Goal: Task Accomplishment & Management: Manage account settings

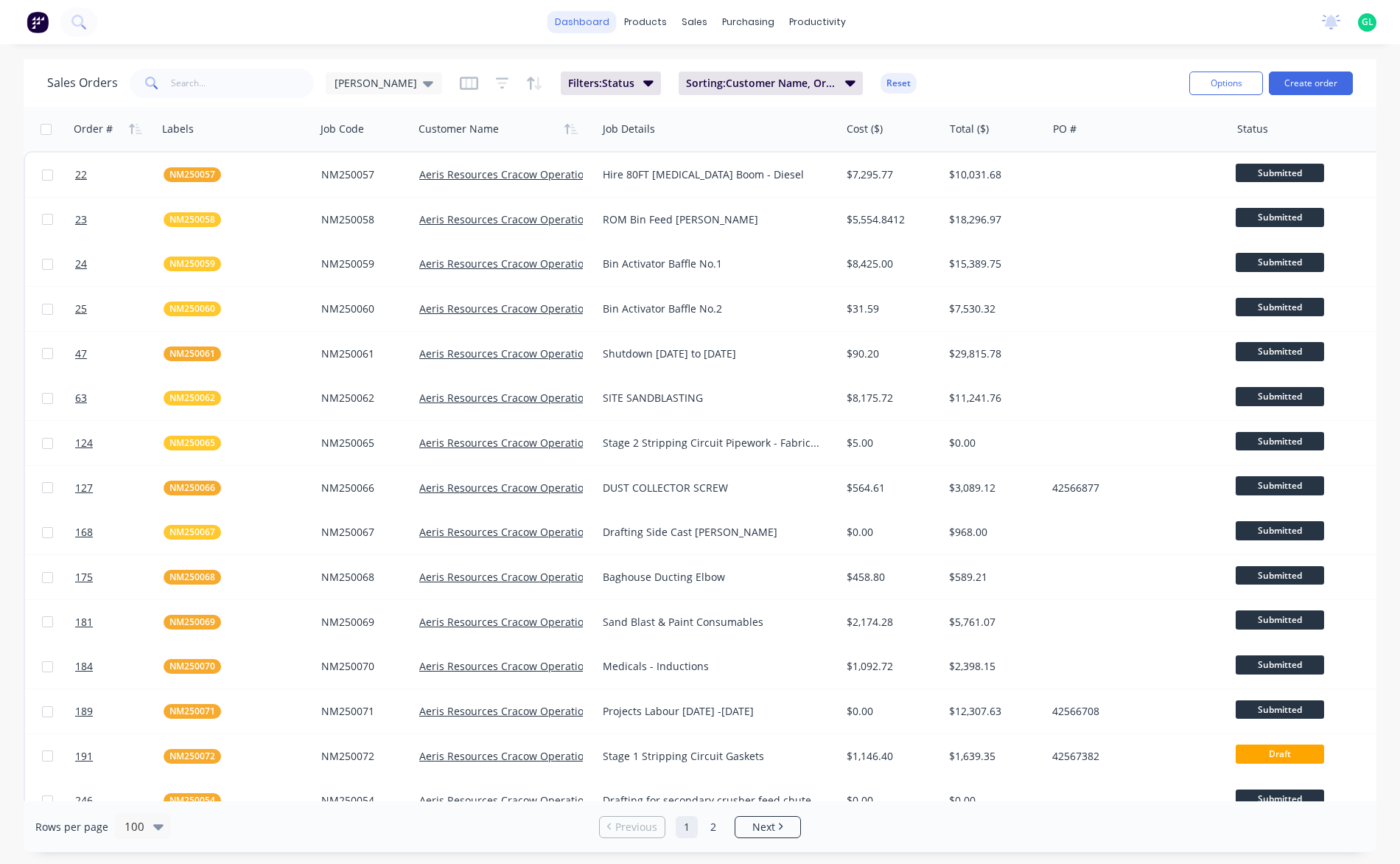
click at [605, 18] on link "dashboard" at bounding box center [582, 22] width 70 height 22
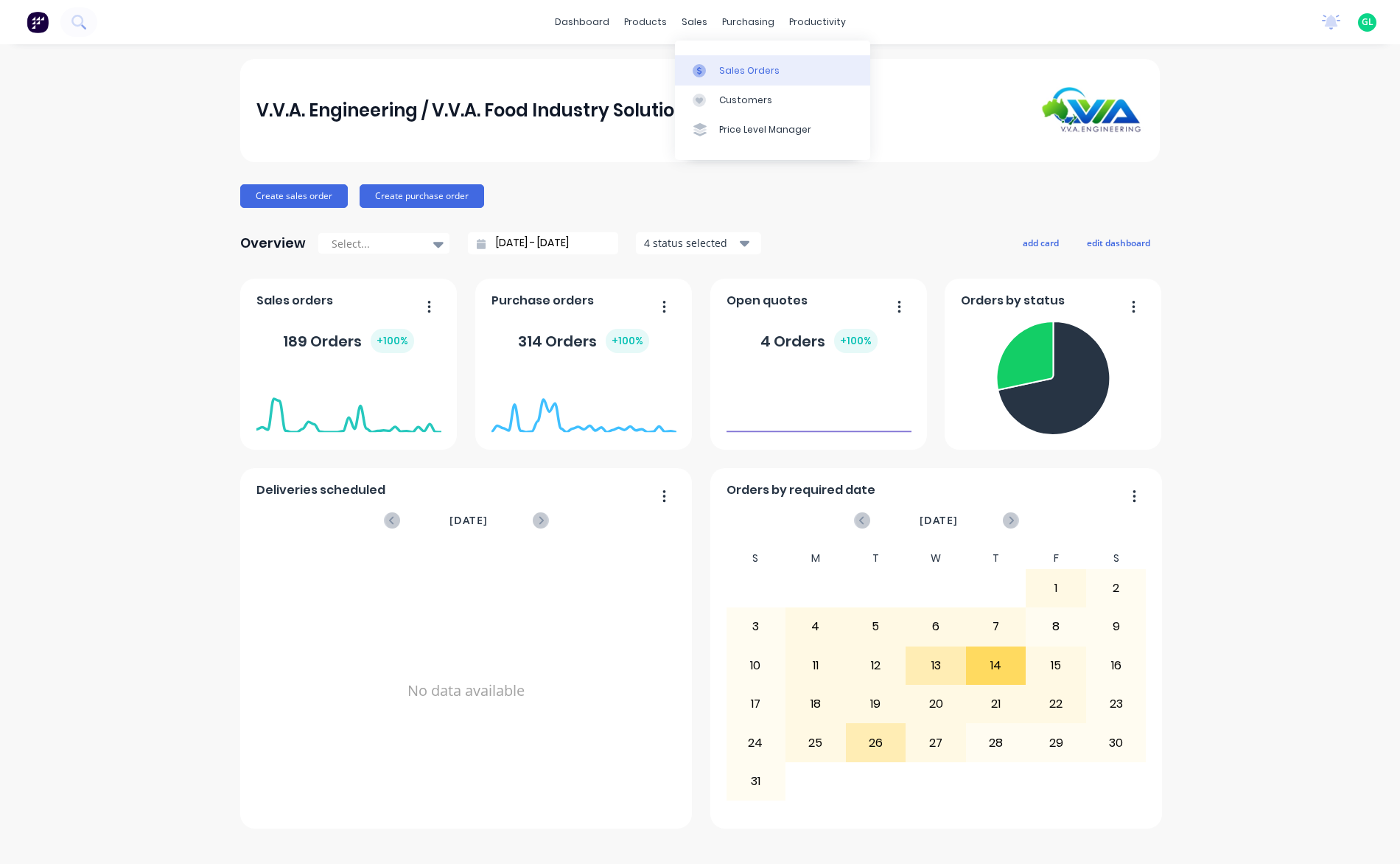
click at [754, 81] on link "Sales Orders" at bounding box center [772, 70] width 195 height 30
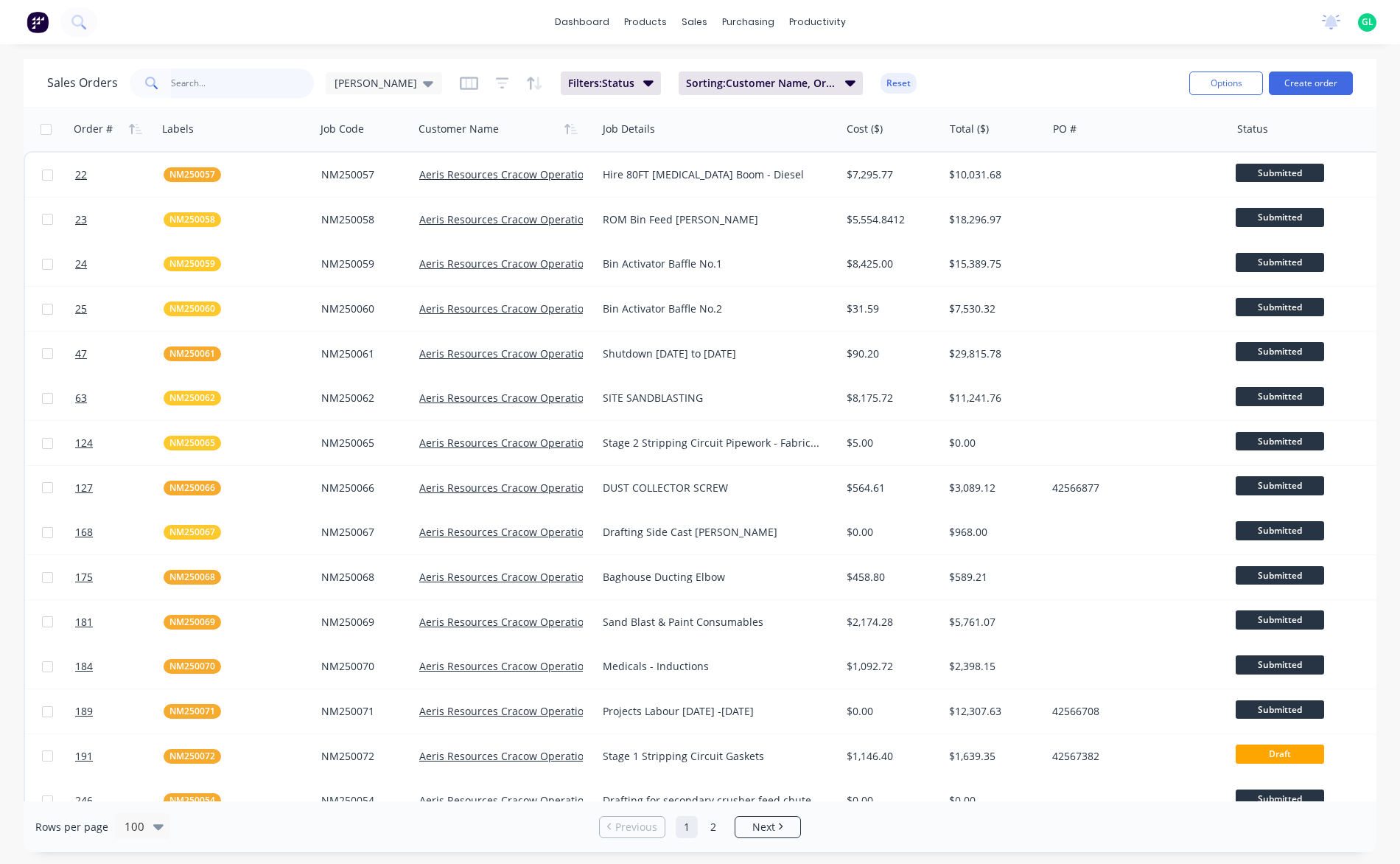
click at [206, 80] on input "text" at bounding box center [243, 84] width 144 height 30
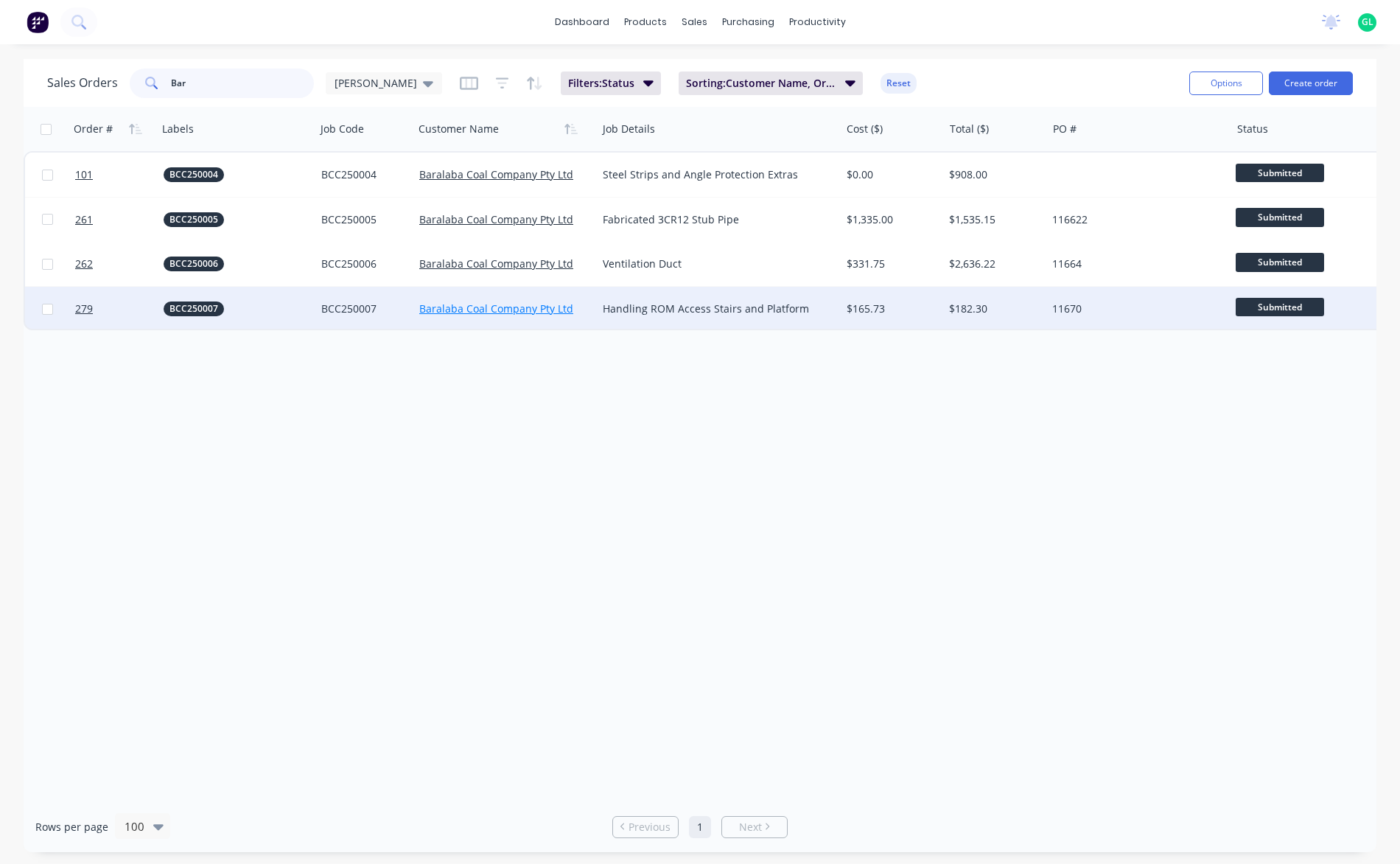
type input "Bar"
click at [522, 312] on link "Baralaba Coal Company Pty Ltd" at bounding box center [496, 308] width 154 height 14
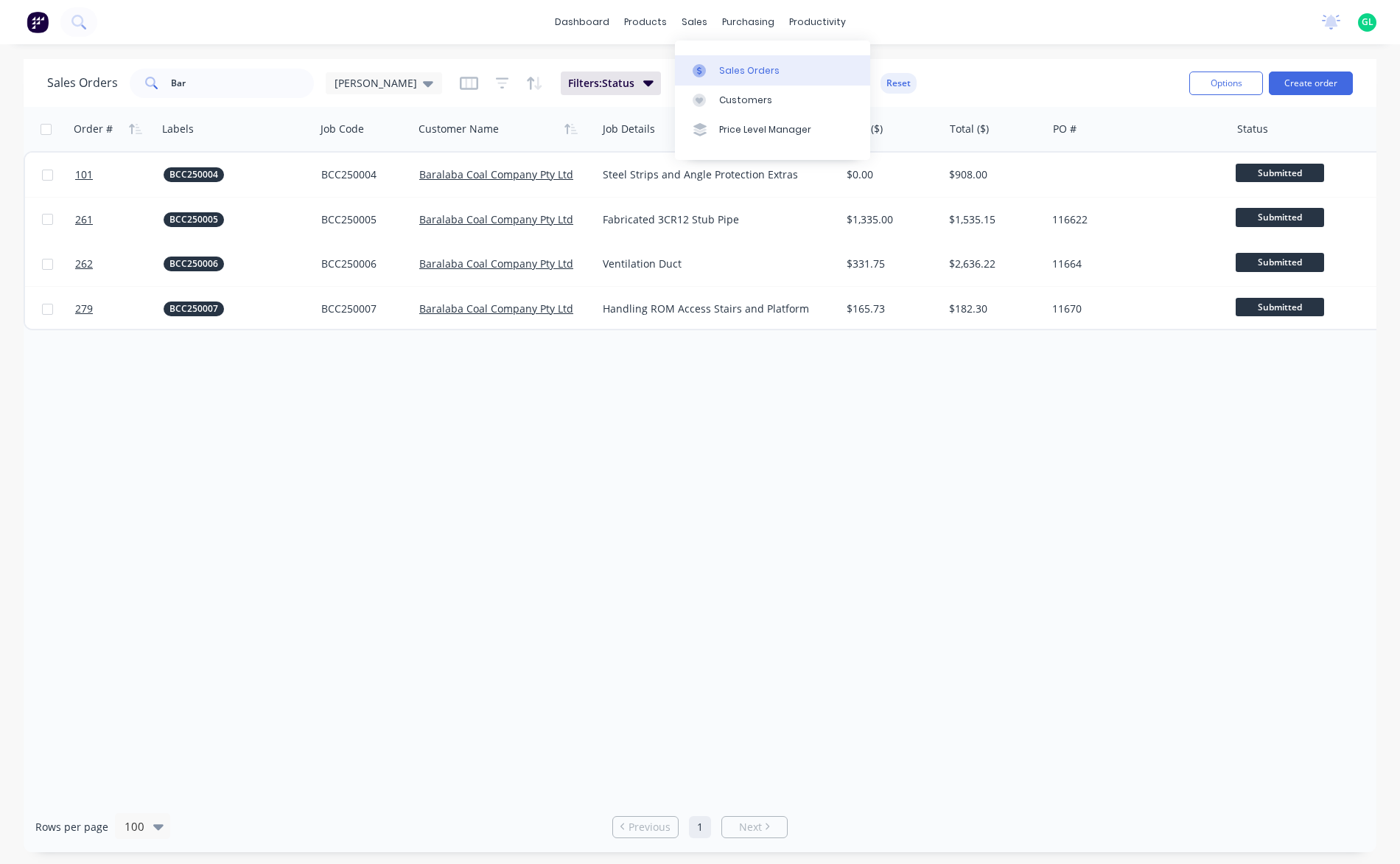
click at [748, 66] on div "Sales Orders" at bounding box center [749, 70] width 60 height 13
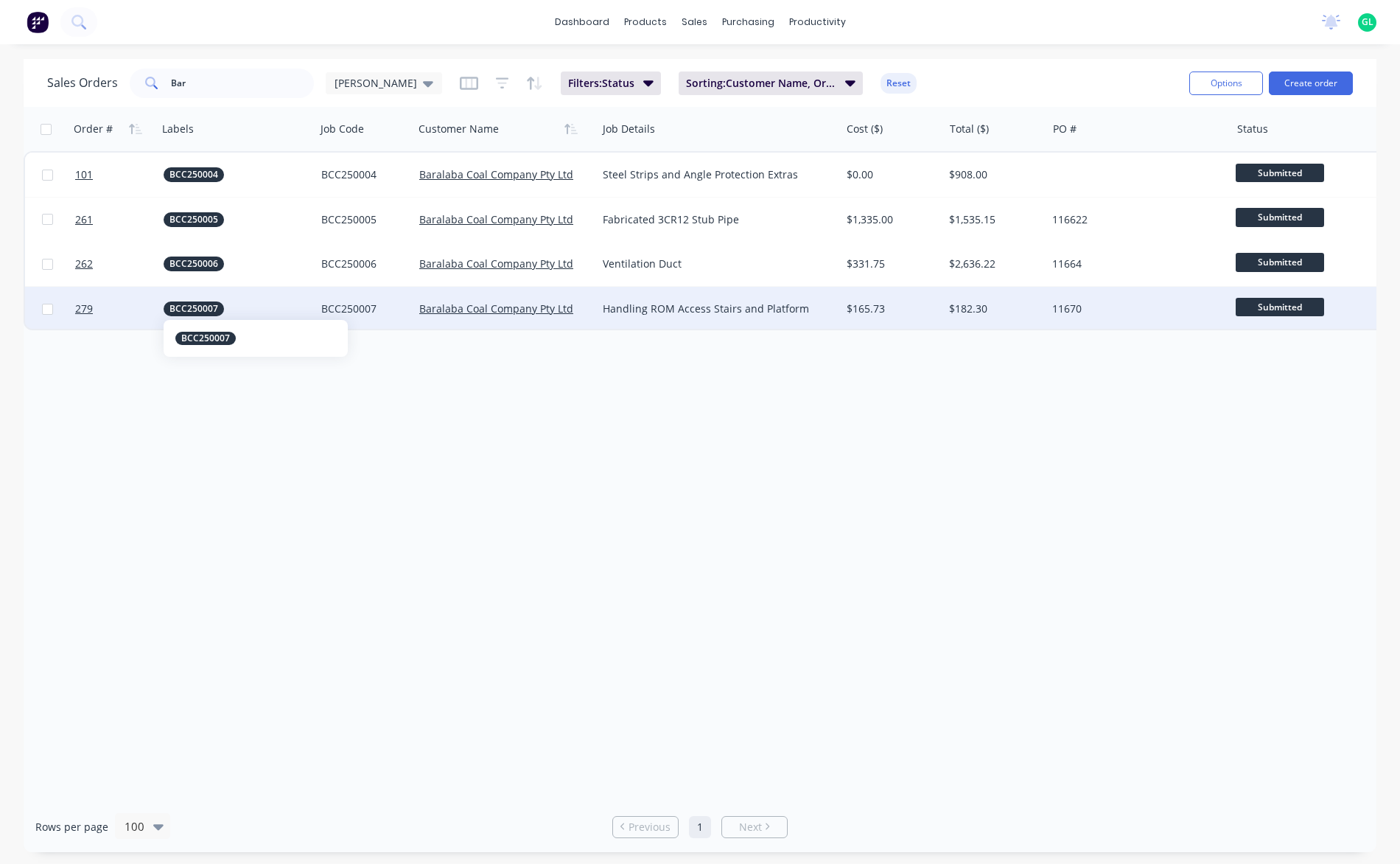
click at [193, 311] on span "BCC250007" at bounding box center [194, 309] width 49 height 15
click at [652, 439] on div "Order # Labels Job Code Customer Name Job Details Cost ($) Total ($) PO # Statu…" at bounding box center [700, 454] width 1353 height 694
click at [660, 315] on div "Handling ROM Access Stairs and Platform" at bounding box center [713, 309] width 220 height 15
click at [637, 451] on div "Order # Labels Job Code Customer Name Job Details Cost ($) Total ($) PO # Statu…" at bounding box center [700, 454] width 1353 height 694
drag, startPoint x: 635, startPoint y: 442, endPoint x: 625, endPoint y: 391, distance: 52.0
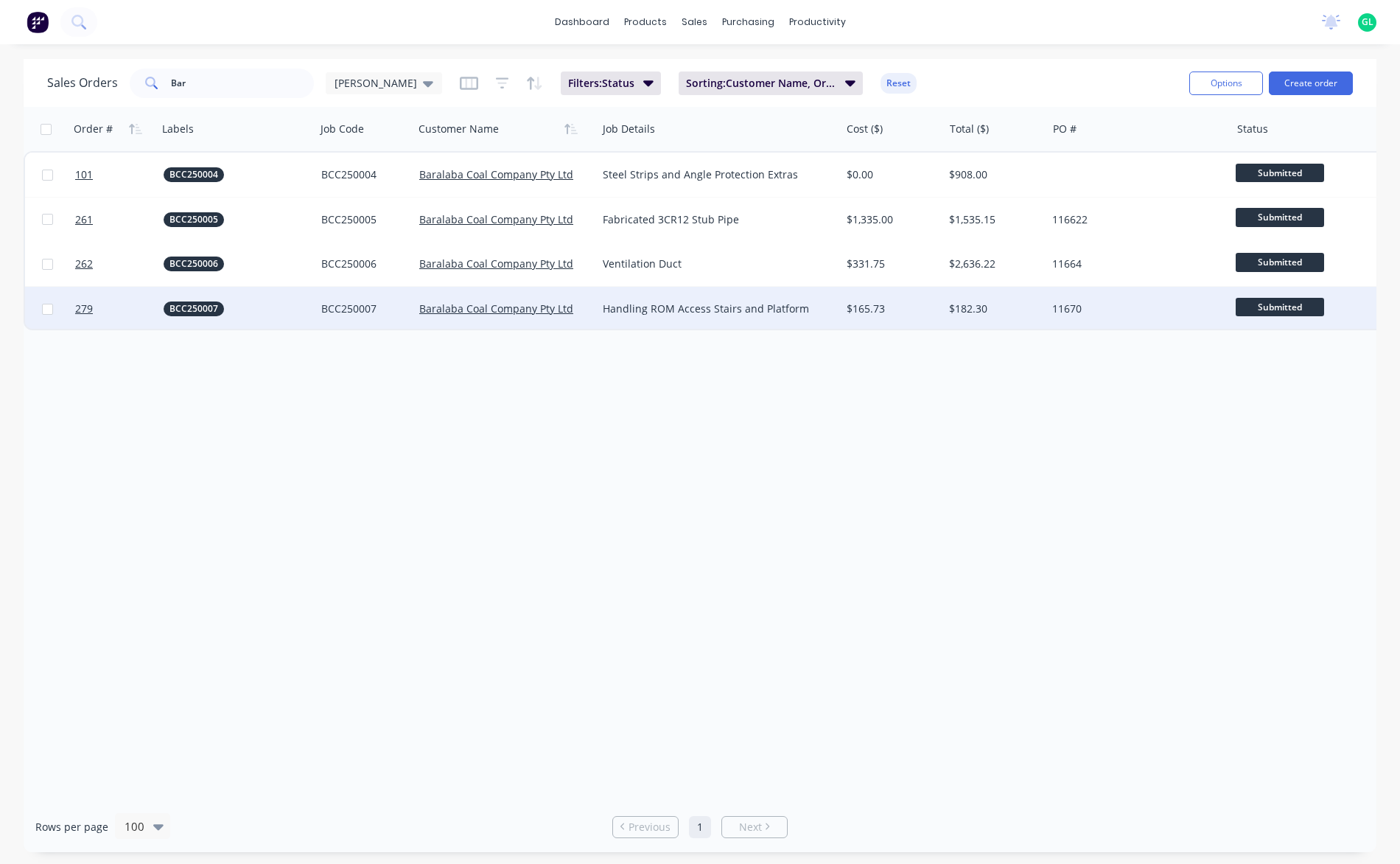
click at [625, 391] on div "Order # Labels Job Code Customer Name Job Details Cost ($) Total ($) PO # Statu…" at bounding box center [700, 454] width 1353 height 694
click at [87, 307] on span "279" at bounding box center [84, 309] width 17 height 15
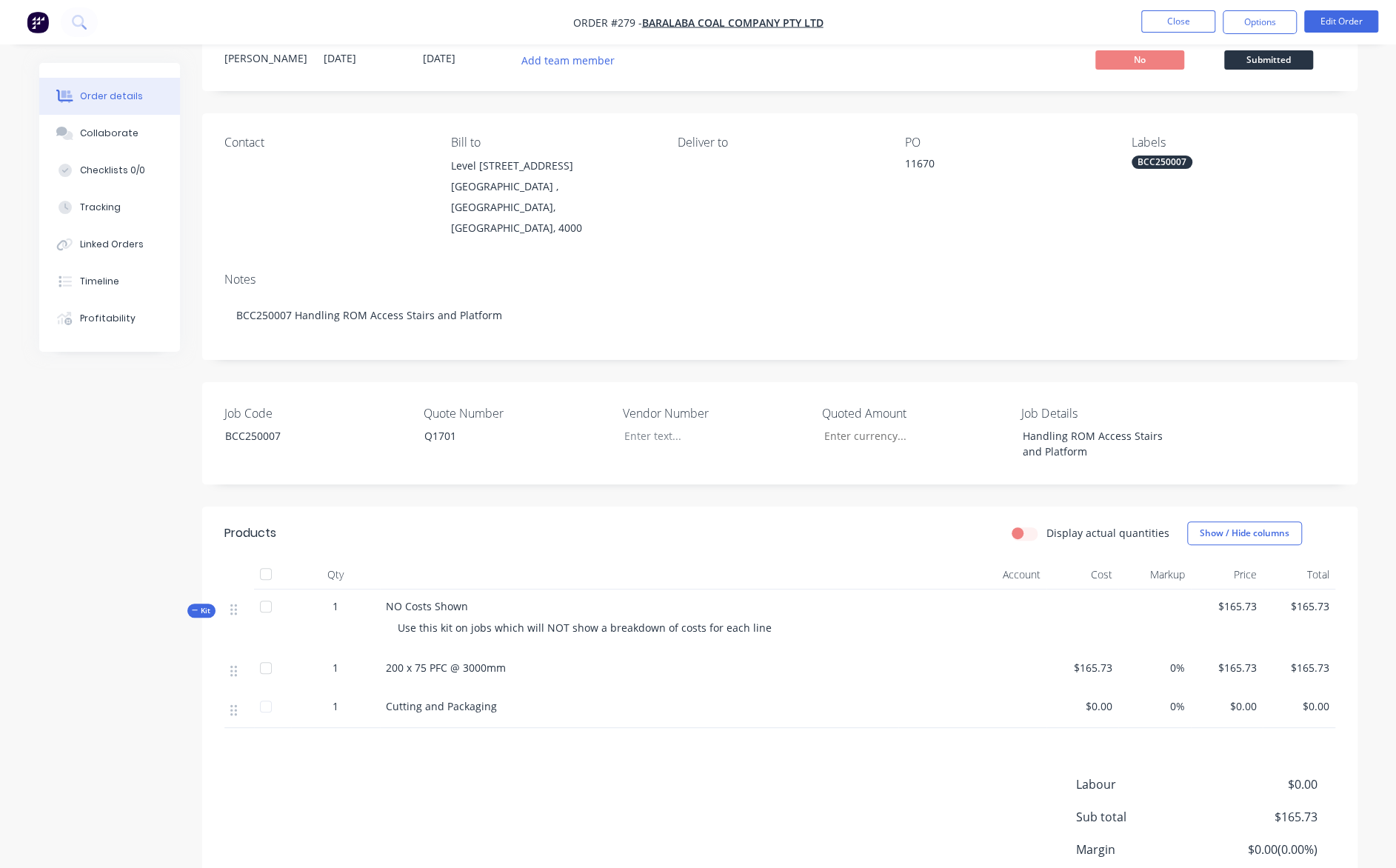
scroll to position [74, 0]
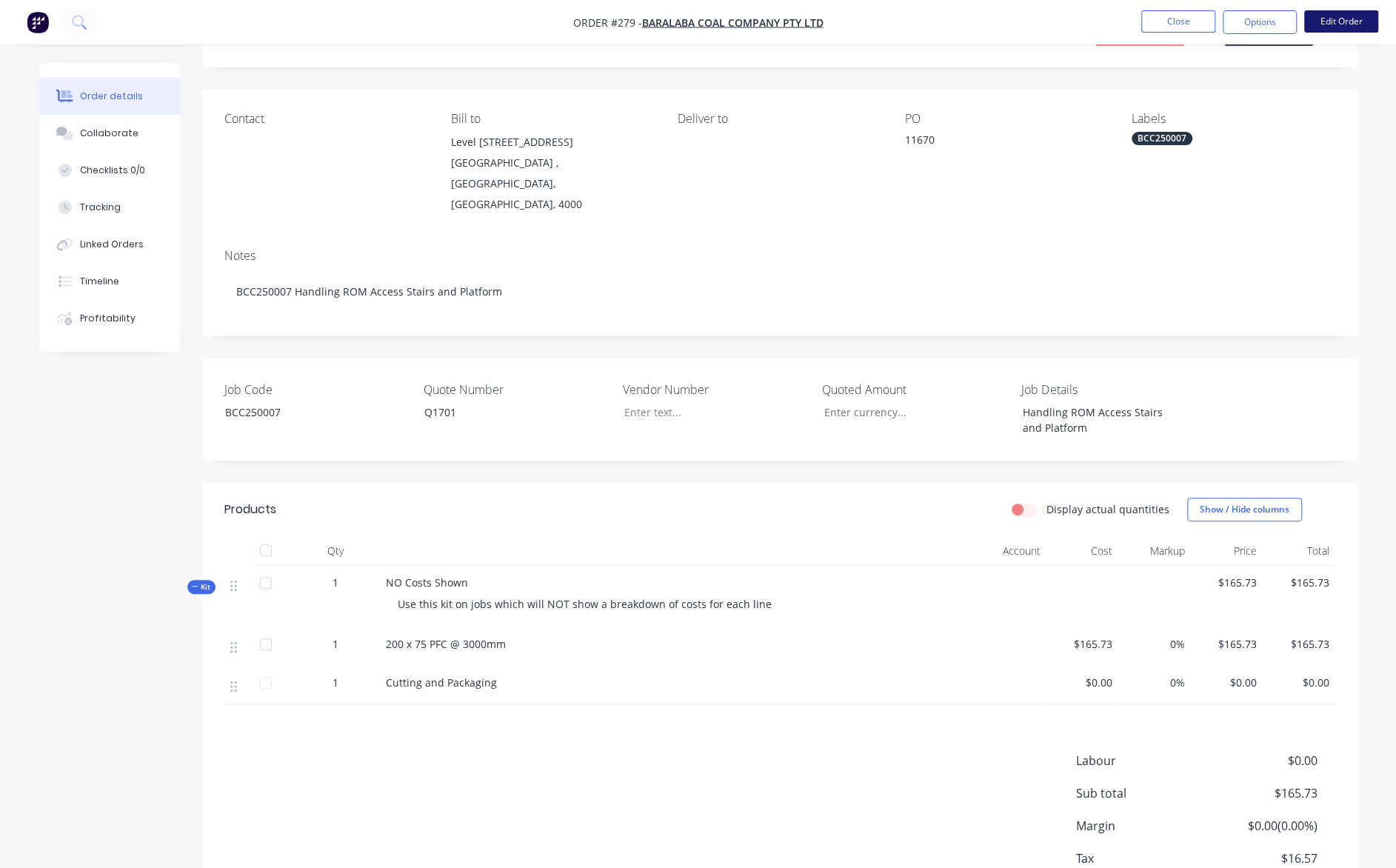
click at [1334, 18] on button "Edit Order" at bounding box center [1341, 21] width 74 height 22
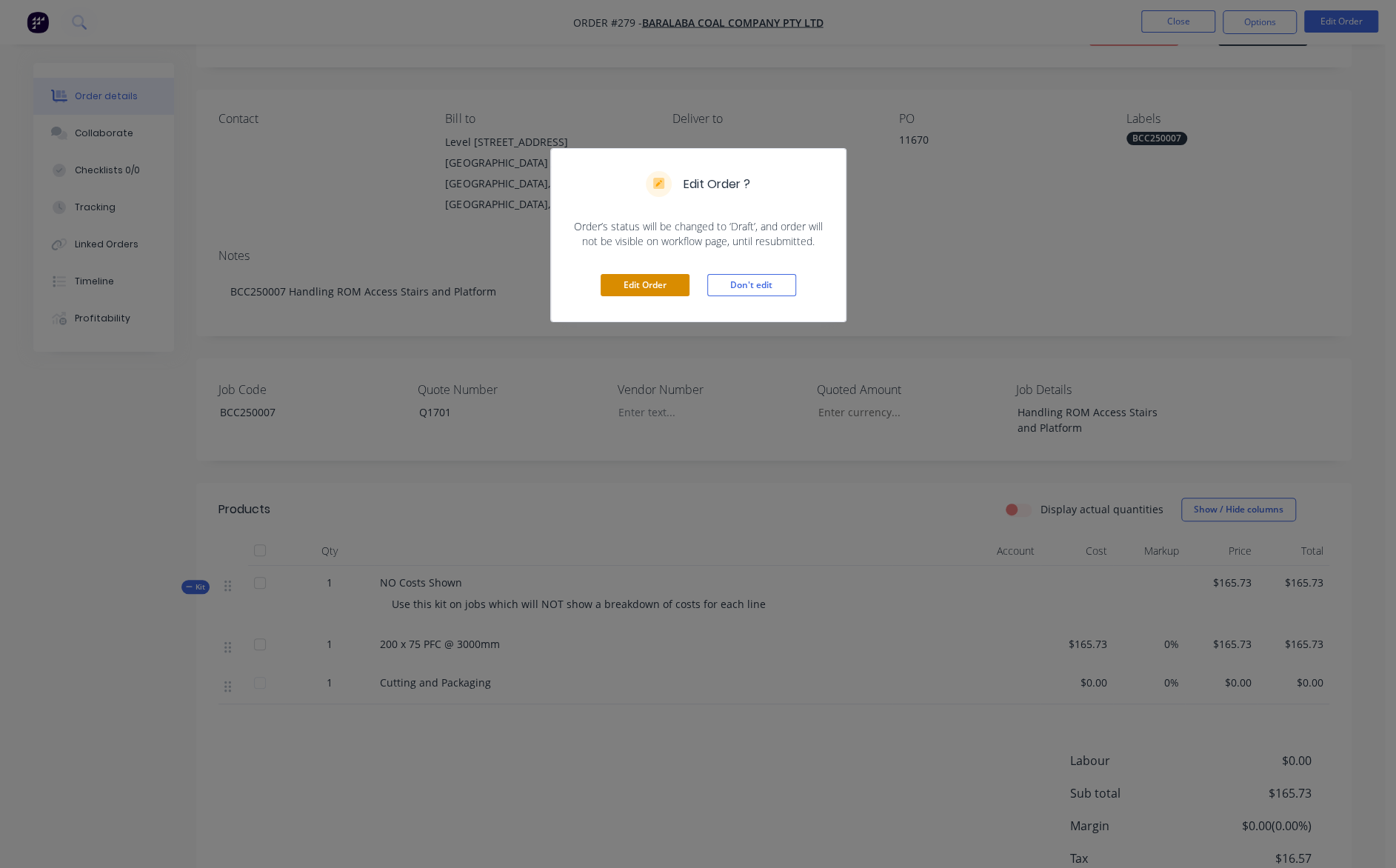
click at [668, 287] on button "Edit Order" at bounding box center [645, 285] width 89 height 22
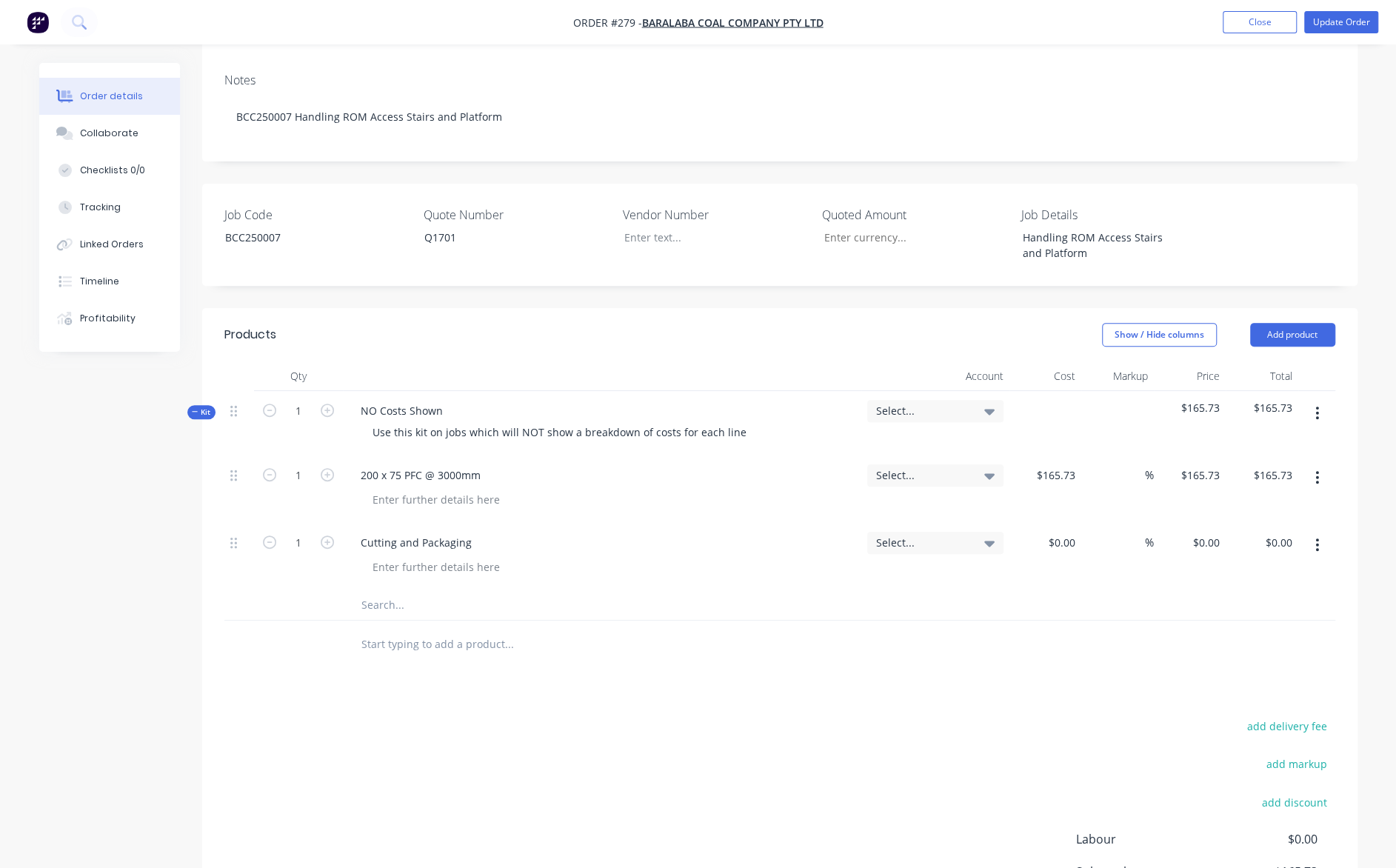
scroll to position [296, 0]
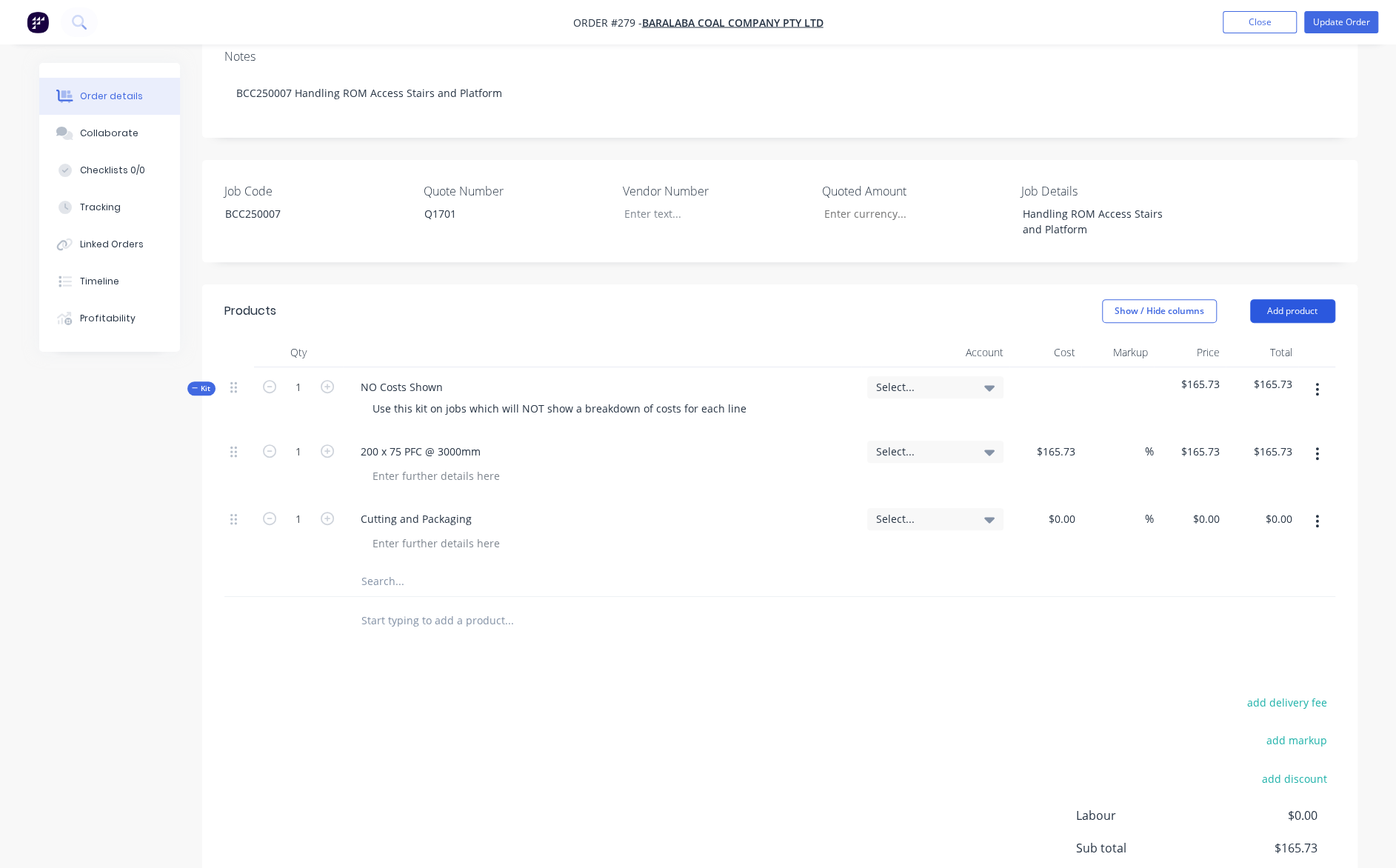
click at [1280, 300] on button "Add product" at bounding box center [1293, 311] width 85 height 23
click at [1279, 226] on div "Created by [PERSON_NAME] Created [DATE] Required [DATE] Assigned to Add team me…" at bounding box center [780, 384] width 1155 height 1234
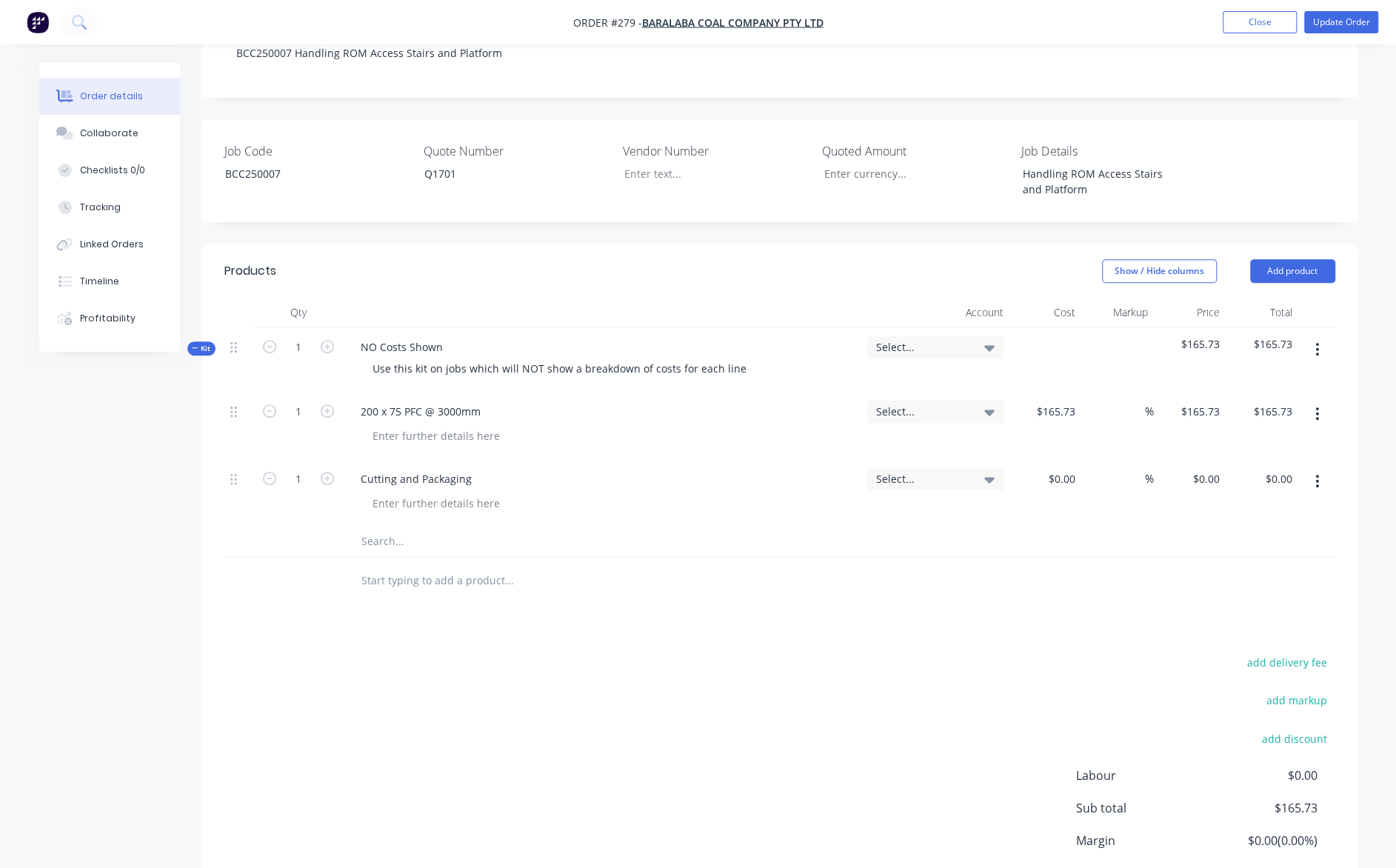
scroll to position [370, 0]
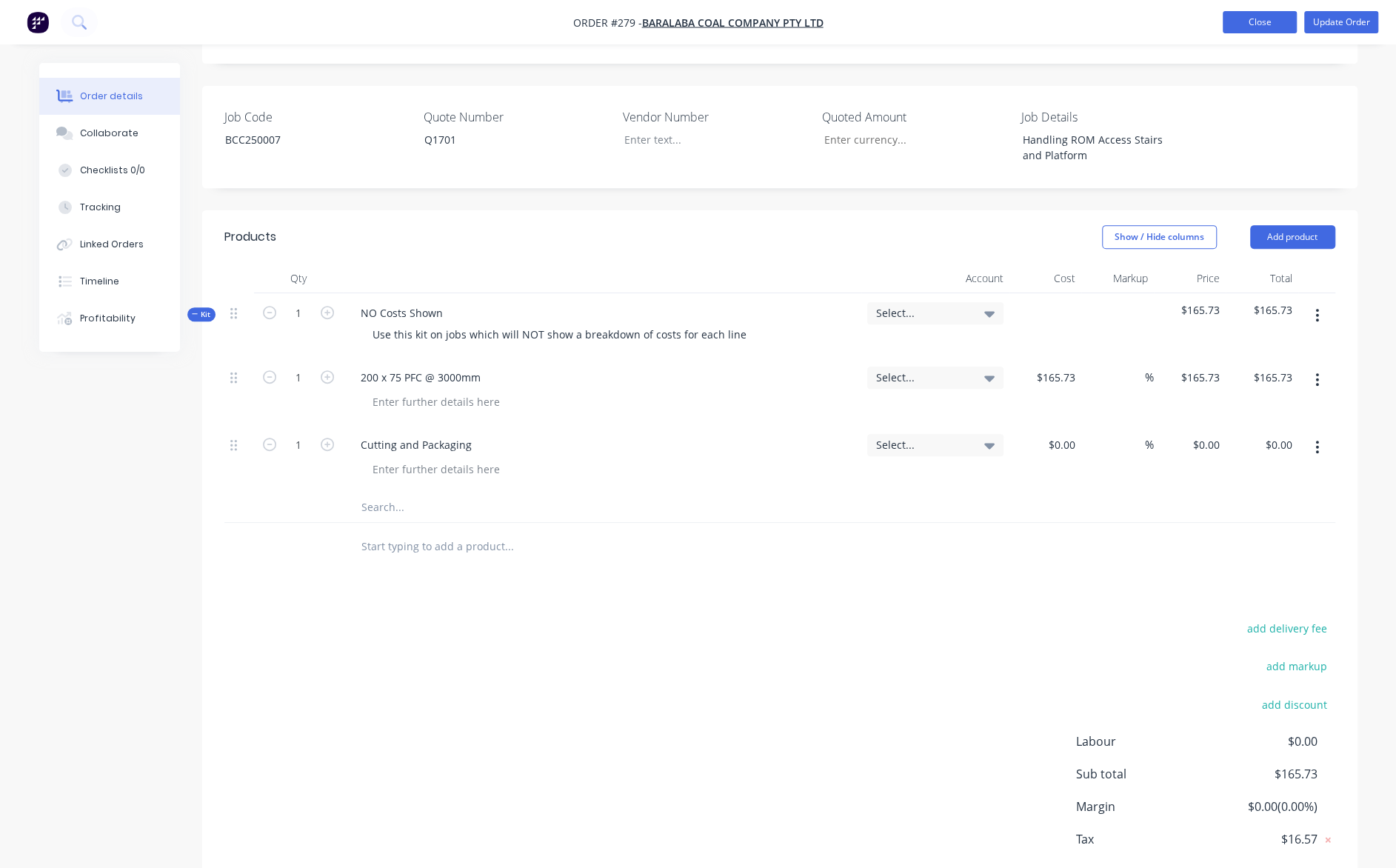
click at [1262, 23] on button "Close" at bounding box center [1259, 22] width 74 height 22
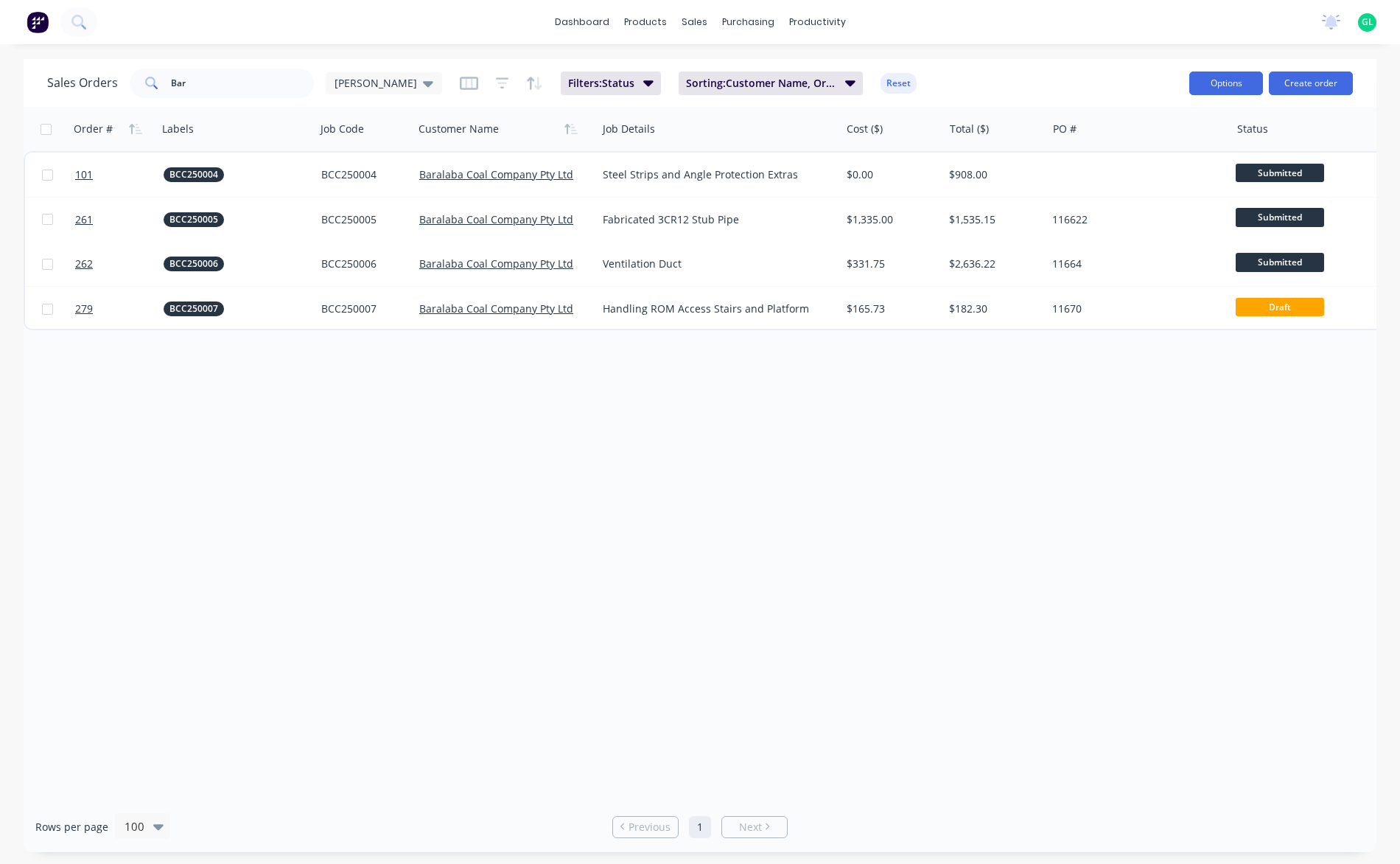
click at [1213, 86] on button "Options" at bounding box center [1225, 83] width 74 height 23
click at [1138, 60] on div "Sales Orders Bar [PERSON_NAME] Filters: Status Sorting: Customer Name, Order # …" at bounding box center [700, 83] width 1353 height 48
click at [193, 79] on input "Bar" at bounding box center [243, 84] width 144 height 30
type input "B"
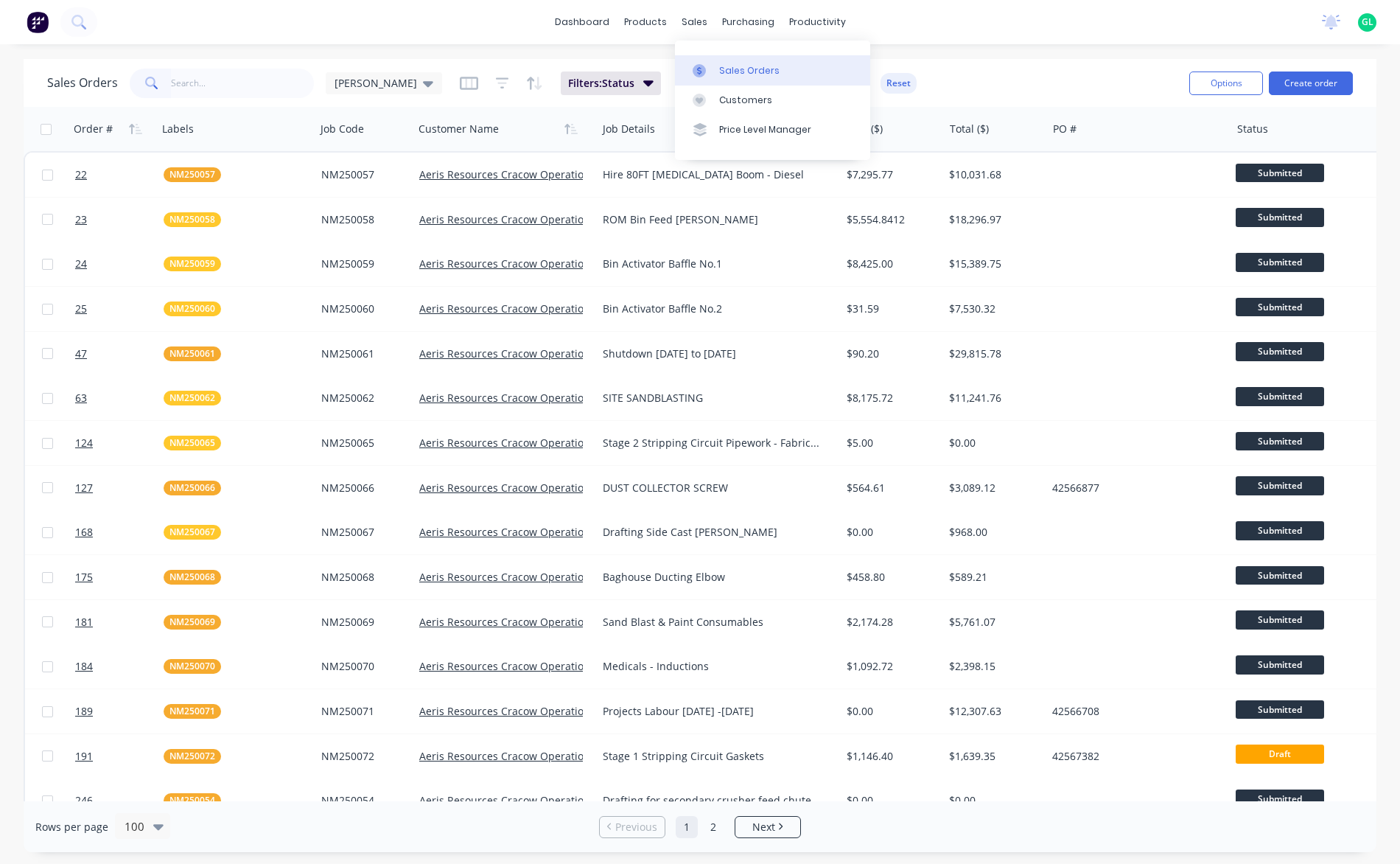
click at [735, 76] on div "Sales Orders" at bounding box center [749, 70] width 60 height 13
click at [433, 3] on div "dashboard products sales purchasing productivity dashboard products Product Cat…" at bounding box center [700, 22] width 1400 height 44
click at [793, 71] on div "Purchase Orders" at bounding box center [796, 70] width 78 height 13
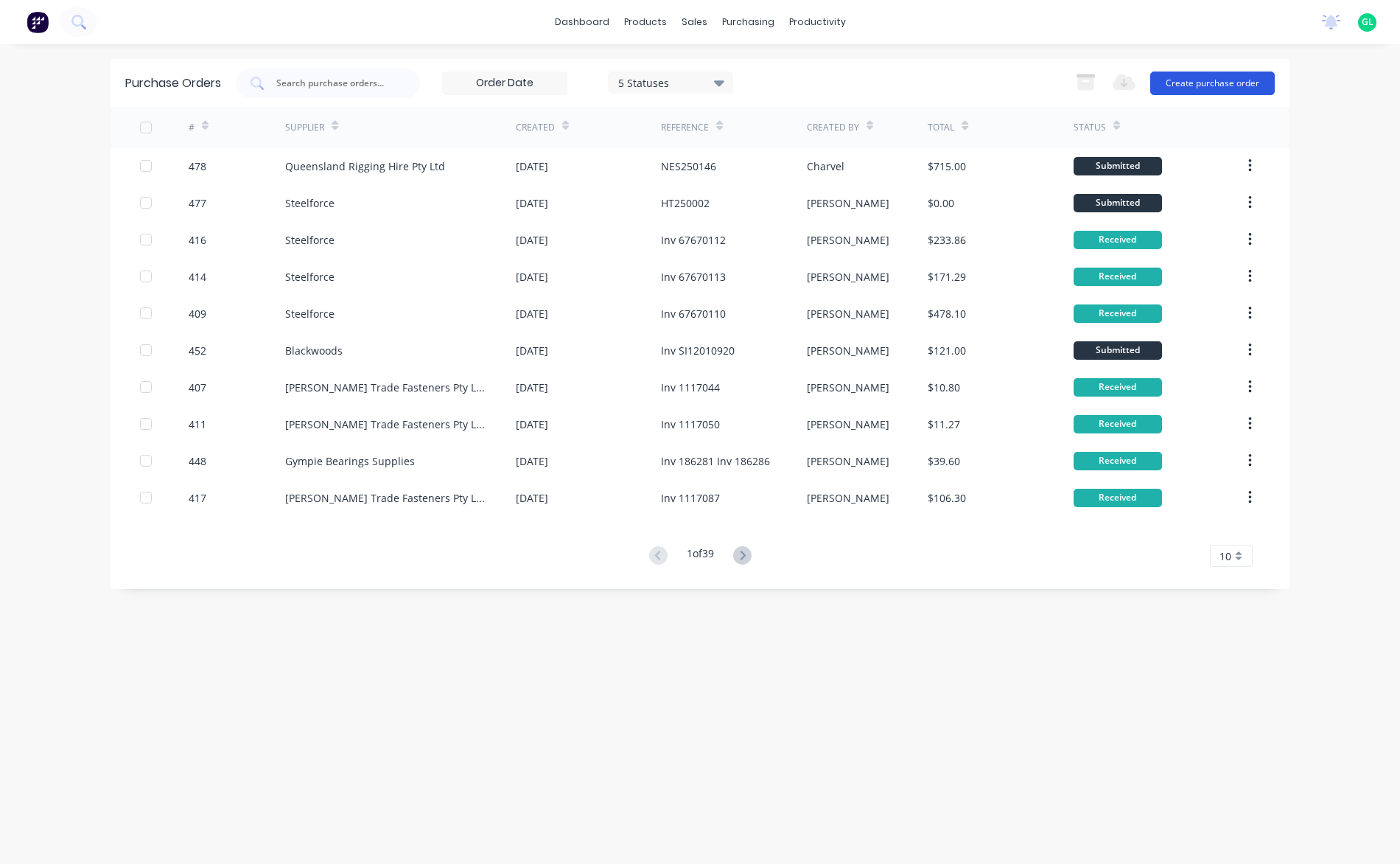
click at [1228, 84] on button "Create purchase order" at bounding box center [1212, 83] width 124 height 23
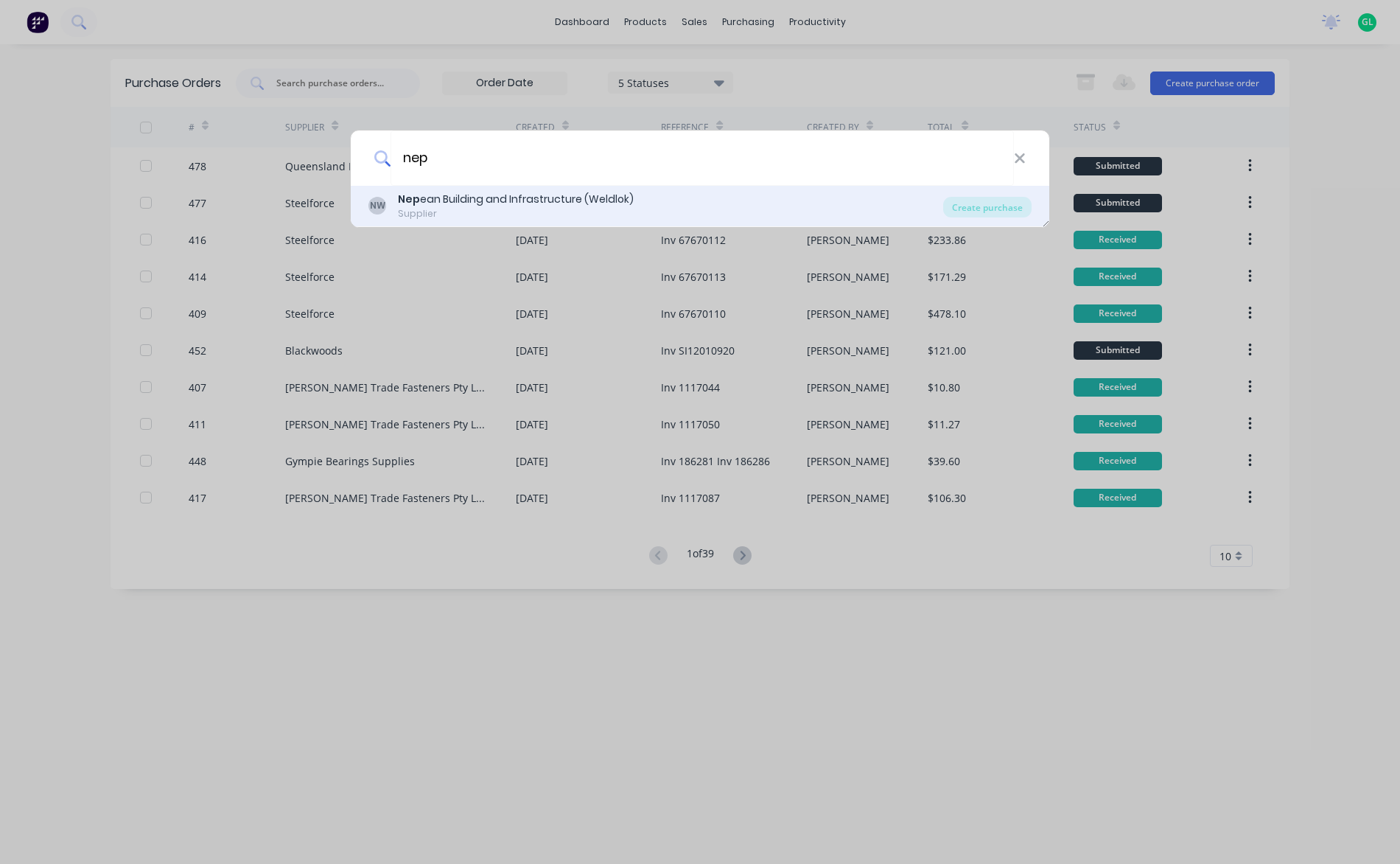
type input "nep"
click at [570, 196] on div "Nep ean Building and Infrastructure (Weldlok)" at bounding box center [516, 199] width 236 height 16
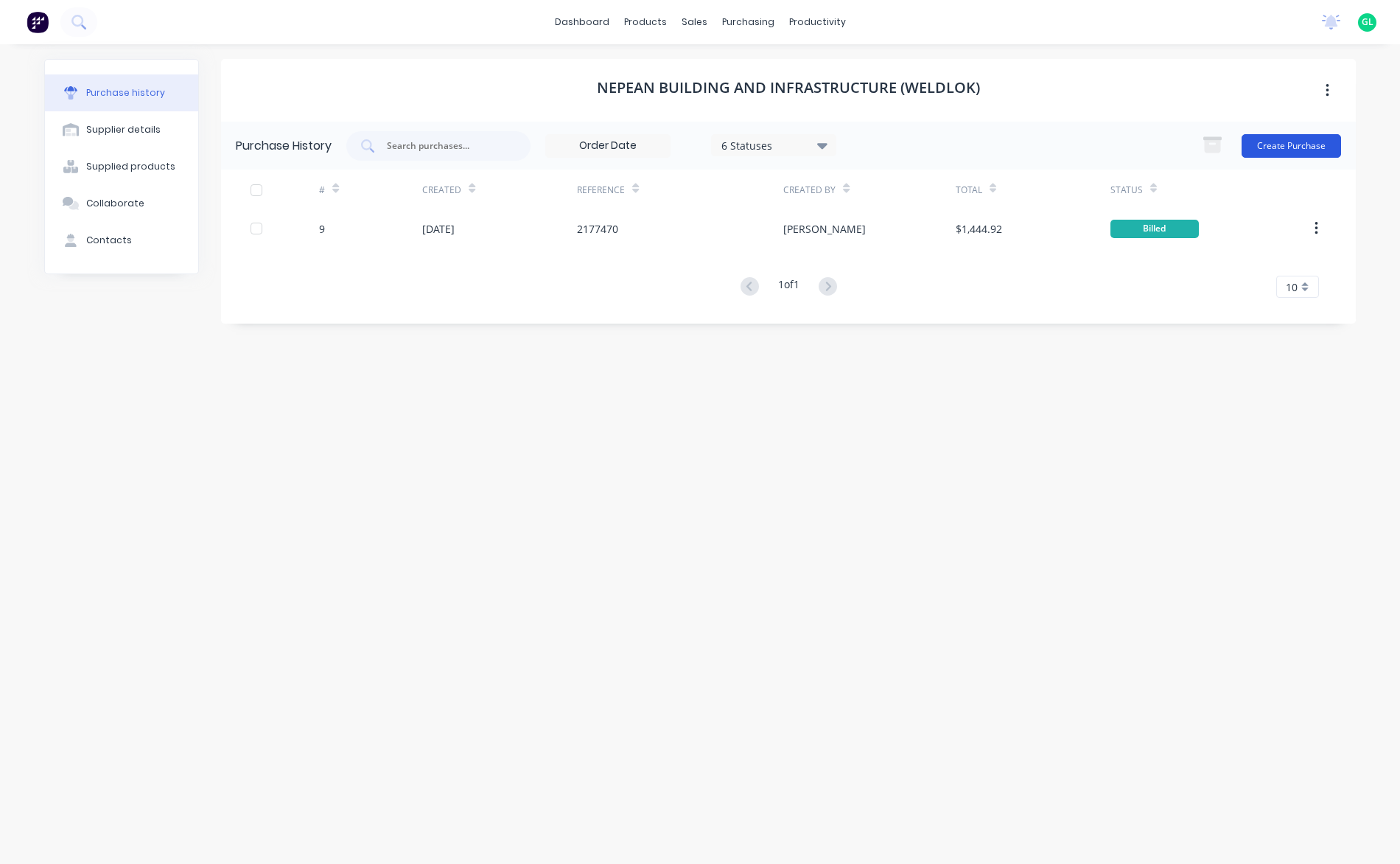
click at [1291, 149] on button "Create Purchase" at bounding box center [1291, 146] width 99 height 23
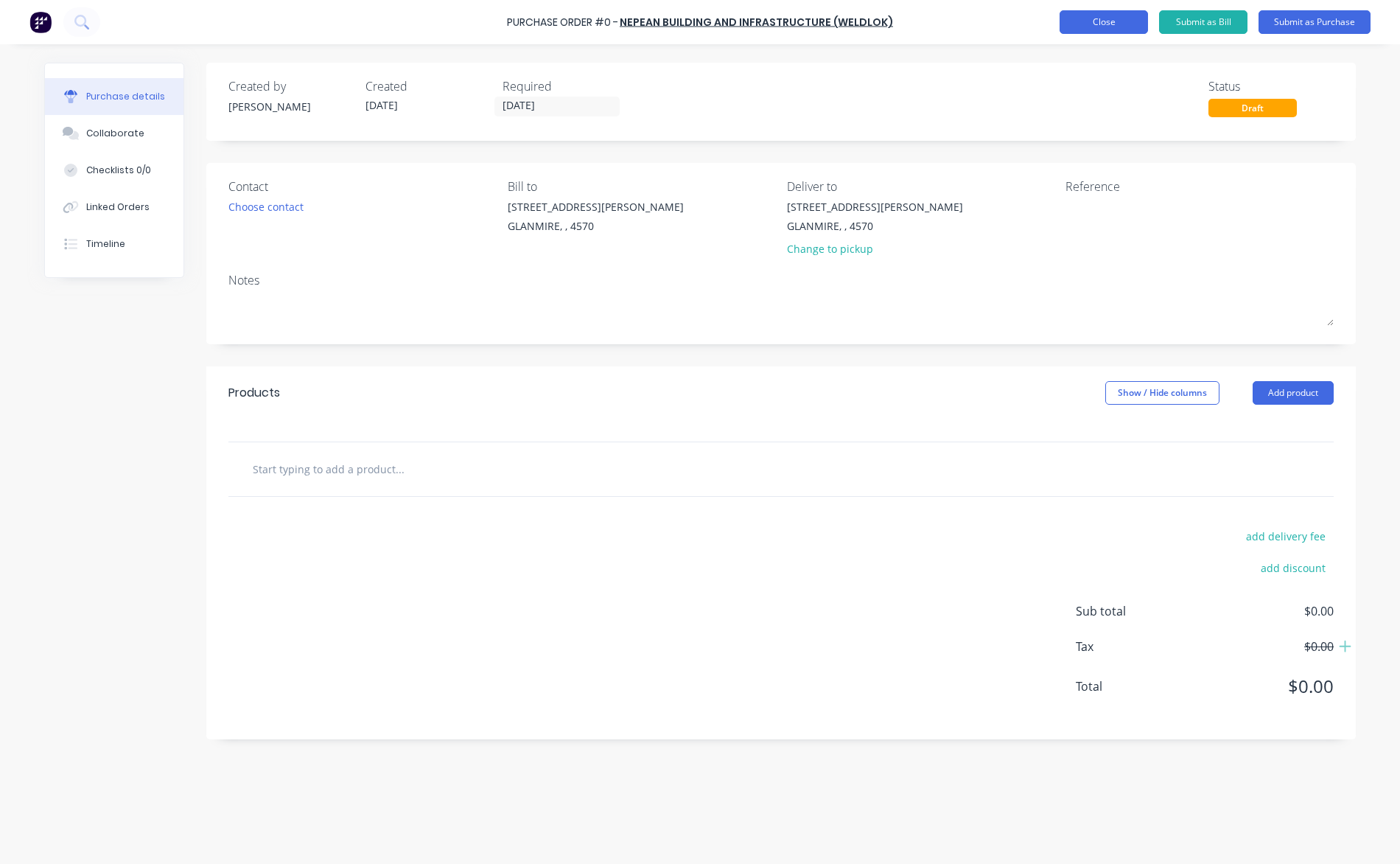
click at [1110, 27] on button "Close" at bounding box center [1104, 22] width 89 height 23
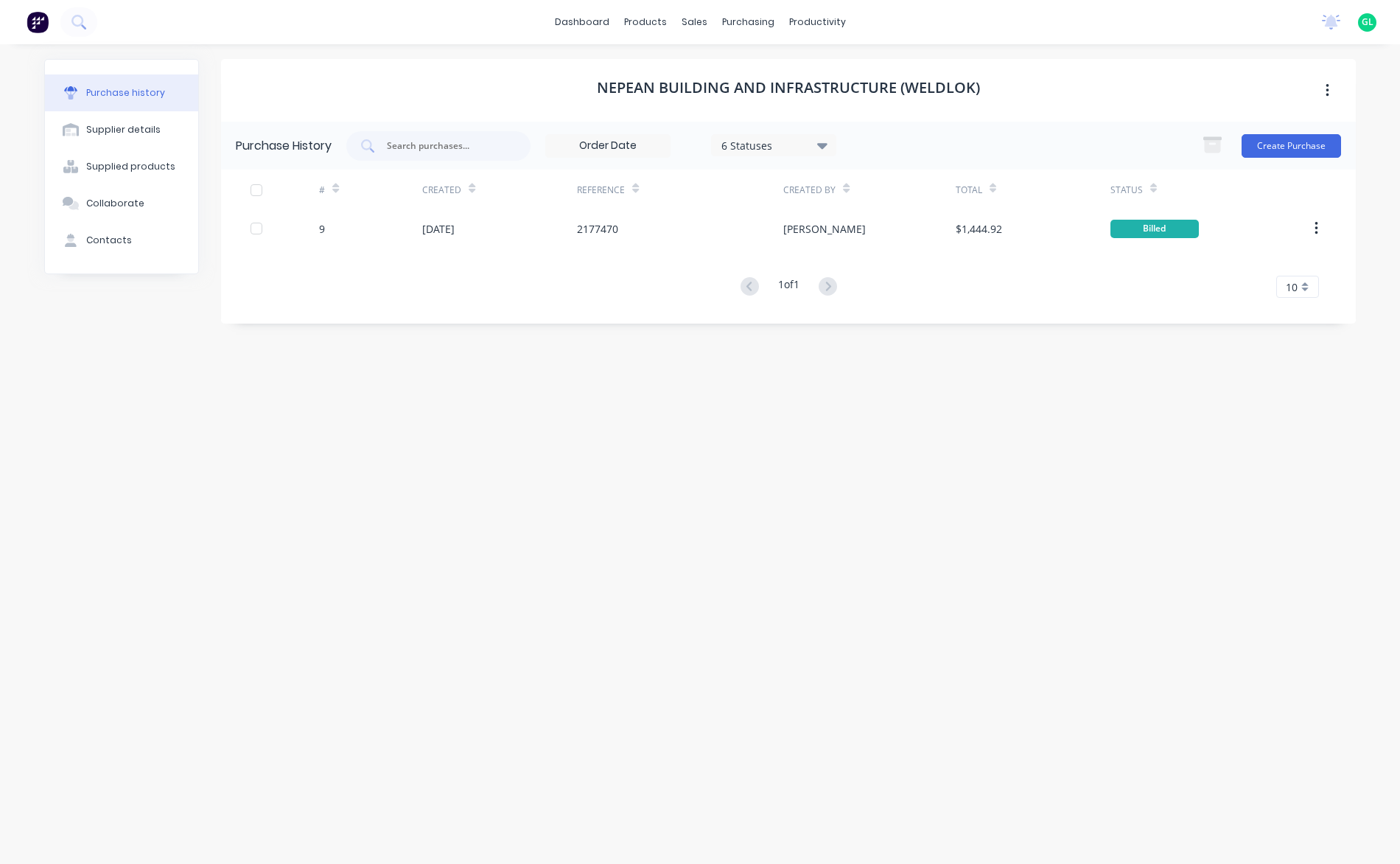
click at [1328, 90] on icon "button" at bounding box center [1327, 90] width 3 height 13
click at [1239, 80] on div "Nepean Building and Infrastructure (Weldlok) Archive" at bounding box center [788, 90] width 1134 height 63
click at [801, 76] on div "Purchase Orders" at bounding box center [796, 70] width 78 height 13
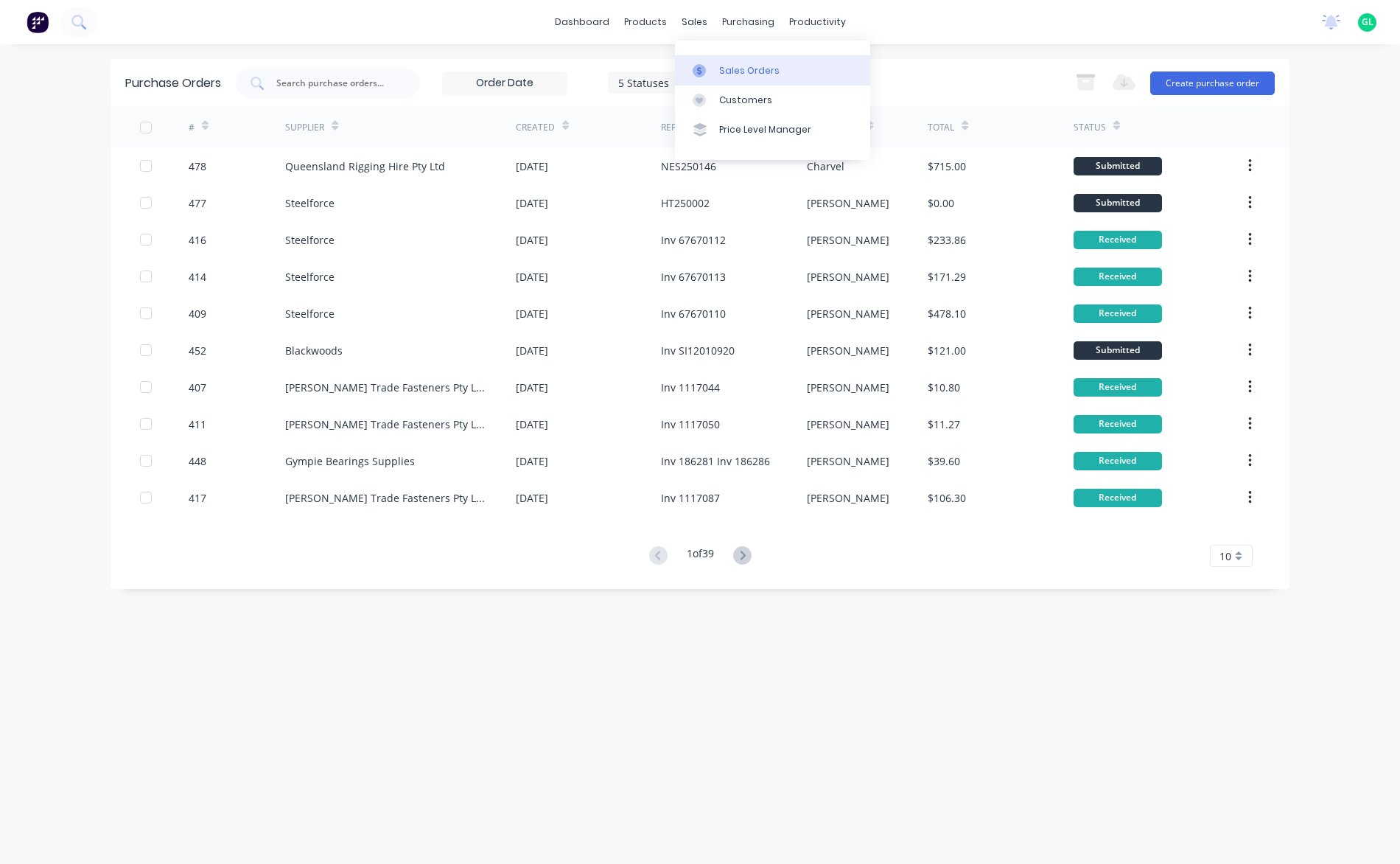
click at [733, 70] on div "Sales Orders" at bounding box center [749, 70] width 60 height 13
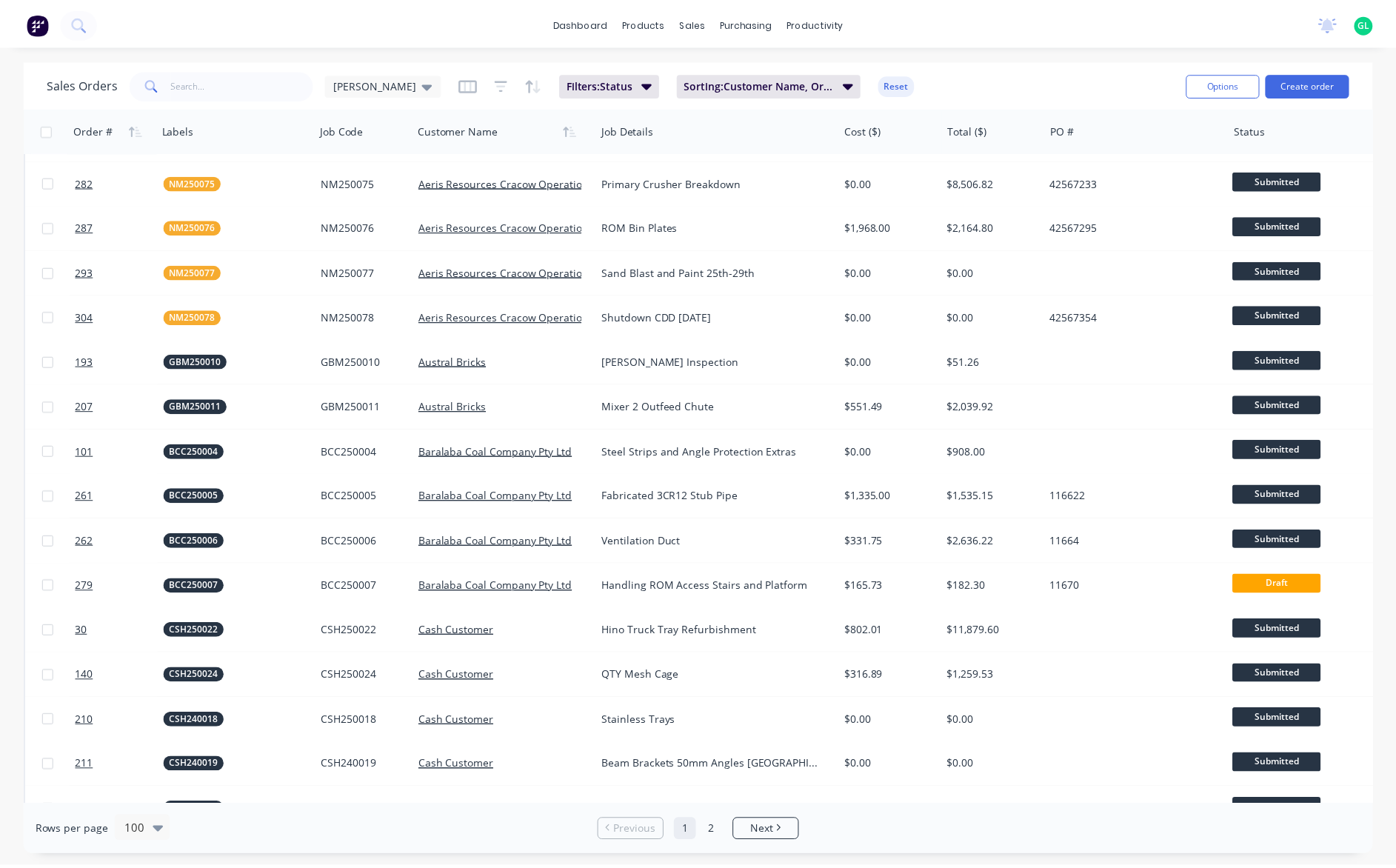
scroll to position [741, 0]
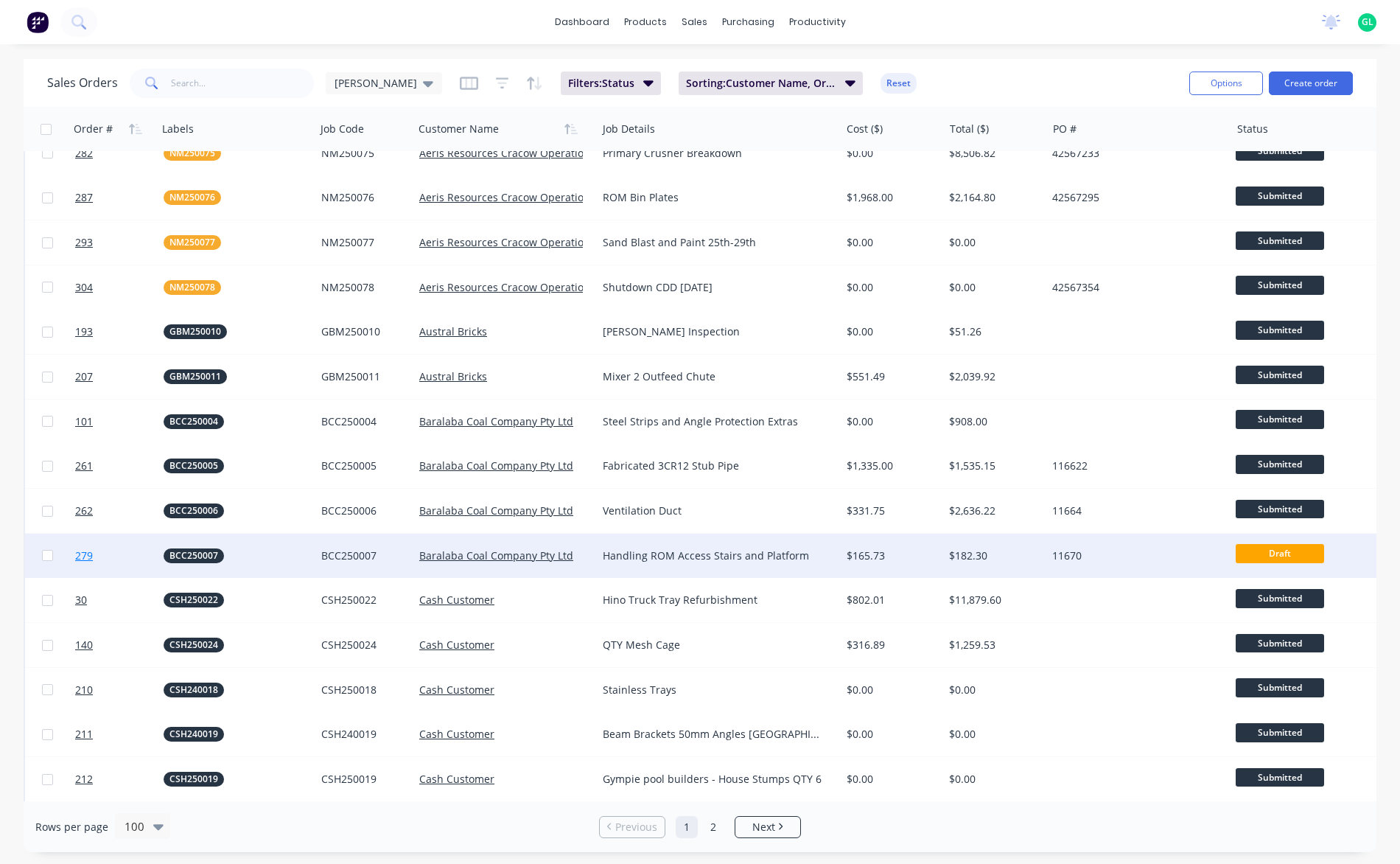
click at [99, 557] on link "279" at bounding box center [119, 555] width 89 height 44
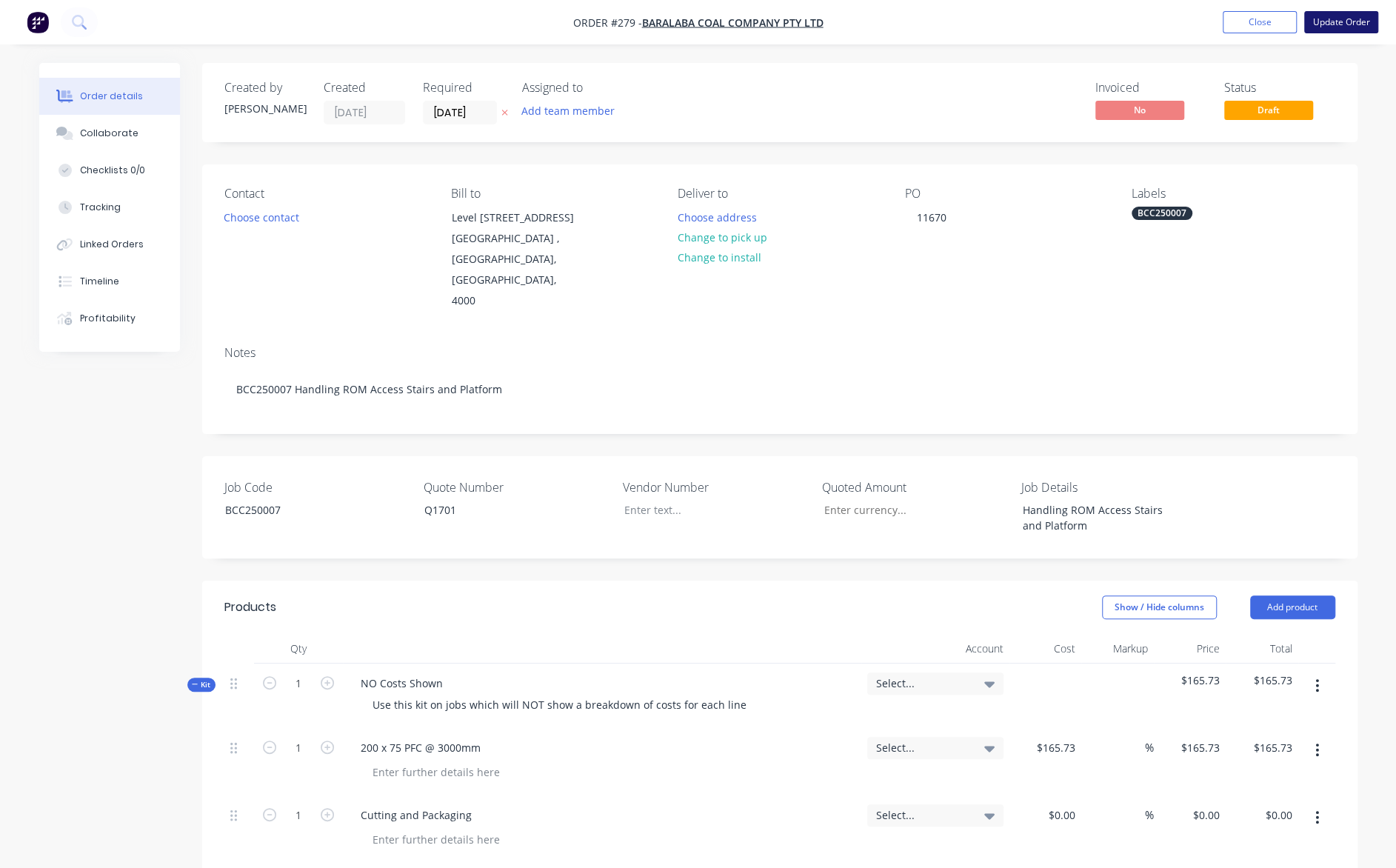
click at [1349, 23] on button "Update Order" at bounding box center [1341, 22] width 74 height 22
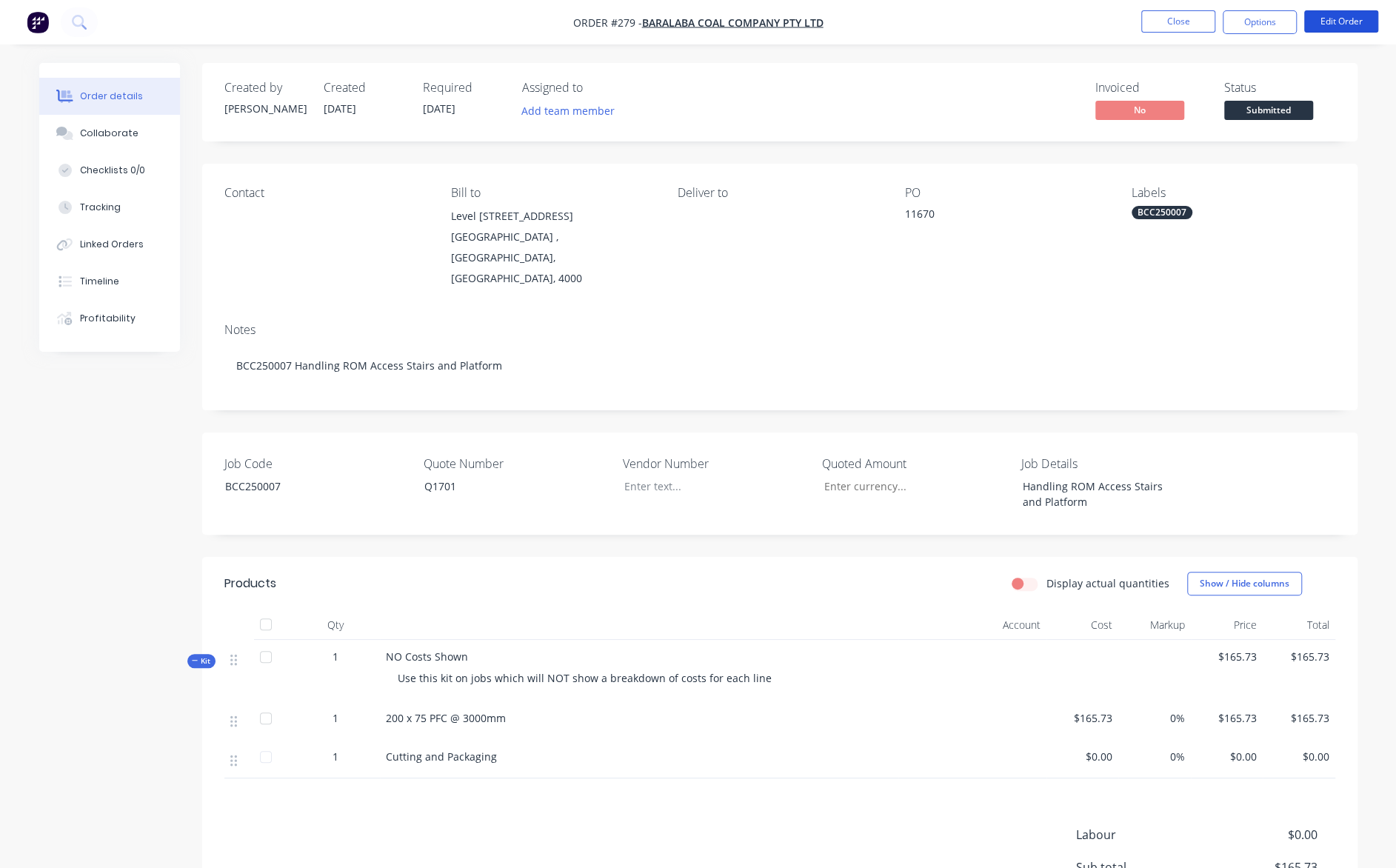
click at [1349, 23] on button "Edit Order" at bounding box center [1341, 21] width 74 height 22
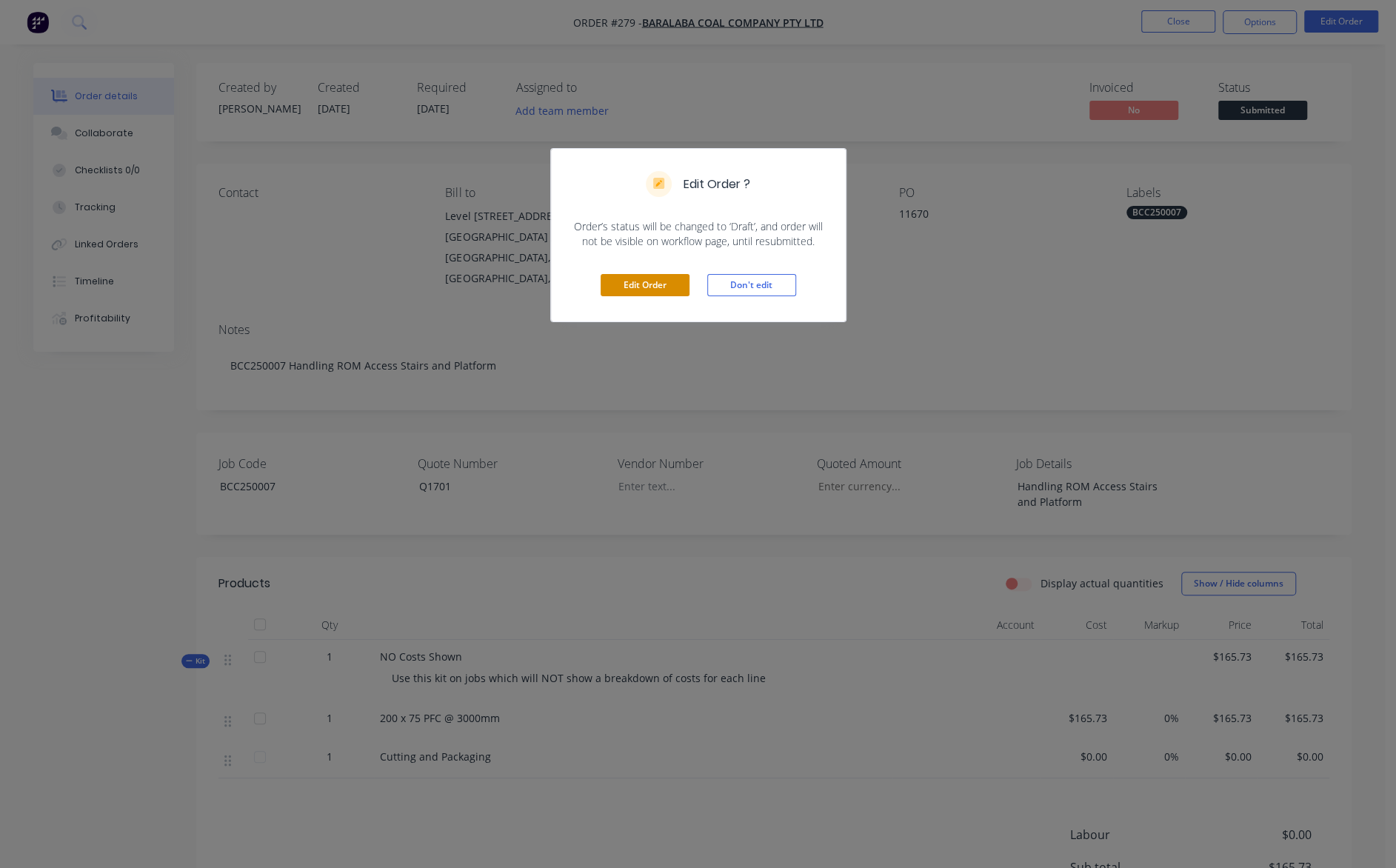
click at [644, 285] on button "Edit Order" at bounding box center [645, 285] width 89 height 22
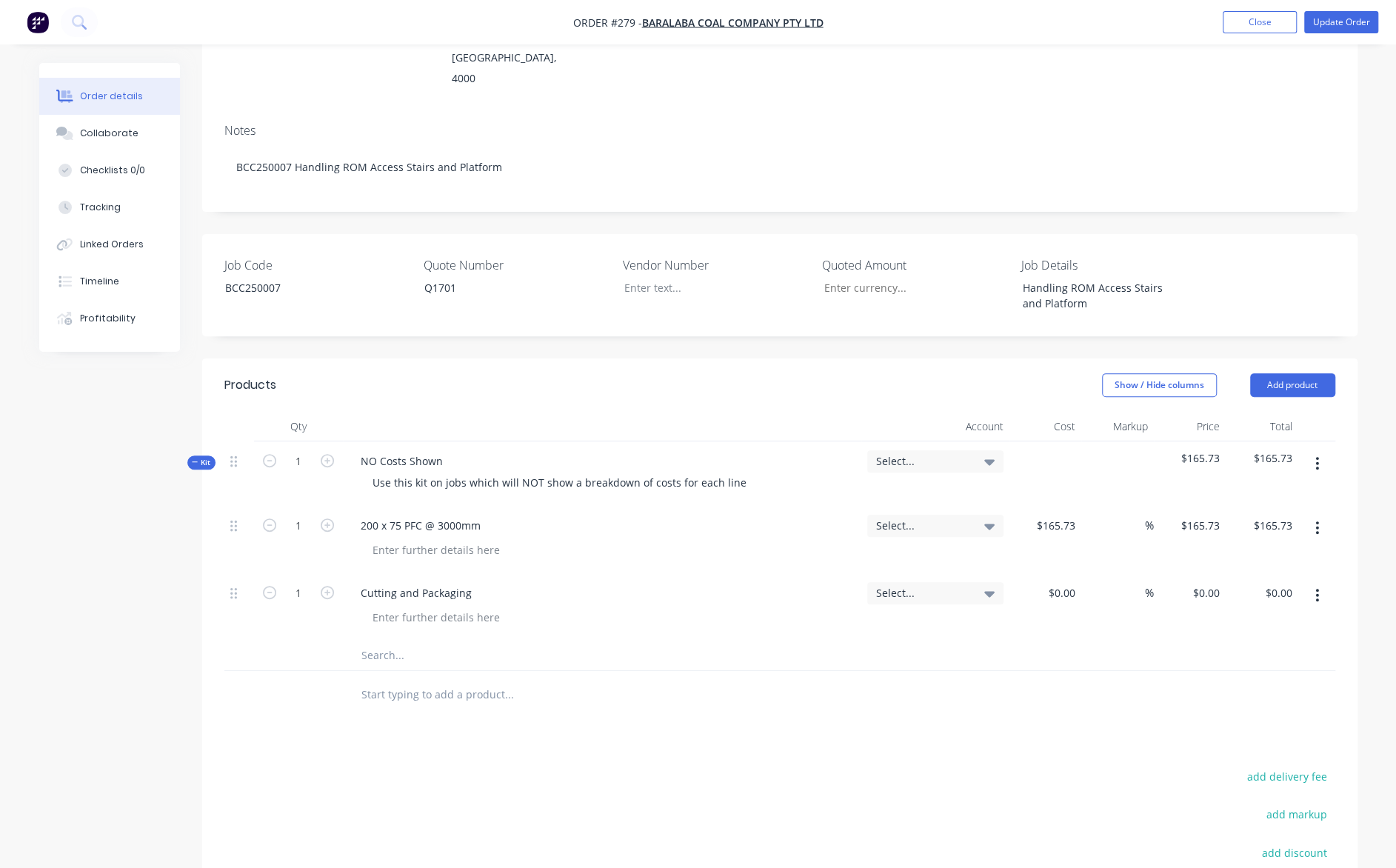
scroll to position [296, 0]
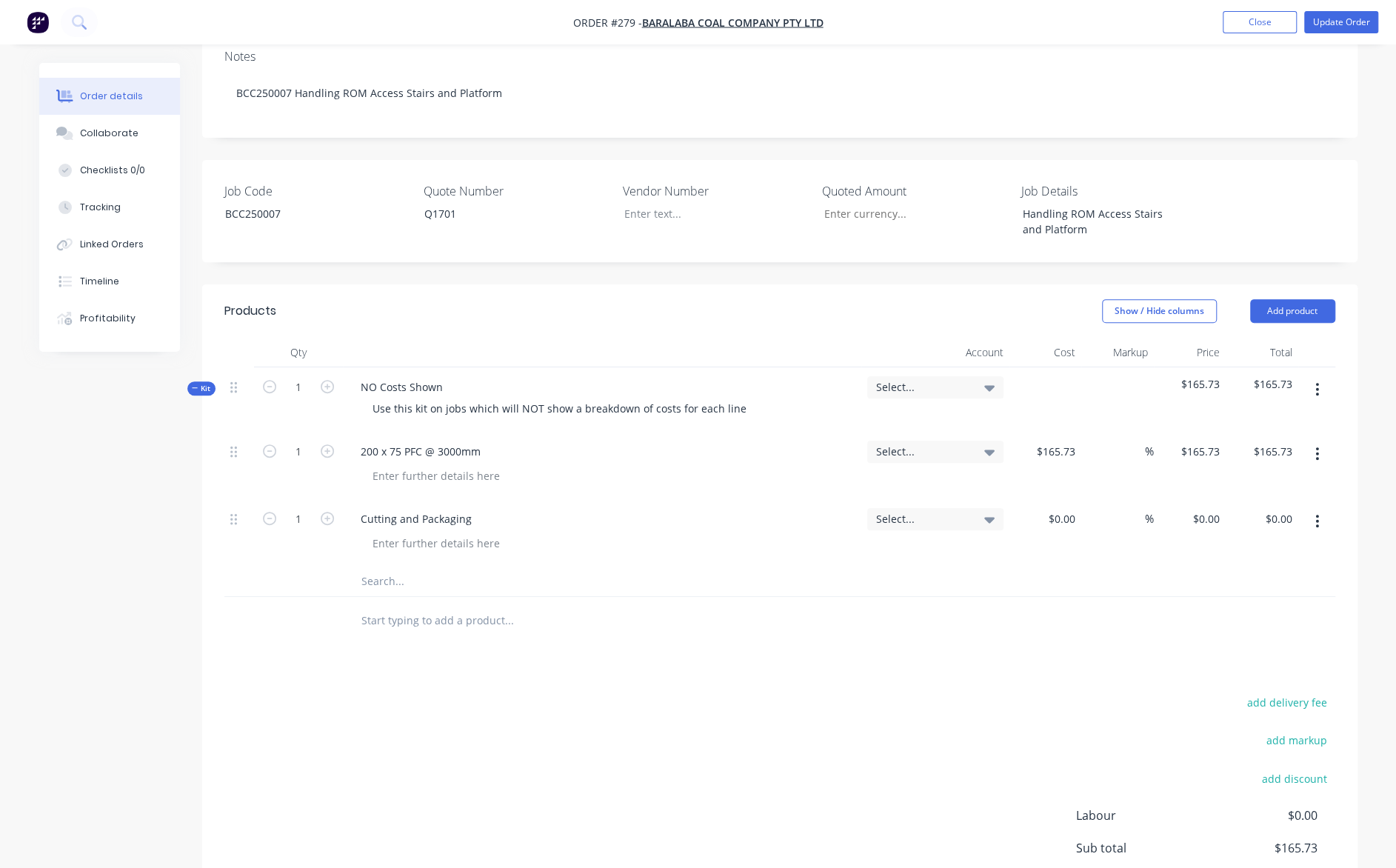
click at [203, 383] on span "Kit" at bounding box center [201, 388] width 19 height 11
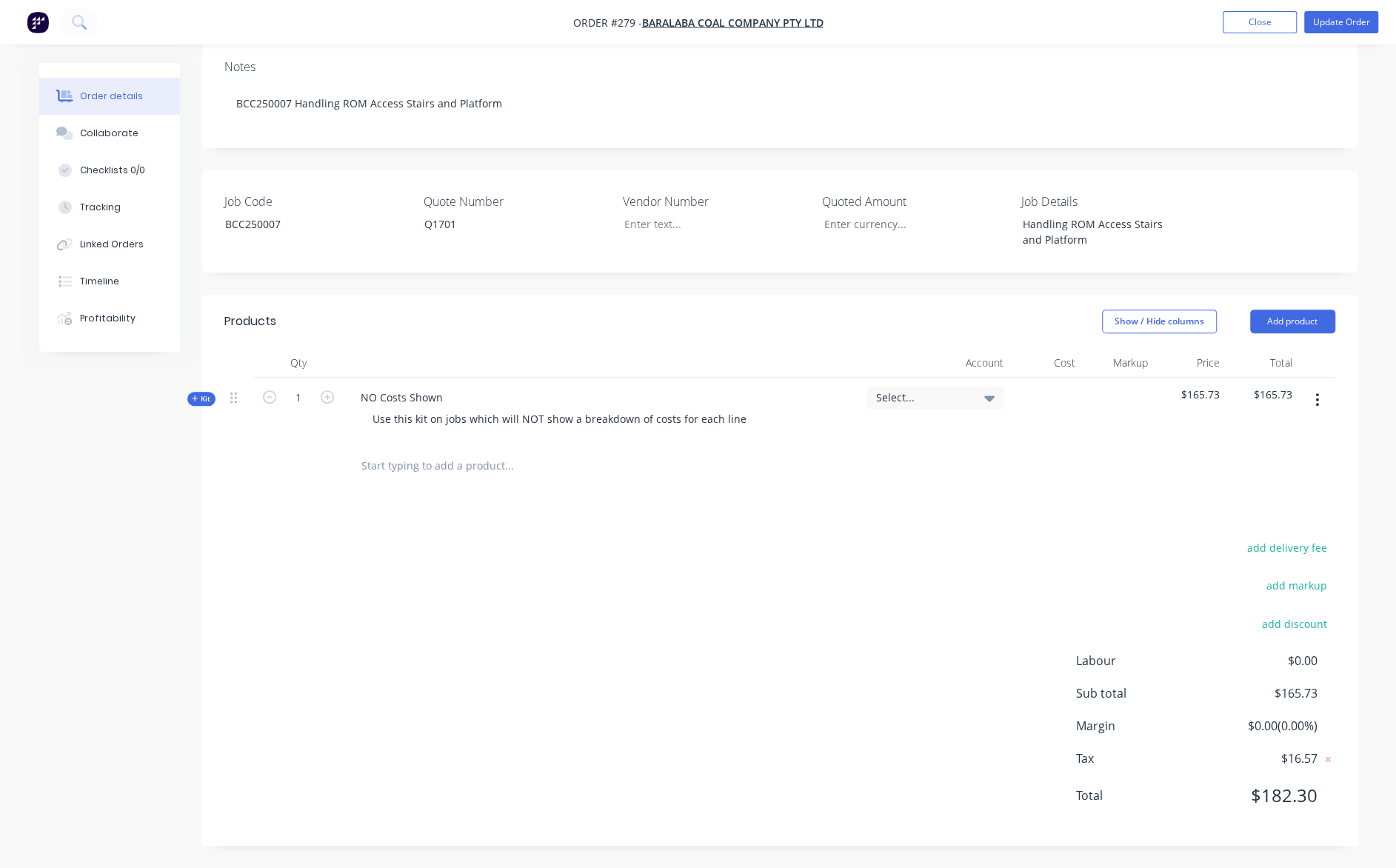
scroll to position [243, 0]
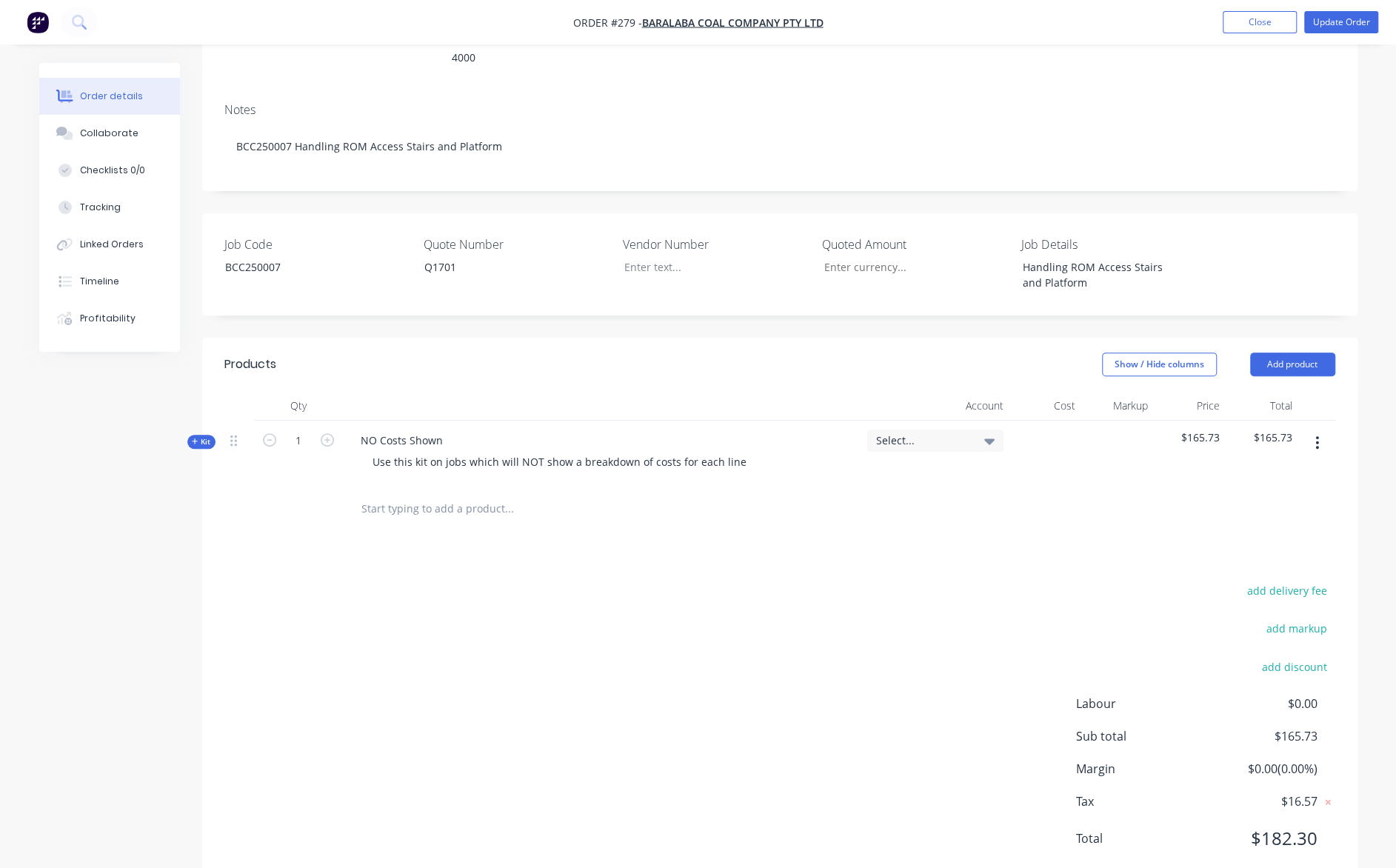
click at [209, 436] on span "Kit" at bounding box center [201, 441] width 19 height 11
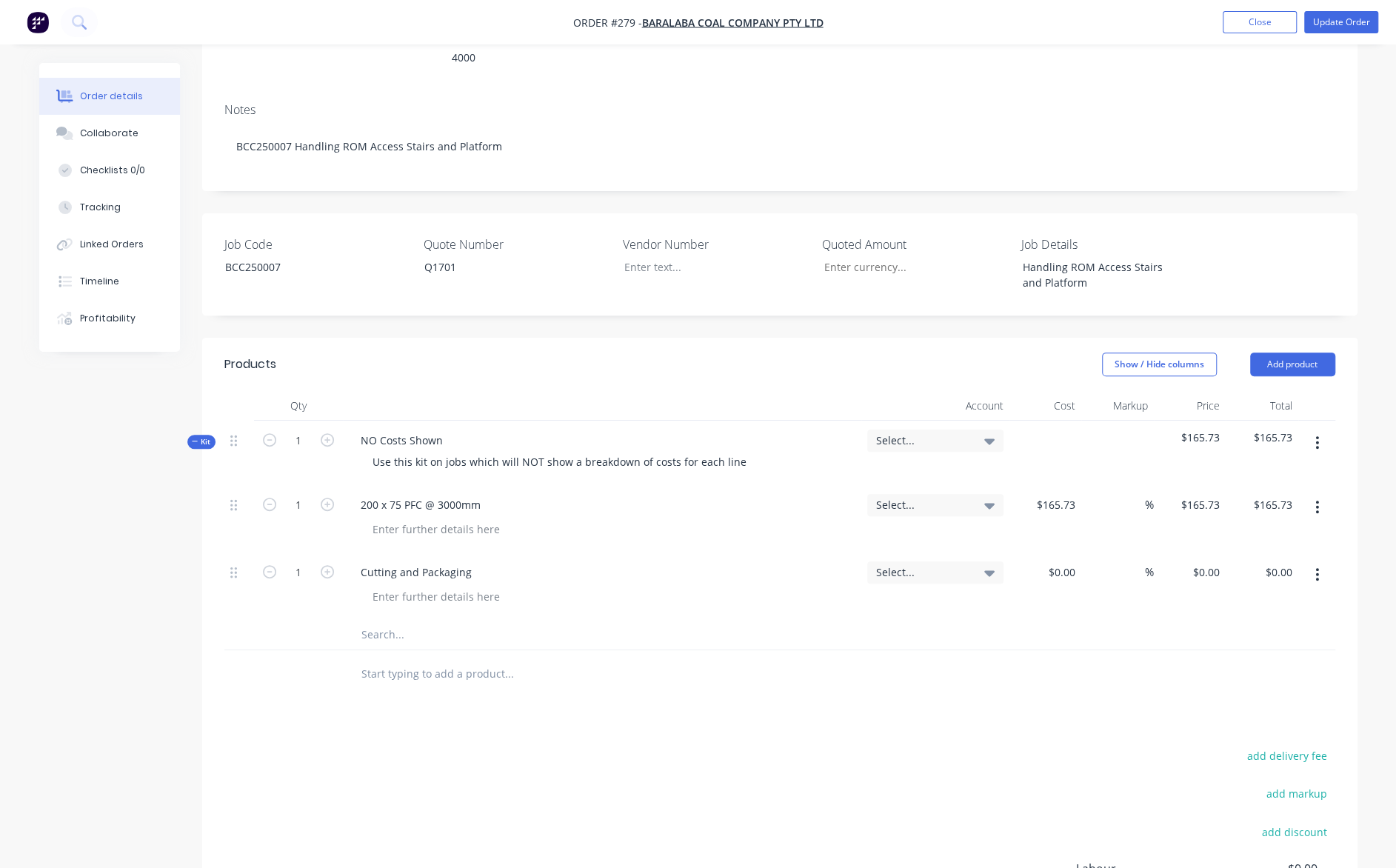
scroll to position [296, 0]
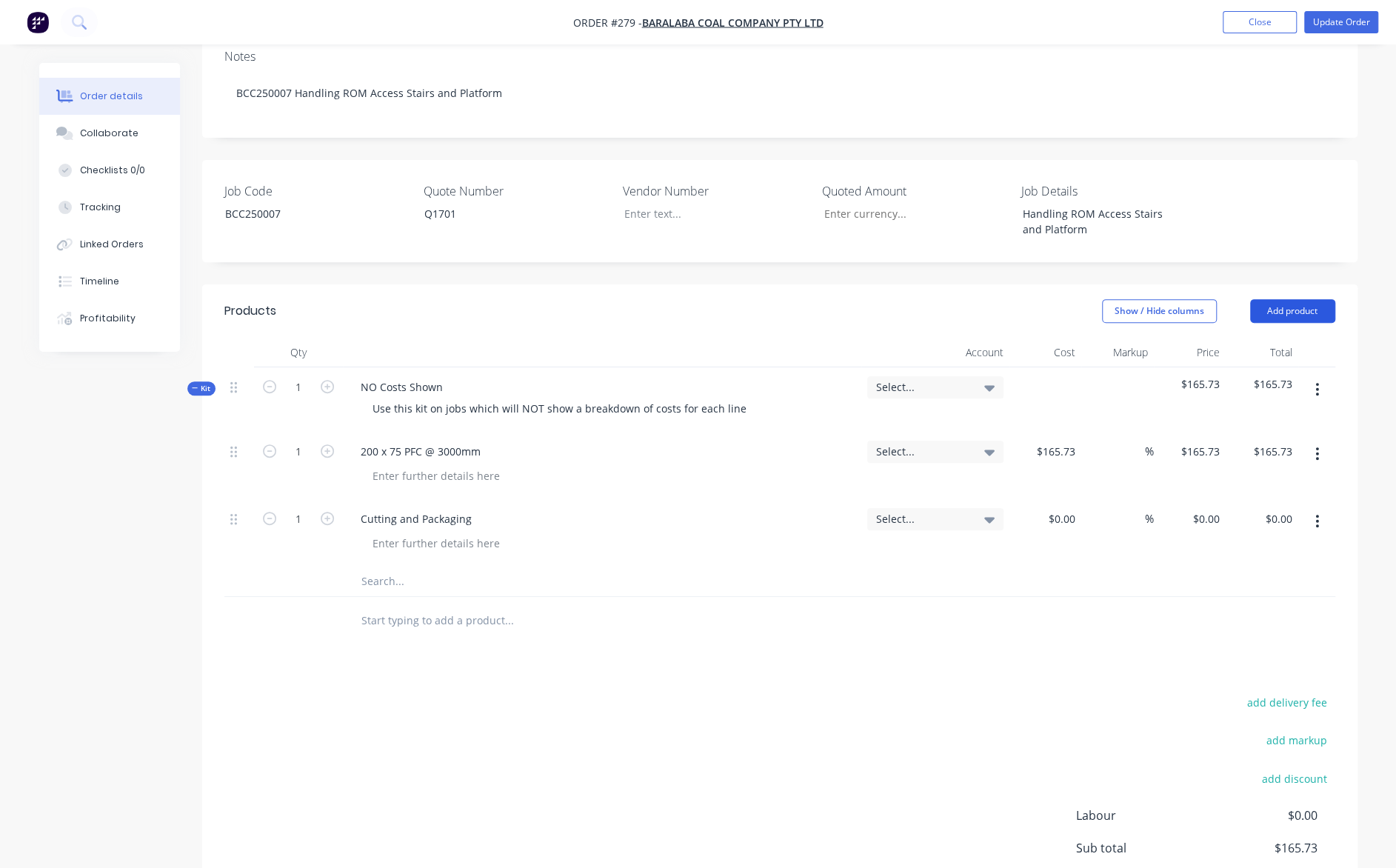
click at [1296, 300] on button "Add product" at bounding box center [1293, 311] width 85 height 23
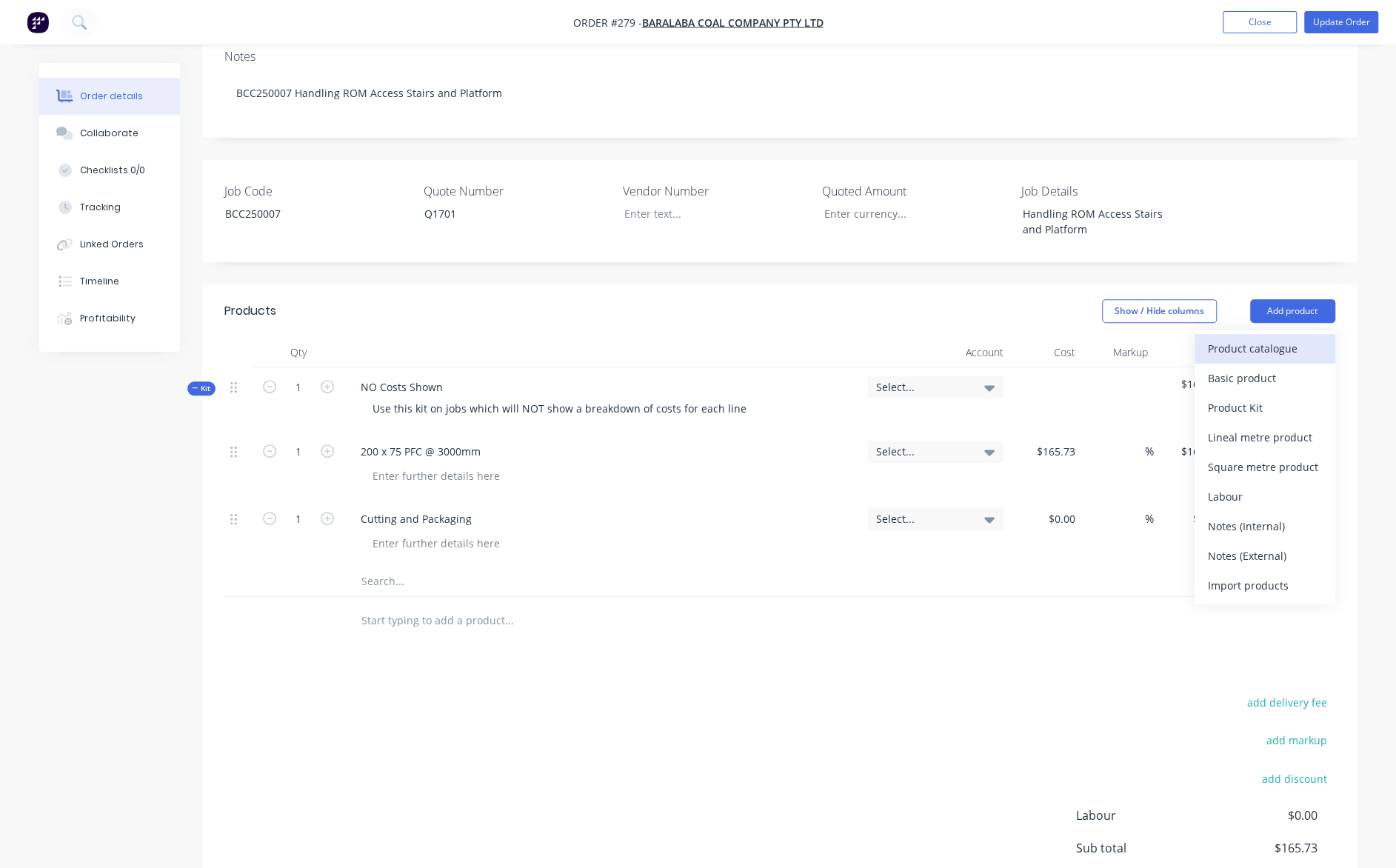
click at [1268, 338] on div "Product catalogue" at bounding box center [1264, 349] width 114 height 22
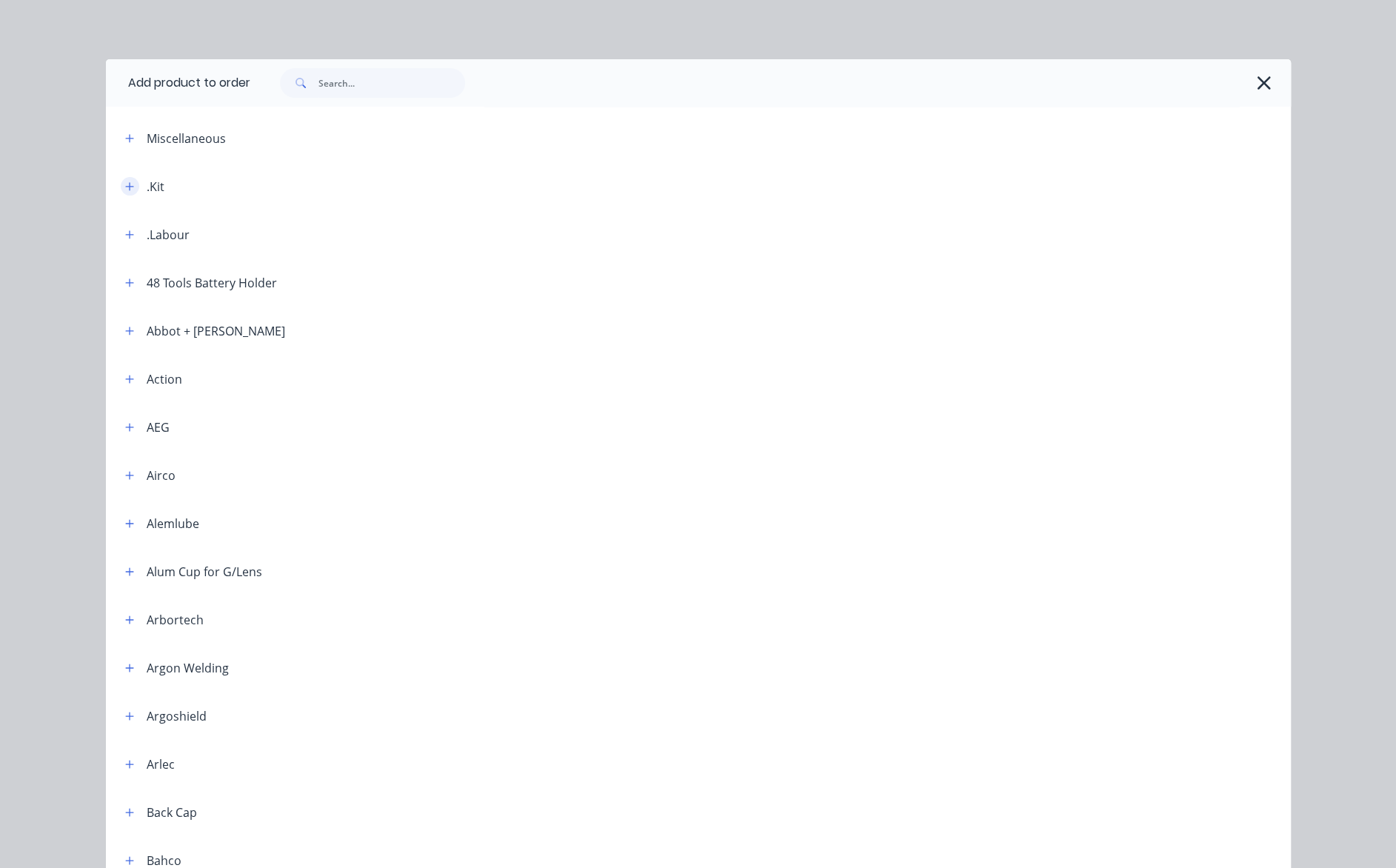
click at [125, 185] on icon "button" at bounding box center [129, 186] width 9 height 10
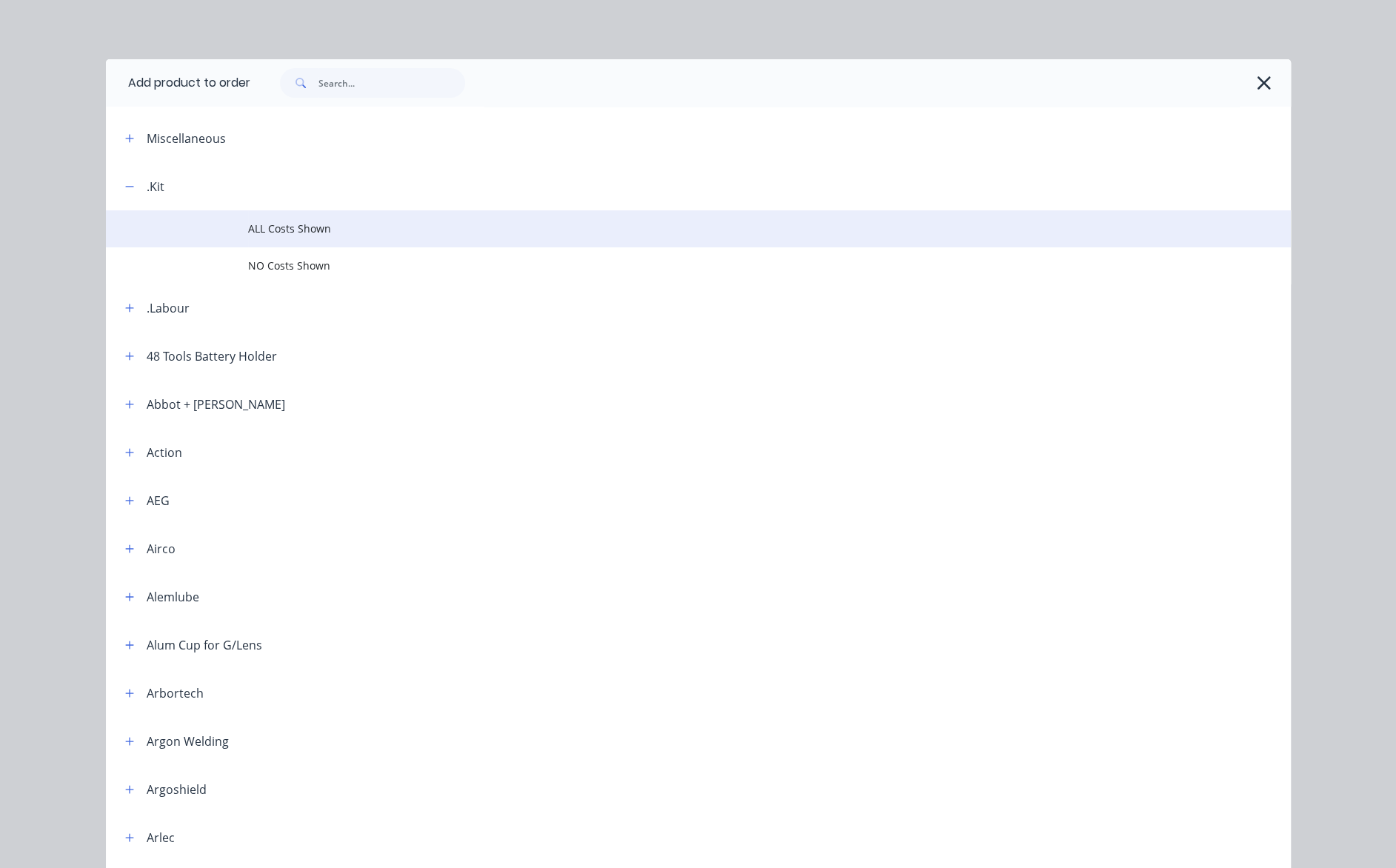
click at [248, 231] on span "ALL Costs Shown" at bounding box center [665, 228] width 834 height 16
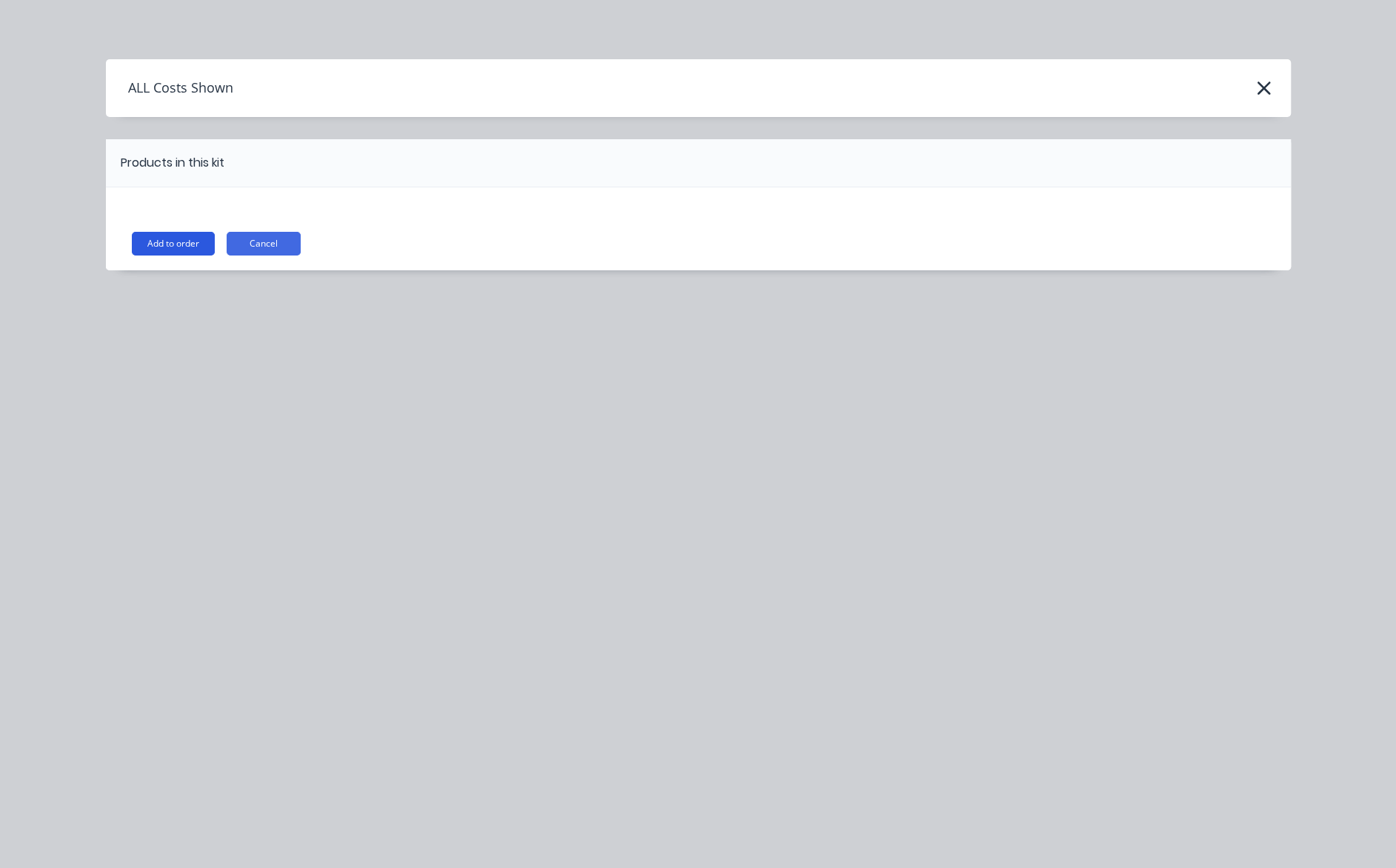
click at [190, 241] on button "Add to order" at bounding box center [173, 244] width 83 height 23
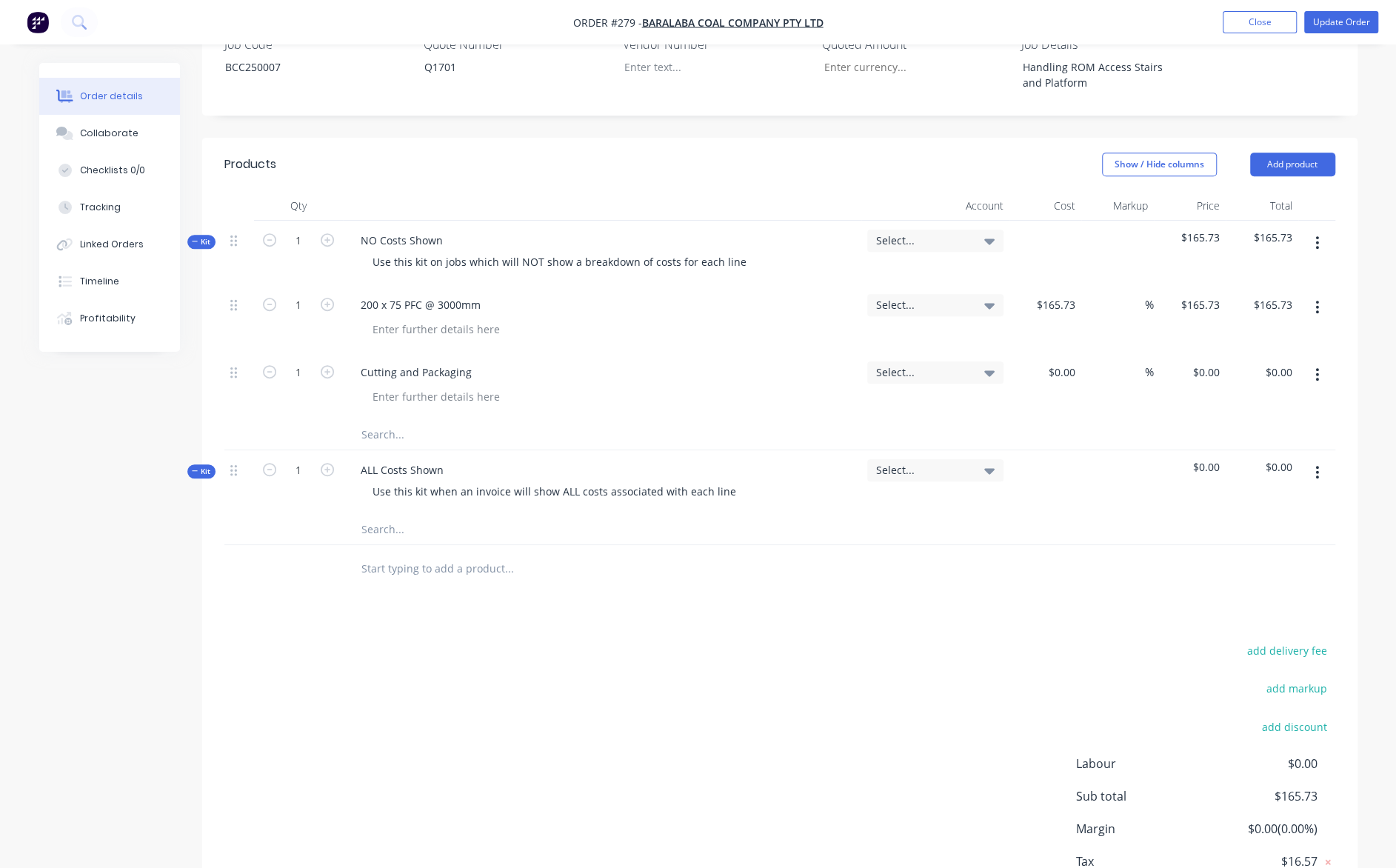
scroll to position [444, 0]
click at [415, 458] on div "ALL Costs Shown" at bounding box center [402, 469] width 107 height 22
drag, startPoint x: 444, startPoint y: 424, endPoint x: 328, endPoint y: 424, distance: 116.0
click at [328, 449] on div "Kit 1 ALL Costs Shown Use this kit when an invoice will show ALL costs associat…" at bounding box center [780, 480] width 1111 height 64
paste div
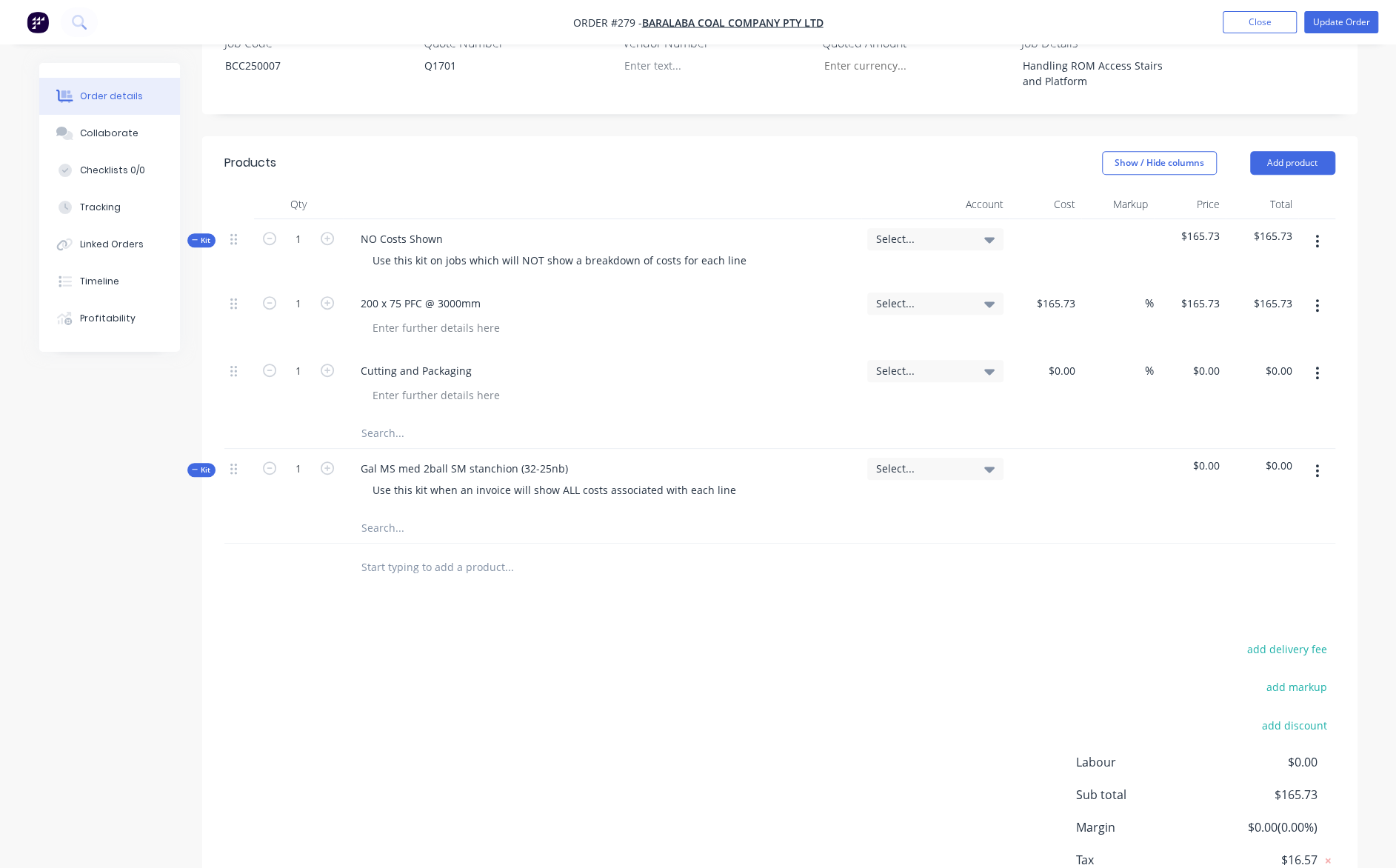
click at [991, 467] on icon at bounding box center [990, 469] width 10 height 6
click at [1055, 543] on div at bounding box center [780, 568] width 1111 height 48
click at [990, 467] on icon at bounding box center [990, 469] width 10 height 6
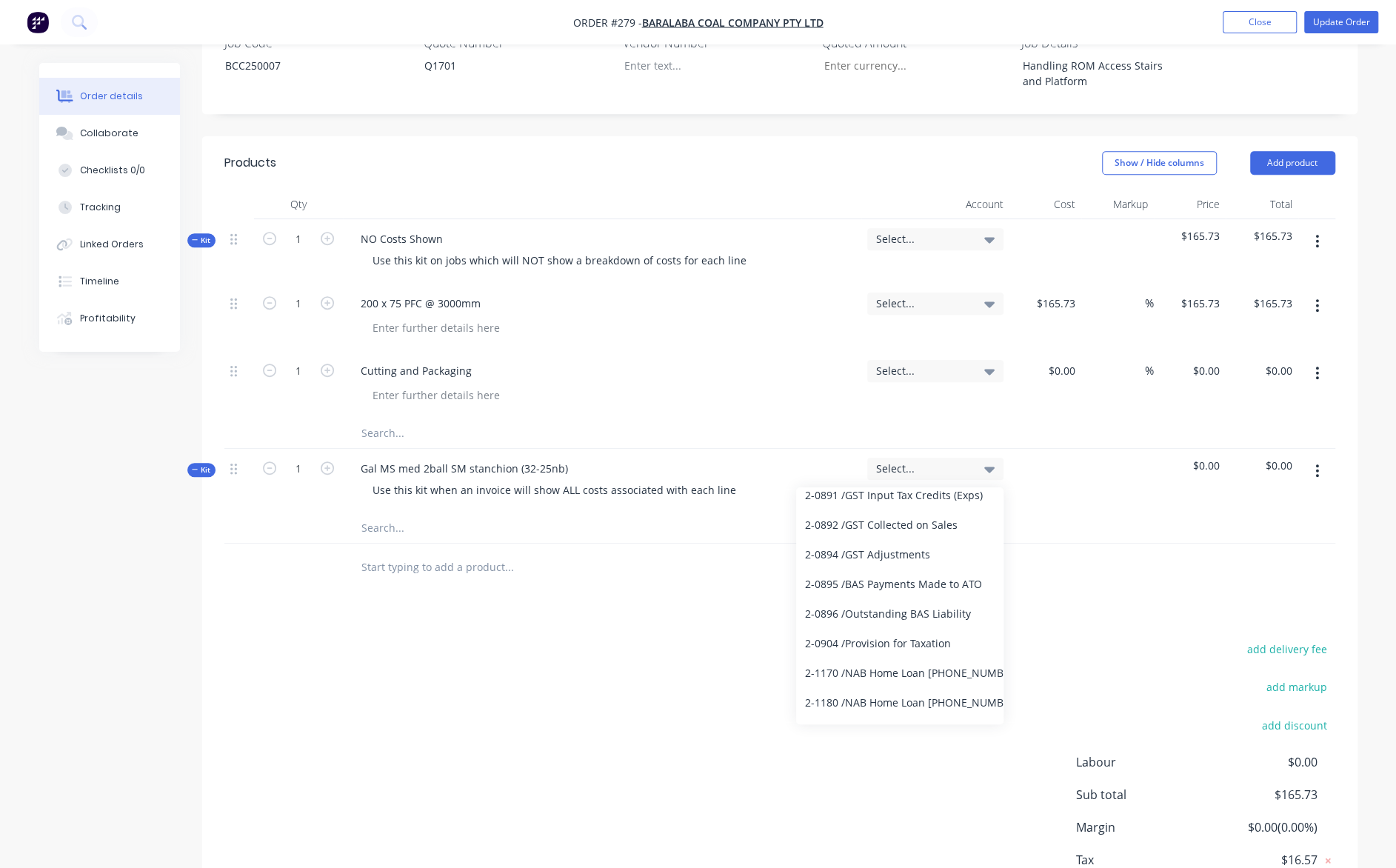
scroll to position [861, 0]
click at [1051, 462] on div at bounding box center [1046, 480] width 72 height 64
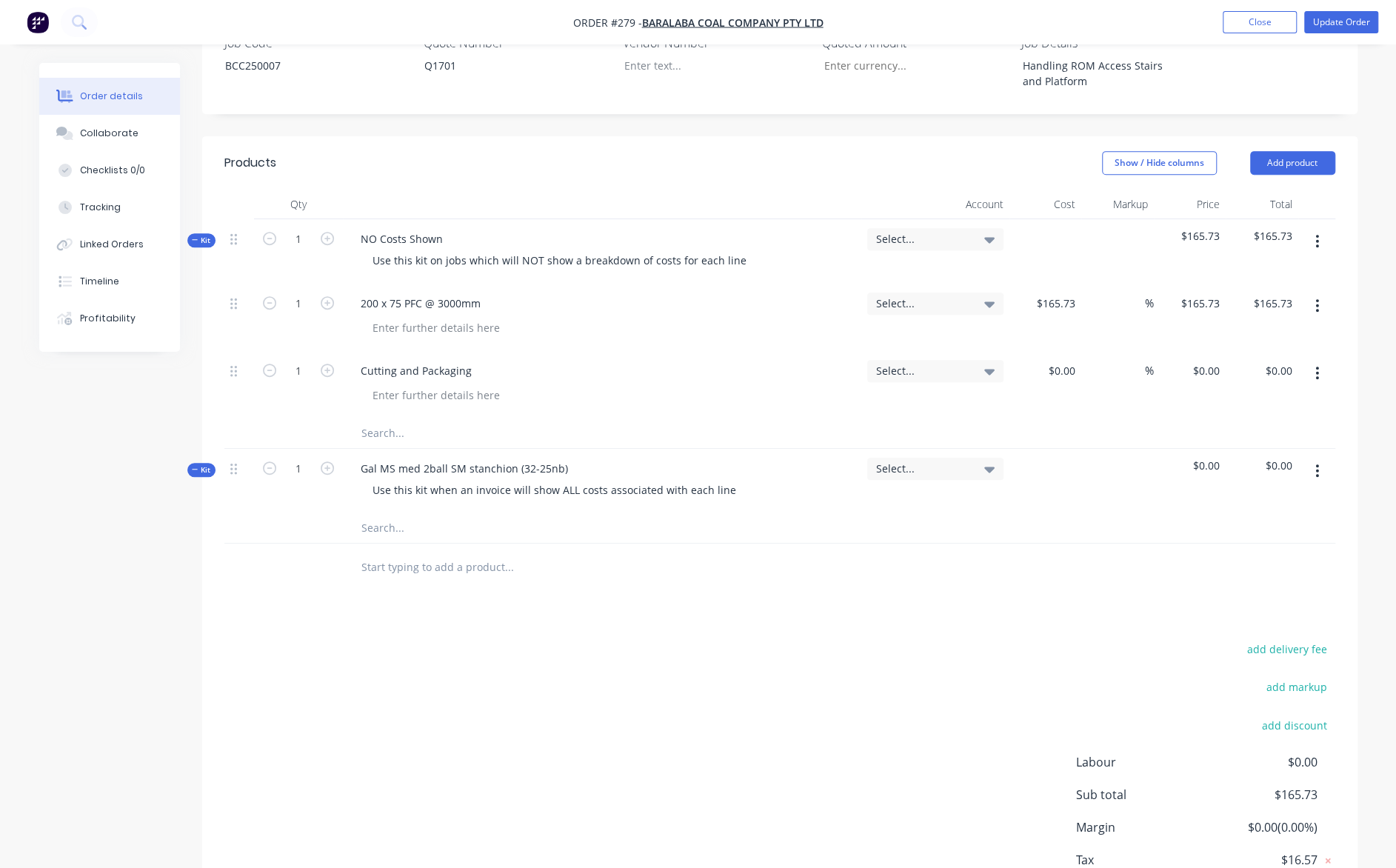
click at [1061, 449] on div at bounding box center [1046, 480] width 72 height 64
click at [1232, 449] on div "$0.00" at bounding box center [1262, 480] width 72 height 64
click at [1319, 463] on icon "button" at bounding box center [1317, 471] width 3 height 17
click at [1250, 588] on div "Delete" at bounding box center [1264, 599] width 114 height 22
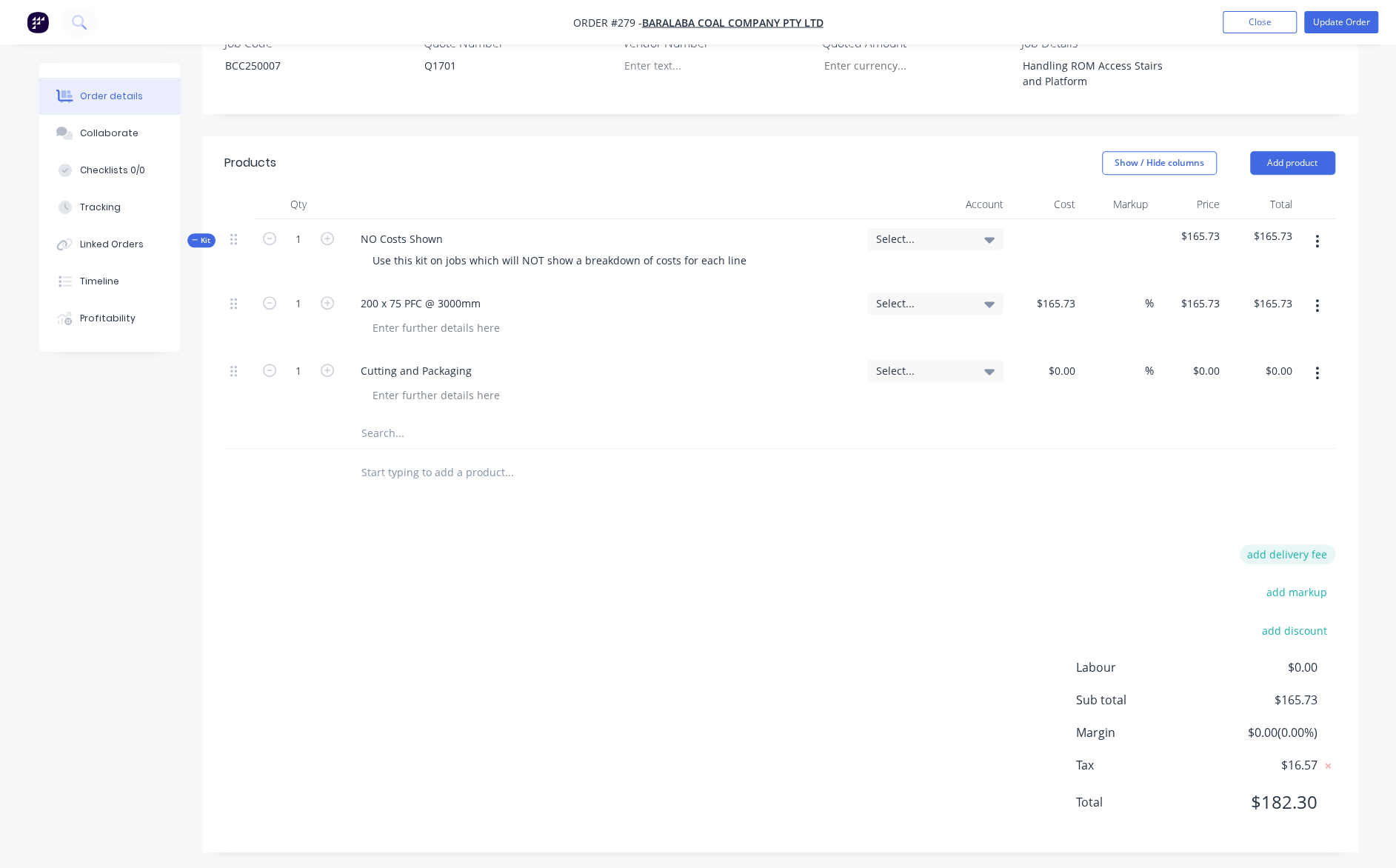
scroll to position [407, 0]
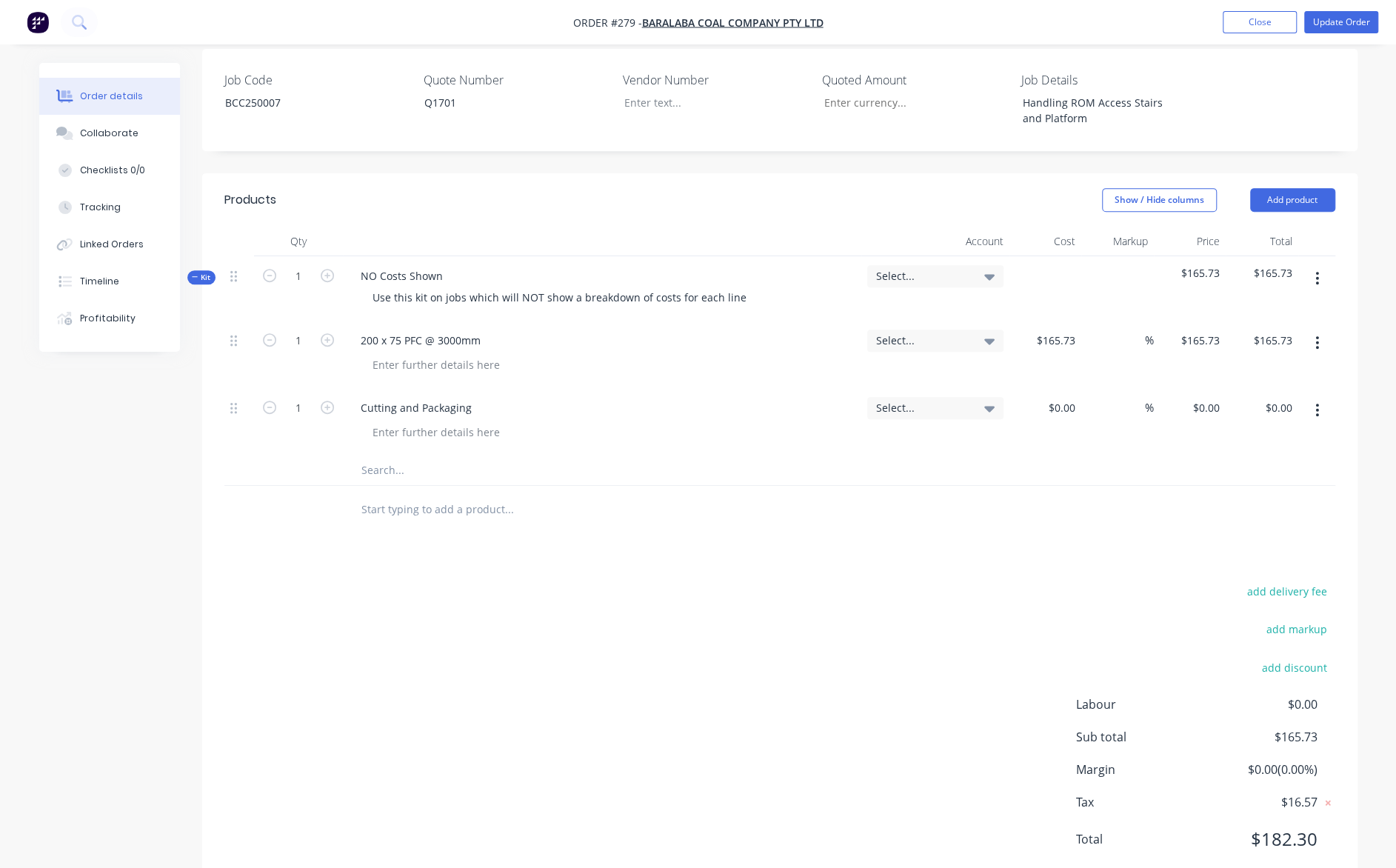
click at [589, 497] on div "Products Show / Hide columns Add product Qty Account Cost Markup Price Total Ki…" at bounding box center [780, 531] width 1155 height 717
click at [1289, 188] on button "Add product" at bounding box center [1293, 200] width 85 height 23
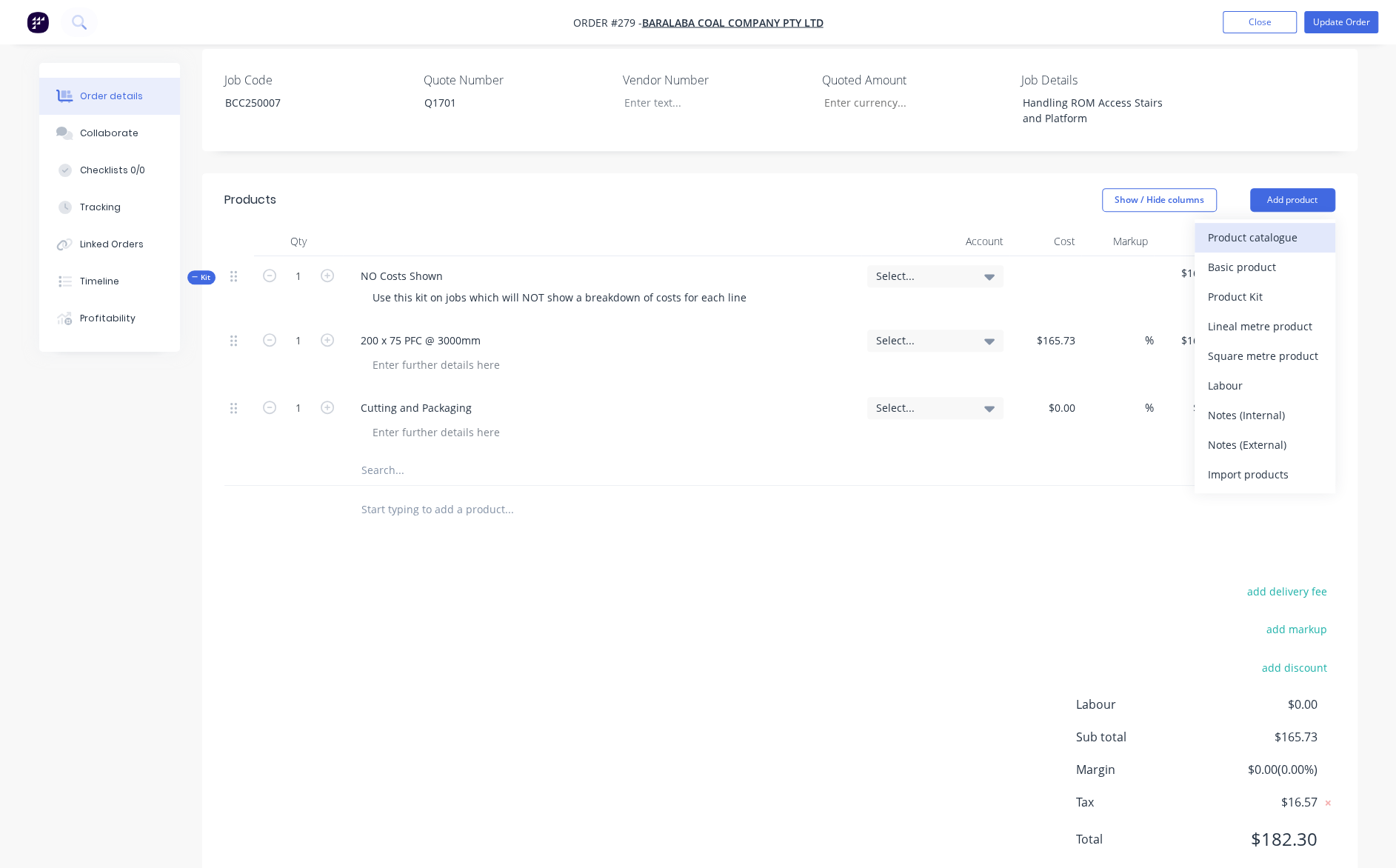
click at [1281, 226] on div "Product catalogue" at bounding box center [1264, 237] width 114 height 22
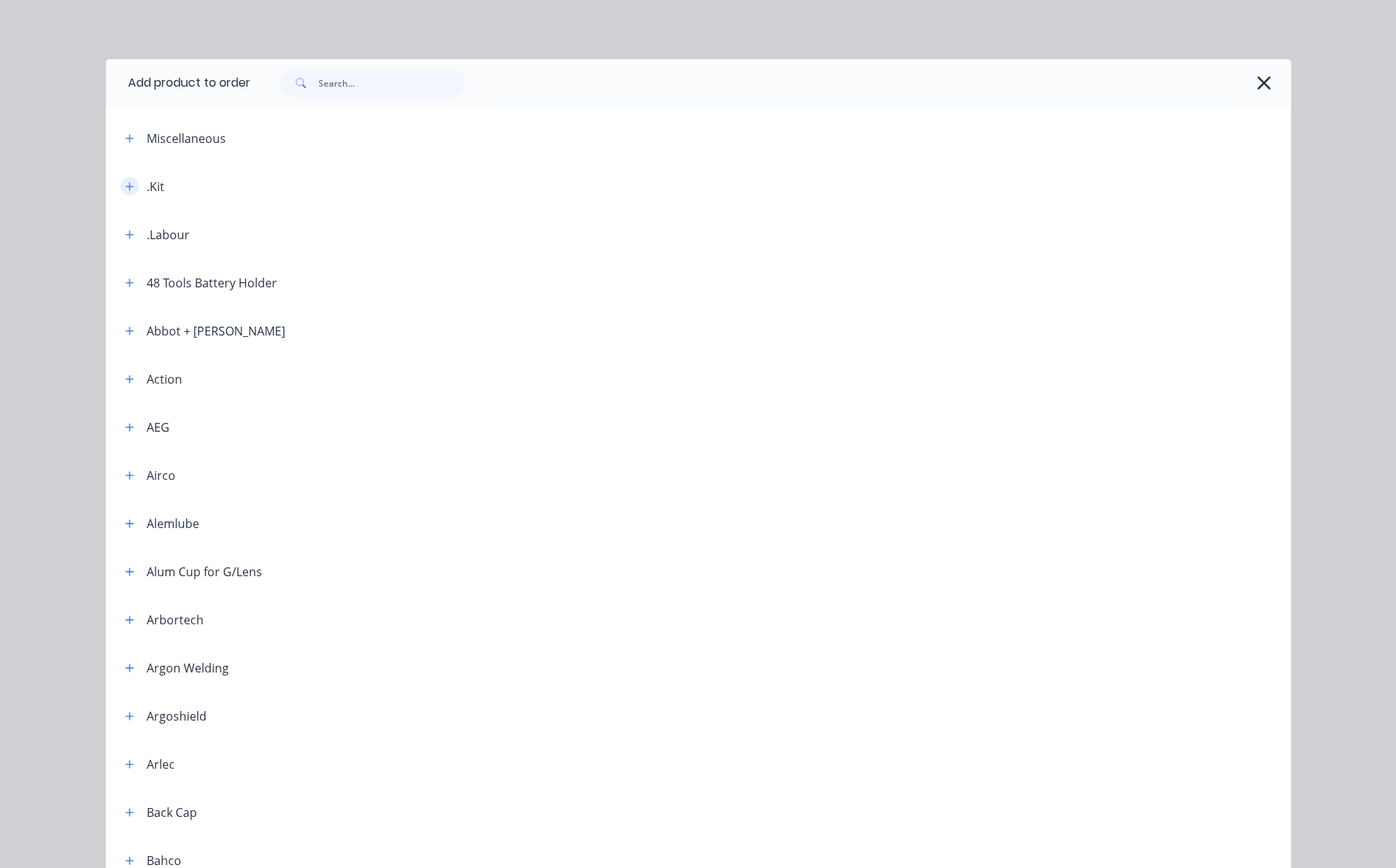
click at [125, 188] on icon "button" at bounding box center [129, 186] width 9 height 10
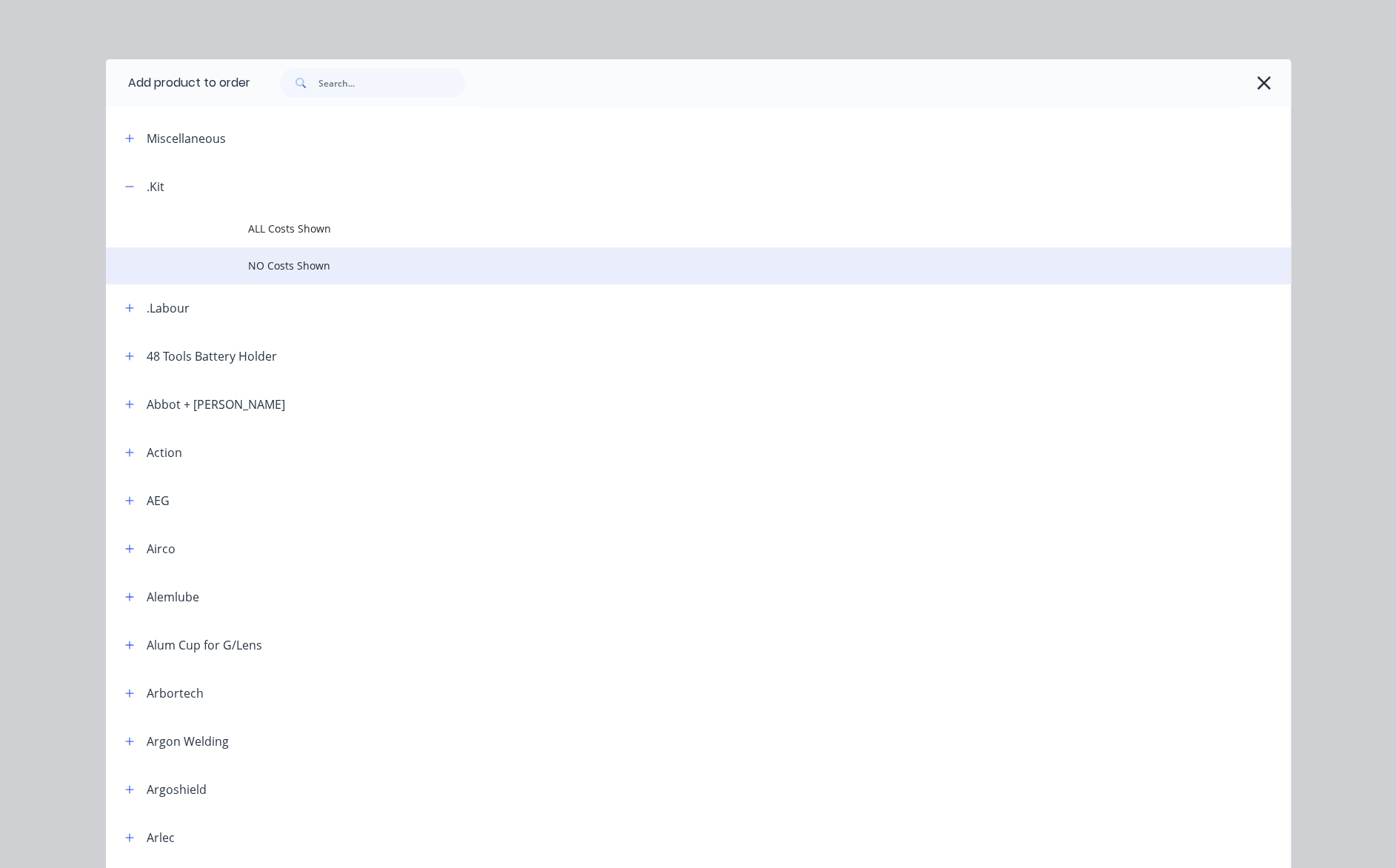
click at [277, 269] on span "NO Costs Shown" at bounding box center [665, 265] width 834 height 16
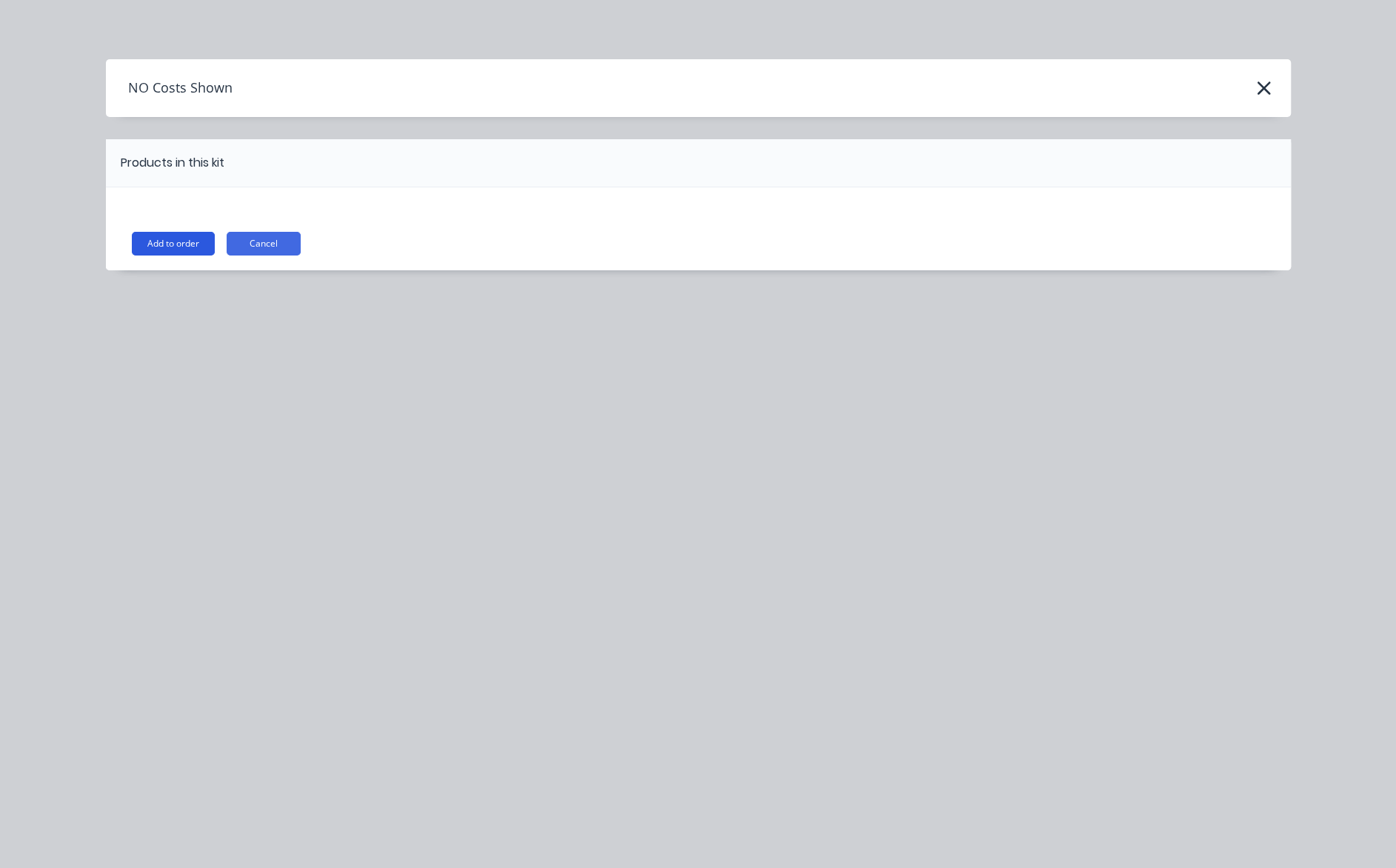
click at [171, 242] on button "Add to order" at bounding box center [173, 244] width 83 height 23
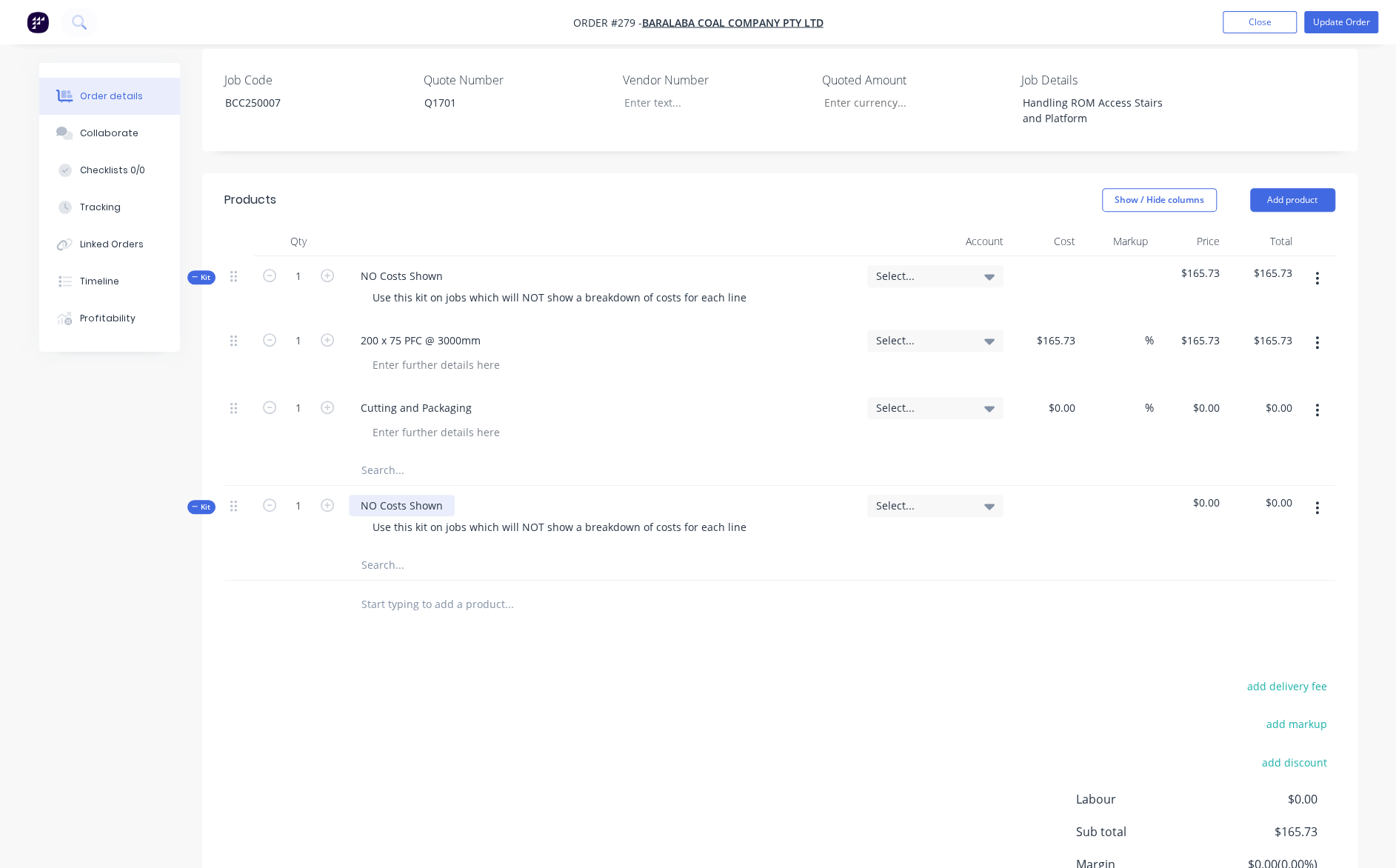
click at [444, 494] on div "NO Costs Shown" at bounding box center [401, 505] width 106 height 22
drag, startPoint x: 444, startPoint y: 464, endPoint x: 395, endPoint y: 511, distance: 67.9
click at [395, 550] on input "text" at bounding box center [509, 565] width 296 height 30
click at [432, 494] on div "NO Costs Shown" at bounding box center [401, 505] width 106 height 22
paste div
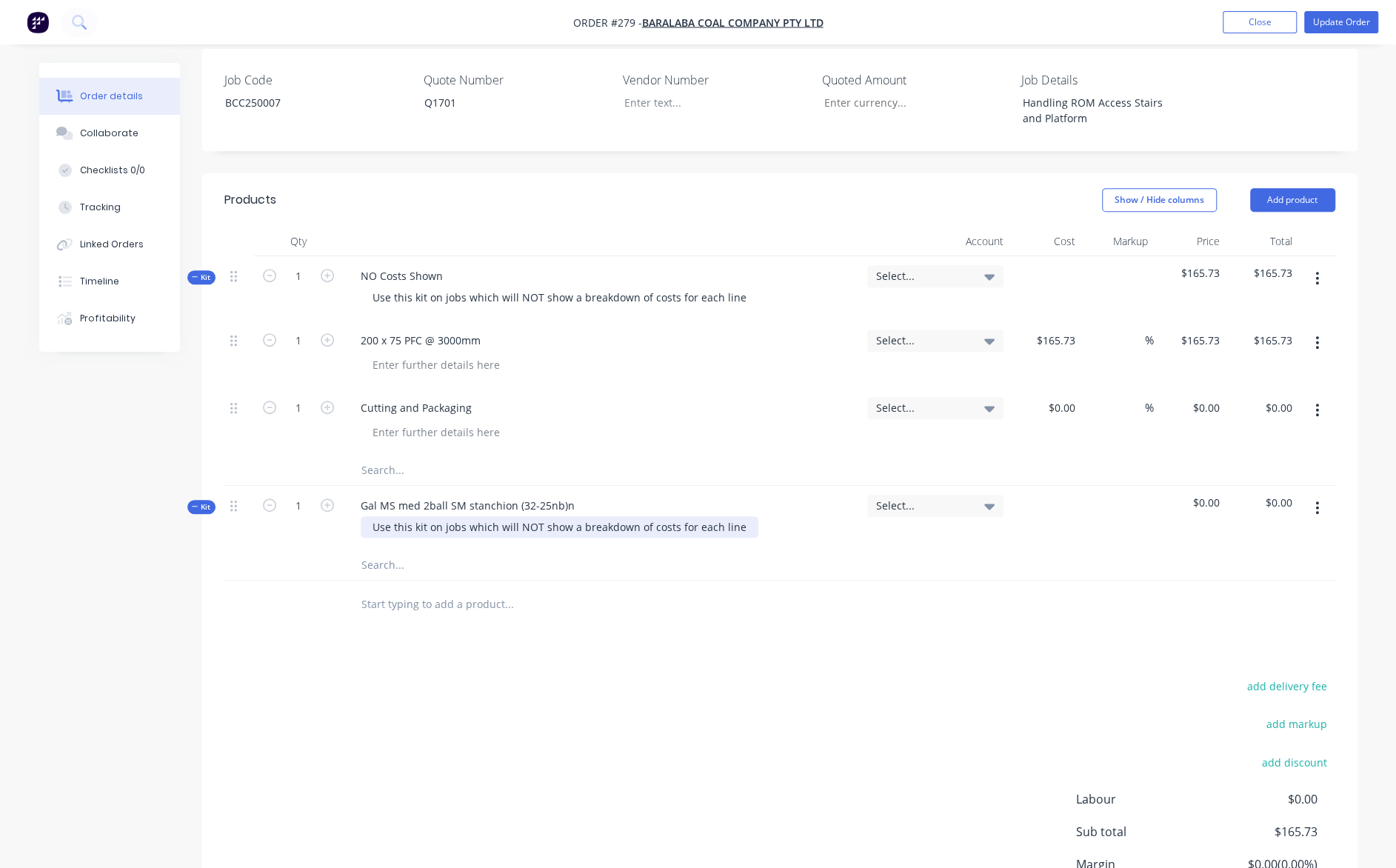
click at [736, 516] on div "Use this kit on jobs which will NOT show a breakdown of costs for each line" at bounding box center [559, 527] width 398 height 22
click at [414, 550] on input "text" at bounding box center [509, 565] width 296 height 30
click at [329, 498] on icon "button" at bounding box center [327, 505] width 13 height 13
click at [327, 498] on icon "button" at bounding box center [327, 505] width 13 height 13
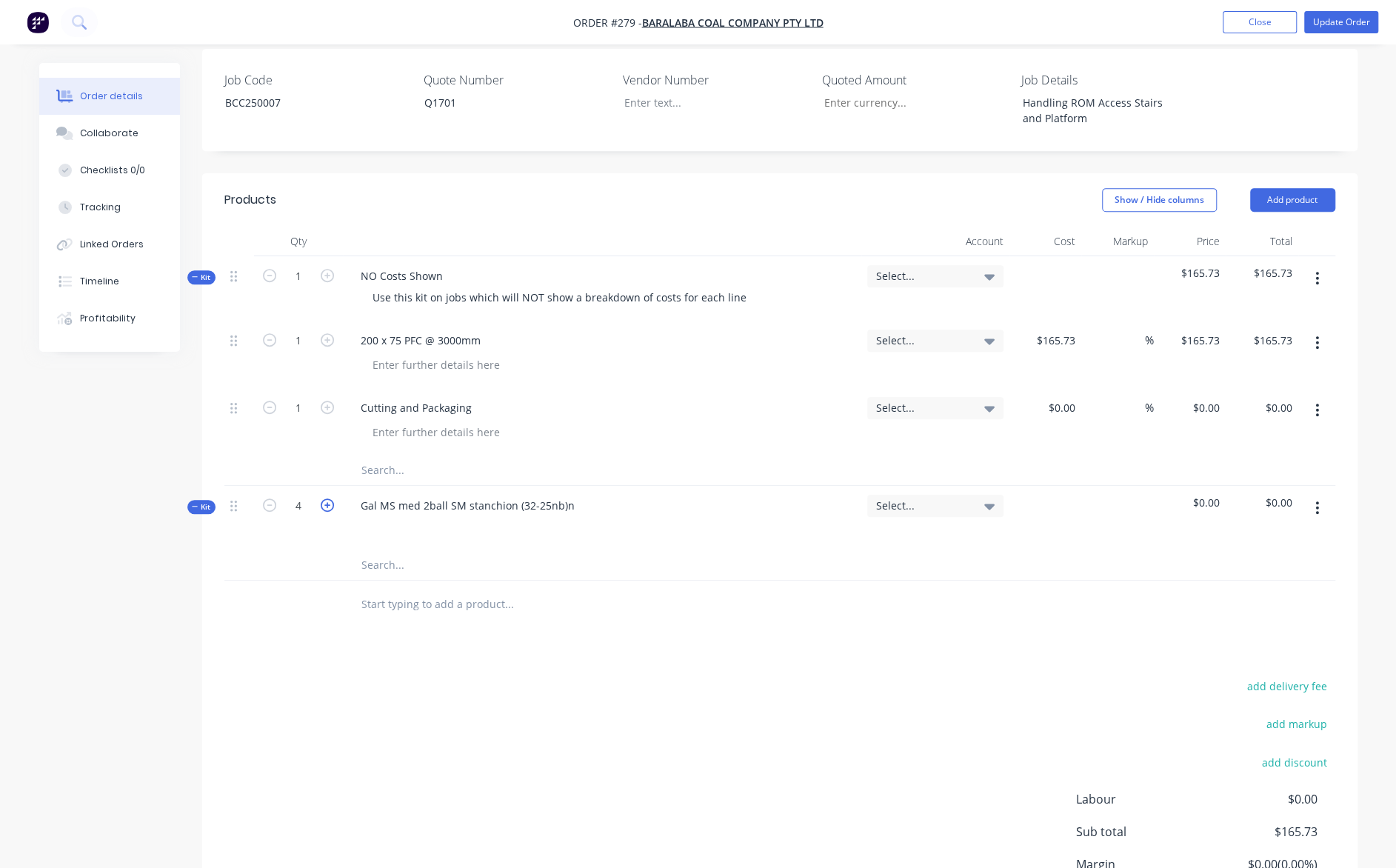
click at [327, 498] on icon "button" at bounding box center [327, 505] width 13 height 13
type input "6"
click at [1207, 494] on span "$0.00" at bounding box center [1190, 502] width 61 height 16
drag, startPoint x: 1219, startPoint y: 457, endPoint x: 1198, endPoint y: 455, distance: 21.1
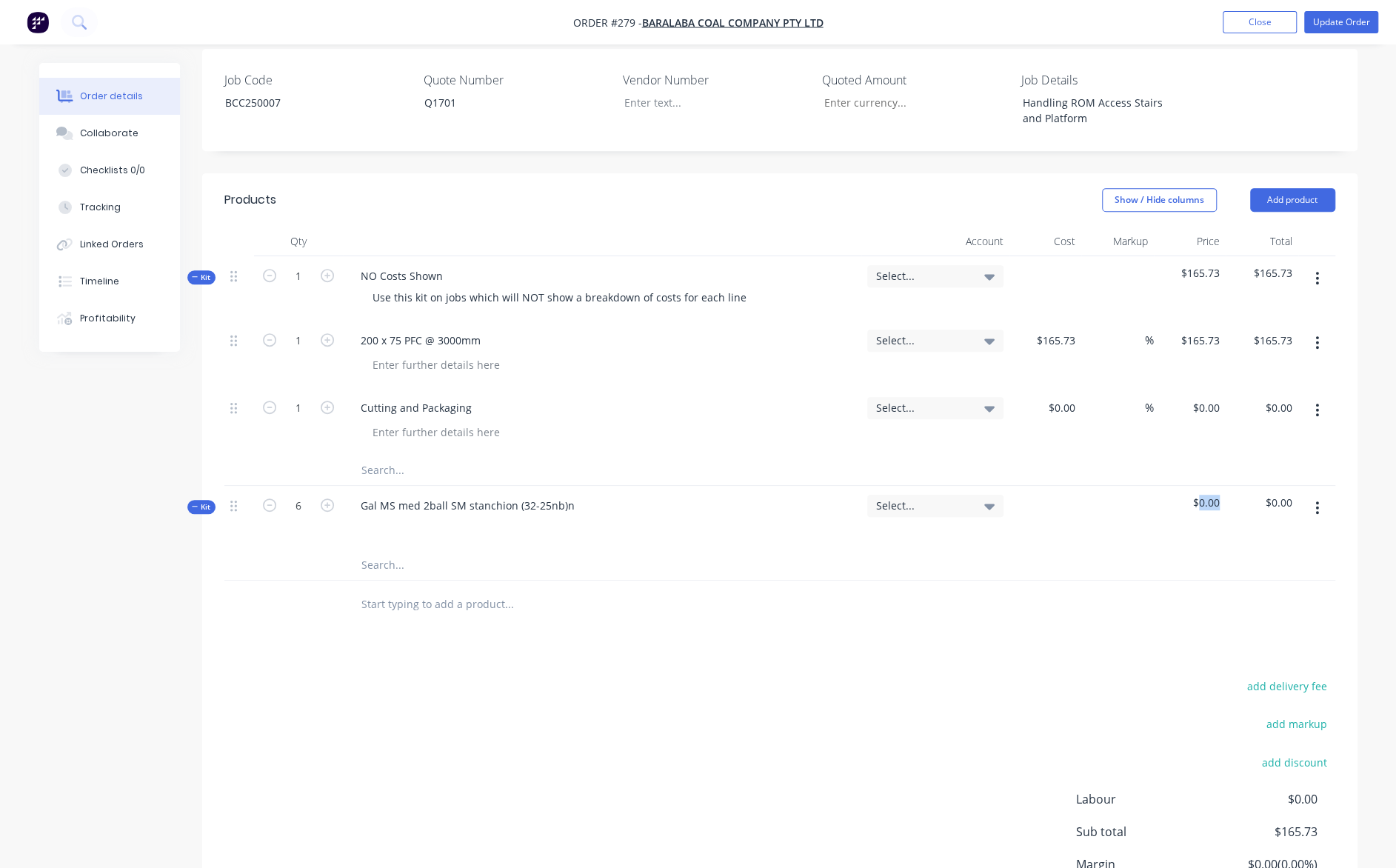
click at [1198, 494] on span "$0.00" at bounding box center [1190, 502] width 61 height 16
click at [1216, 494] on span "$0.00" at bounding box center [1190, 502] width 61 height 16
click at [992, 503] on icon at bounding box center [990, 506] width 10 height 6
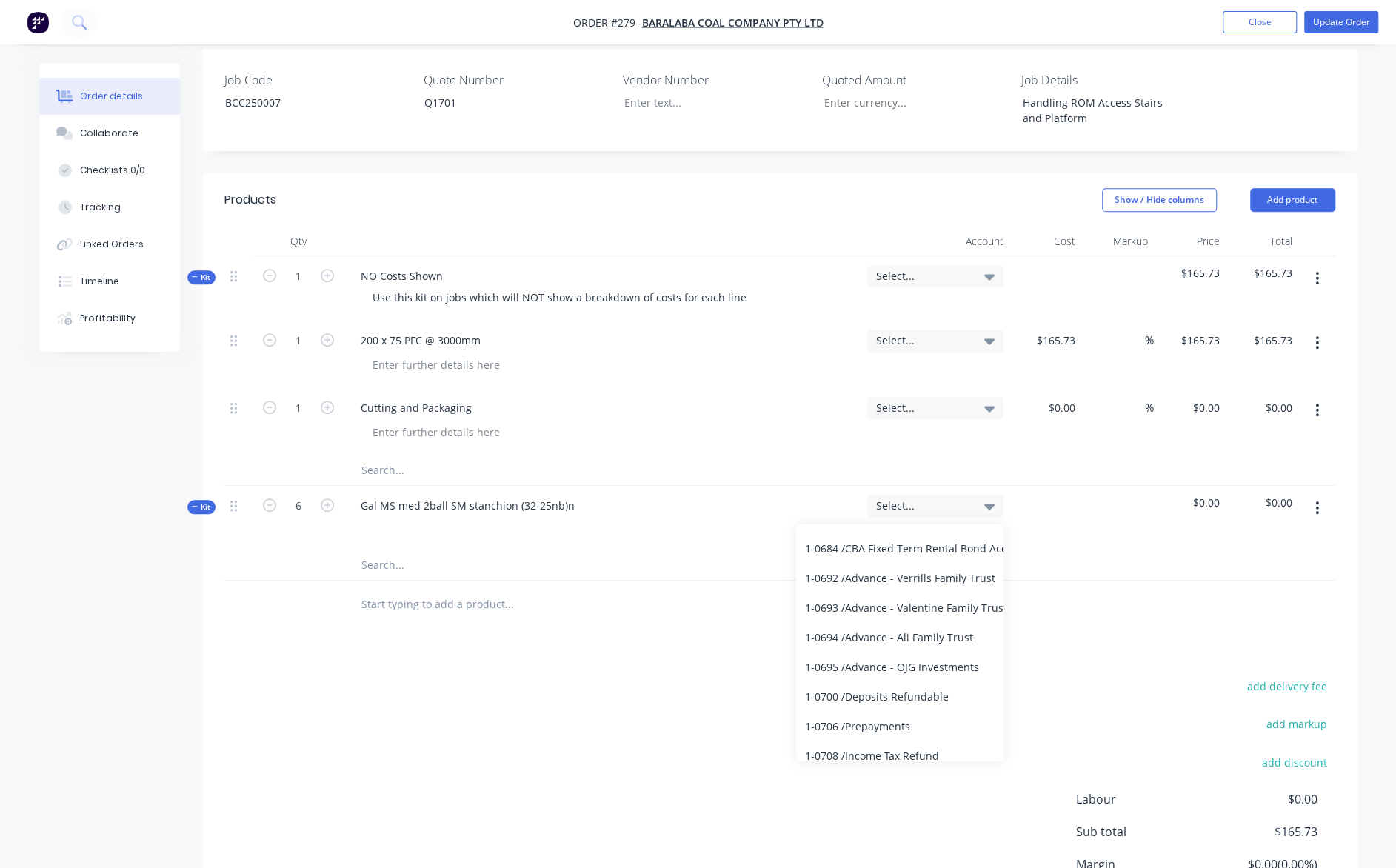
scroll to position [296, 0]
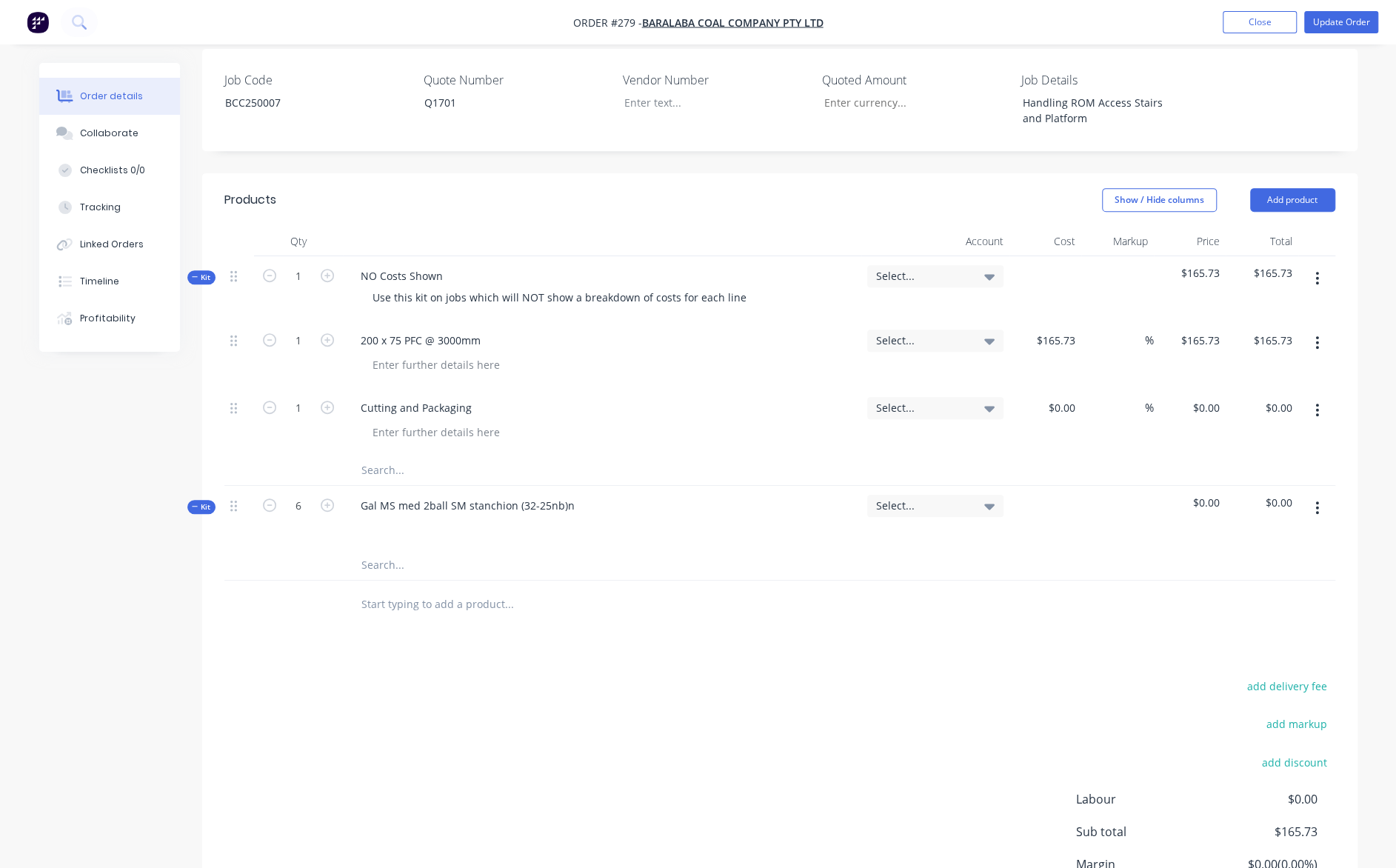
click at [1208, 494] on span "$0.00" at bounding box center [1190, 502] width 61 height 16
click at [985, 498] on icon at bounding box center [990, 506] width 10 height 17
drag, startPoint x: 1024, startPoint y: 460, endPoint x: 1026, endPoint y: 469, distance: 9.2
click at [1024, 486] on div at bounding box center [1046, 518] width 72 height 64
click at [1317, 500] on icon "button" at bounding box center [1317, 508] width 3 height 17
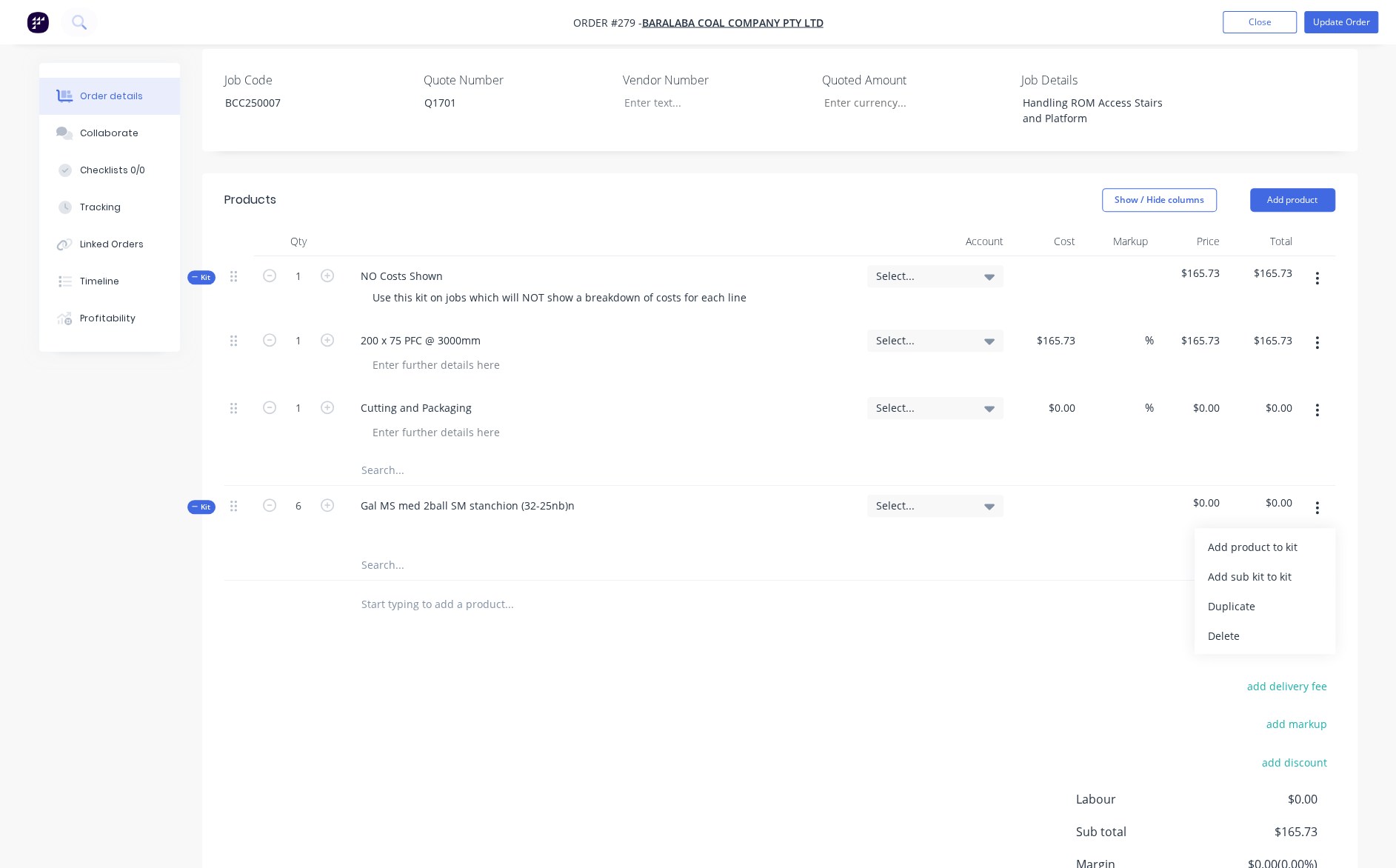
click at [1248, 625] on div "Delete" at bounding box center [1264, 636] width 114 height 22
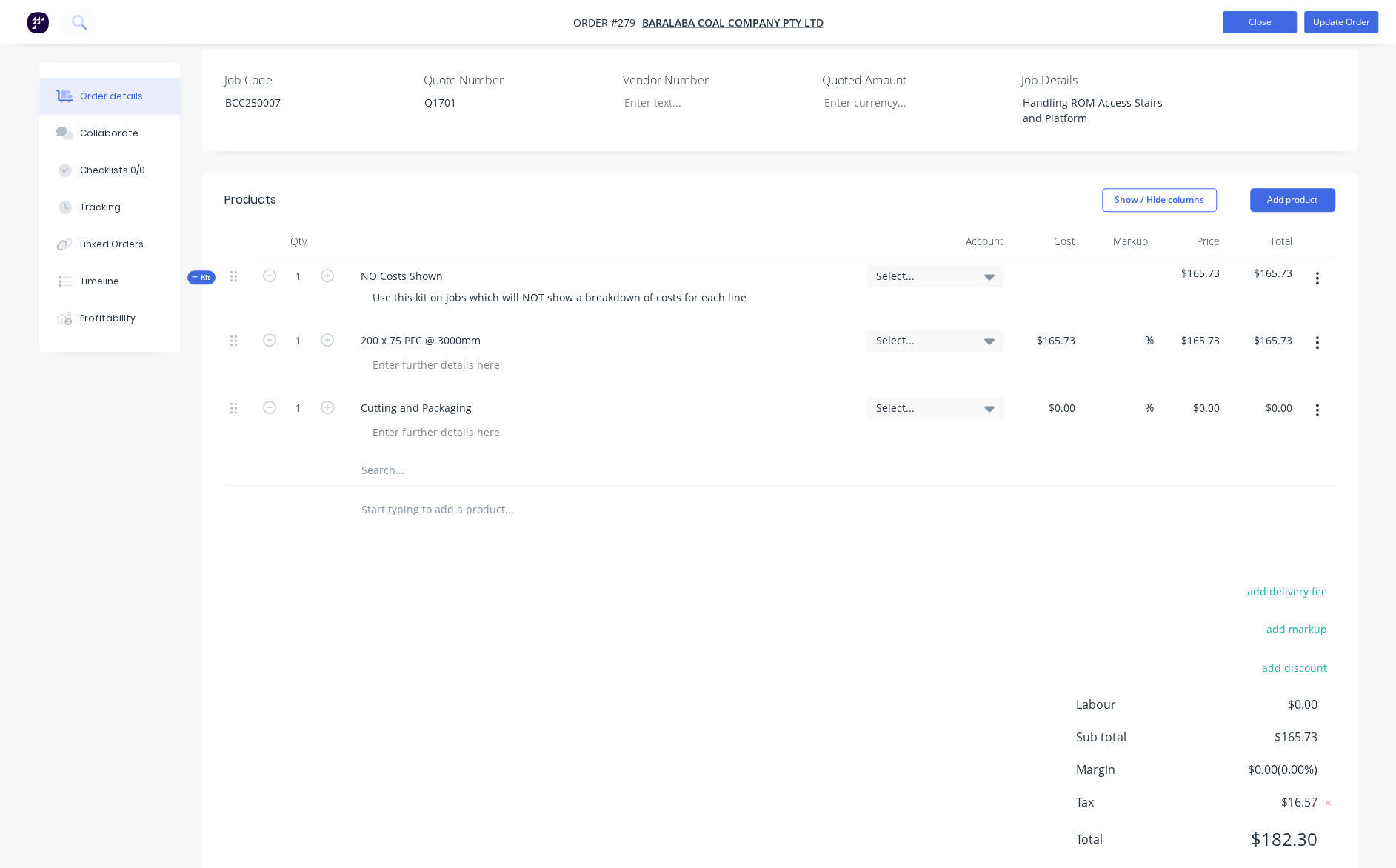
click at [1264, 23] on button "Close" at bounding box center [1259, 22] width 74 height 22
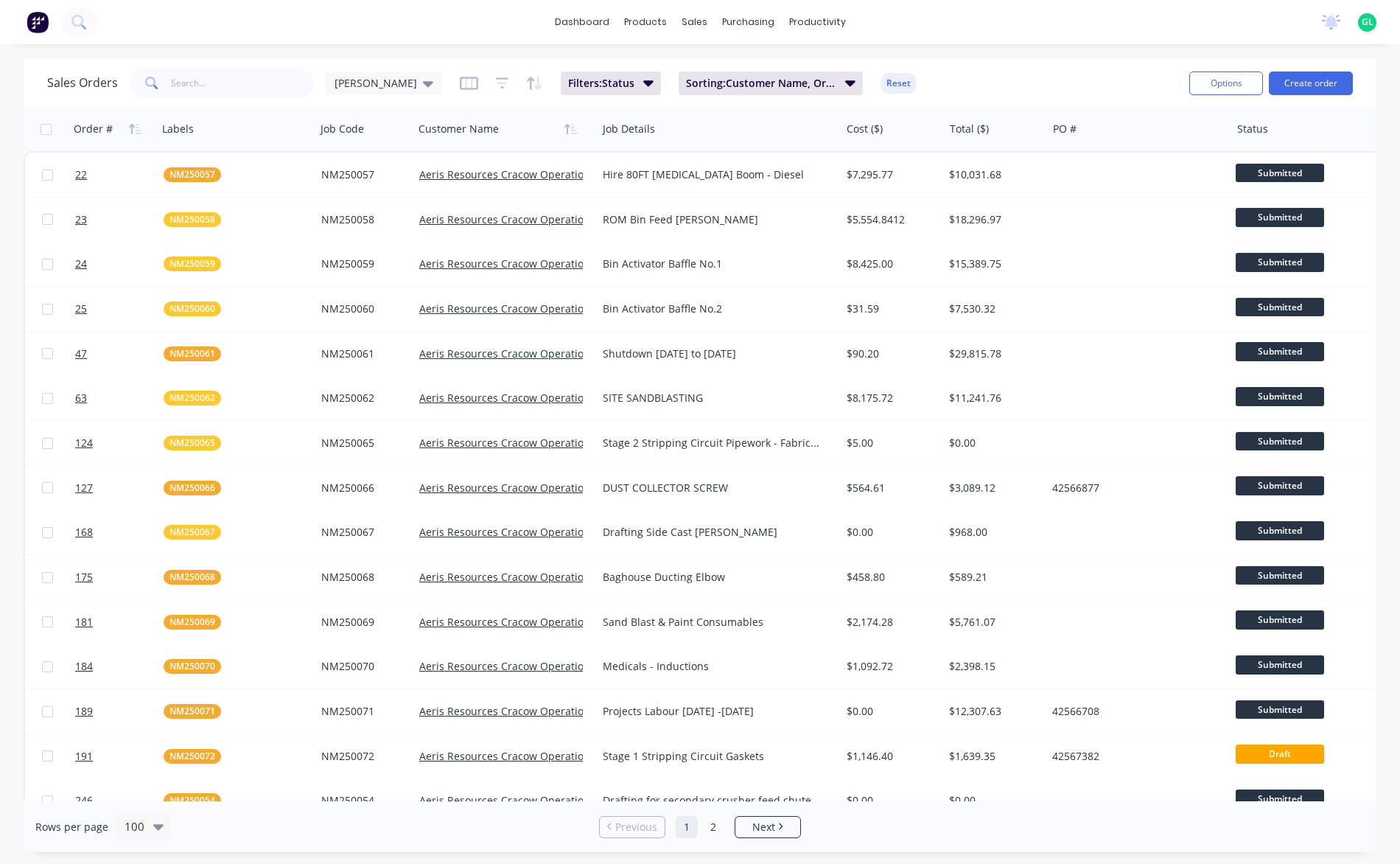
click at [1030, 24] on div "dashboard products sales purchasing productivity dashboard products Product Cat…" at bounding box center [700, 22] width 1400 height 44
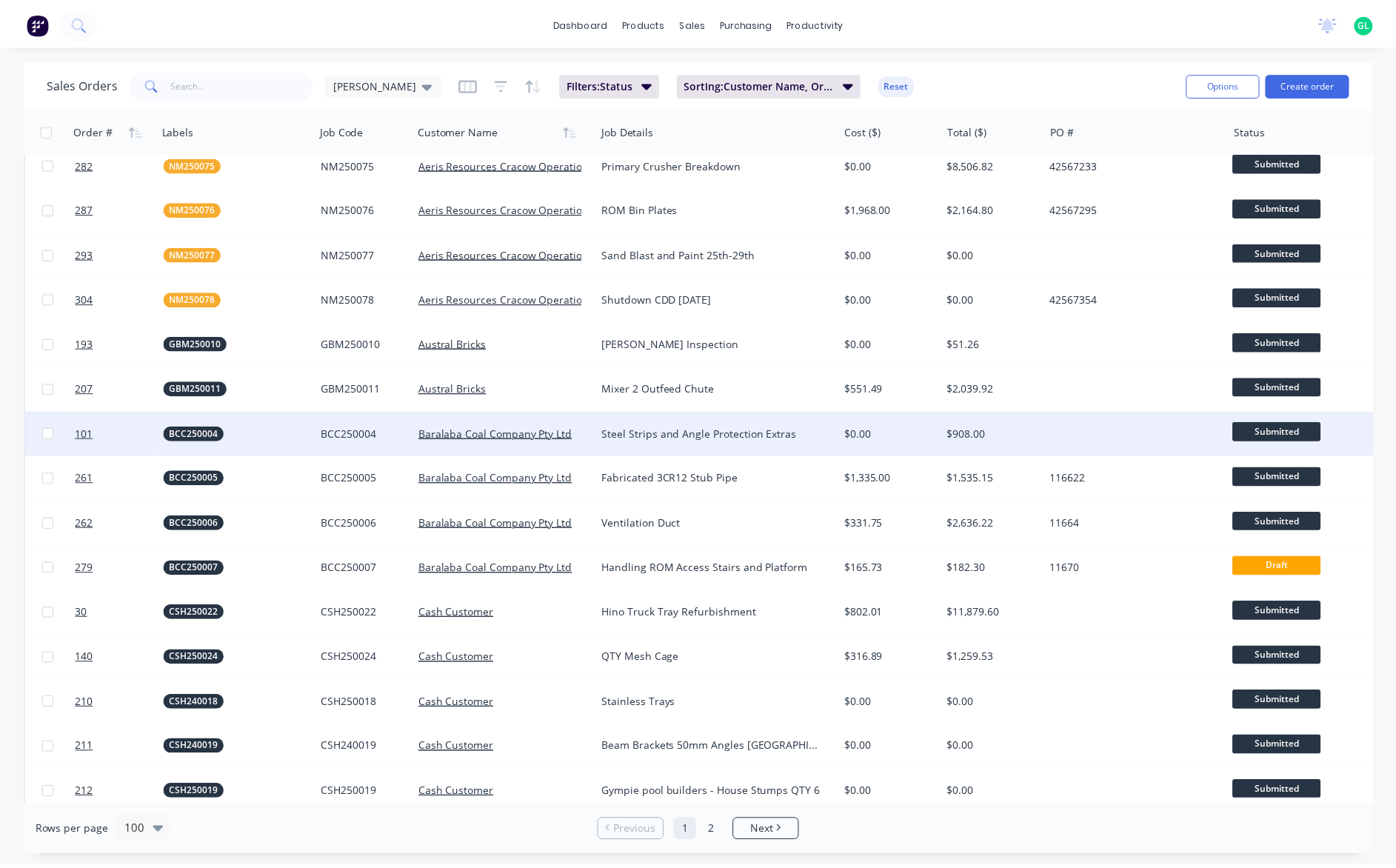
scroll to position [815, 0]
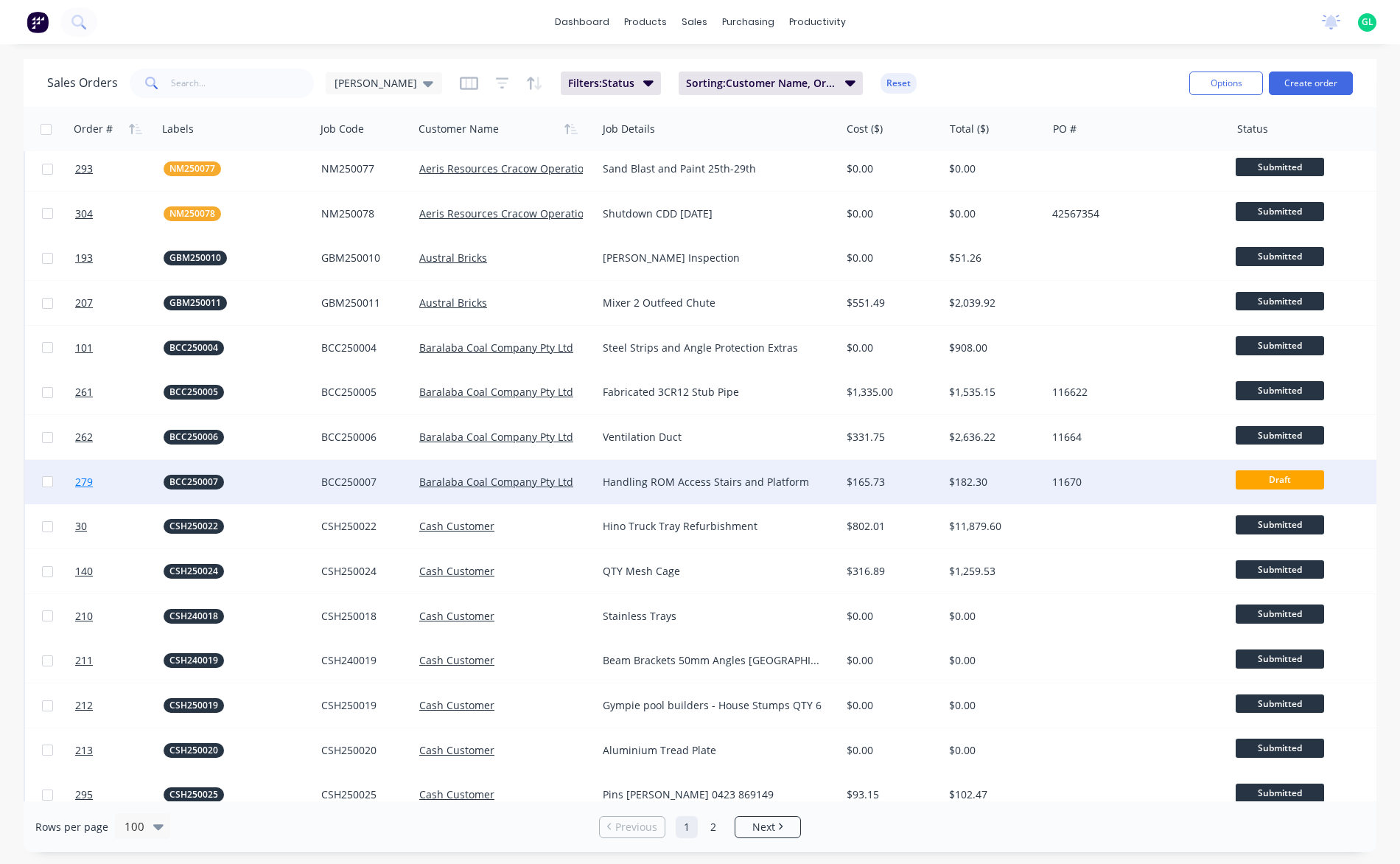
click at [112, 484] on link "279" at bounding box center [119, 481] width 89 height 44
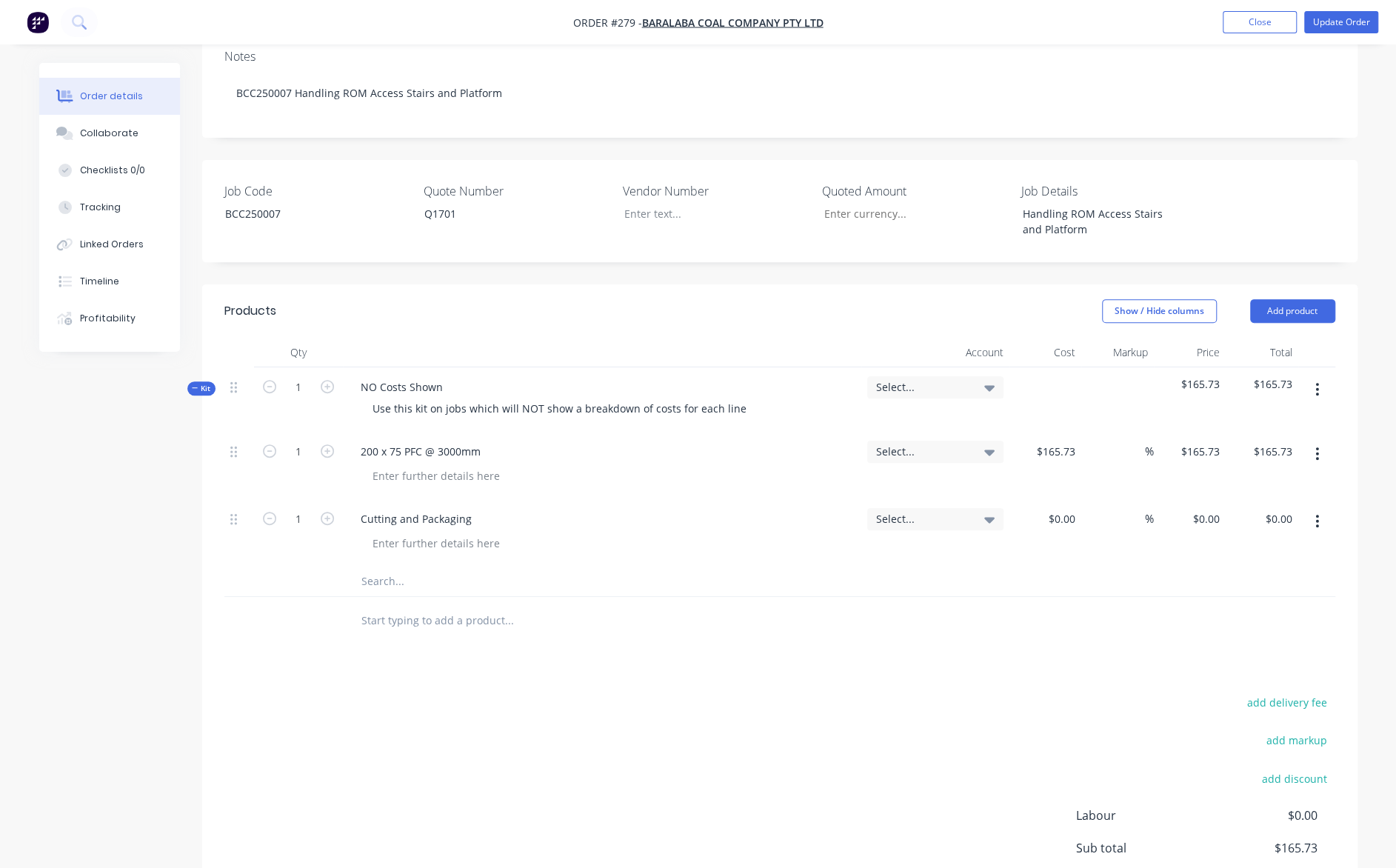
scroll to position [370, 0]
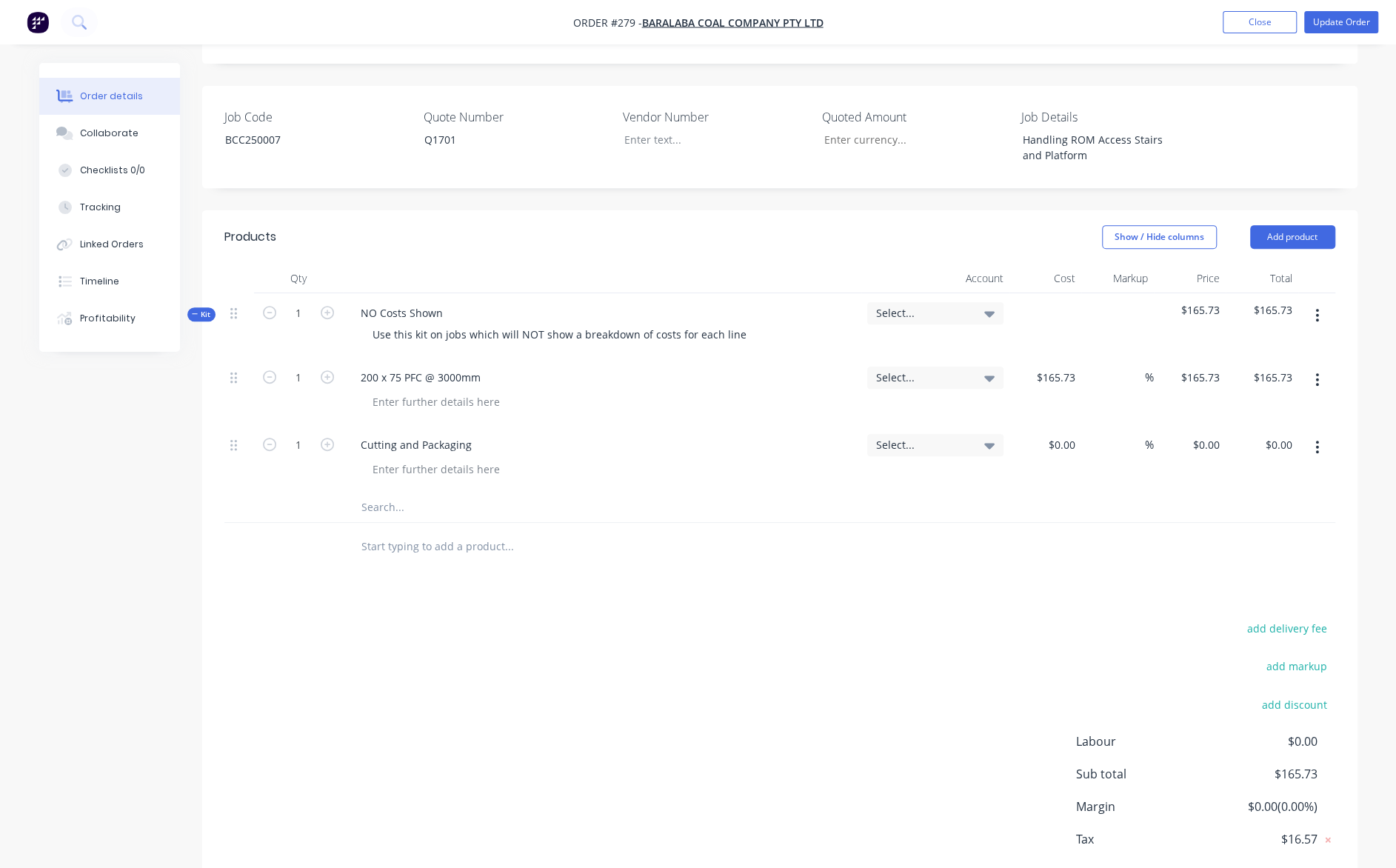
click at [385, 493] on input "text" at bounding box center [509, 508] width 296 height 30
click at [373, 493] on input "text" at bounding box center [509, 508] width 296 height 30
paste input "Gal MS med 2ball SM stanchion (32-25nb)"
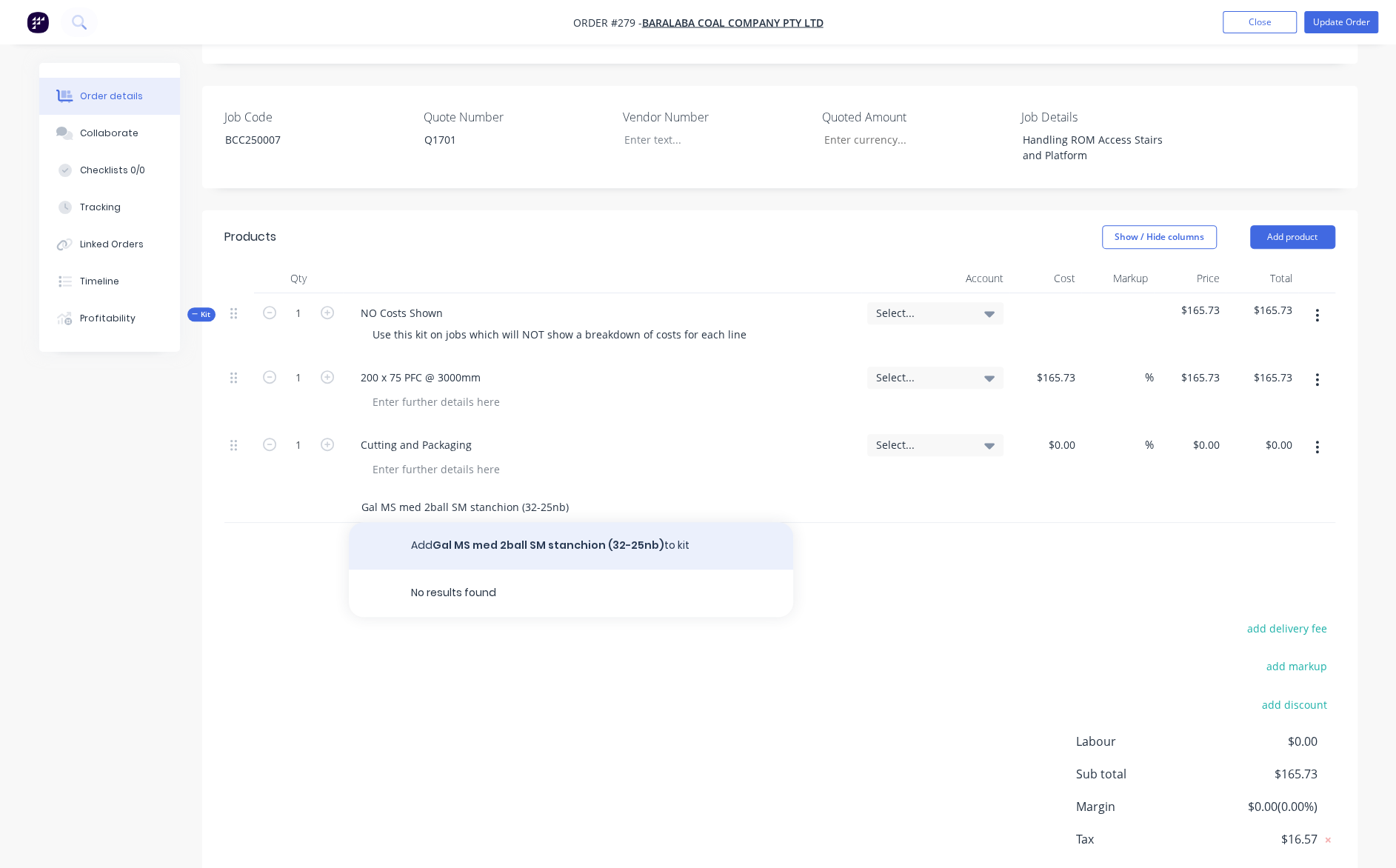
type input "Gal MS med 2ball SM stanchion (32-25nb)"
click at [502, 522] on button "Add Gal MS med 2ball SM stanchion (32-25nb) to kit" at bounding box center [571, 545] width 445 height 47
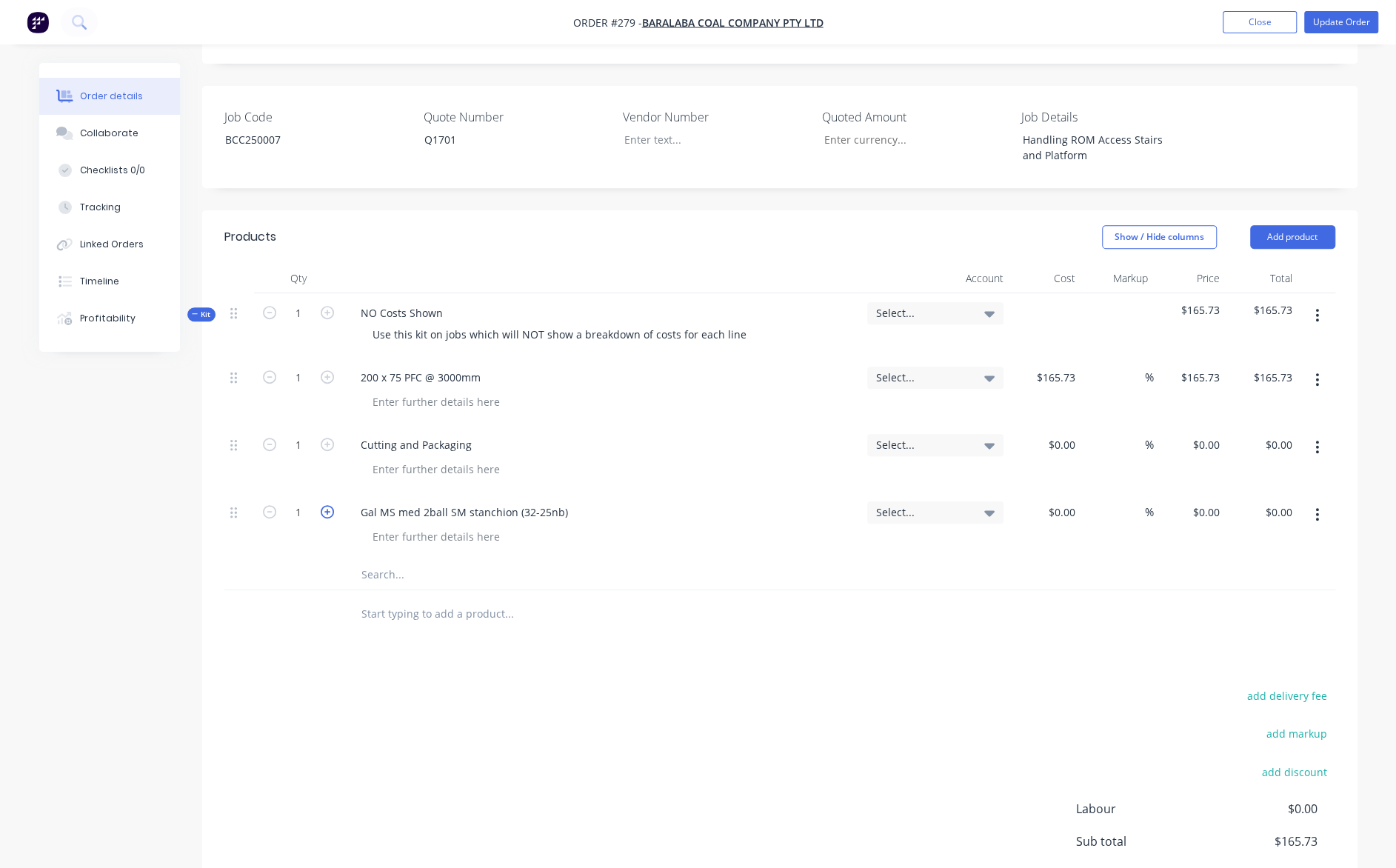
click at [327, 505] on icon "button" at bounding box center [327, 512] width 13 height 13
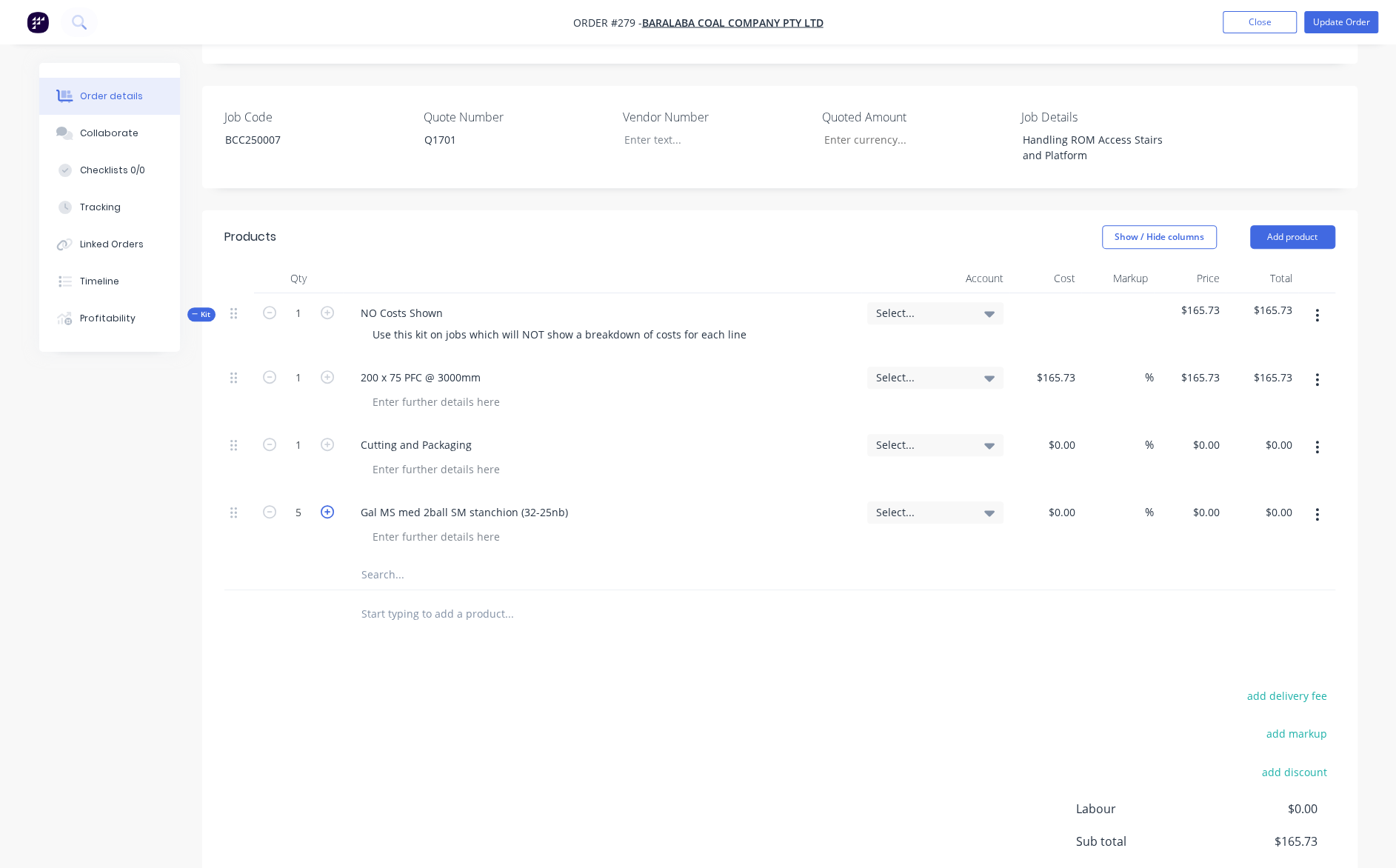
type input "6"
click at [1066, 501] on input at bounding box center [1064, 512] width 34 height 22
type input "$48.94"
type input "$293.64"
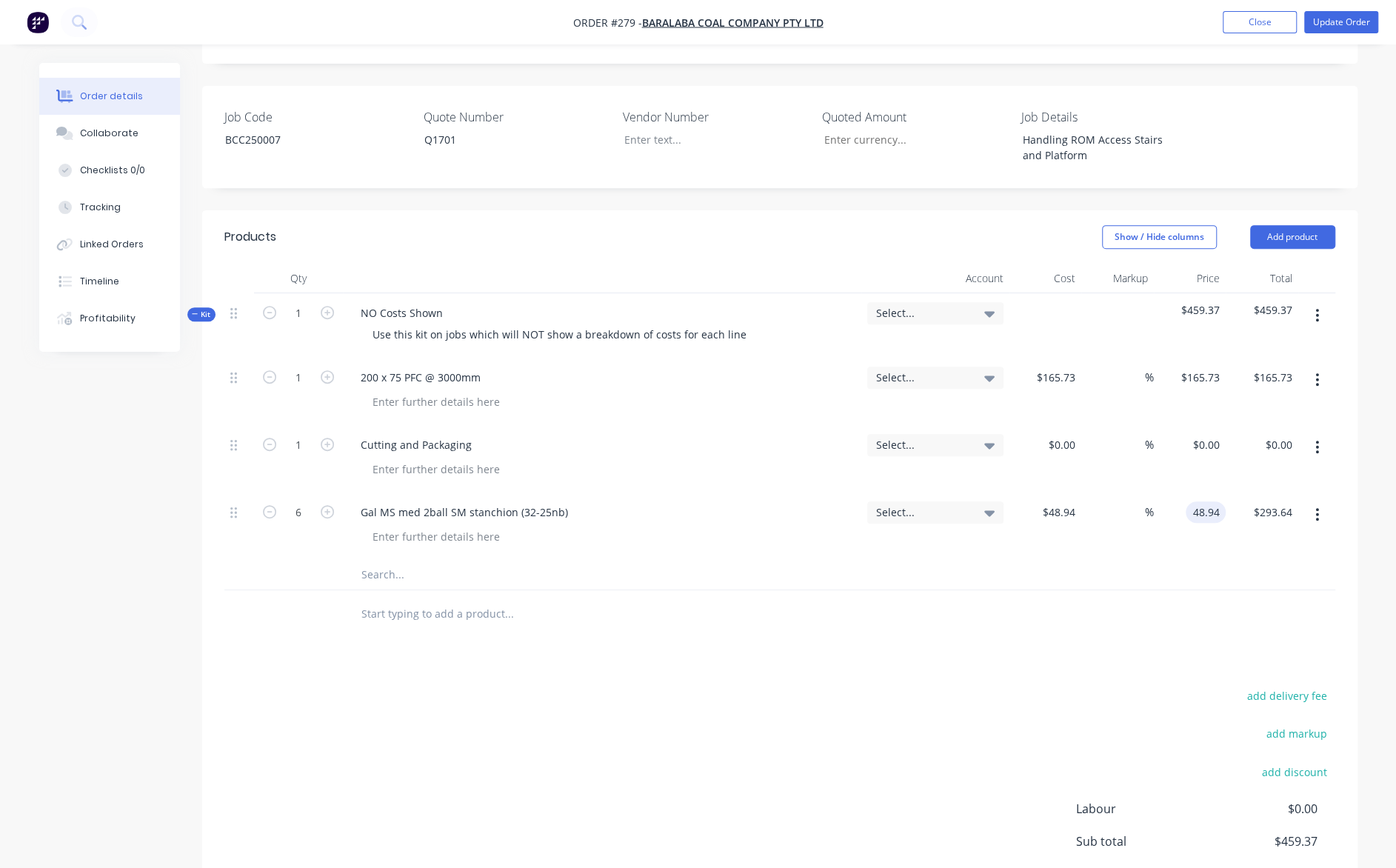
type input "$48.94"
type input "$293.64"
click at [1135, 501] on input at bounding box center [1136, 512] width 17 height 22
type input "25"
type input "61.175"
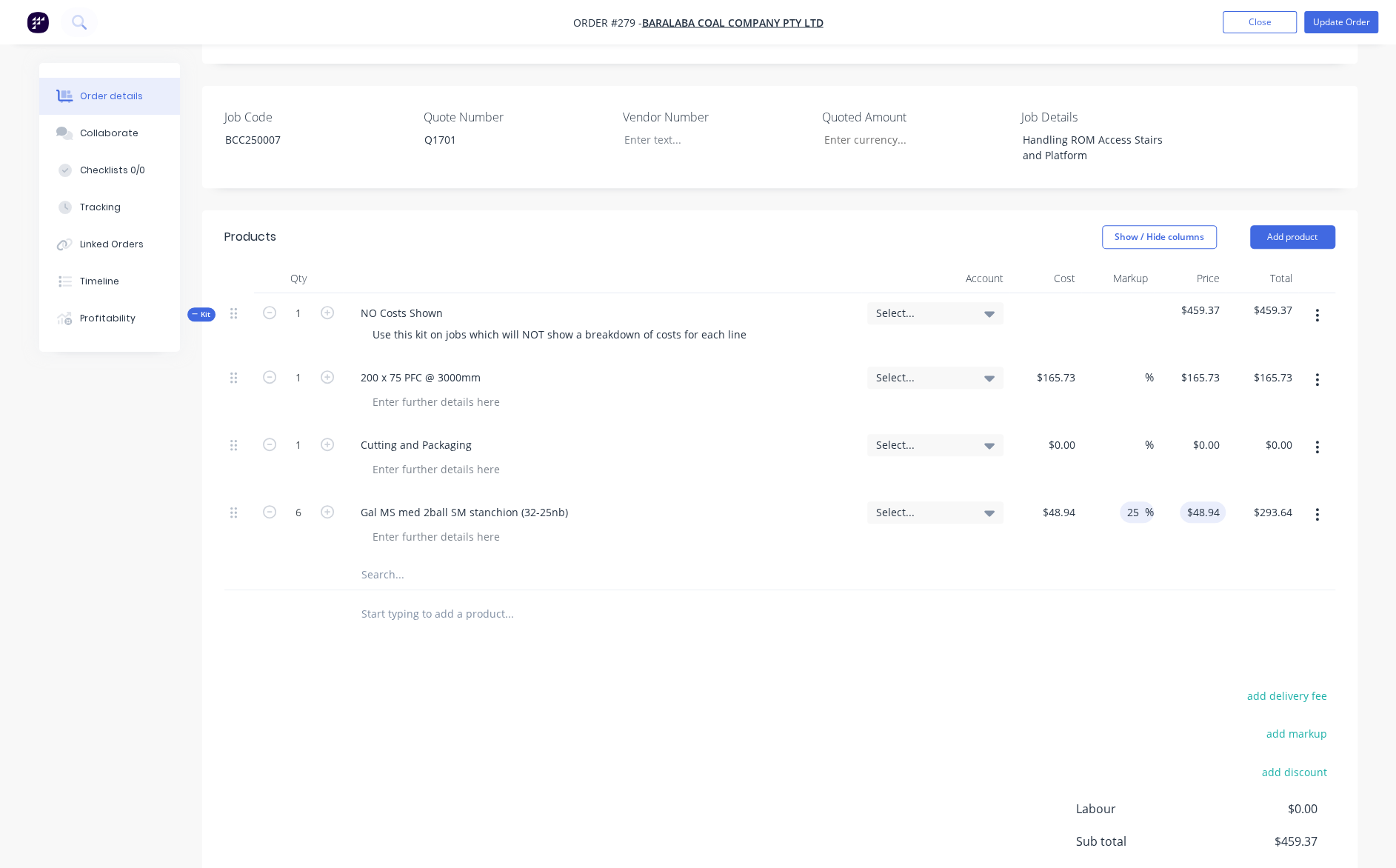
type input "$367.05"
click at [1206, 501] on input "61.175" at bounding box center [1206, 512] width 40 height 22
click at [1139, 501] on input "25" at bounding box center [1135, 512] width 19 height 22
type input "$61.175"
click at [378, 560] on input "text" at bounding box center [509, 575] width 296 height 30
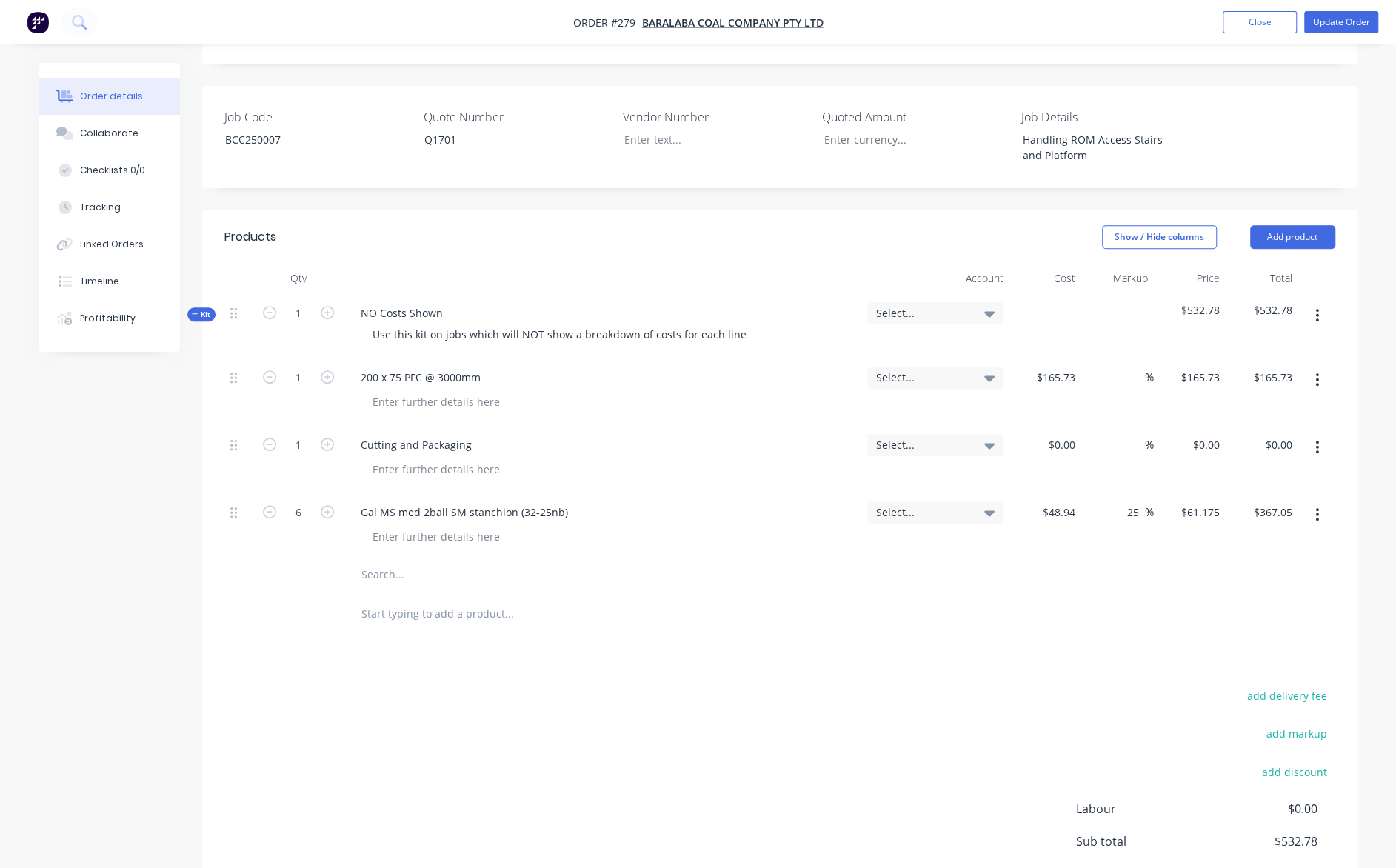
click at [393, 560] on input "text" at bounding box center [509, 575] width 296 height 30
click at [389, 560] on input "text" at bounding box center [509, 575] width 296 height 30
paste input "Gal MS med 2ball BPAM stanchion (32-25nb @ 37°) H:457/484"
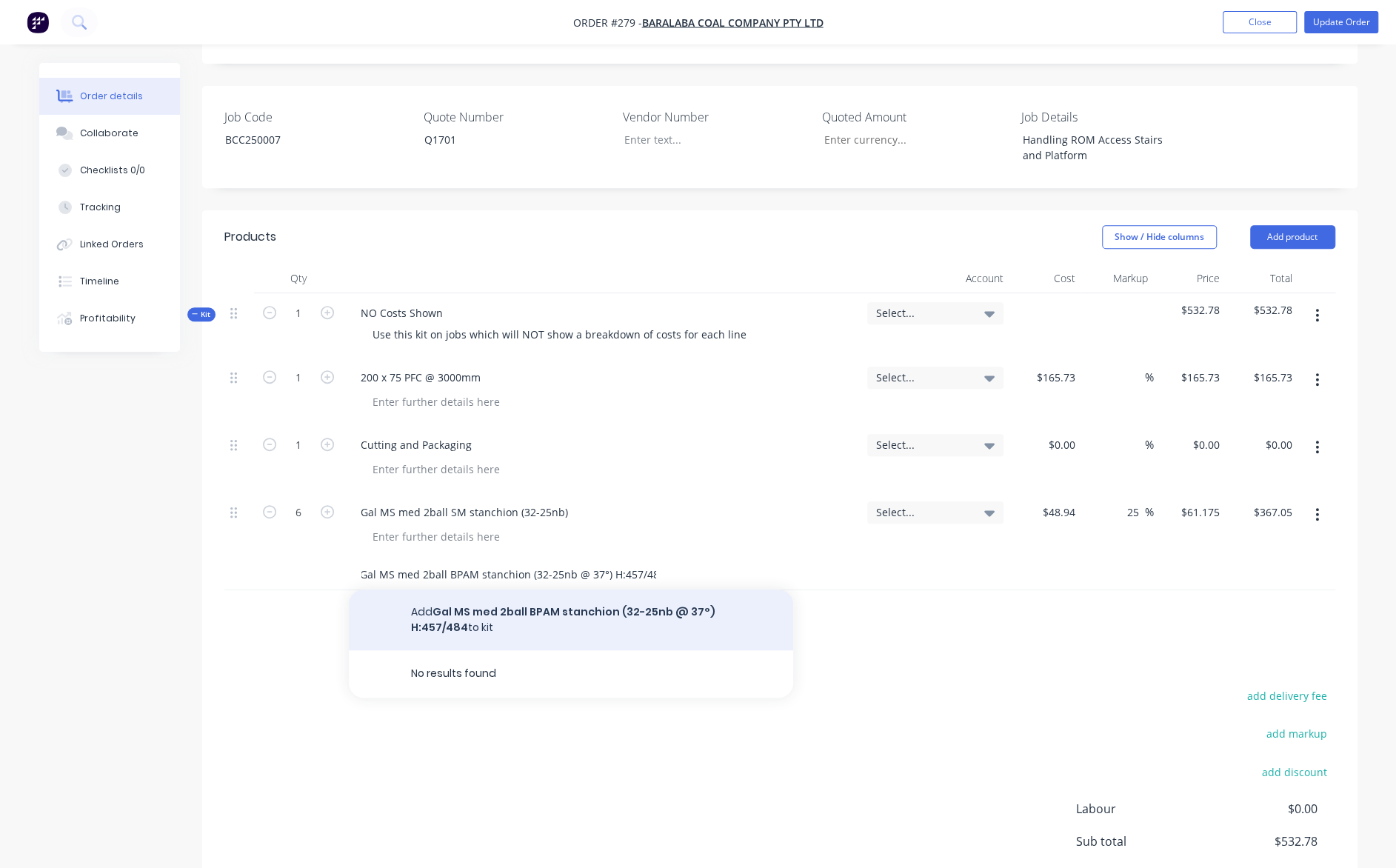
type input "Gal MS med 2ball BPAM stanchion (32-25nb @ 37°) H:457/484"
click at [445, 589] on button "Add Gal MS med 2ball BPAM stanchion (32-25nb @ 37°) H:457/484 to kit" at bounding box center [571, 619] width 445 height 61
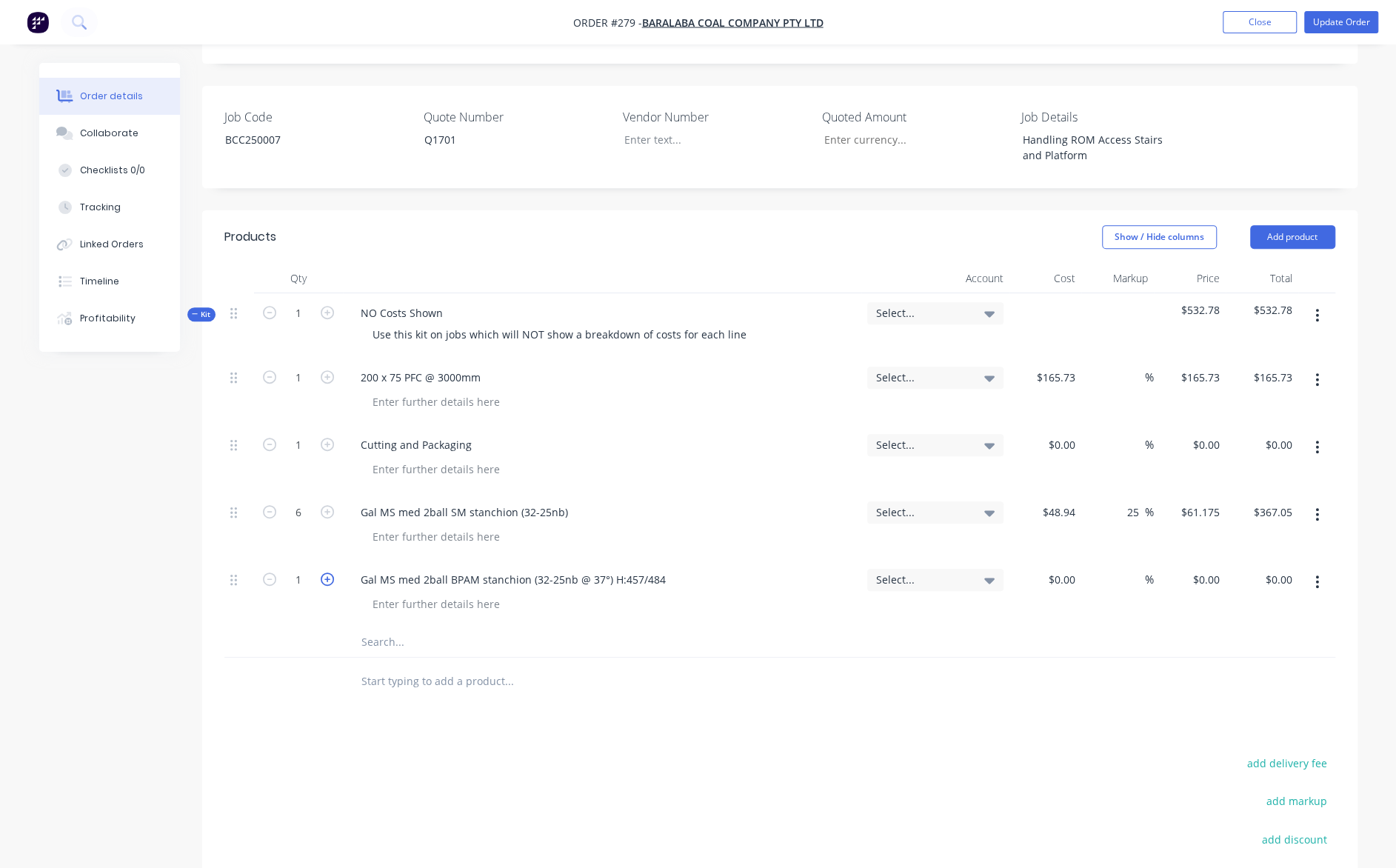
click at [327, 573] on icon "button" at bounding box center [327, 579] width 13 height 13
type input "2"
click at [1056, 560] on div "$0.00" at bounding box center [1046, 593] width 72 height 67
type input "$44.23"
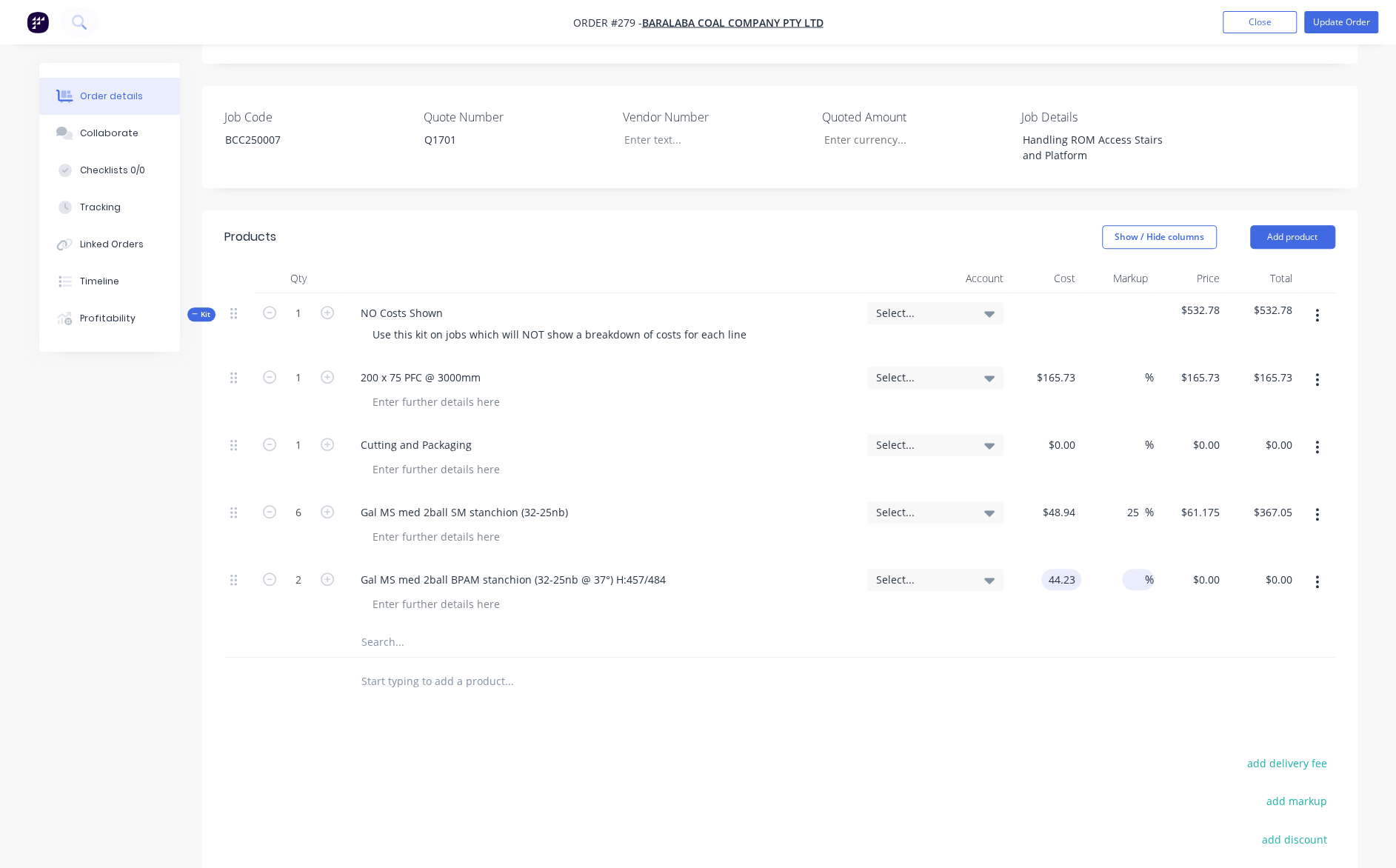
type input "$88.46"
click at [1130, 568] on input at bounding box center [1136, 579] width 17 height 22
type input "25"
type input "55.2875"
type input "$110.58"
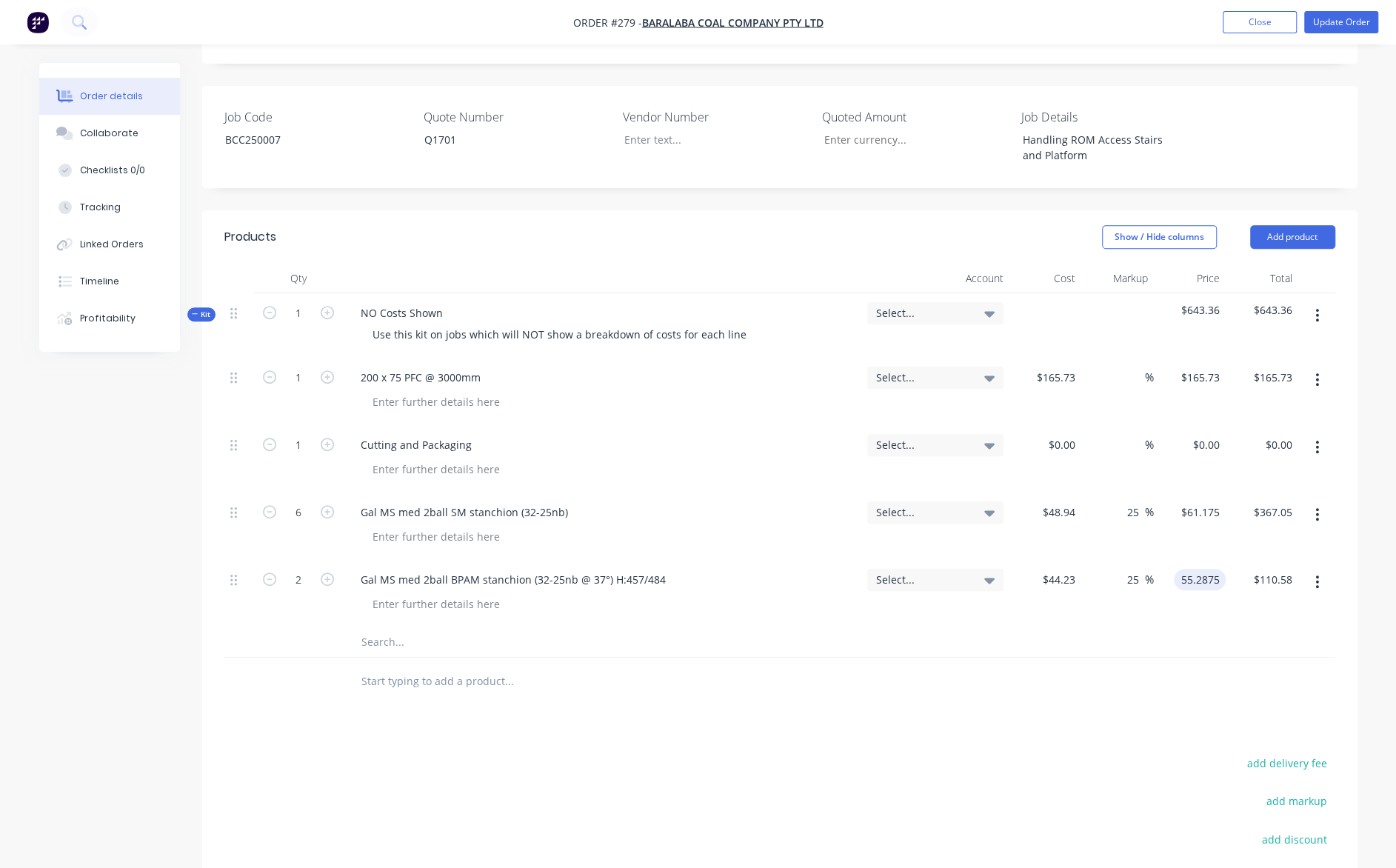
type input "$55.2875"
type input "110.58"
type input "25.01"
type input "$55.29"
type input "$110.58"
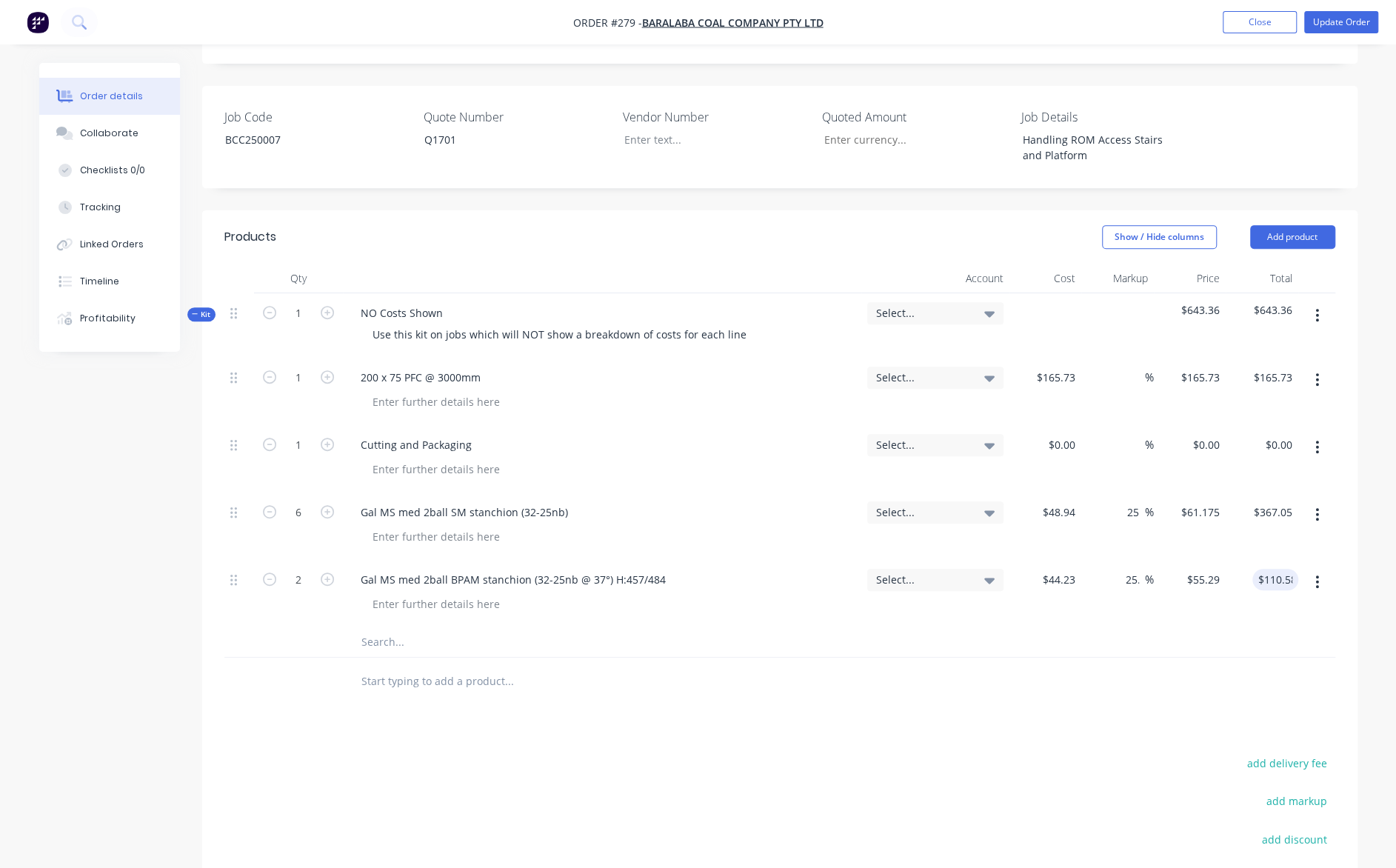
click at [388, 627] on input "text" at bounding box center [509, 642] width 296 height 30
click at [390, 627] on input "text" at bounding box center [509, 642] width 296 height 30
paste input "Pre Gal MS 37° 32NB angle closure bend (W:300 H:457)"
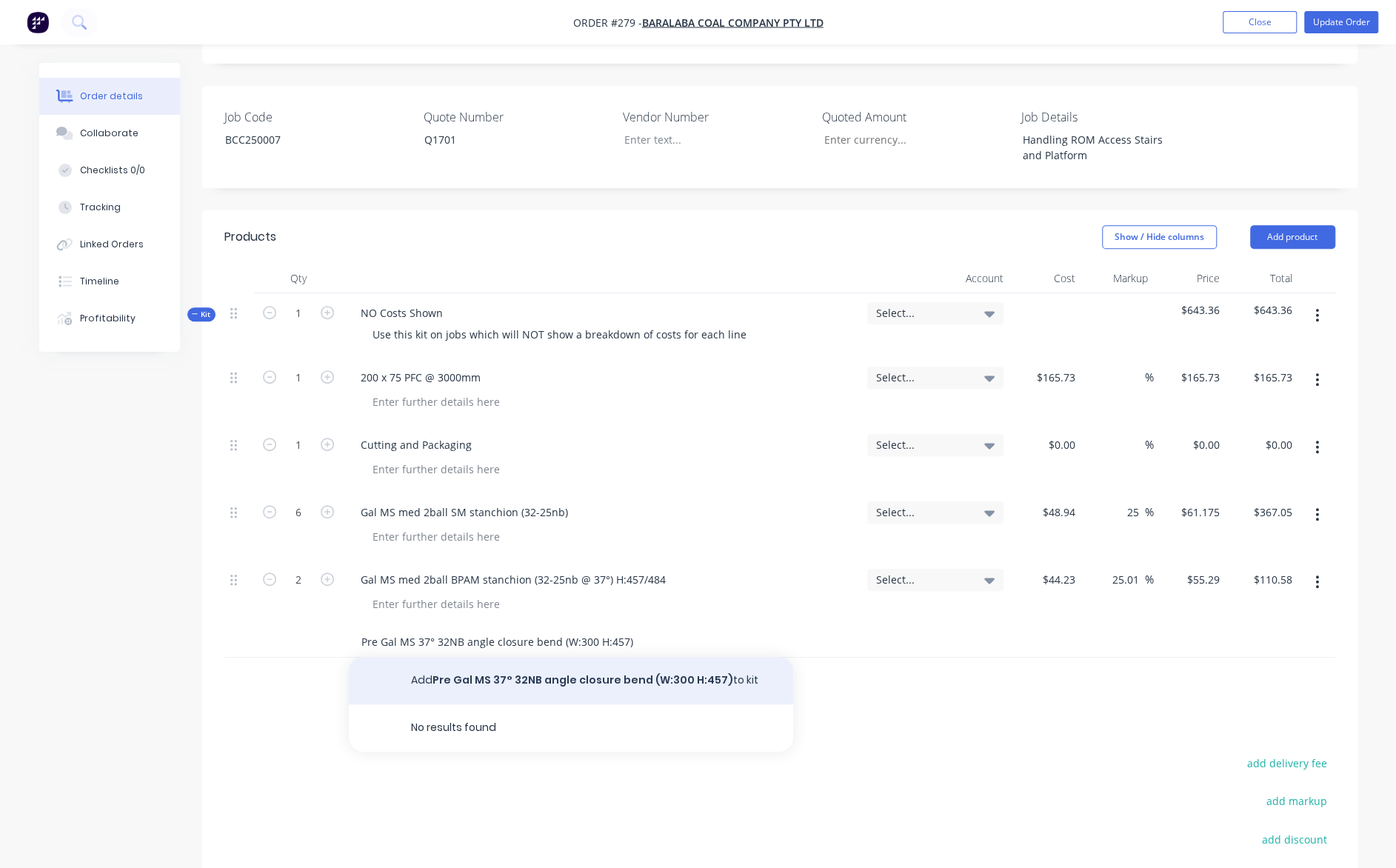
type input "Pre Gal MS 37° 32NB angle closure bend (W:300 H:457)"
click at [440, 657] on button "Add Pre Gal MS 37° 32NB angle closure bend (W:300 H:457) to kit" at bounding box center [571, 680] width 445 height 47
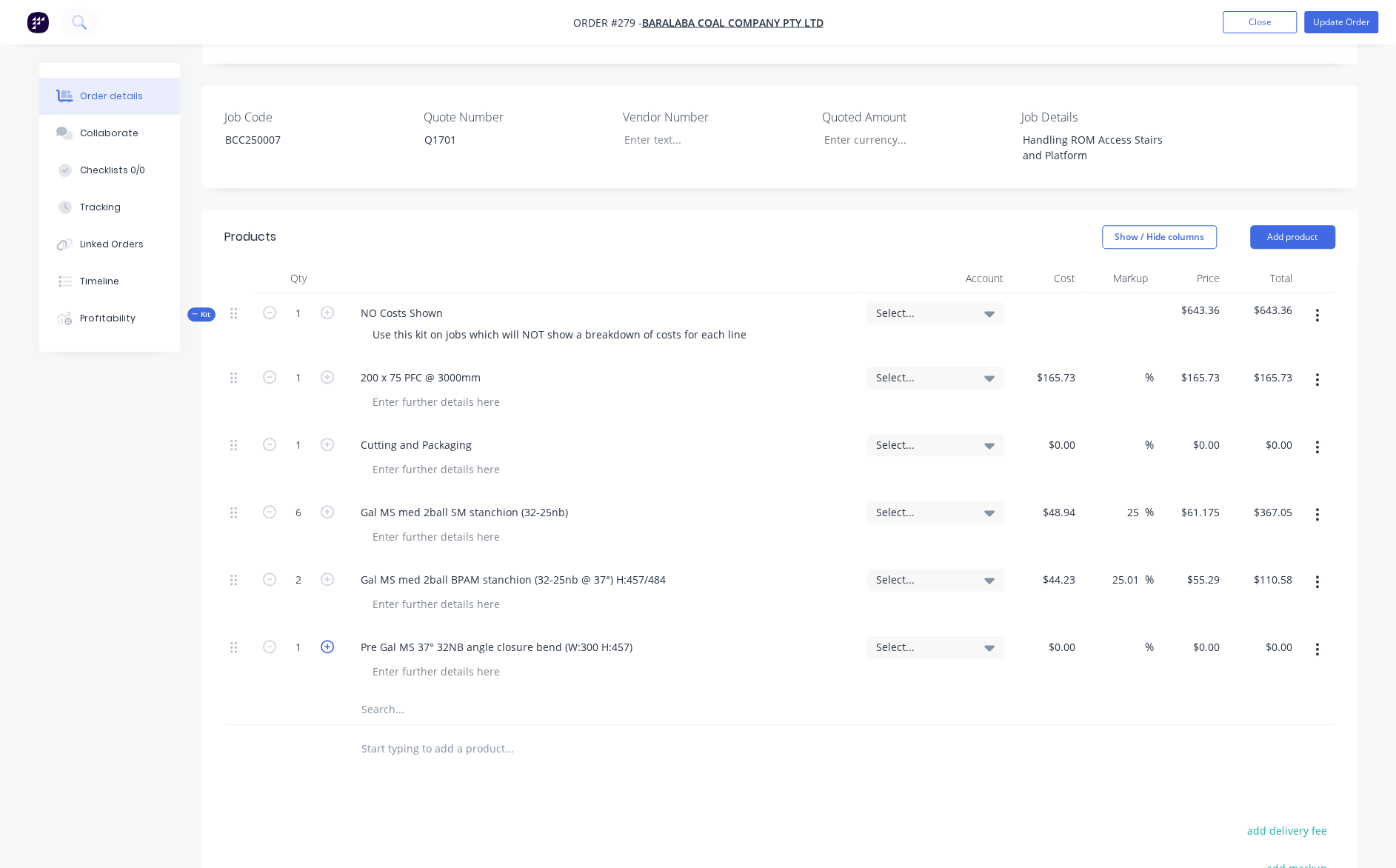
click at [329, 640] on icon "button" at bounding box center [327, 647] width 13 height 13
type input "2"
click at [1067, 636] on input at bounding box center [1064, 647] width 34 height 22
type input "$23.88"
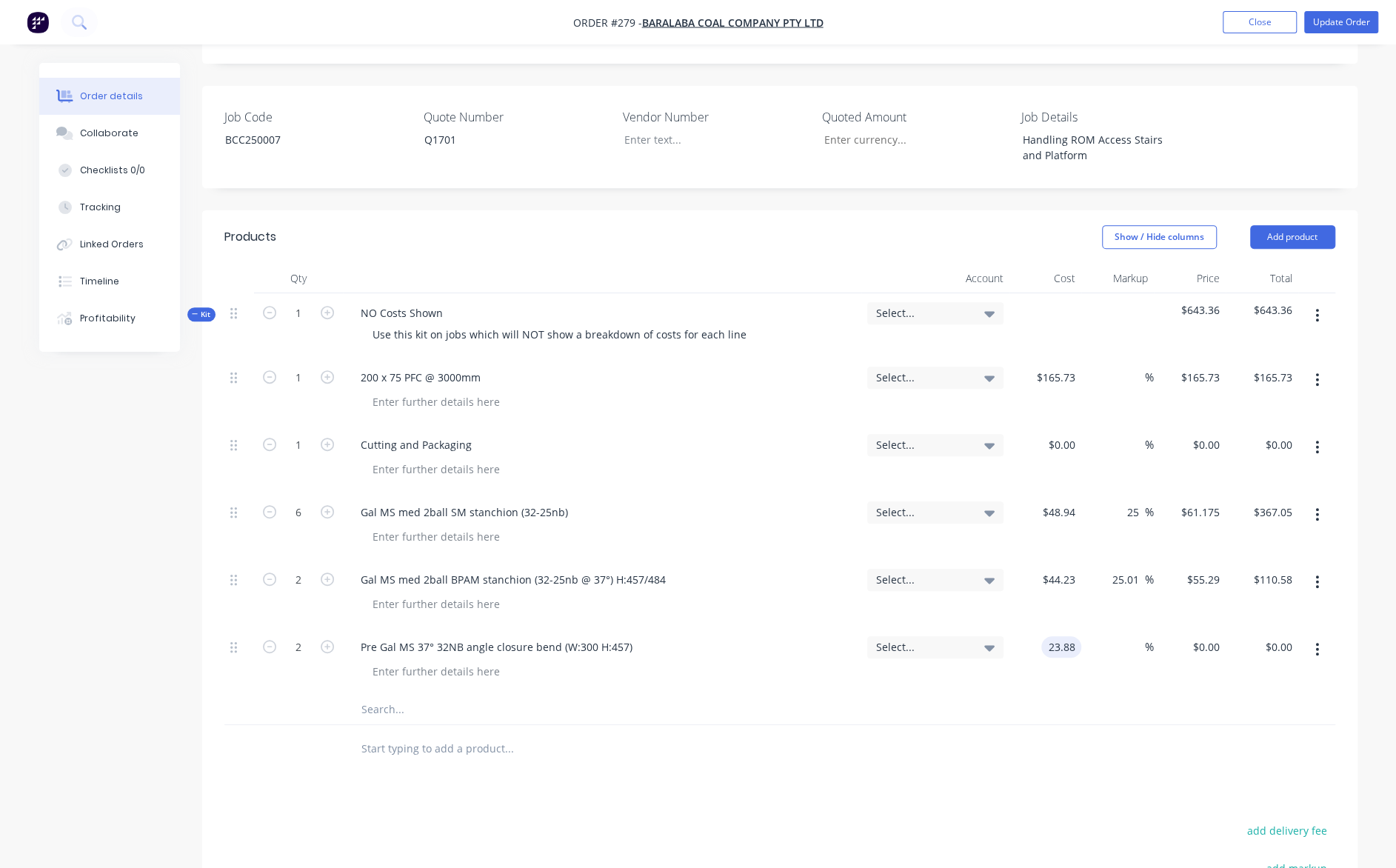
type input "$47.76"
click at [388, 695] on input "text" at bounding box center [509, 710] width 296 height 30
paste input "Pre Gal MS 32NB horiz closure bend (W:300 H:457)"
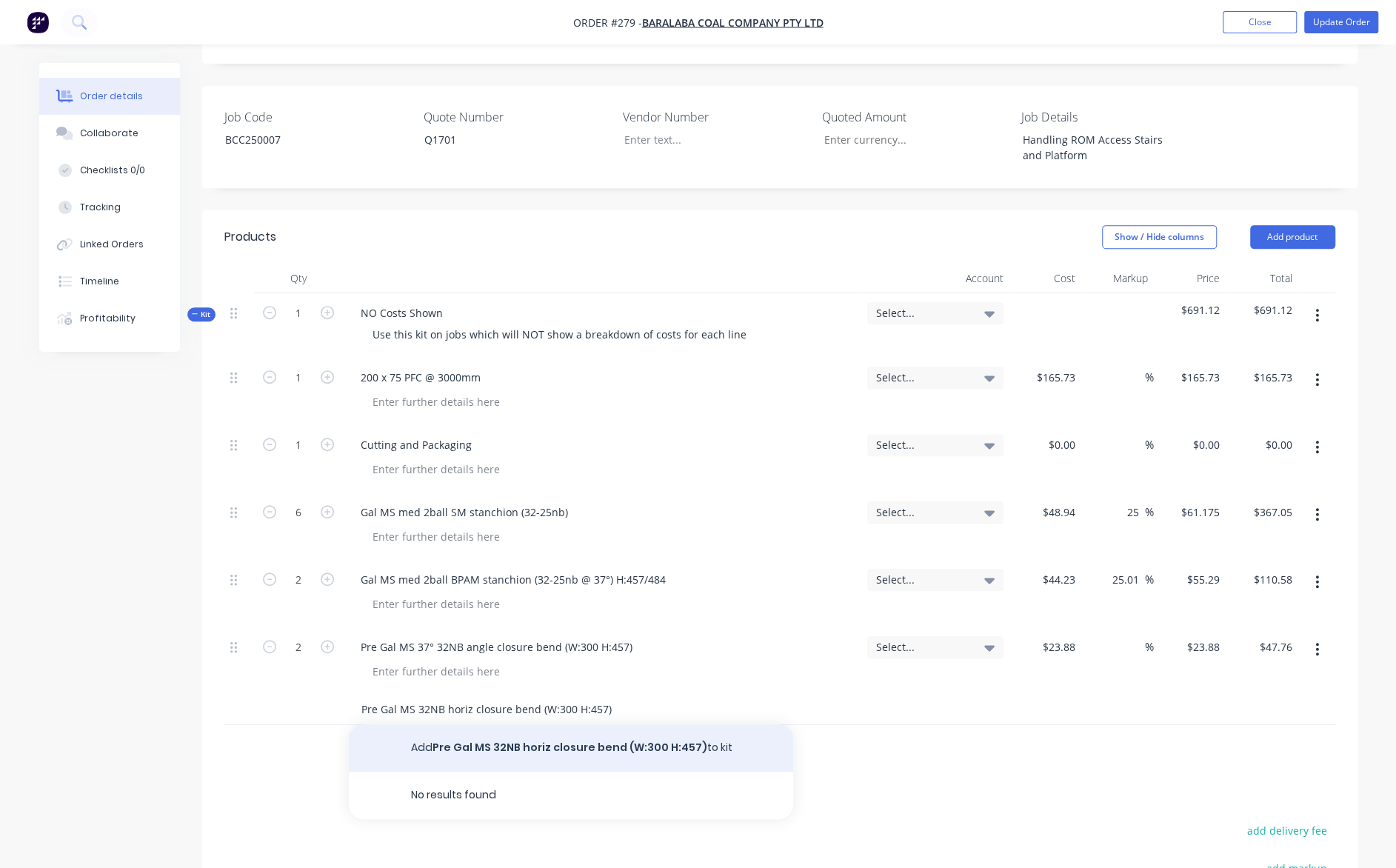
type input "Pre Gal MS 32NB horiz closure bend (W:300 H:457)"
click at [481, 724] on button "Add Pre Gal MS 32NB horiz closure bend (W:300 H:457) to kit" at bounding box center [571, 747] width 445 height 47
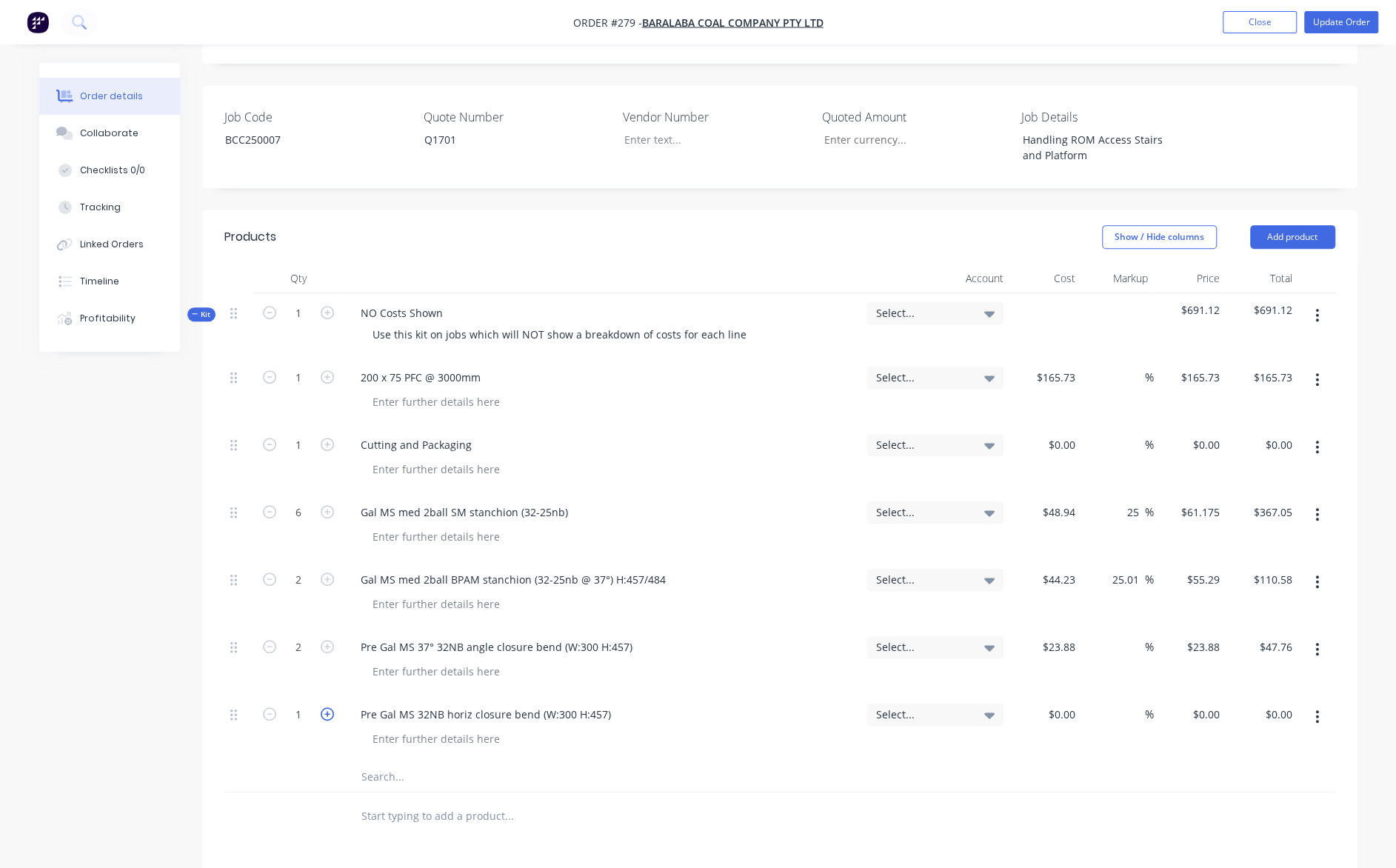
click at [329, 707] on icon "button" at bounding box center [327, 714] width 13 height 13
type input "2"
click at [1065, 703] on input at bounding box center [1073, 714] width 17 height 22
type input "$22.11"
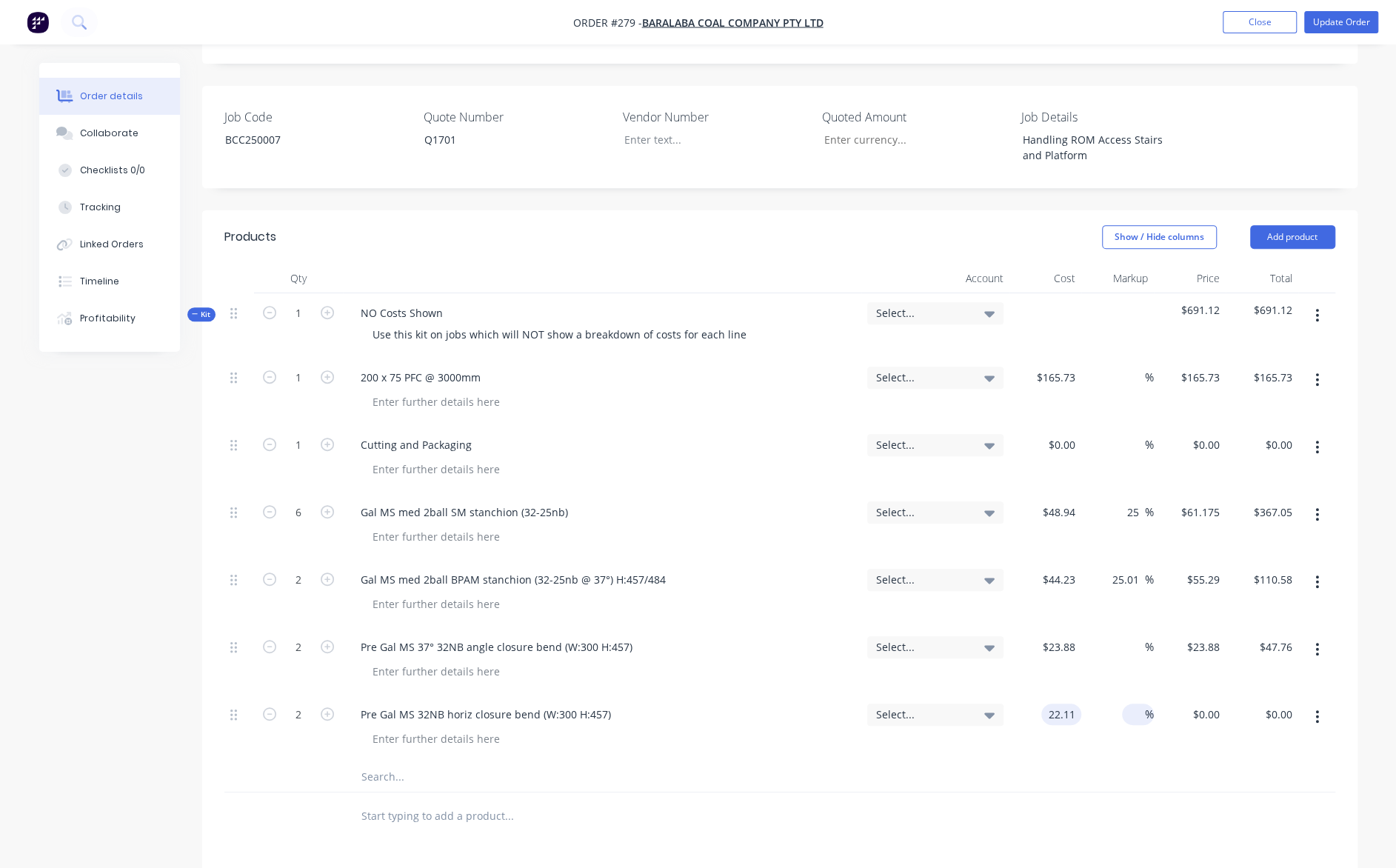
type input "$44.22"
click at [1130, 703] on input at bounding box center [1136, 714] width 17 height 22
type input "25"
type input "$27.6375"
type input "$55.28"
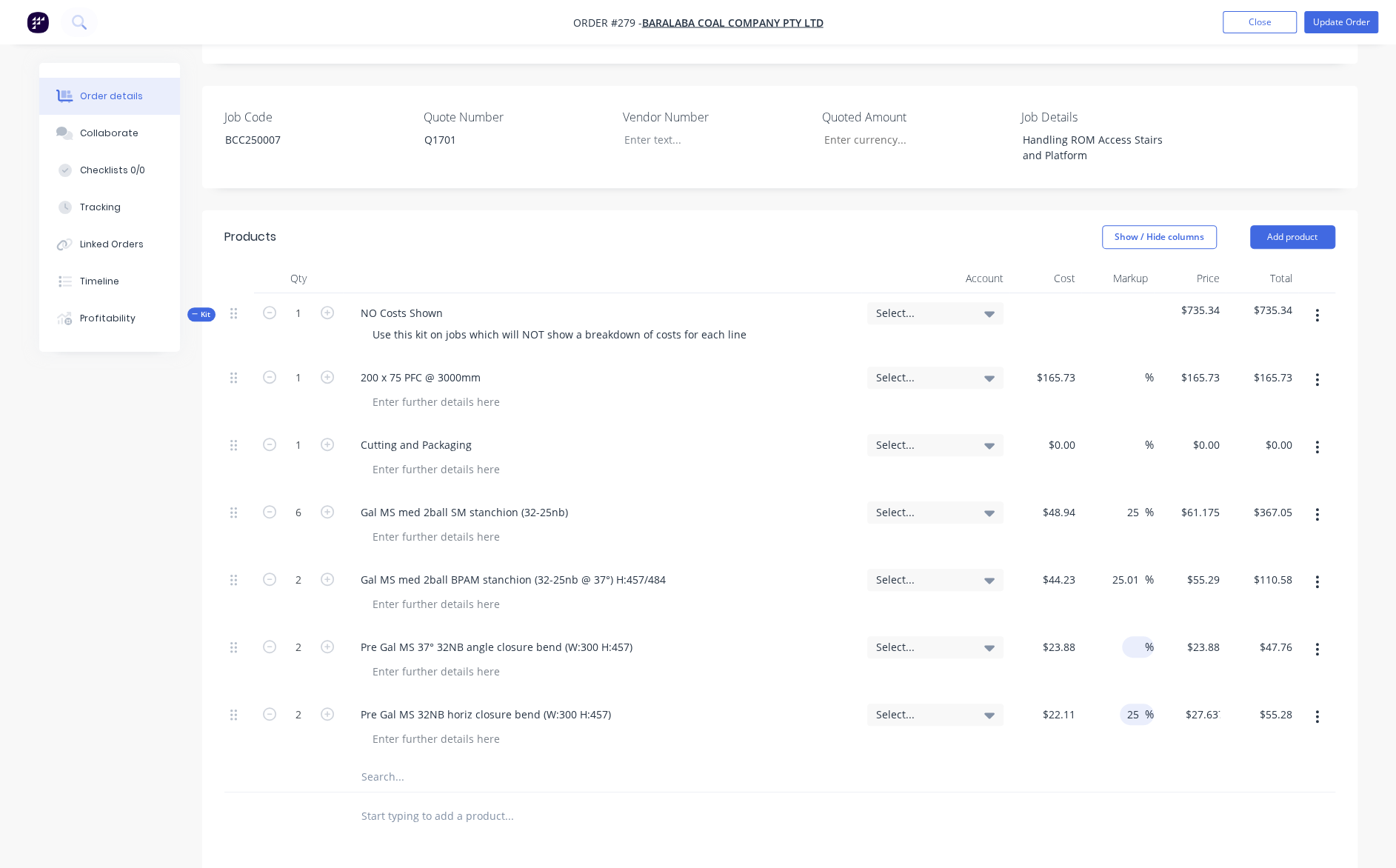
click at [1129, 636] on input at bounding box center [1136, 647] width 17 height 22
type input "25"
type input "$29.85"
type input "$59.70"
click at [1130, 703] on input "25" at bounding box center [1135, 714] width 19 height 22
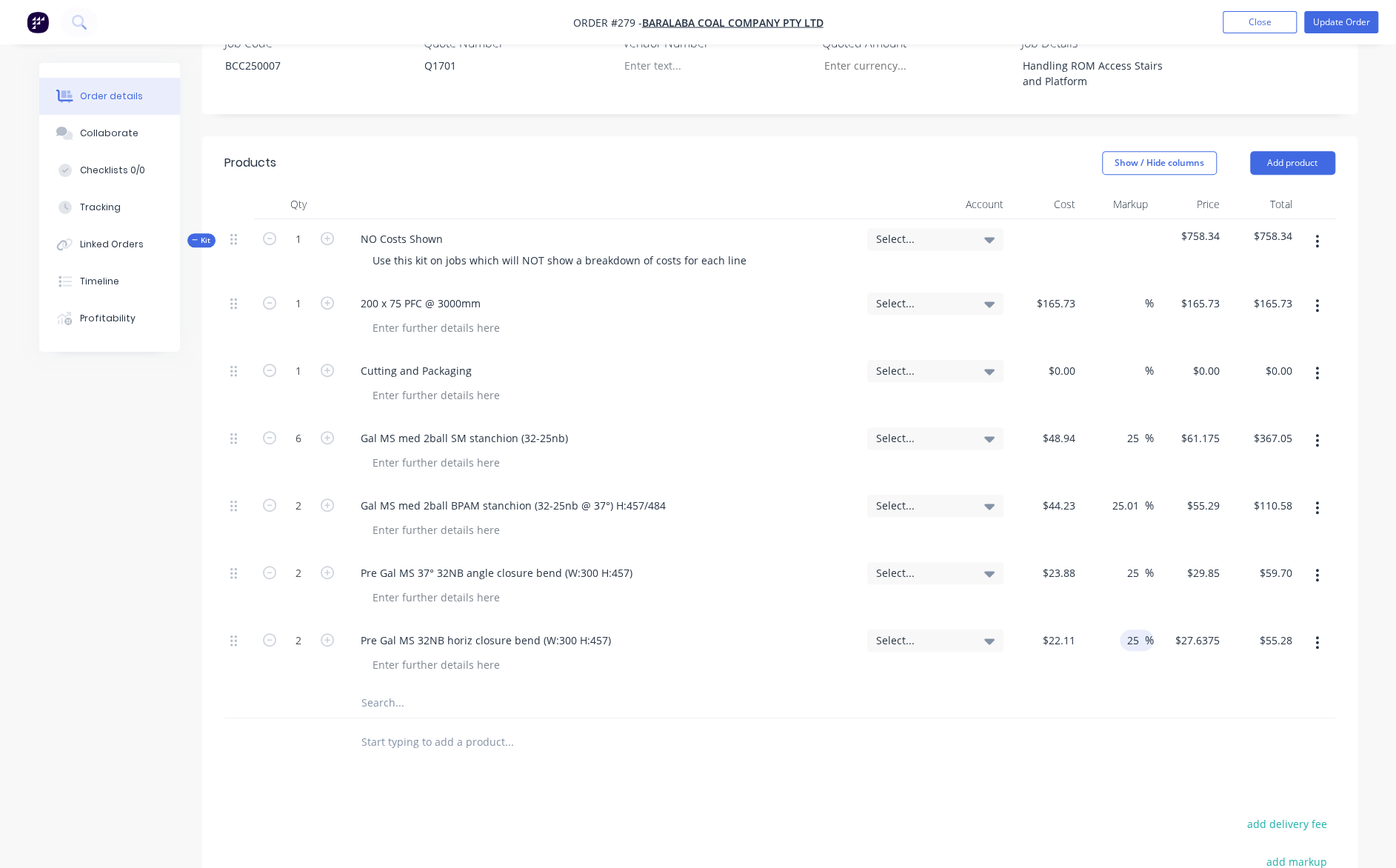
scroll to position [518, 0]
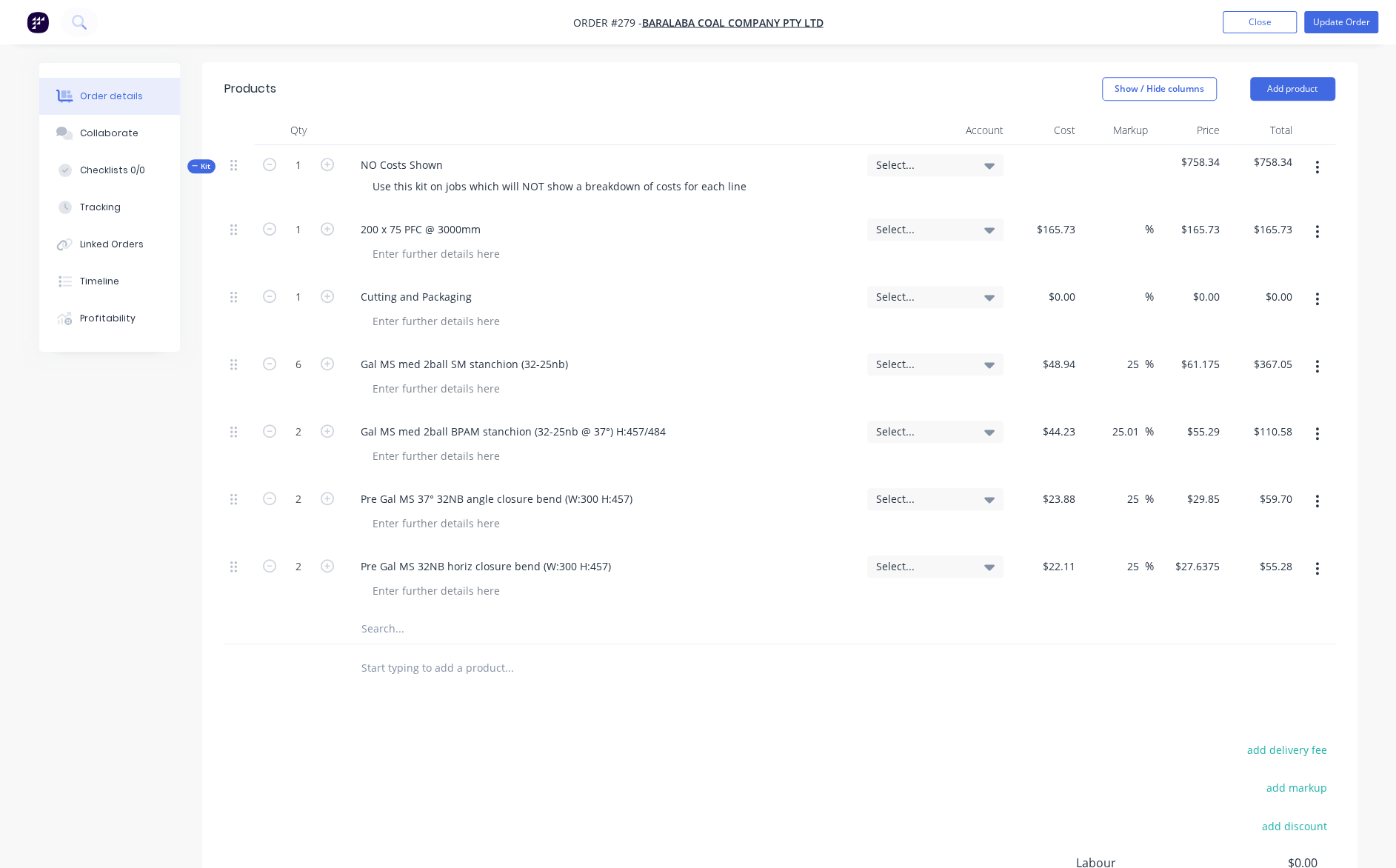
click at [376, 614] on input "text" at bounding box center [509, 629] width 296 height 30
paste input "Yellow Nosing 50x20mm x 880mm Front Fixing (3 fixing holes)"
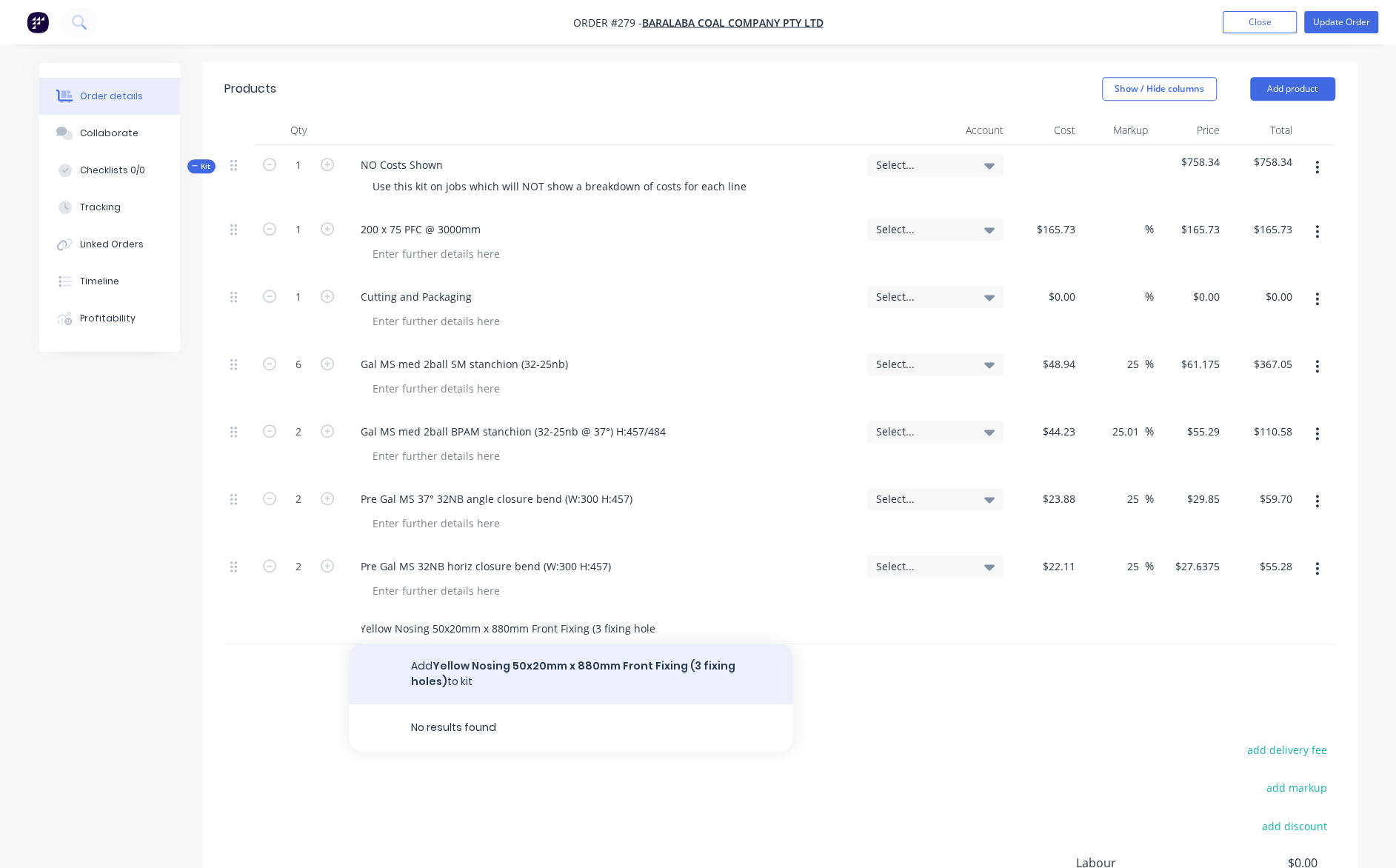
type input "Yellow Nosing 50x20mm x 880mm Front Fixing (3 fixing holes)"
click at [456, 643] on button "Add Yellow Nosing 50x20mm x 880mm Front Fixing (3 fixing holes) to kit" at bounding box center [571, 673] width 445 height 61
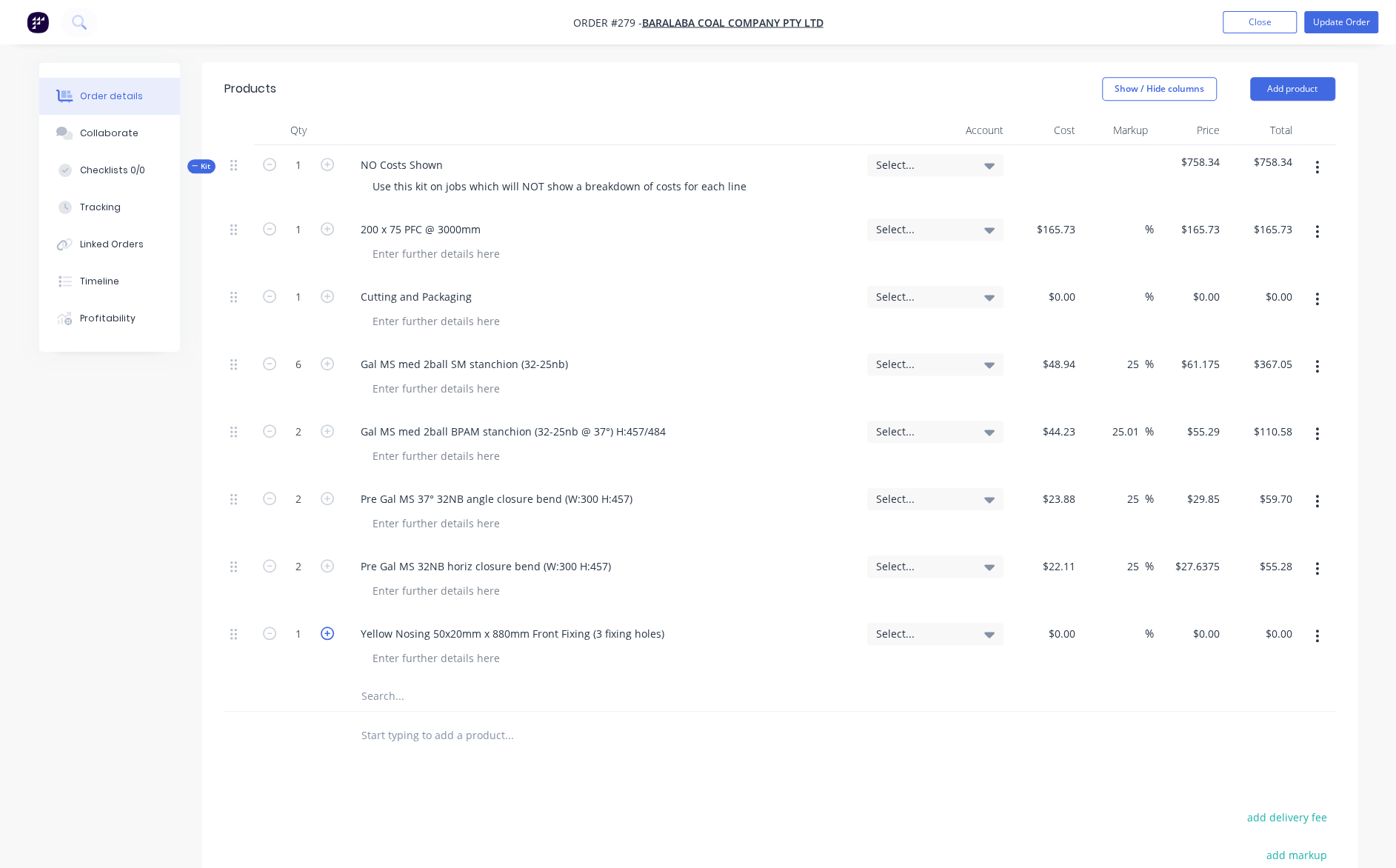
click at [324, 627] on icon "button" at bounding box center [327, 633] width 13 height 13
click at [326, 627] on icon "button" at bounding box center [327, 633] width 13 height 13
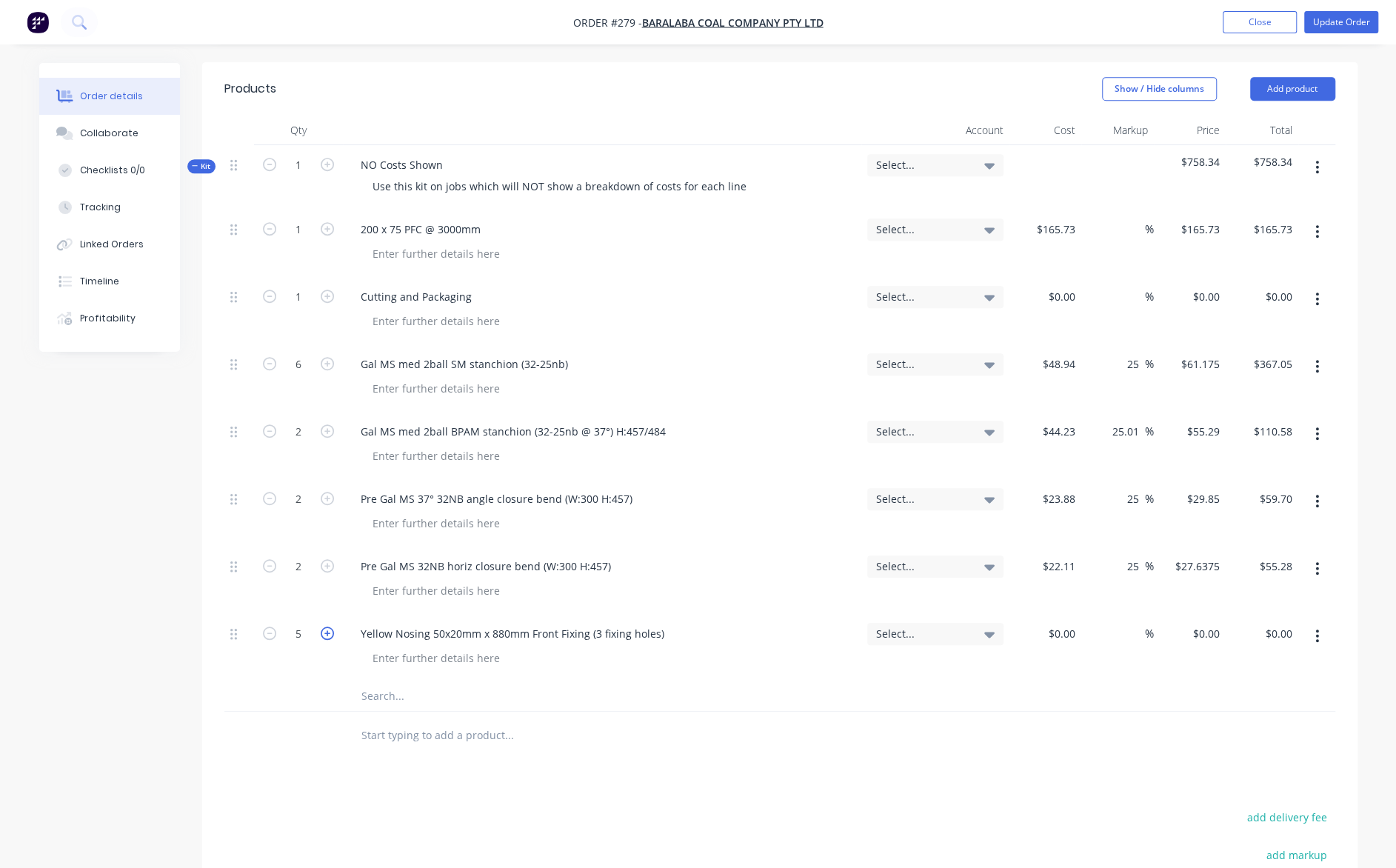
type input "6"
click at [1066, 622] on input at bounding box center [1073, 633] width 17 height 22
type input "$29.80"
type input "$178.80"
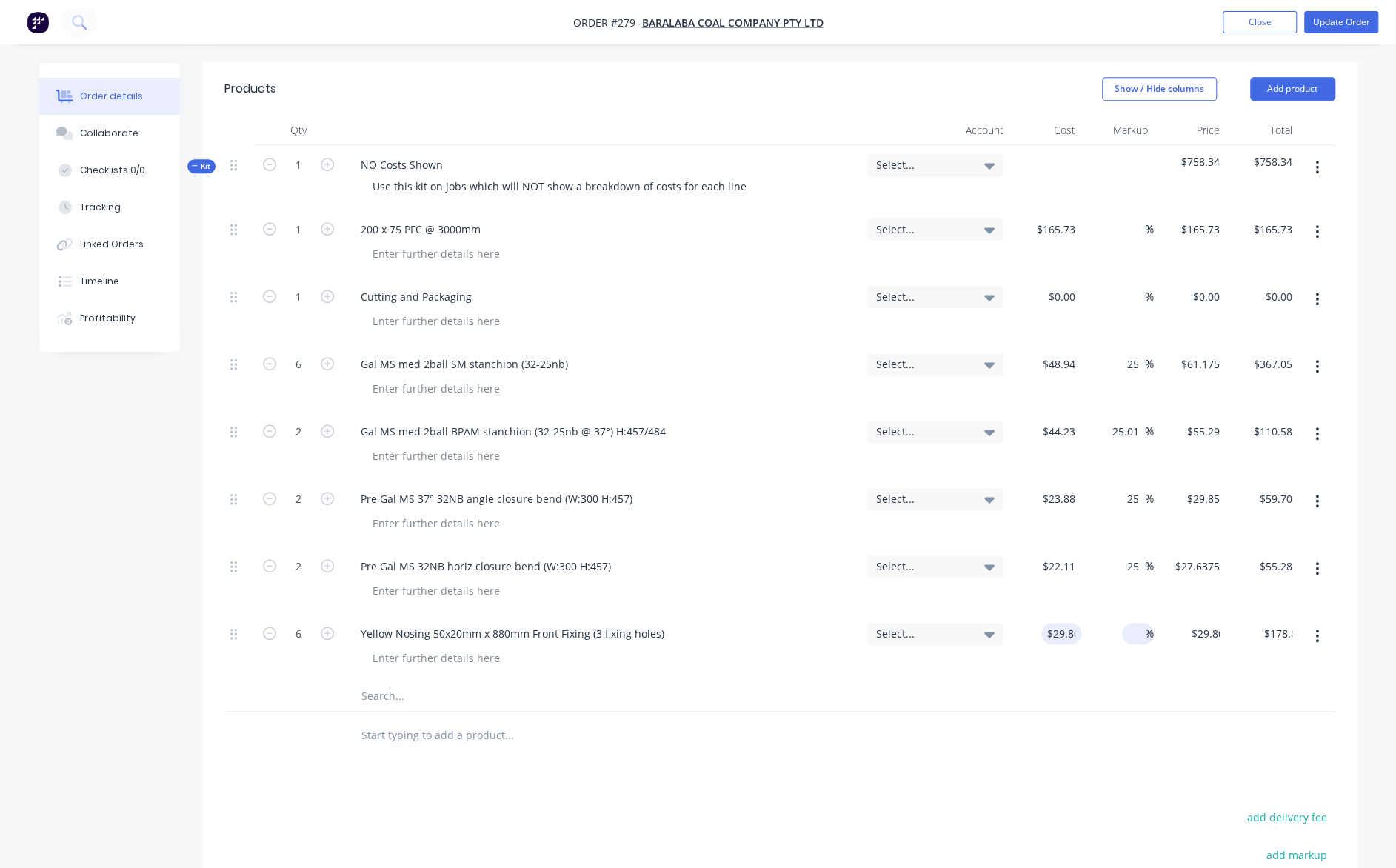
click at [1130, 622] on input at bounding box center [1136, 633] width 17 height 22
type input "25"
type input "37.25"
type input "$223.50"
type input "$37.25"
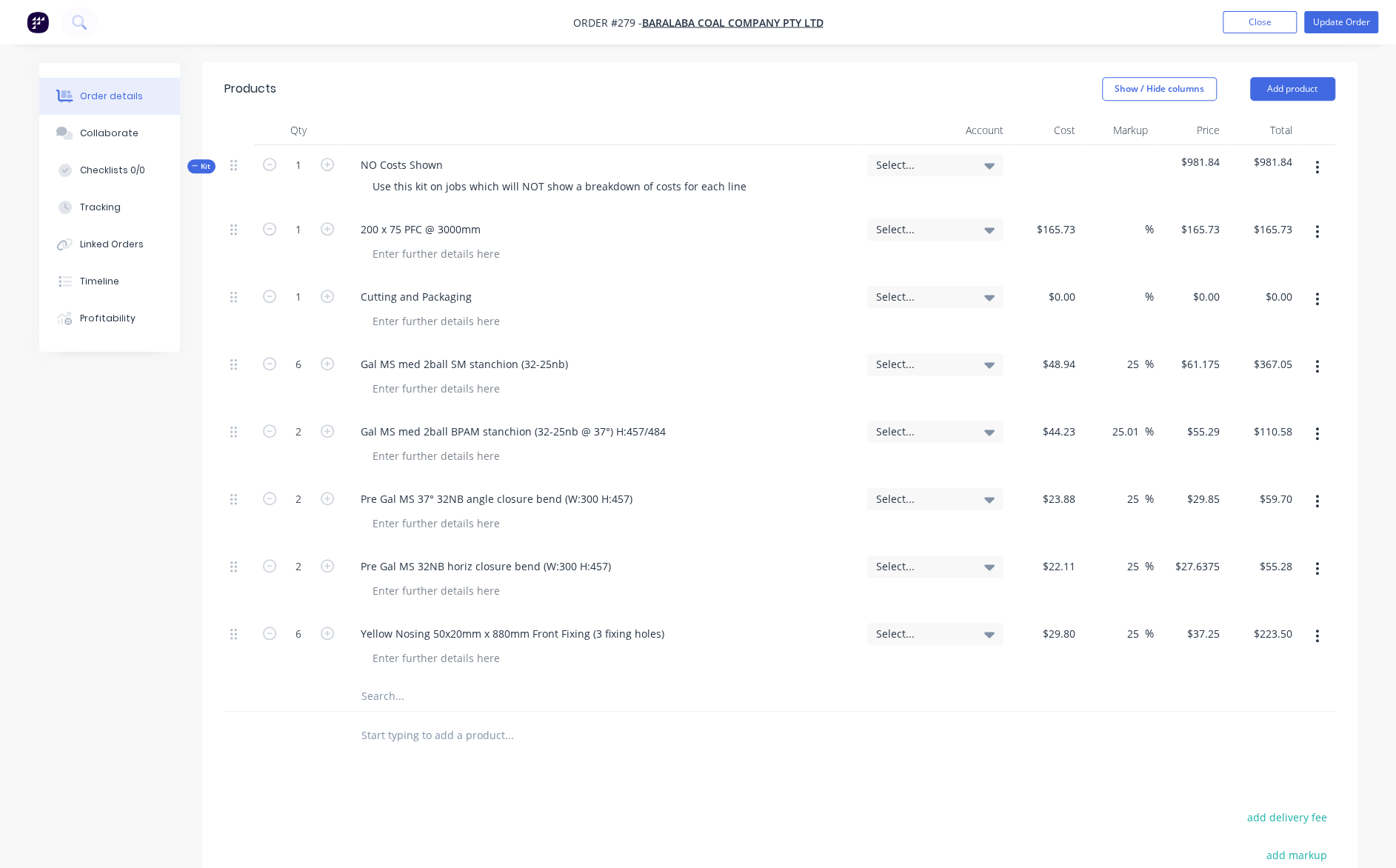
click at [373, 682] on input "text" at bounding box center [509, 697] width 296 height 30
paste input "Freight"
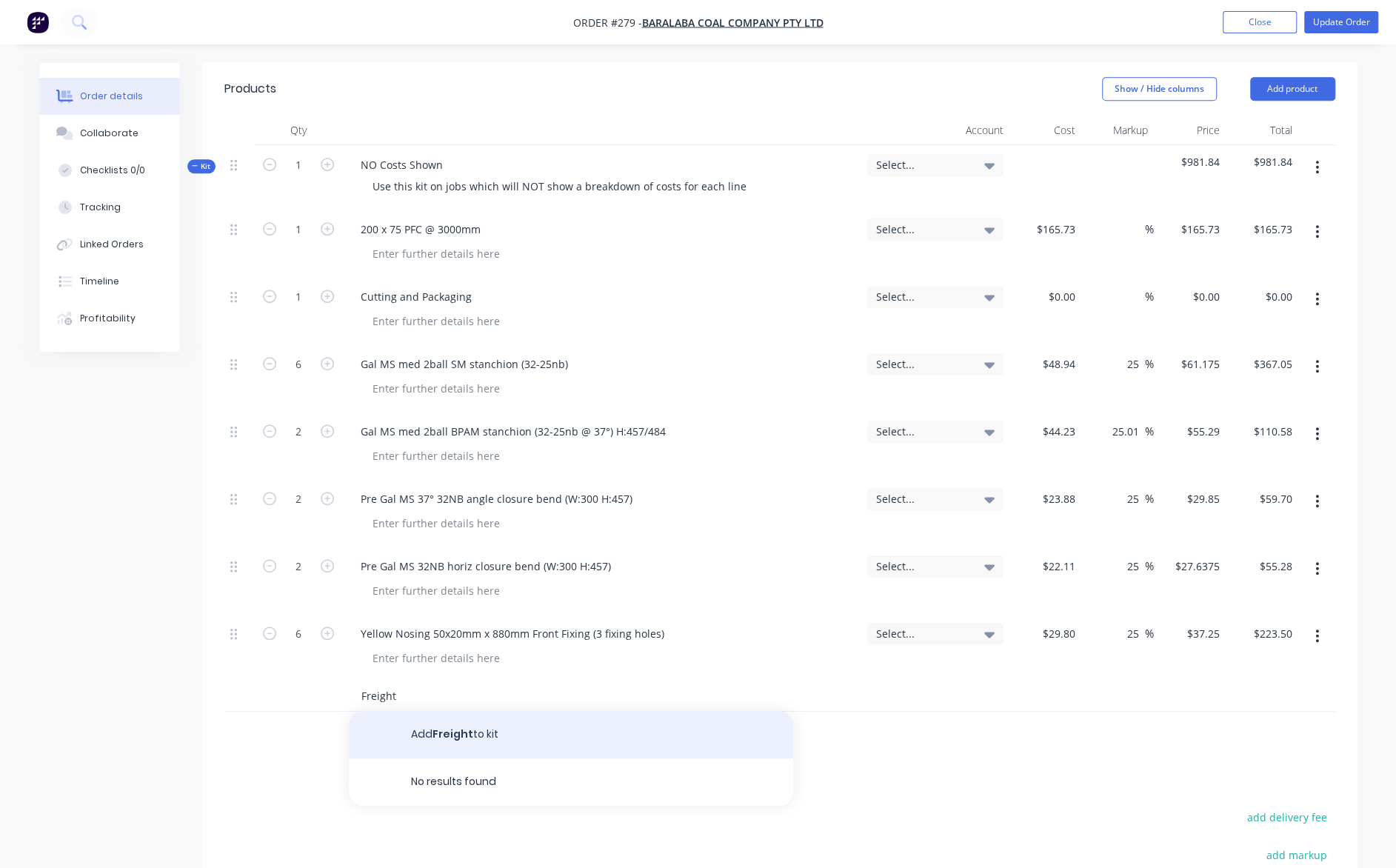
type input "Freight"
click at [437, 711] on button "Add Freight to kit" at bounding box center [571, 734] width 445 height 47
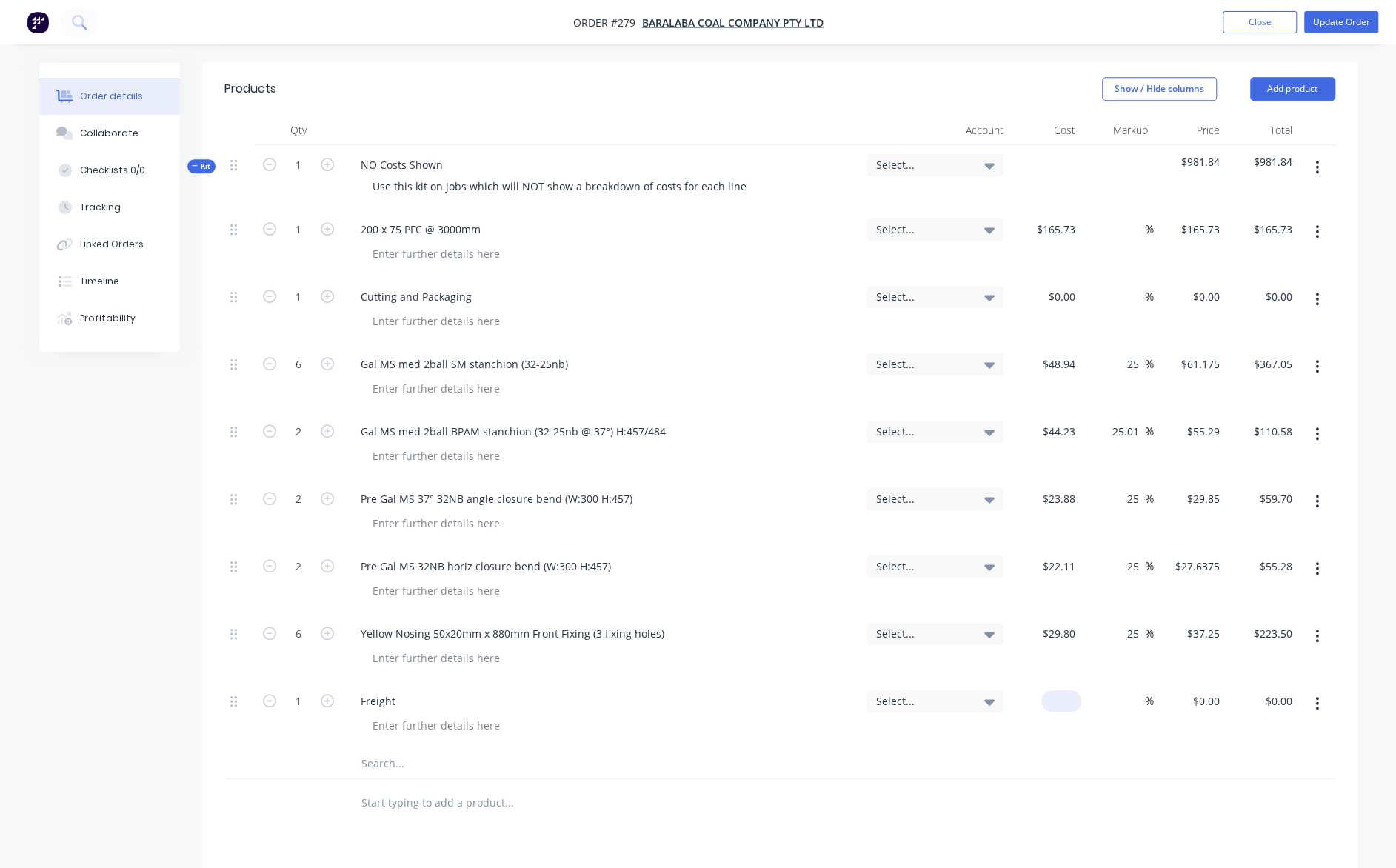
click at [1066, 690] on input at bounding box center [1064, 701] width 34 height 22
type input "$165.00"
click at [1129, 690] on input at bounding box center [1136, 701] width 17 height 22
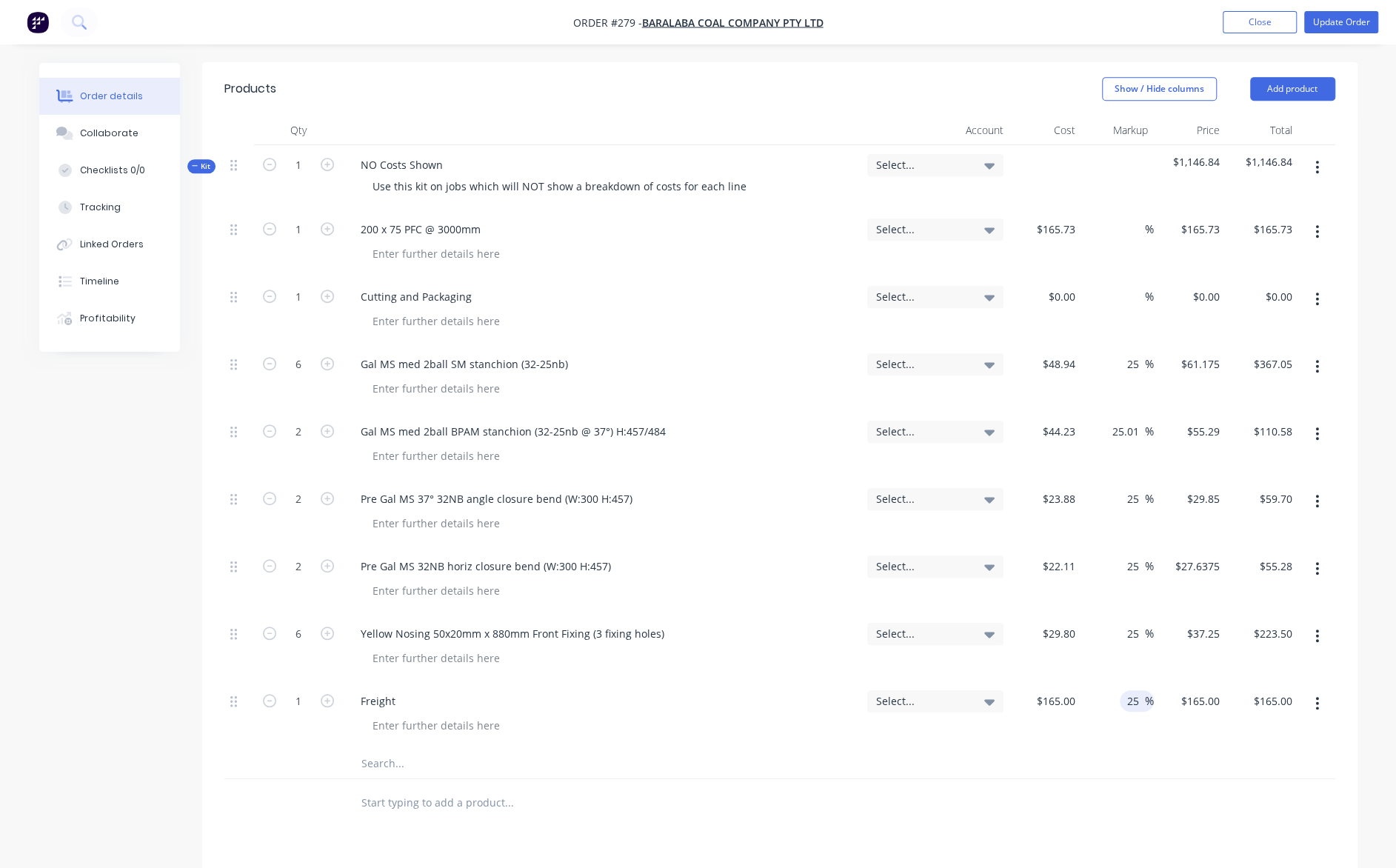
type input "25"
type input "206.25"
type input "$206.25"
click at [1137, 420] on input "25.01" at bounding box center [1128, 431] width 34 height 22
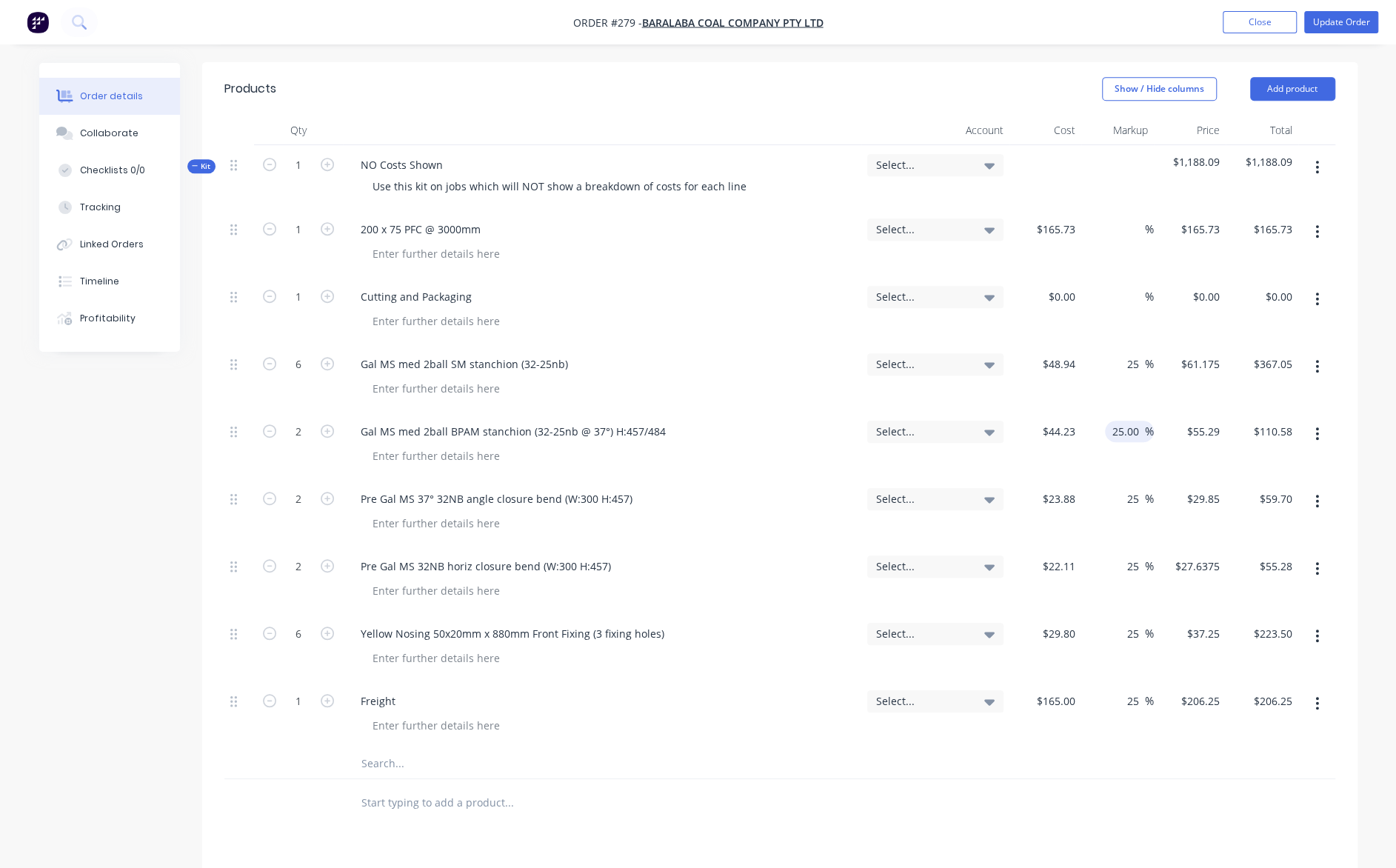
type input "25"
type input "$55.2875"
click at [1349, 17] on button "Update Order" at bounding box center [1341, 22] width 74 height 22
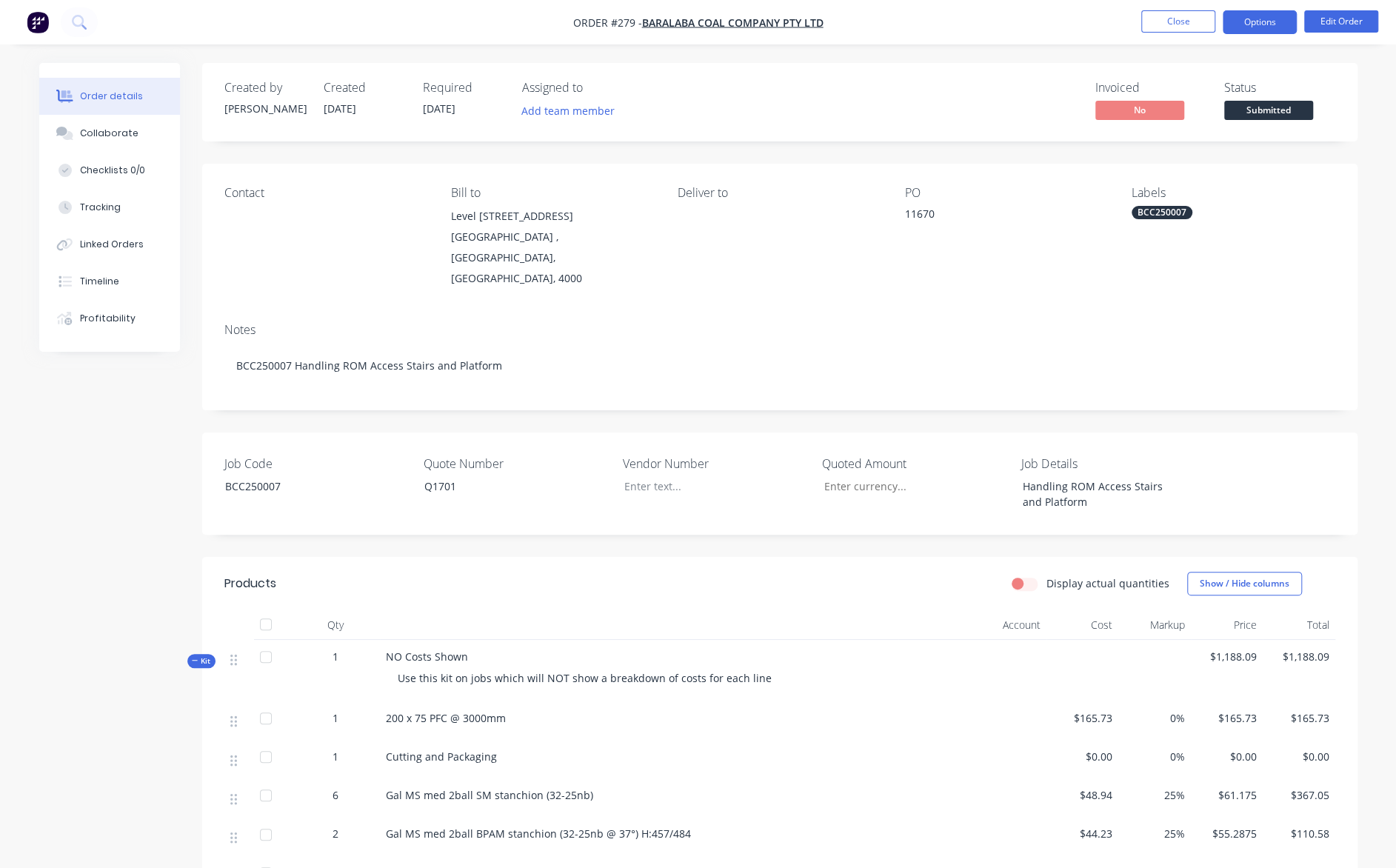
click at [1272, 20] on button "Options" at bounding box center [1259, 22] width 74 height 23
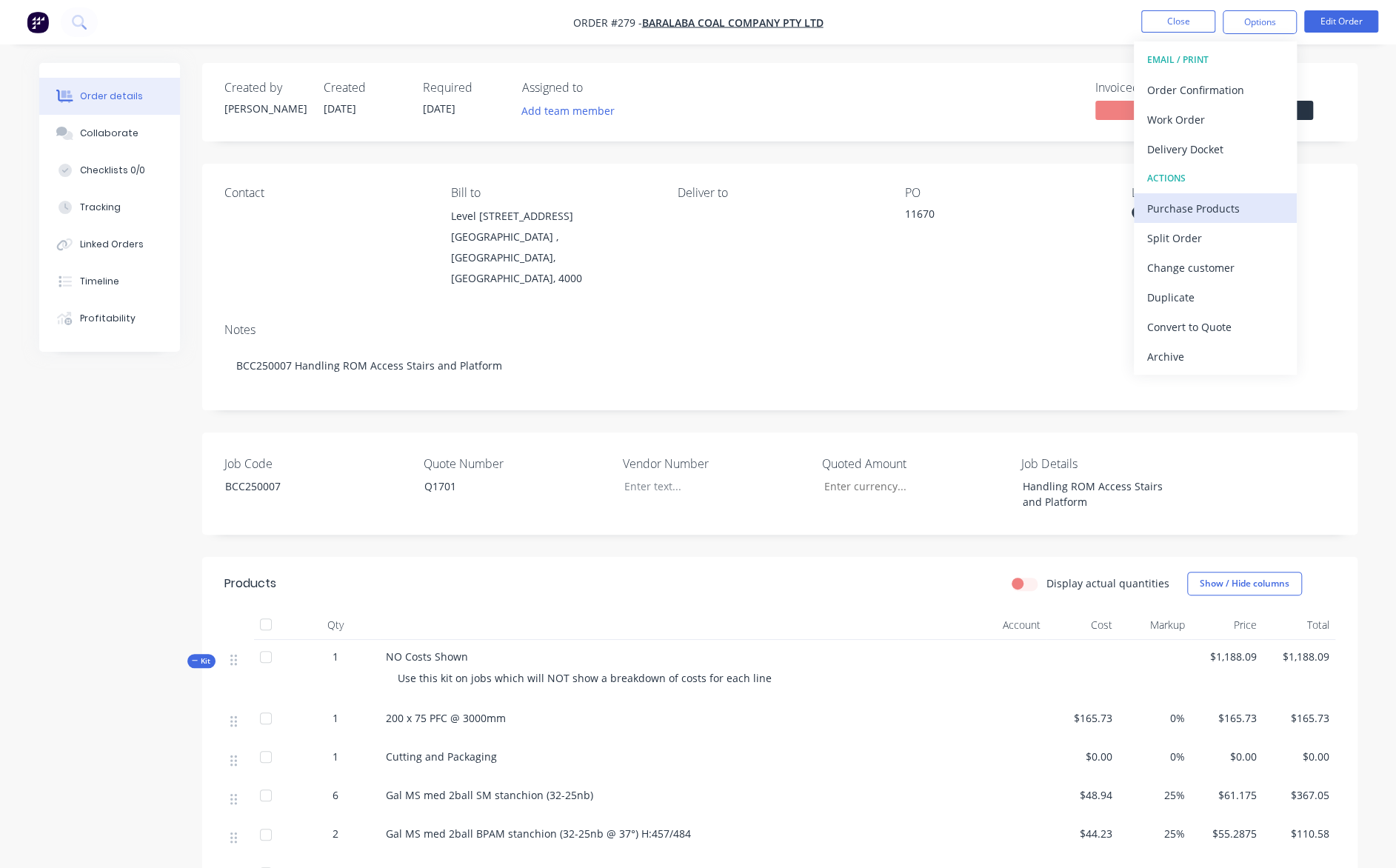
click at [1228, 212] on div "Purchase Products" at bounding box center [1215, 209] width 137 height 22
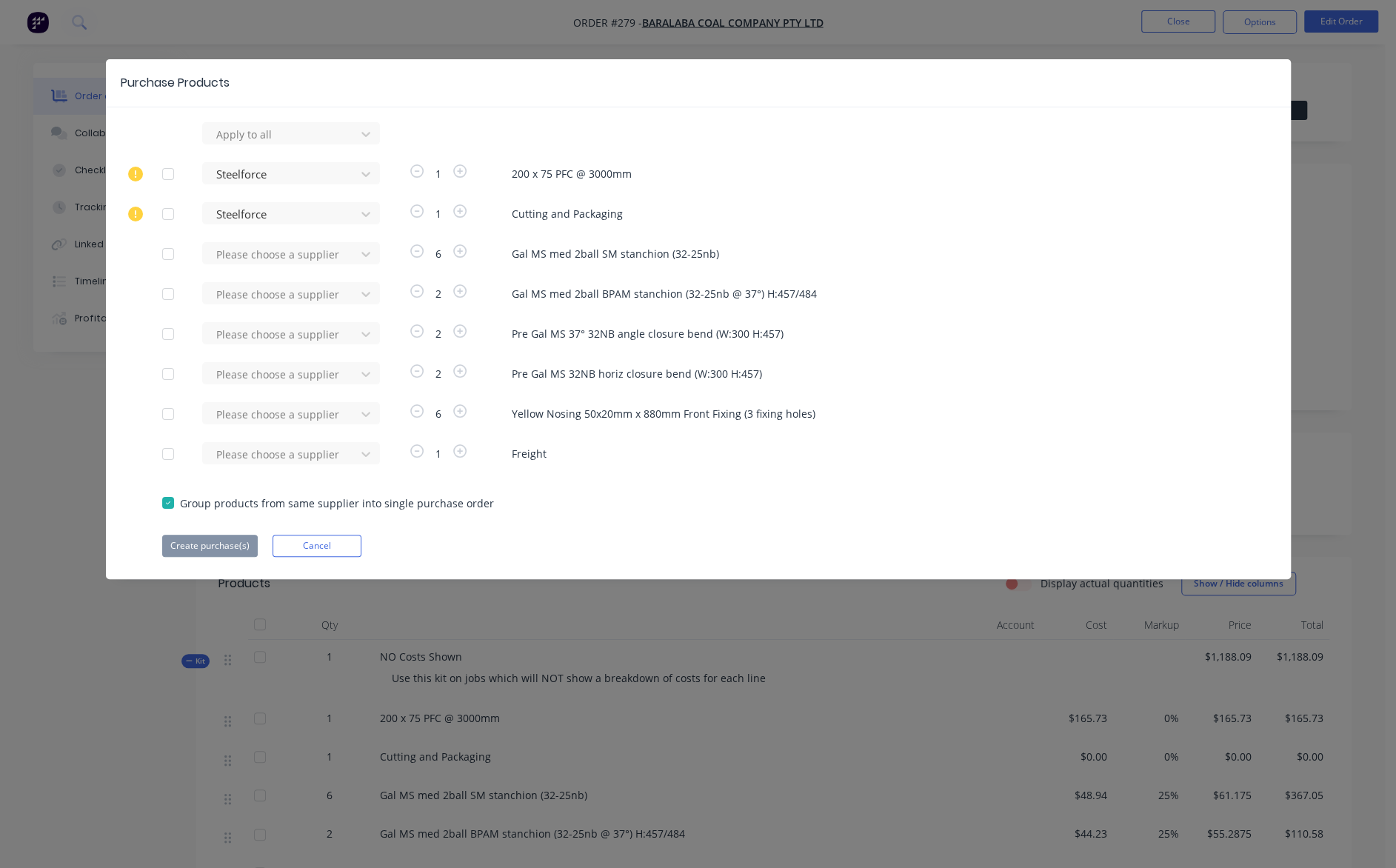
click at [176, 252] on div at bounding box center [168, 254] width 30 height 30
click at [165, 292] on div at bounding box center [168, 294] width 30 height 30
click at [169, 335] on div at bounding box center [168, 335] width 30 height 30
click at [169, 374] on div at bounding box center [168, 374] width 30 height 30
click at [171, 410] on div at bounding box center [168, 414] width 30 height 30
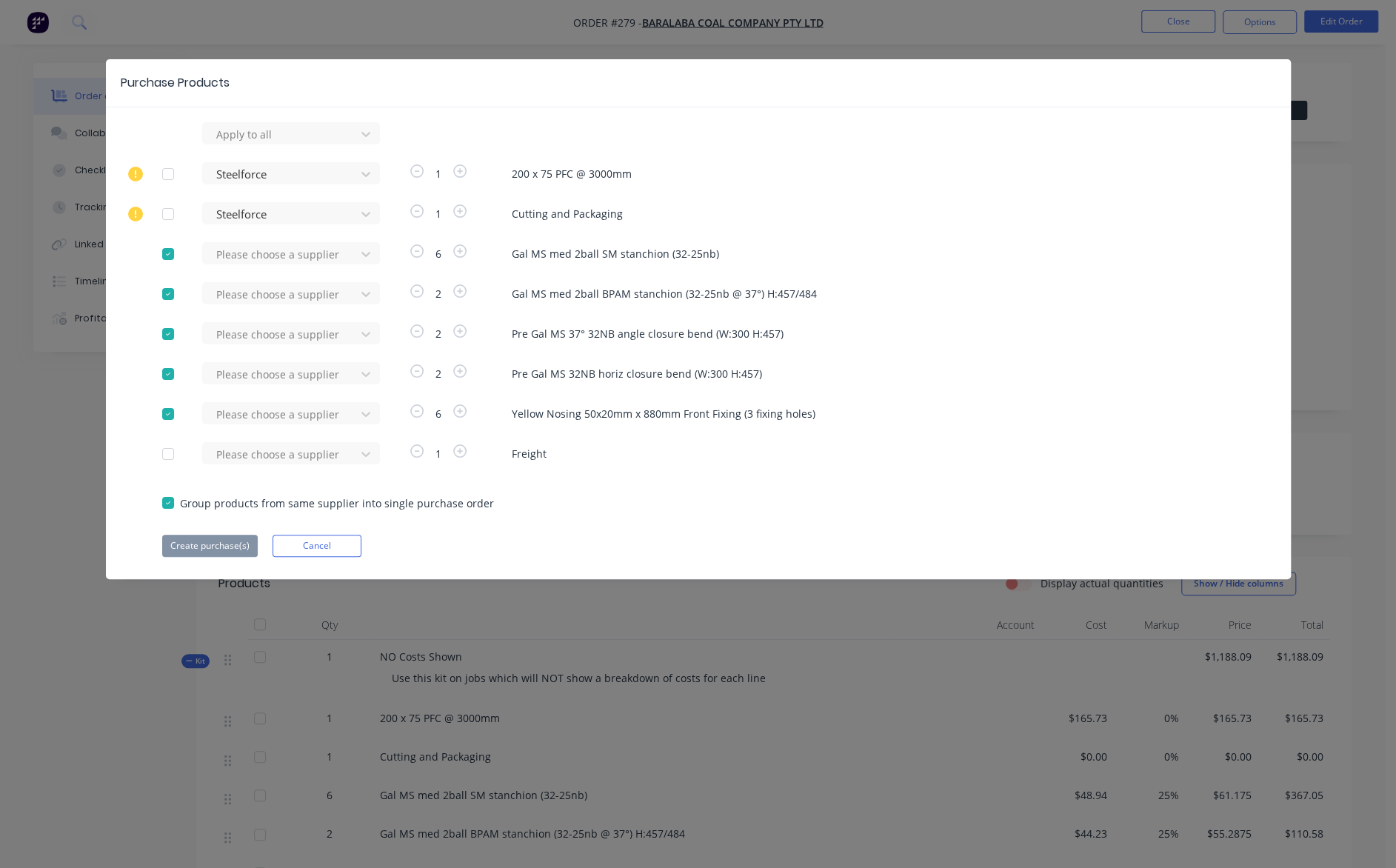
click at [171, 454] on div at bounding box center [168, 454] width 30 height 30
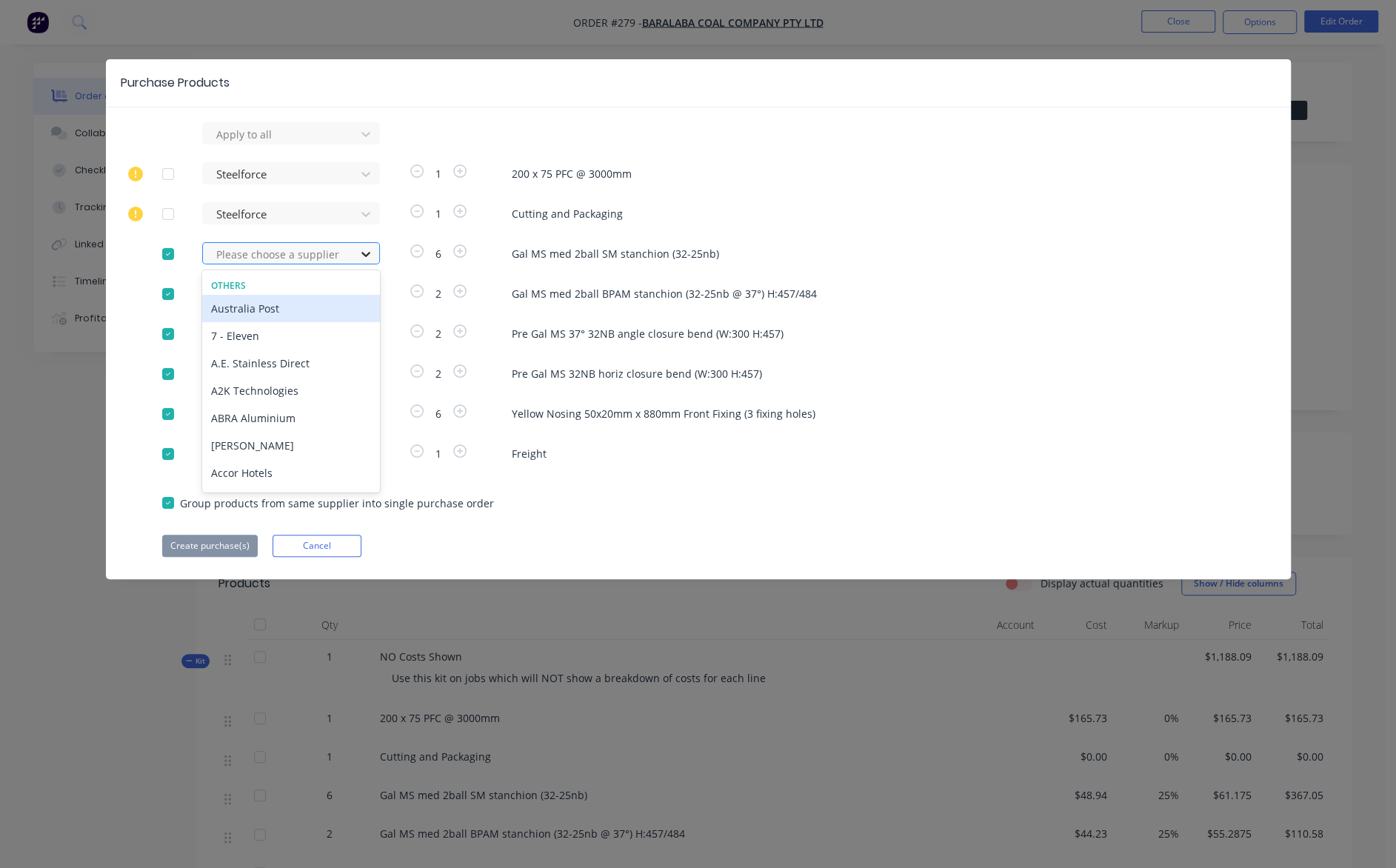
click at [365, 247] on icon at bounding box center [366, 254] width 15 height 15
type input "nep"
click at [250, 322] on div "Nepean Building and Infrastructure (Weldlok)" at bounding box center [291, 316] width 178 height 43
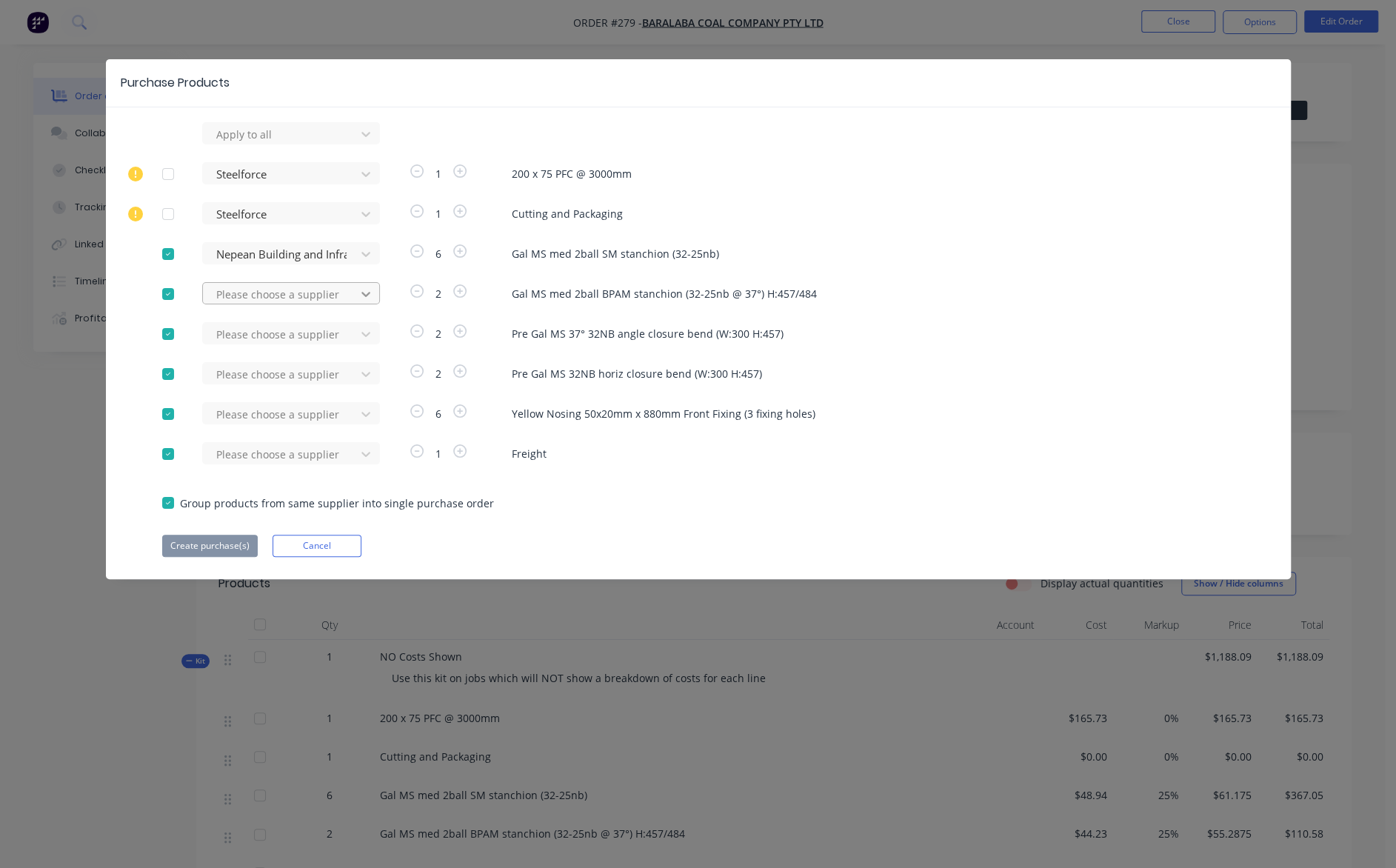
click at [365, 141] on icon at bounding box center [366, 134] width 15 height 15
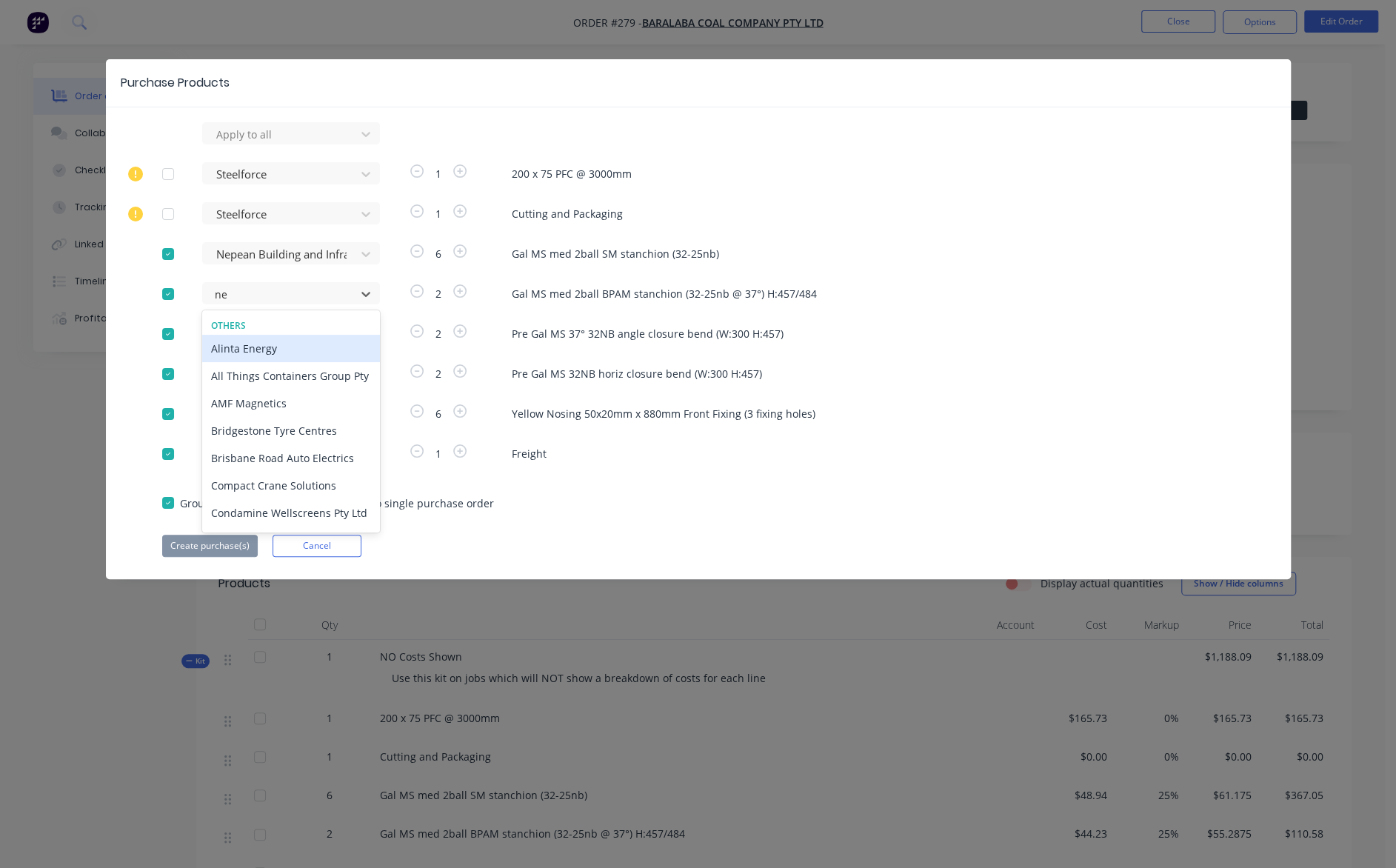
type input "nep"
click at [280, 353] on div "Nepean Building and Infrastructure (Weldlok)" at bounding box center [291, 356] width 178 height 43
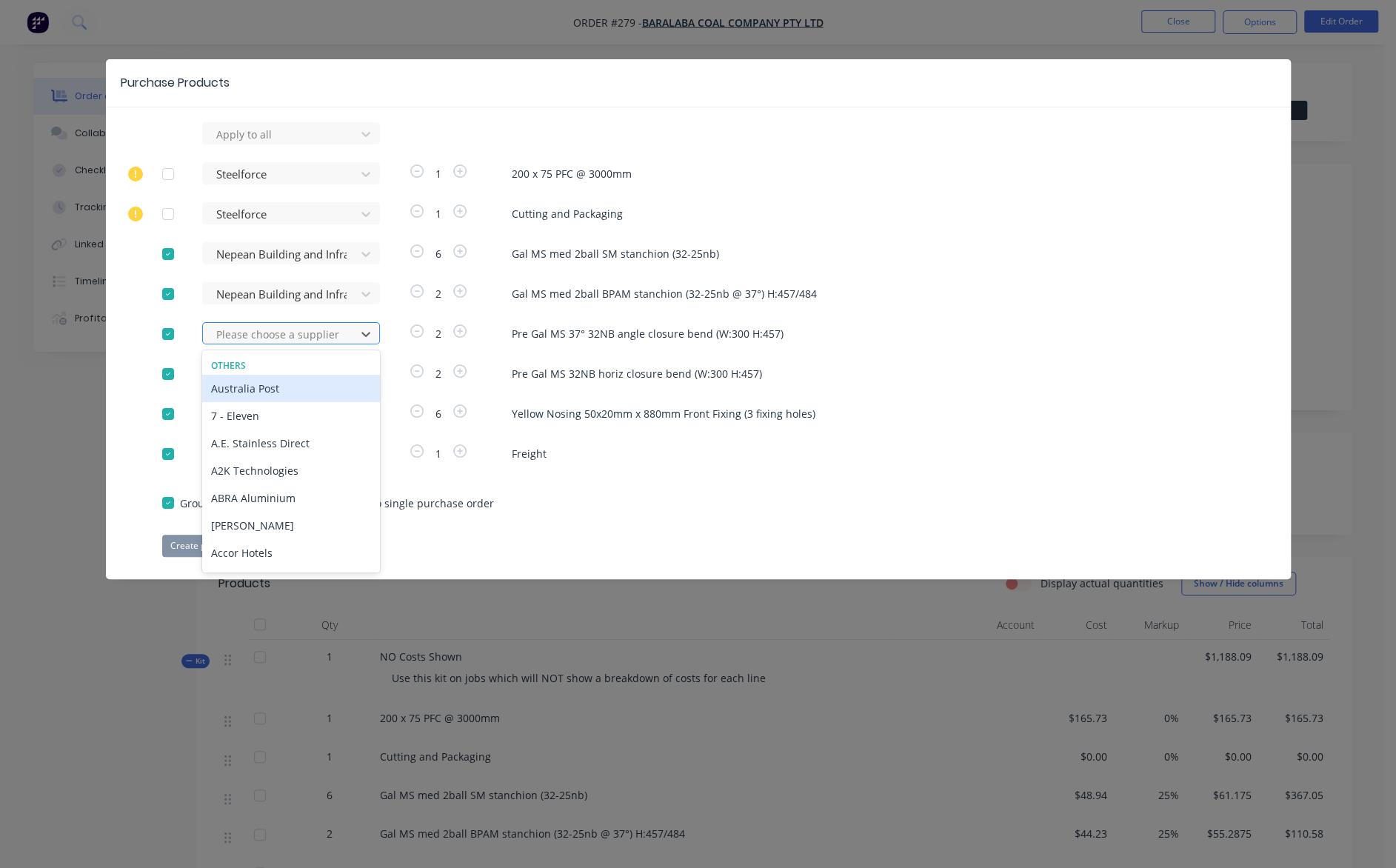
click at [252, 337] on div at bounding box center [281, 335] width 133 height 18
type input "nep"
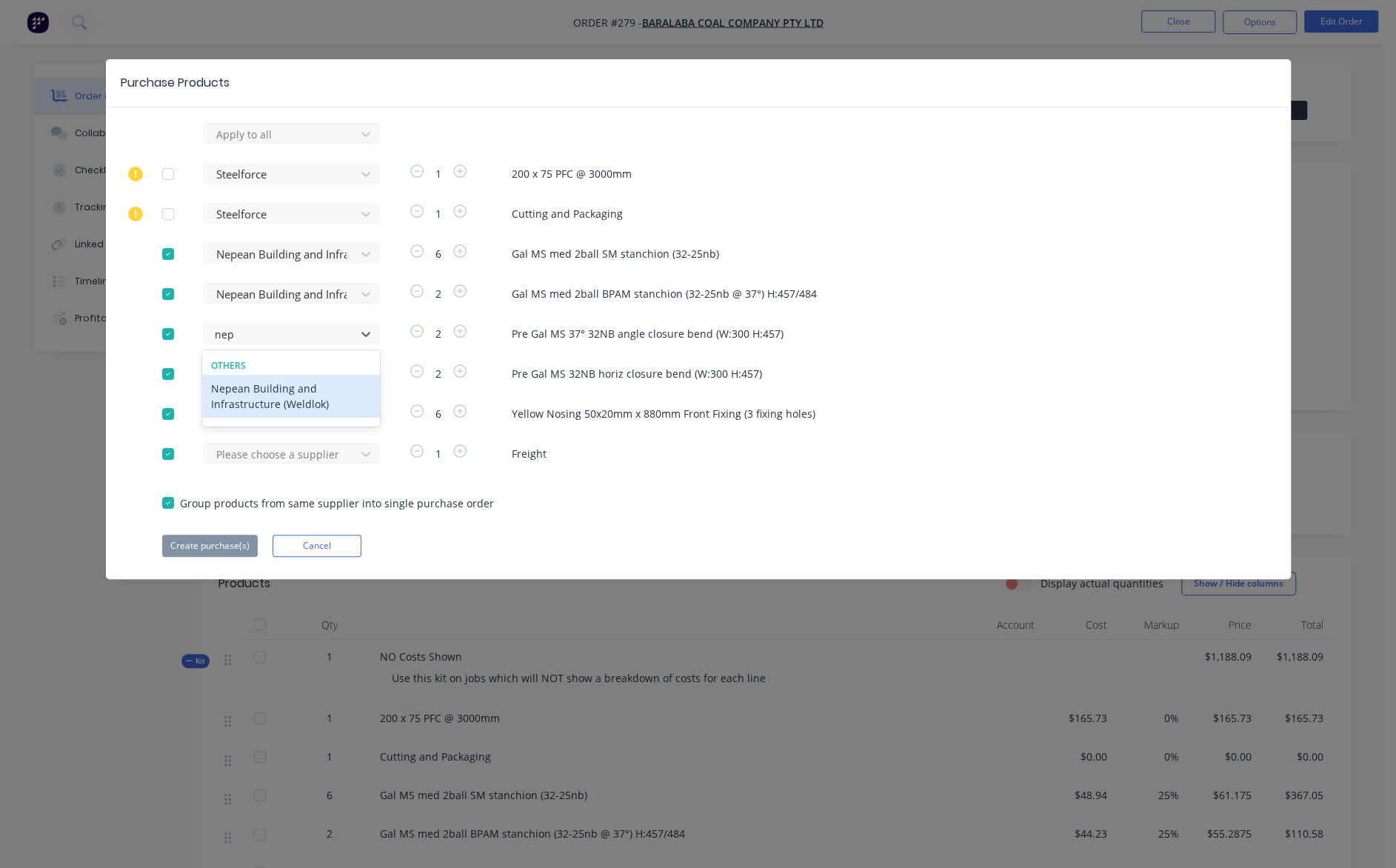
click at [271, 400] on div "Nepean Building and Infrastructure (Weldlok)" at bounding box center [291, 396] width 178 height 43
click at [246, 144] on div at bounding box center [281, 134] width 133 height 18
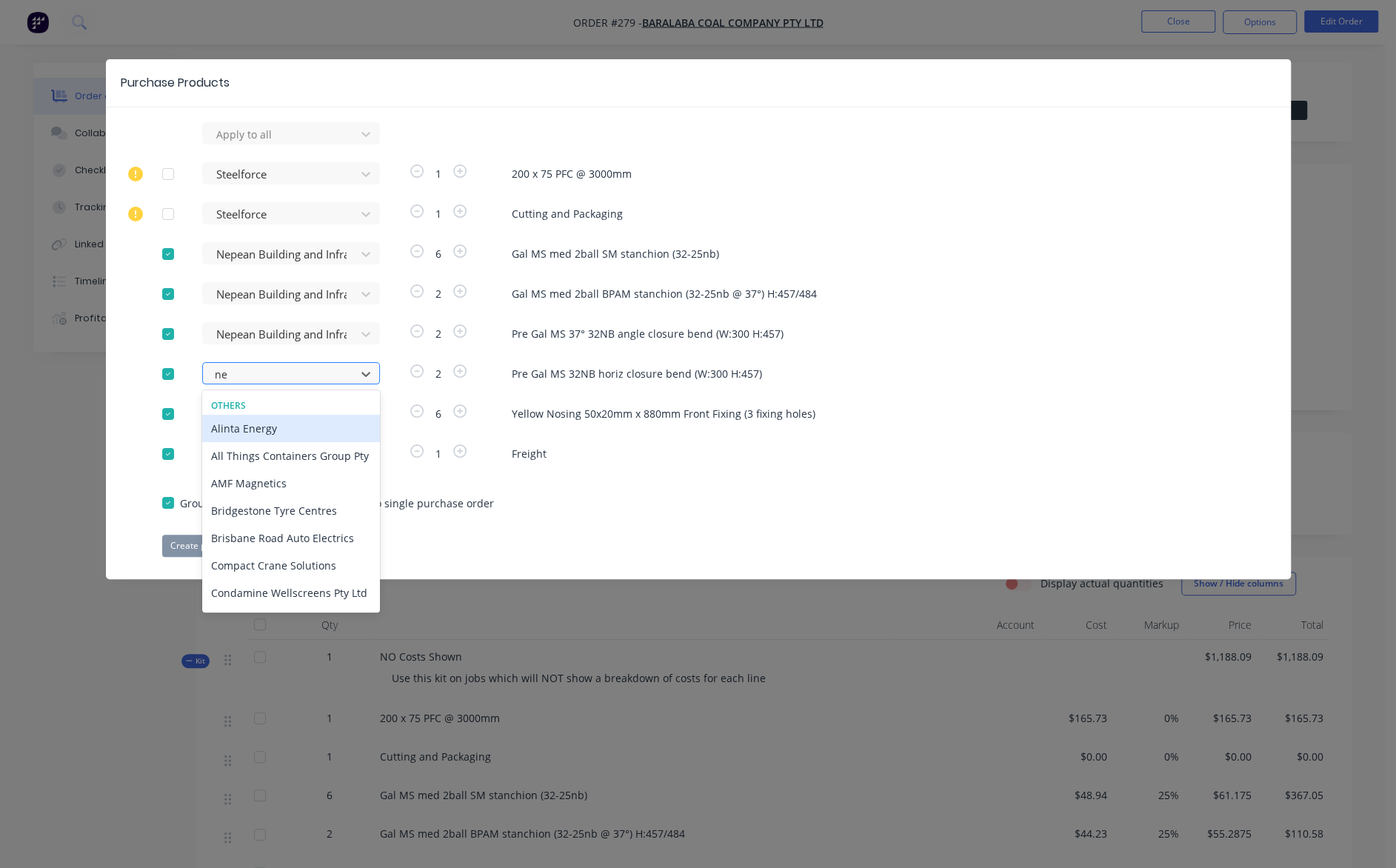
type input "nep"
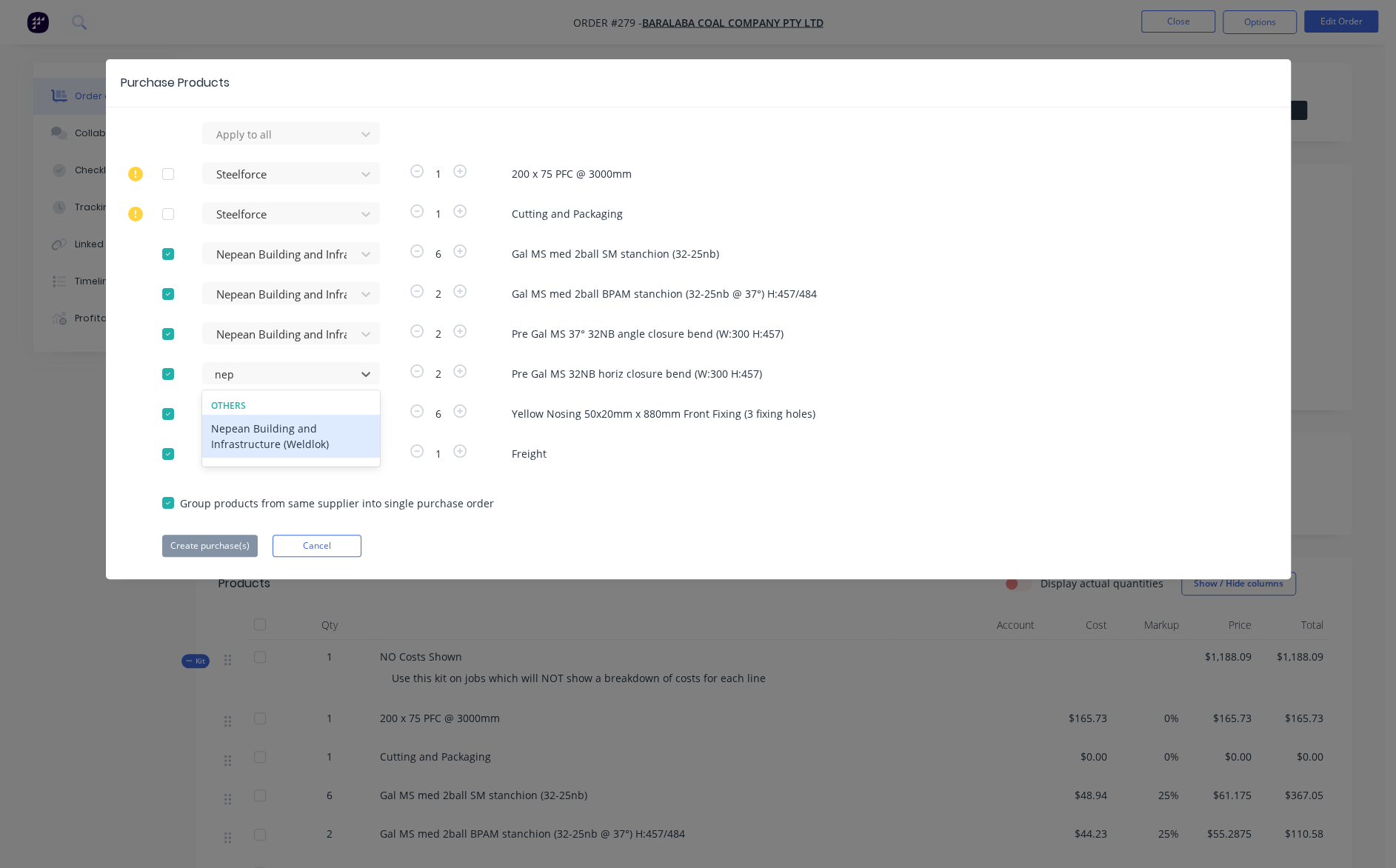
click at [246, 436] on div "Nepean Building and Infrastructure (Weldlok)" at bounding box center [291, 436] width 178 height 43
click at [277, 144] on div at bounding box center [281, 134] width 133 height 18
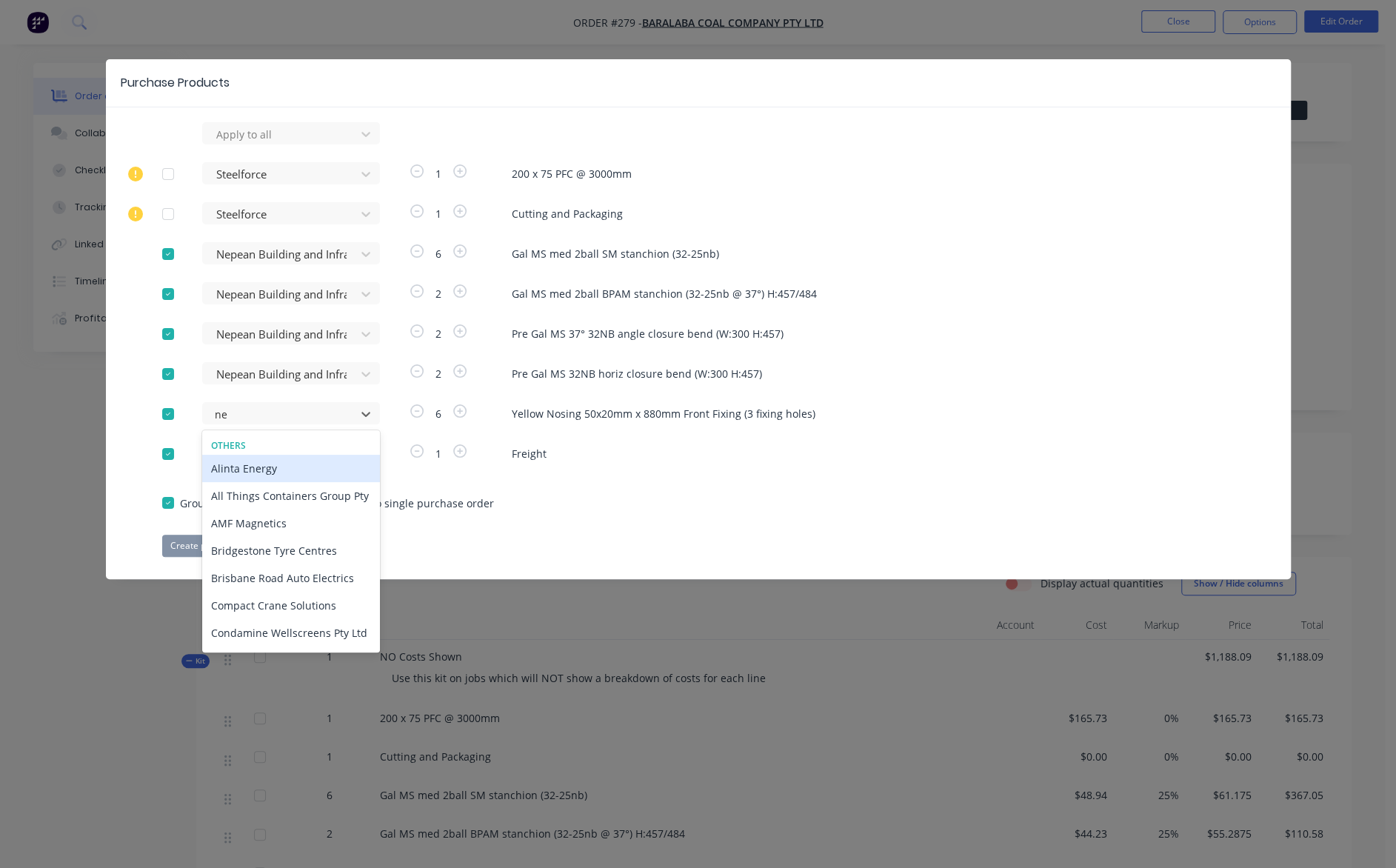
type input "nep"
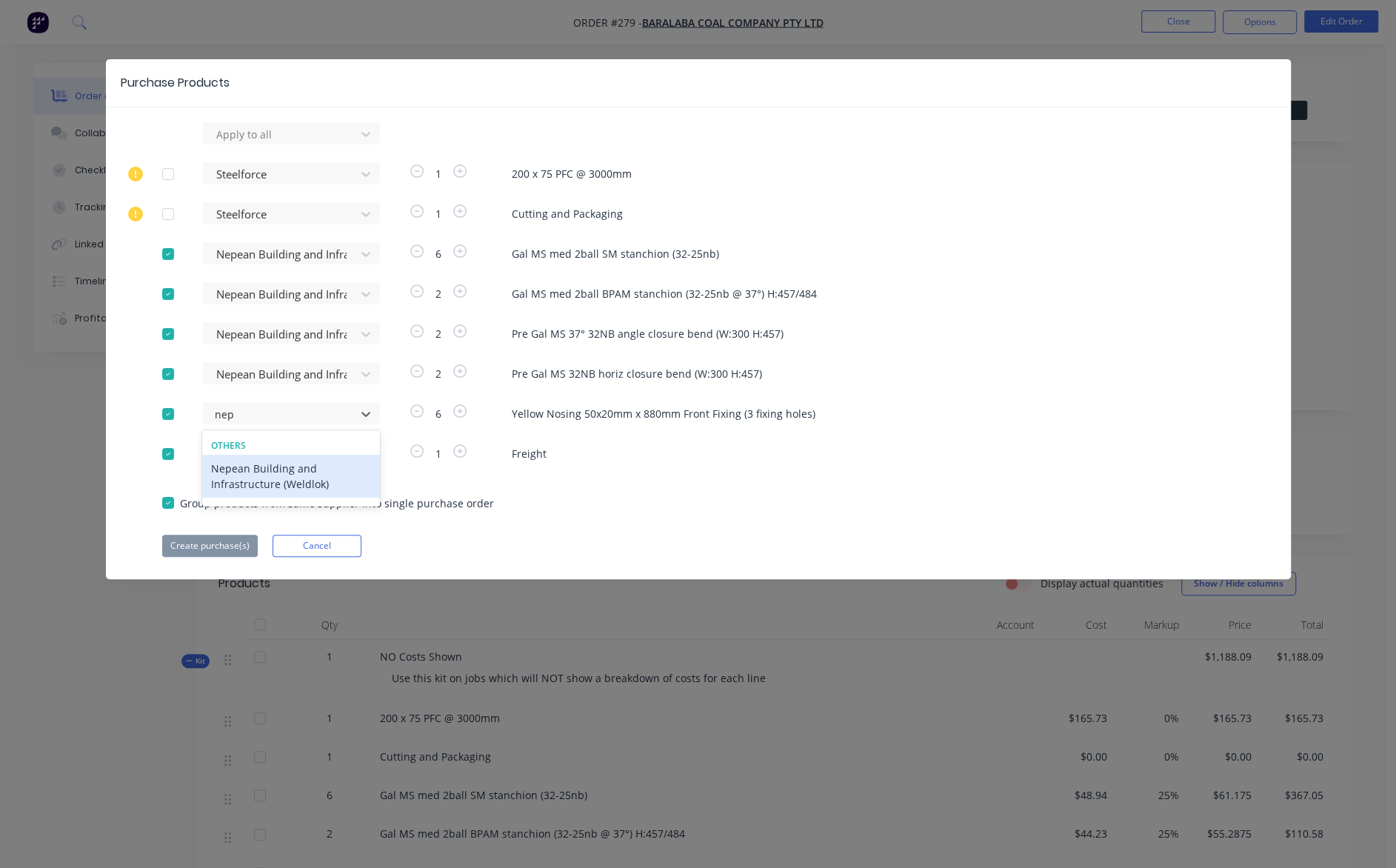
click at [286, 474] on div "Nepean Building and Infrastructure (Weldlok)" at bounding box center [291, 476] width 178 height 43
click at [305, 144] on div at bounding box center [281, 134] width 133 height 18
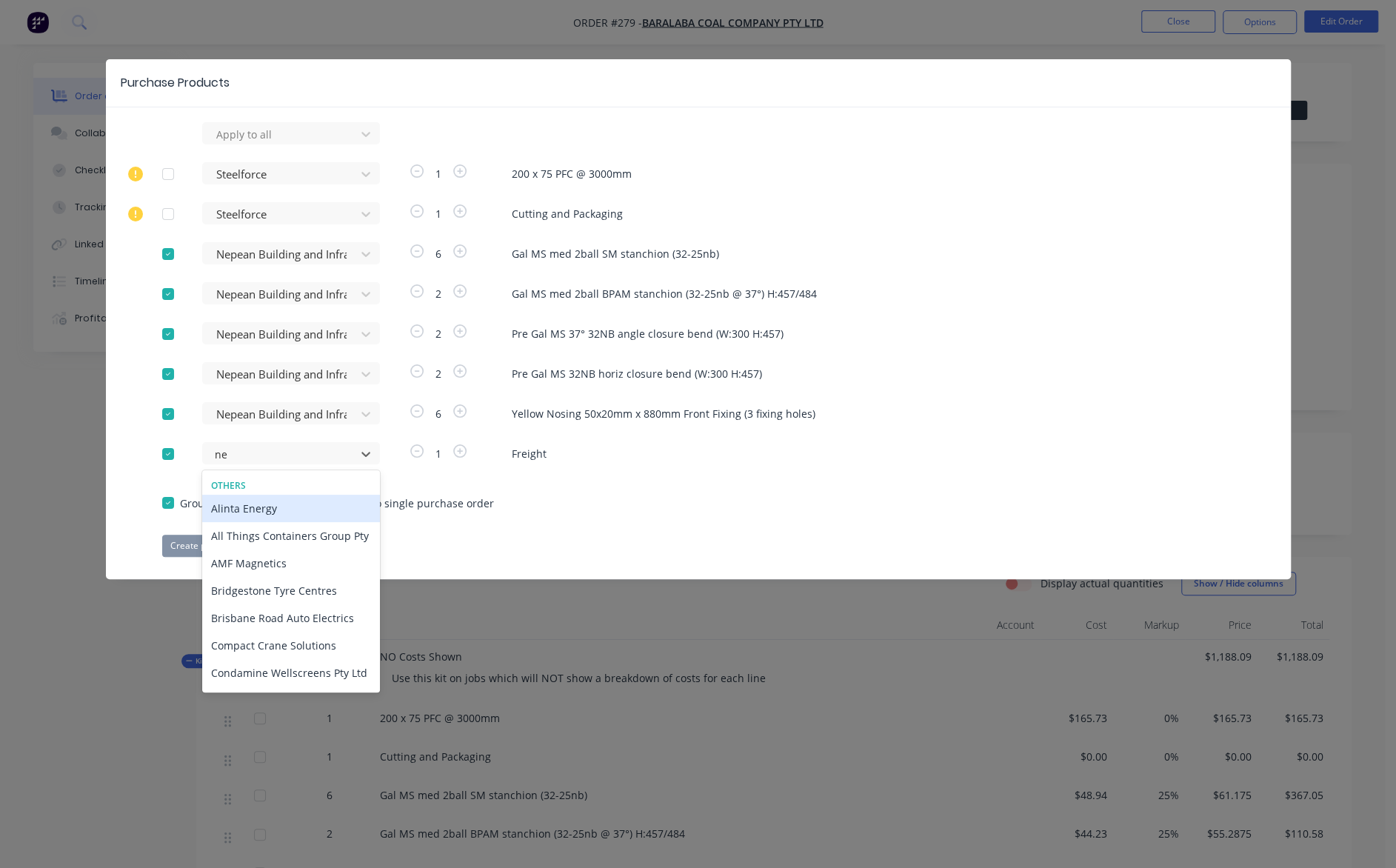
type input "nep"
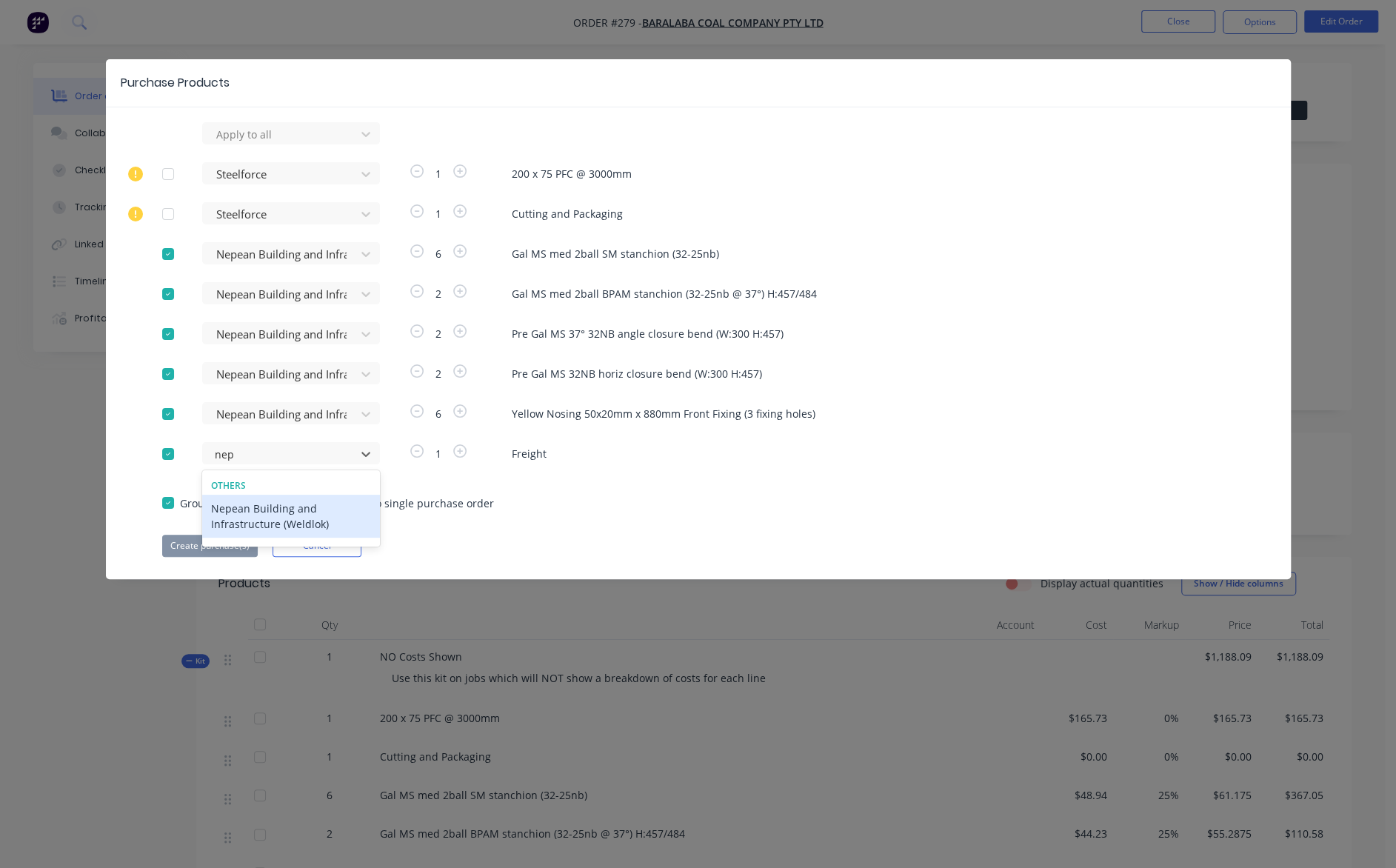
click at [279, 506] on div "Nepean Building and Infrastructure (Weldlok)" at bounding box center [291, 516] width 178 height 43
click at [192, 543] on button "Create purchase(s)" at bounding box center [210, 545] width 96 height 22
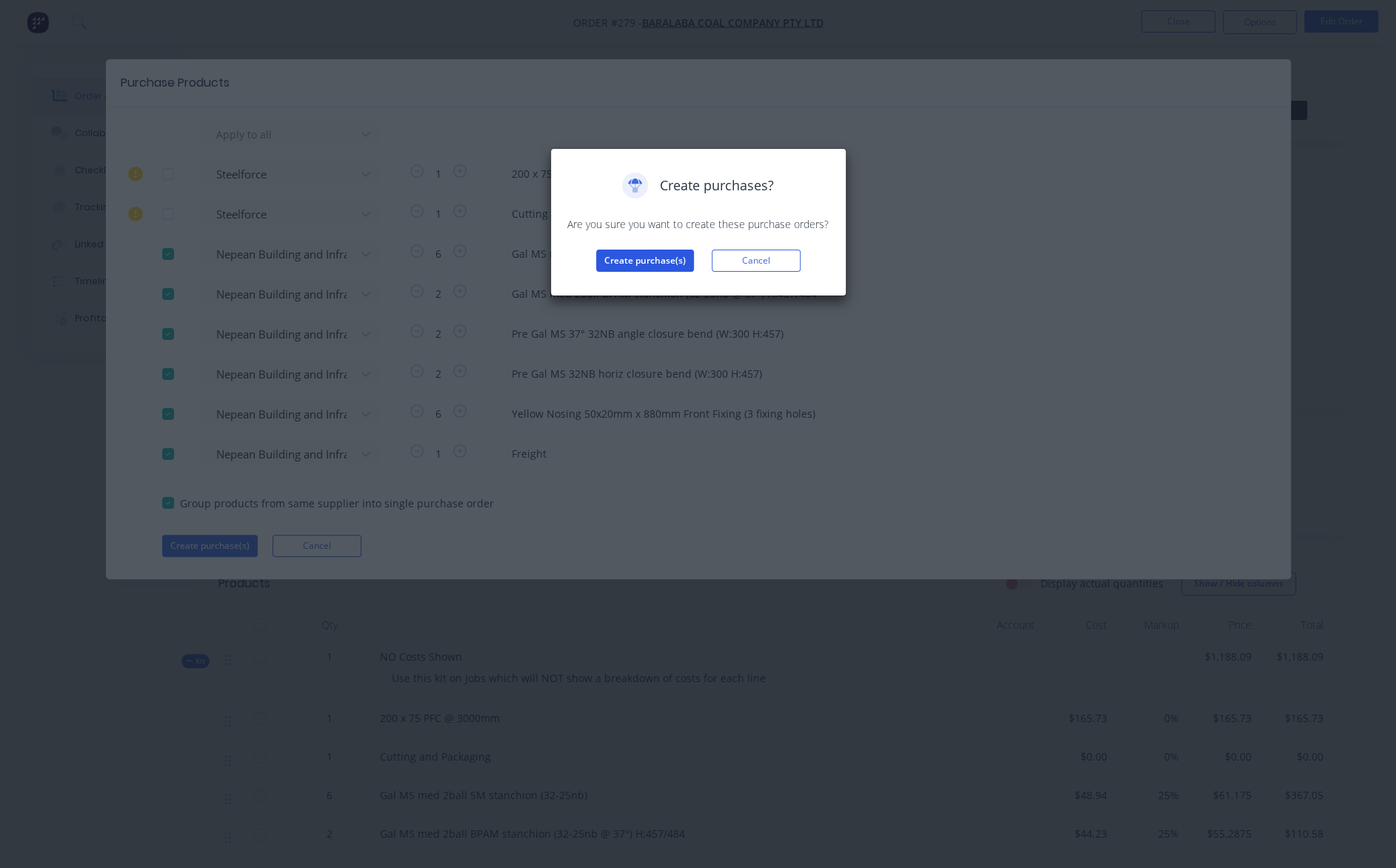
click at [658, 256] on button "Create purchase(s)" at bounding box center [644, 260] width 97 height 22
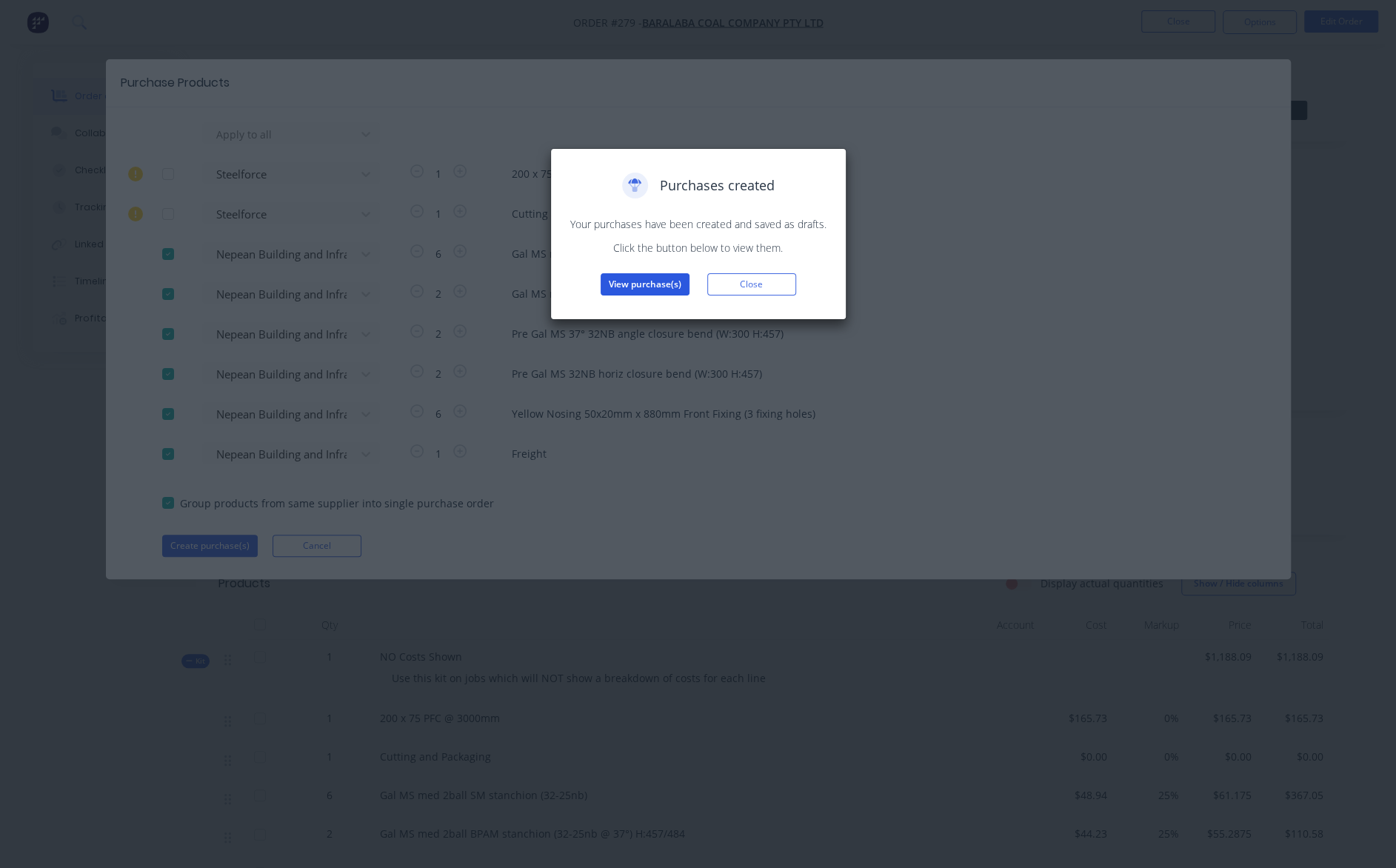
click at [648, 284] on button "View purchase(s)" at bounding box center [645, 284] width 89 height 22
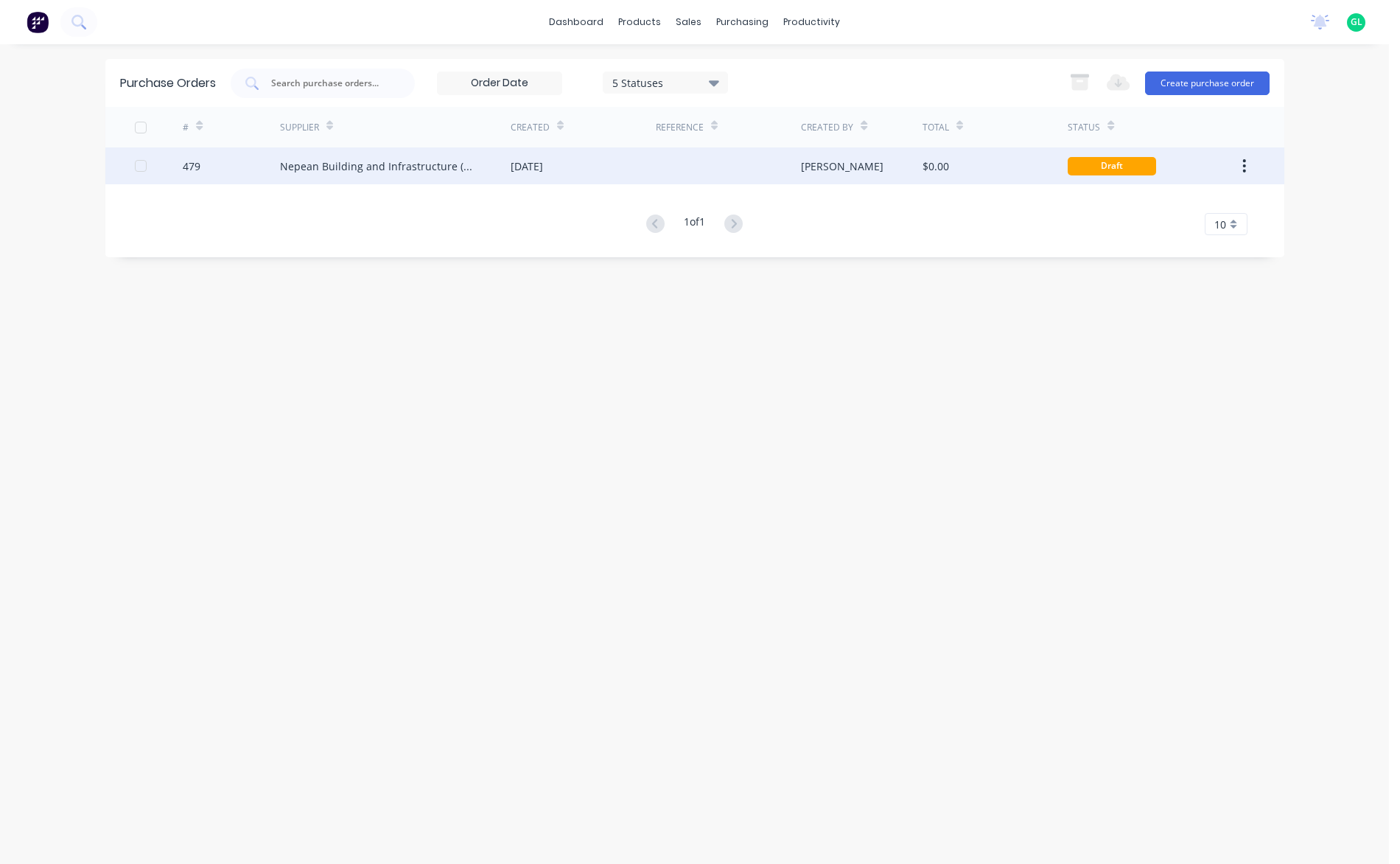
click at [375, 161] on div "Nepean Building and Infrastructure (Weldlok)" at bounding box center [380, 166] width 201 height 16
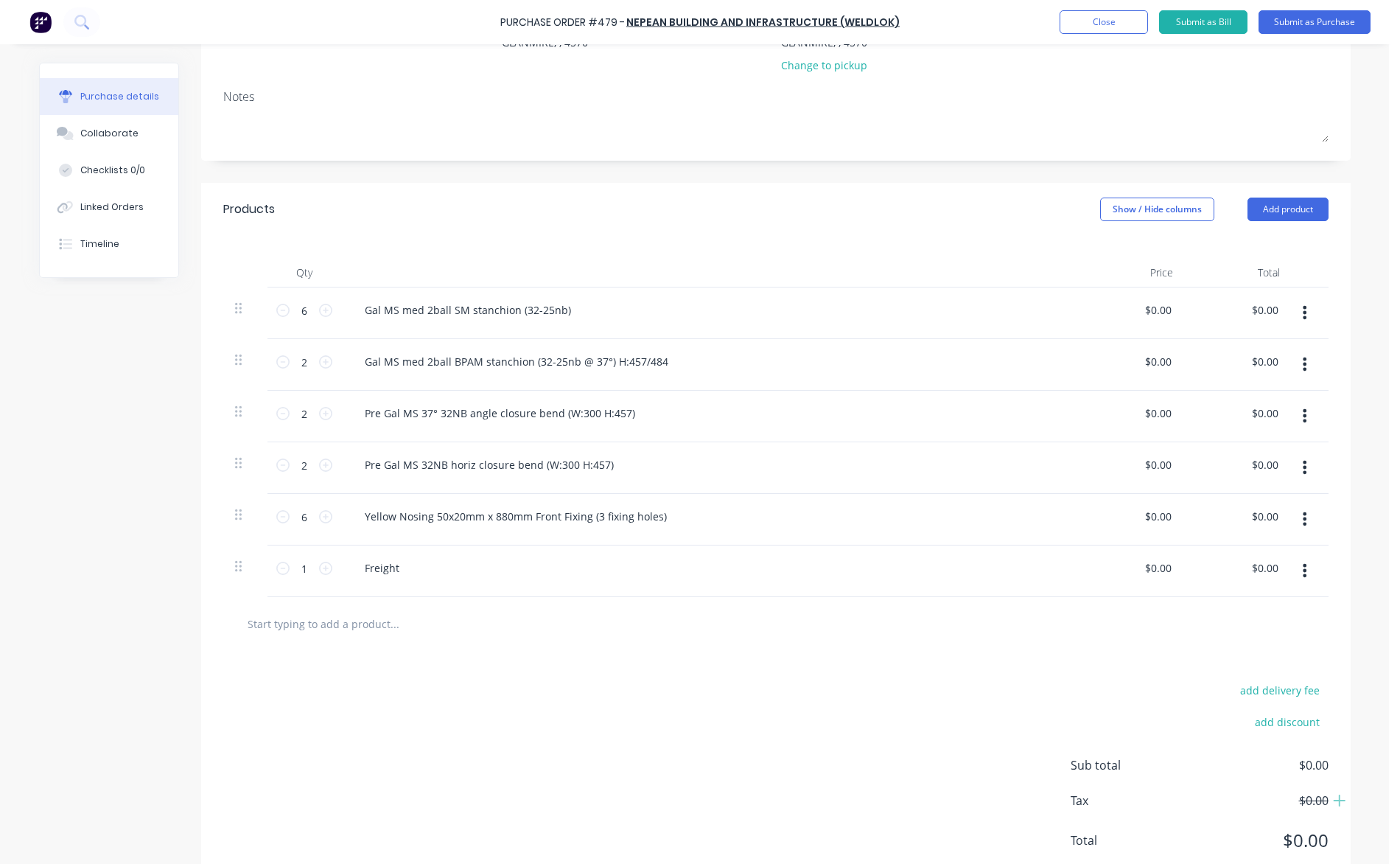
scroll to position [225, 0]
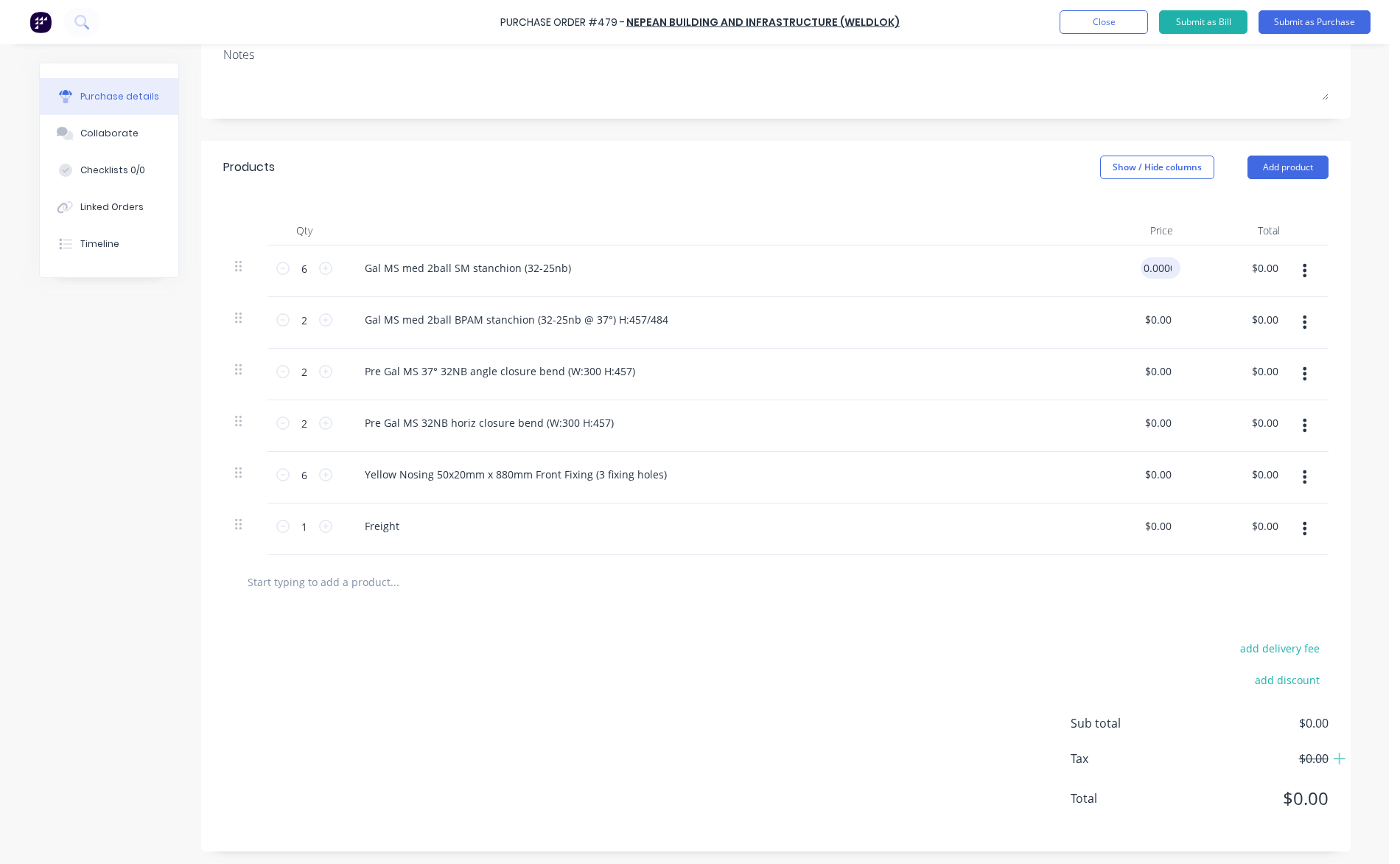
click at [1152, 273] on input "0.0000" at bounding box center [1157, 268] width 34 height 22
type input "$48.94"
type input "$293.64"
click at [1158, 319] on input "0.0000" at bounding box center [1157, 320] width 34 height 22
type input "$44.32"
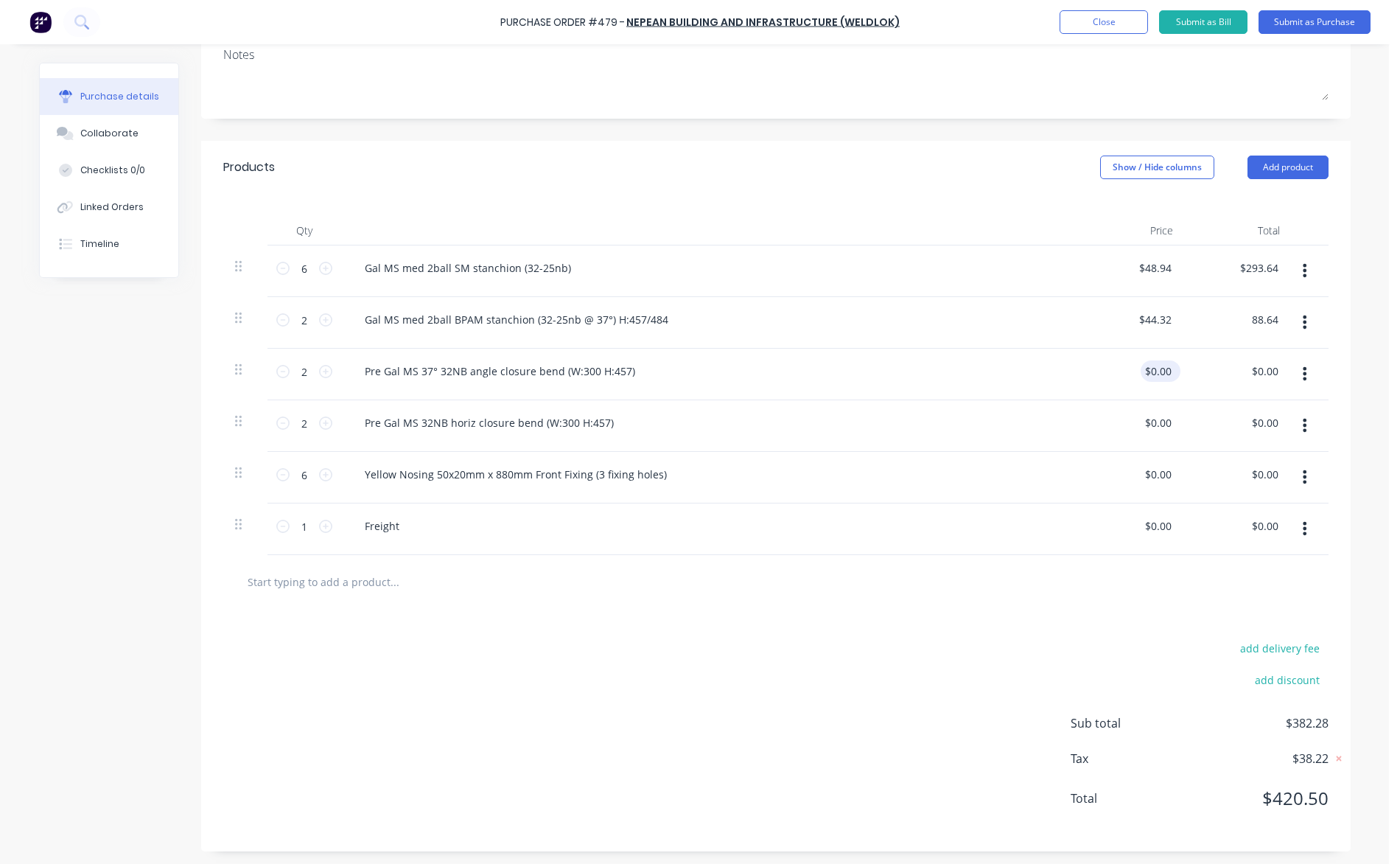
type input "$88.64"
click at [1162, 371] on input "0.0000" at bounding box center [1154, 371] width 40 height 22
type input "$23.88"
type input "$47.76"
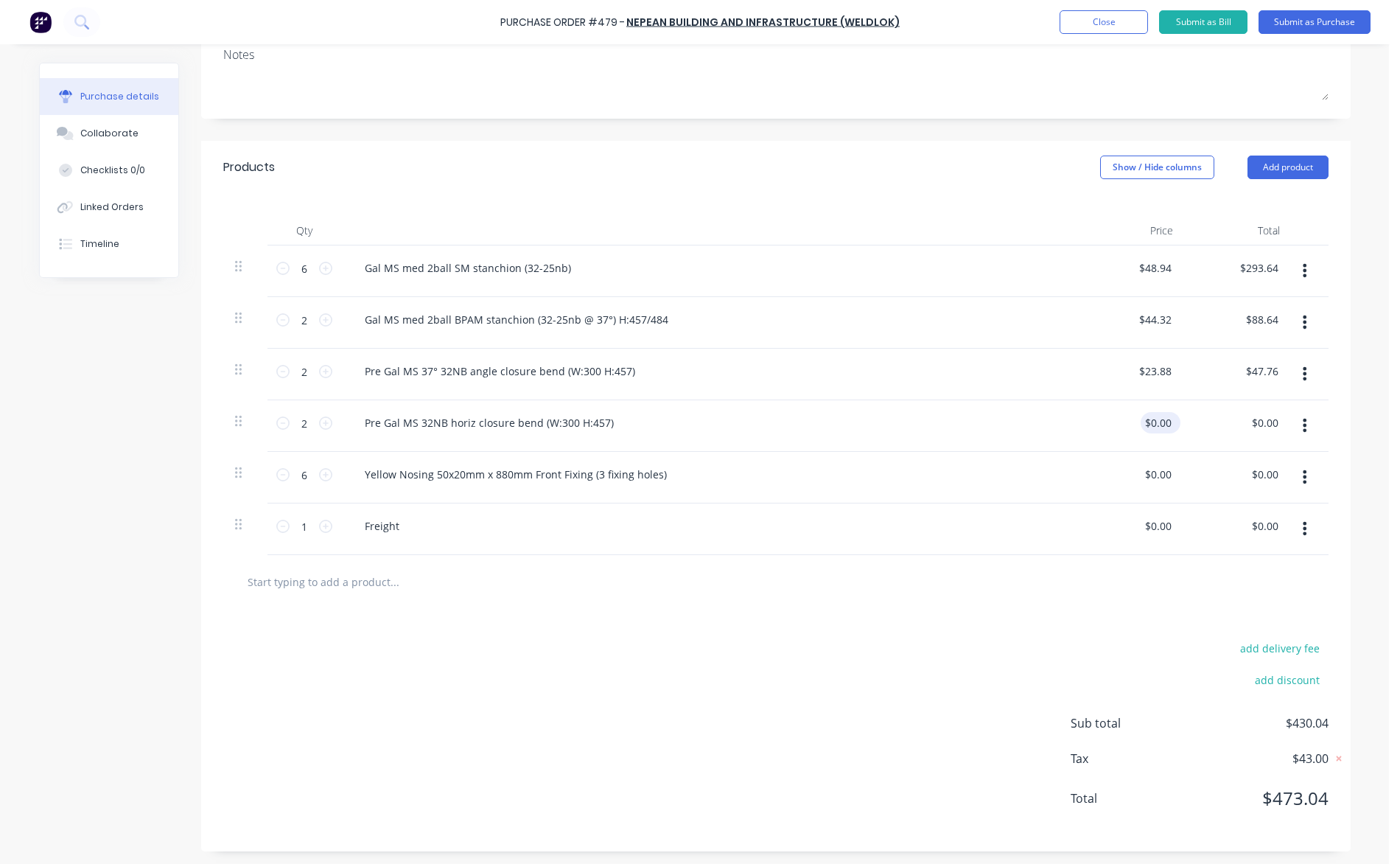
click at [1170, 420] on div "$0.00 $0.00" at bounding box center [1161, 422] width 40 height 22
click at [1160, 422] on input "0.0000" at bounding box center [1157, 422] width 34 height 22
click at [1186, 486] on div "$0.00 $0.00" at bounding box center [1238, 477] width 107 height 51
type input "0"
click at [1164, 423] on input "0" at bounding box center [1157, 422] width 34 height 22
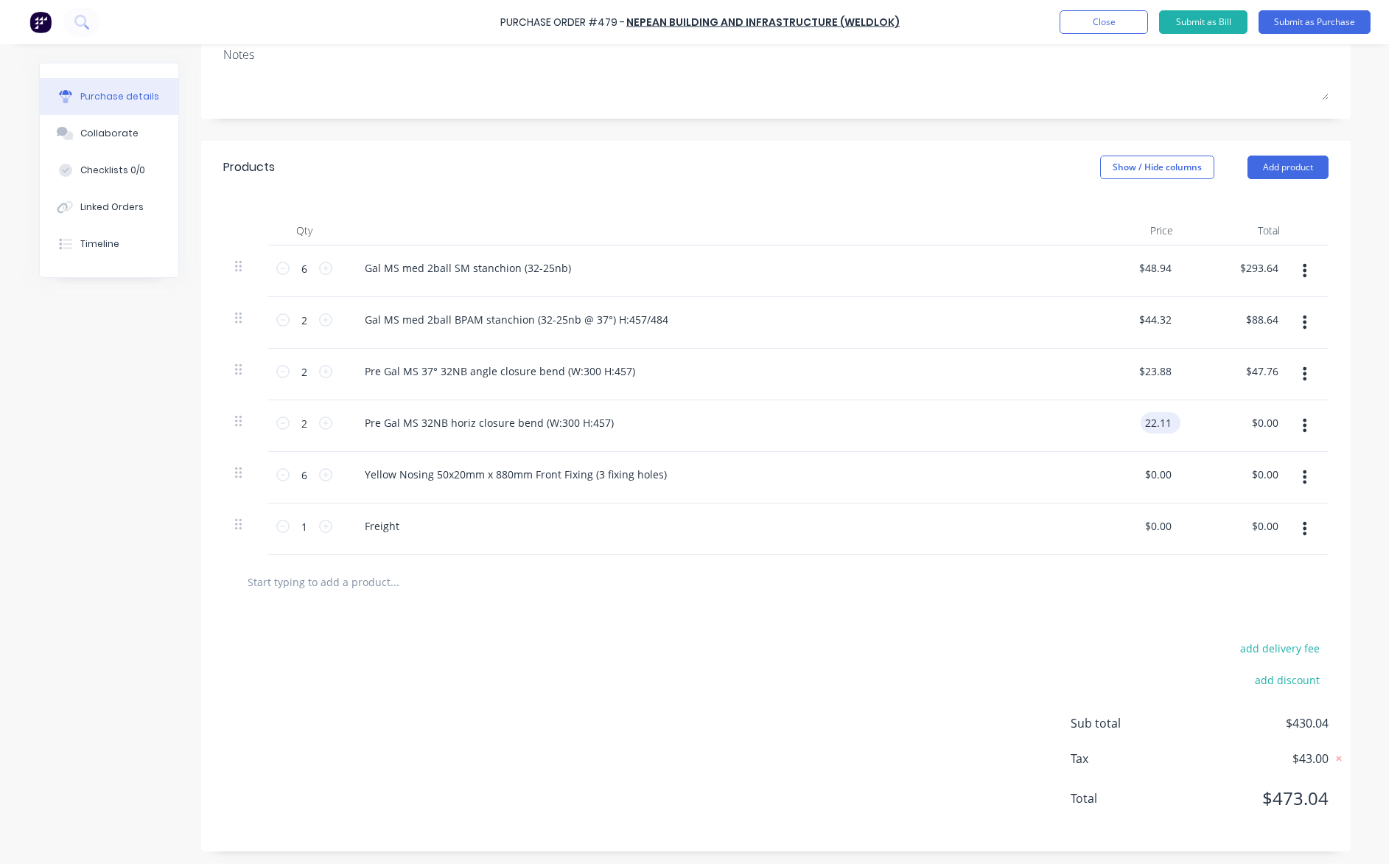
type input "$22.11"
type input "$44.22"
click at [1156, 477] on input "0.0000" at bounding box center [1157, 475] width 34 height 22
click at [1156, 477] on input "0.0000" at bounding box center [1154, 475] width 40 height 22
type input "$29.80"
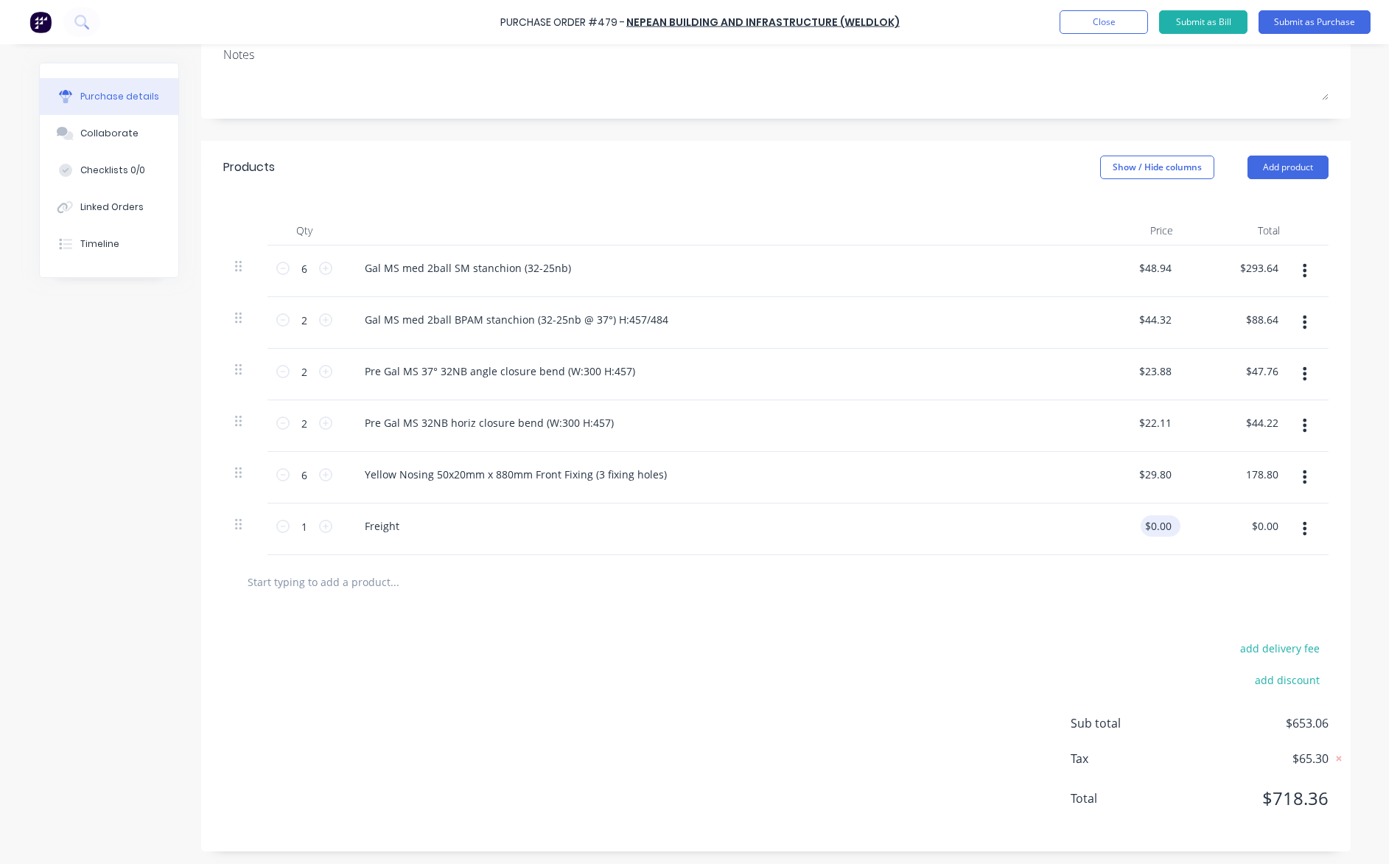
type input "$178.80"
click at [1160, 520] on input "0.0000" at bounding box center [1154, 526] width 40 height 22
type input "$165.00"
type input "165.00"
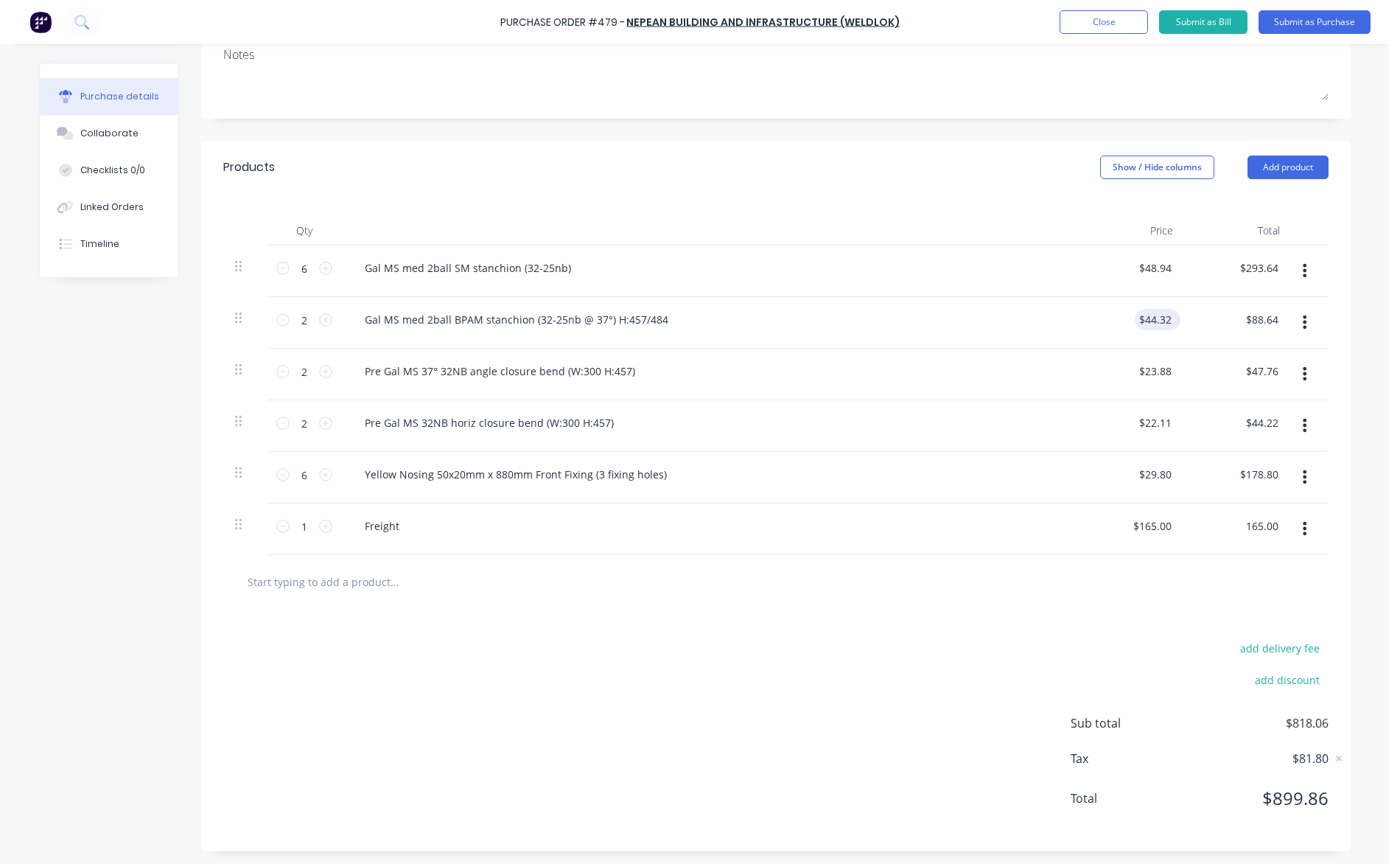
type input "44.3200"
type input "$165.00"
click at [1157, 319] on input "44.3200" at bounding box center [1154, 320] width 40 height 22
type input "$44.23"
type input "$88.46"
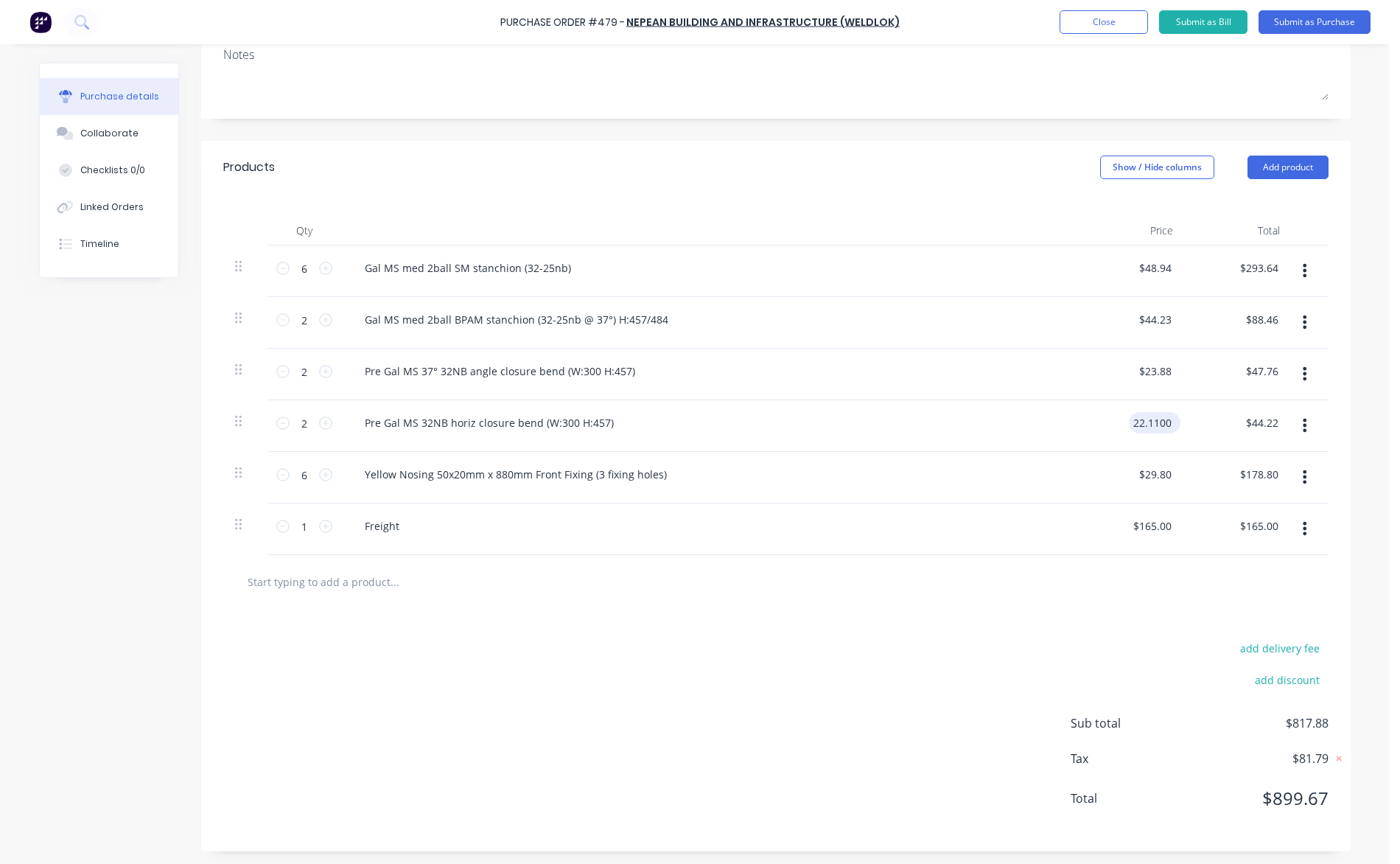
click at [1156, 429] on input "22.1100" at bounding box center [1151, 422] width 46 height 22
type input "$22.11"
type input "165.0000"
click at [1152, 530] on input "165.0000" at bounding box center [1151, 526] width 46 height 22
type input "44.2300"
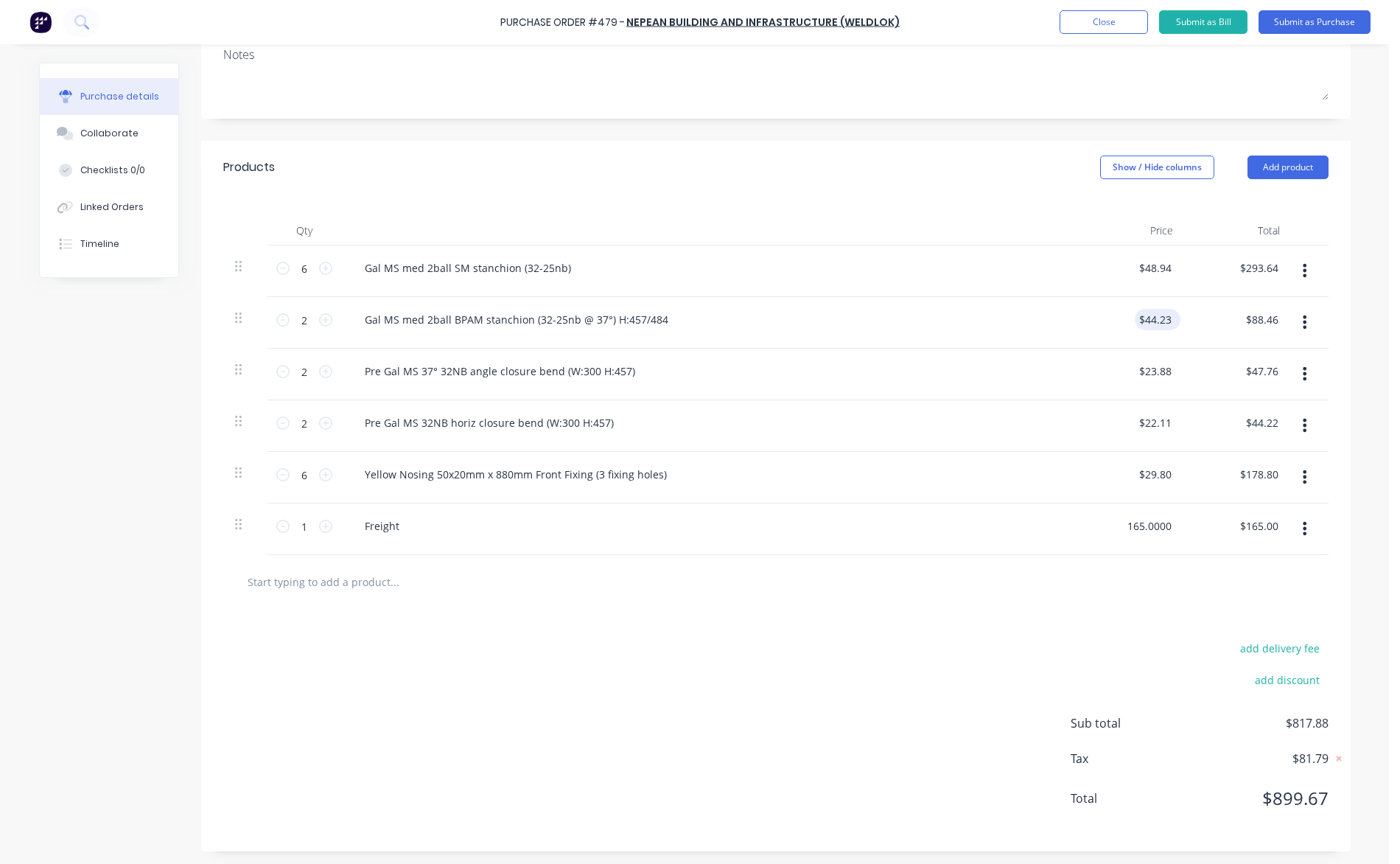
type input "$165.00"
click at [1158, 321] on input "44.2300" at bounding box center [1154, 320] width 40 height 22
click at [1151, 318] on input "44.2300" at bounding box center [1151, 320] width 46 height 22
type input "$44.22"
type input "88.44"
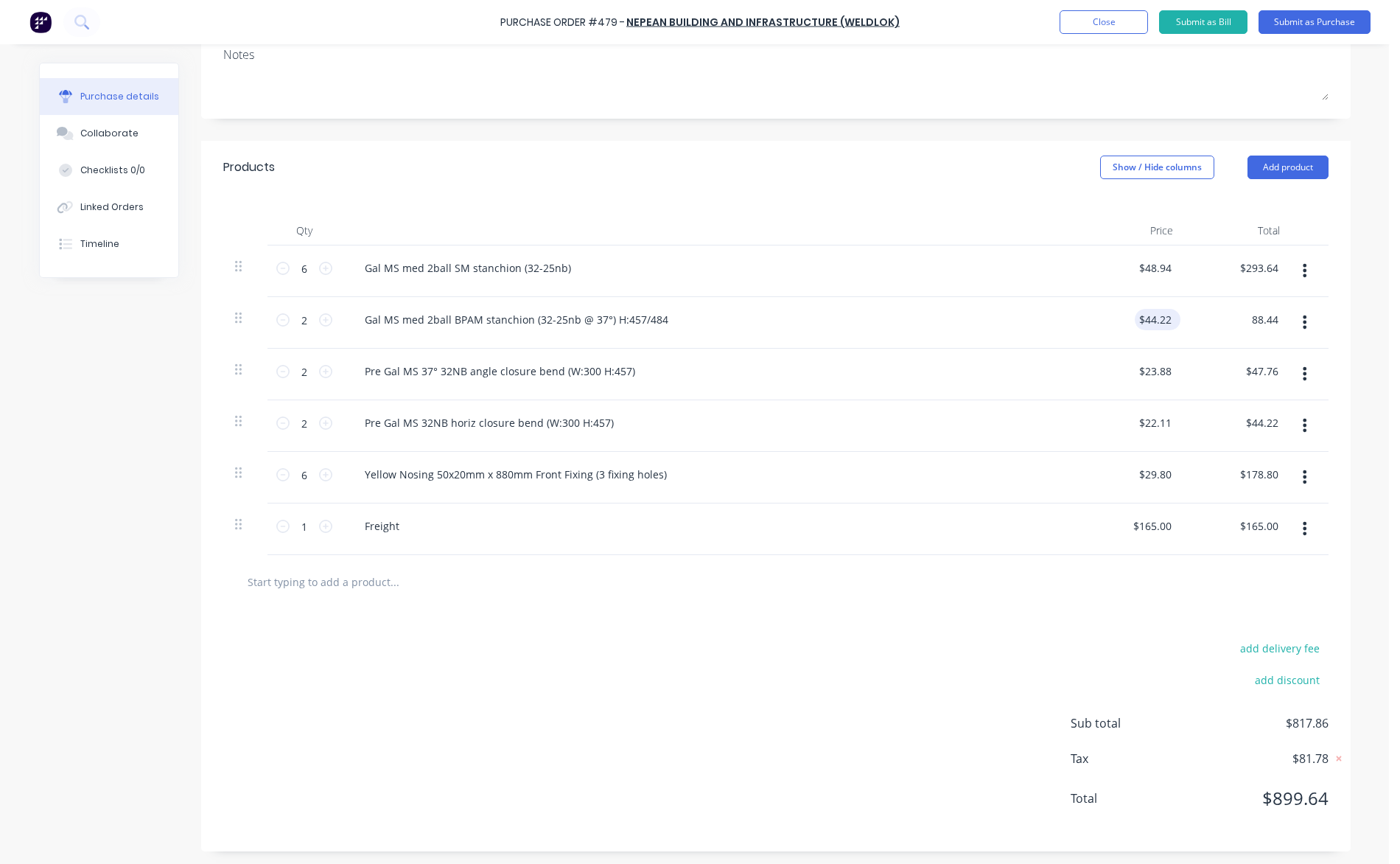
type input "44.2200"
type input "$88.44"
click at [1167, 317] on input "44.2200" at bounding box center [1151, 320] width 46 height 22
click at [1152, 317] on input "44.2200" at bounding box center [1151, 320] width 46 height 22
type input "$44.24"
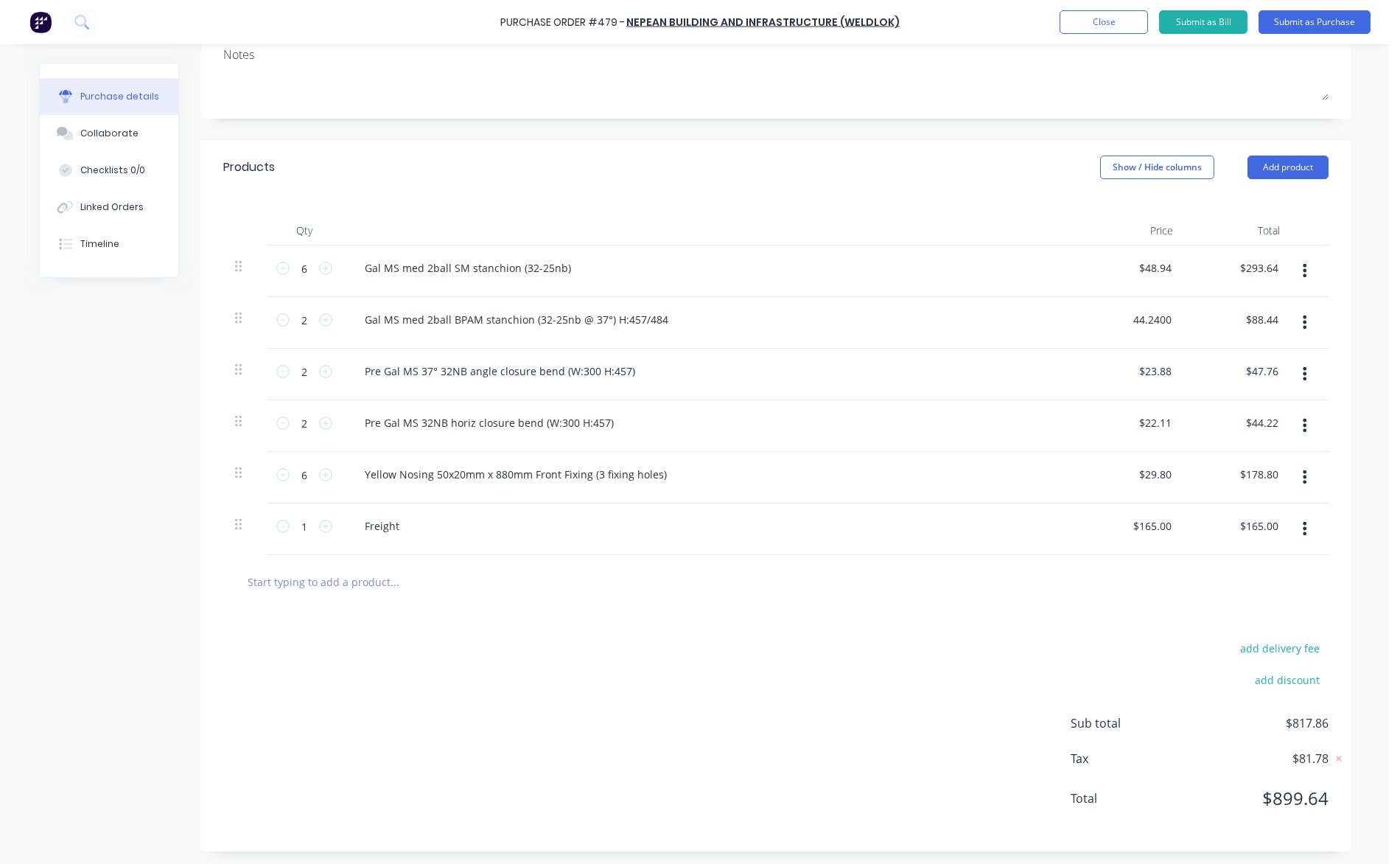
type input "88.48"
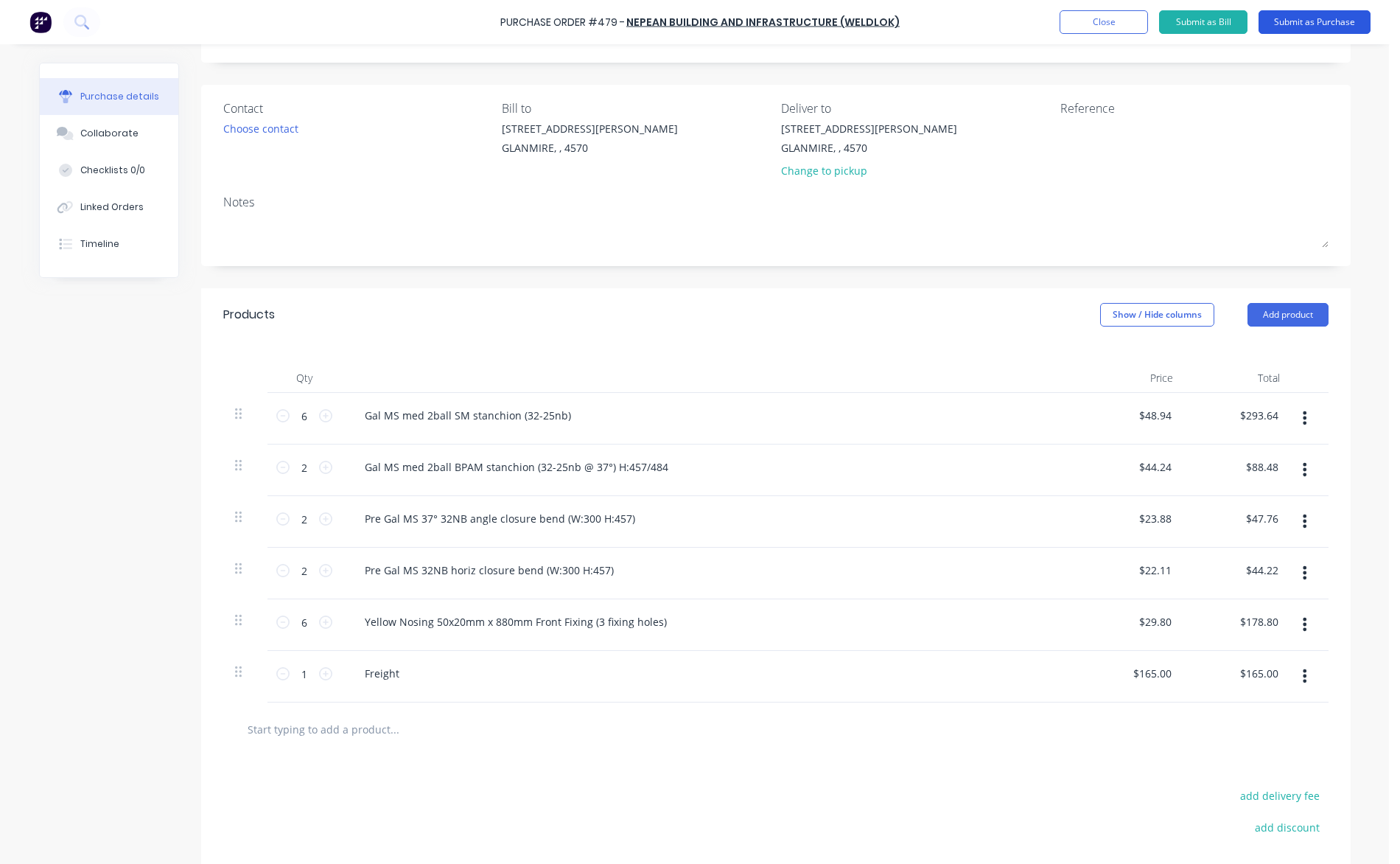
click at [1293, 23] on button "Submit as Purchase" at bounding box center [1314, 22] width 112 height 23
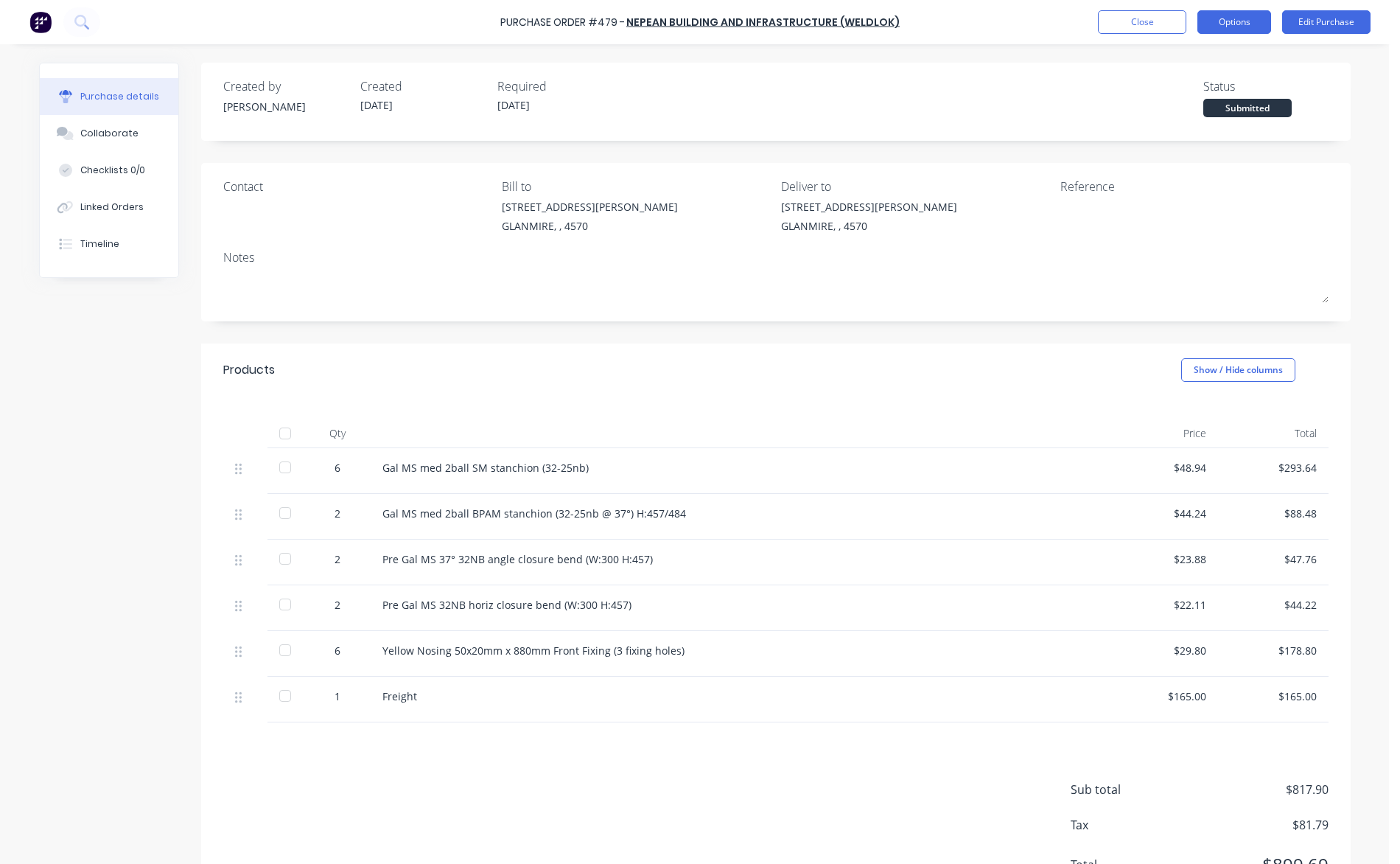
click at [1222, 26] on button "Options" at bounding box center [1234, 22] width 74 height 23
click at [1202, 53] on div "Print / Email" at bounding box center [1200, 60] width 113 height 22
click at [1199, 89] on div "With pricing" at bounding box center [1200, 89] width 113 height 22
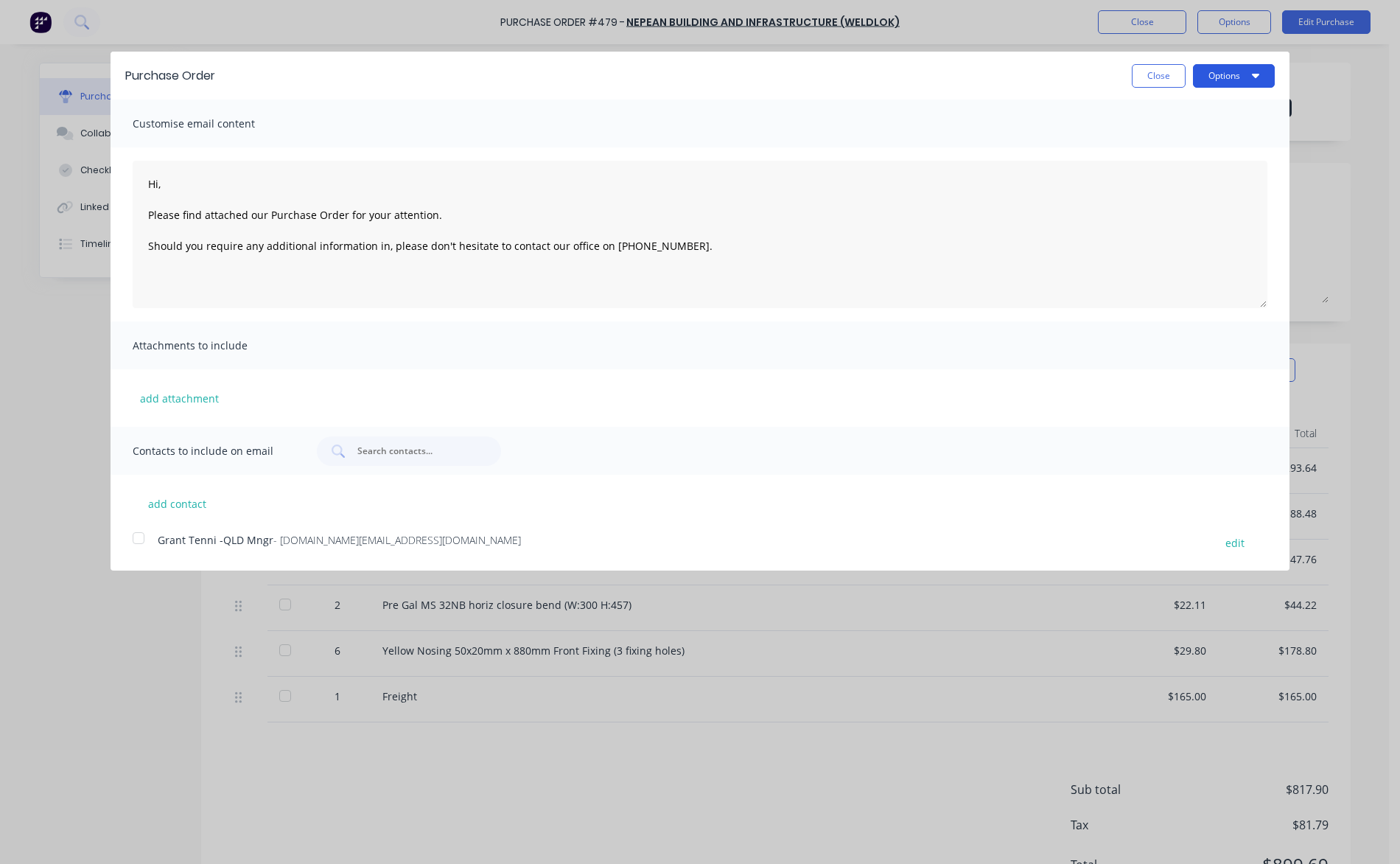
click at [1214, 75] on button "Options" at bounding box center [1234, 75] width 82 height 23
click at [1185, 112] on div "Print" at bounding box center [1204, 113] width 113 height 22
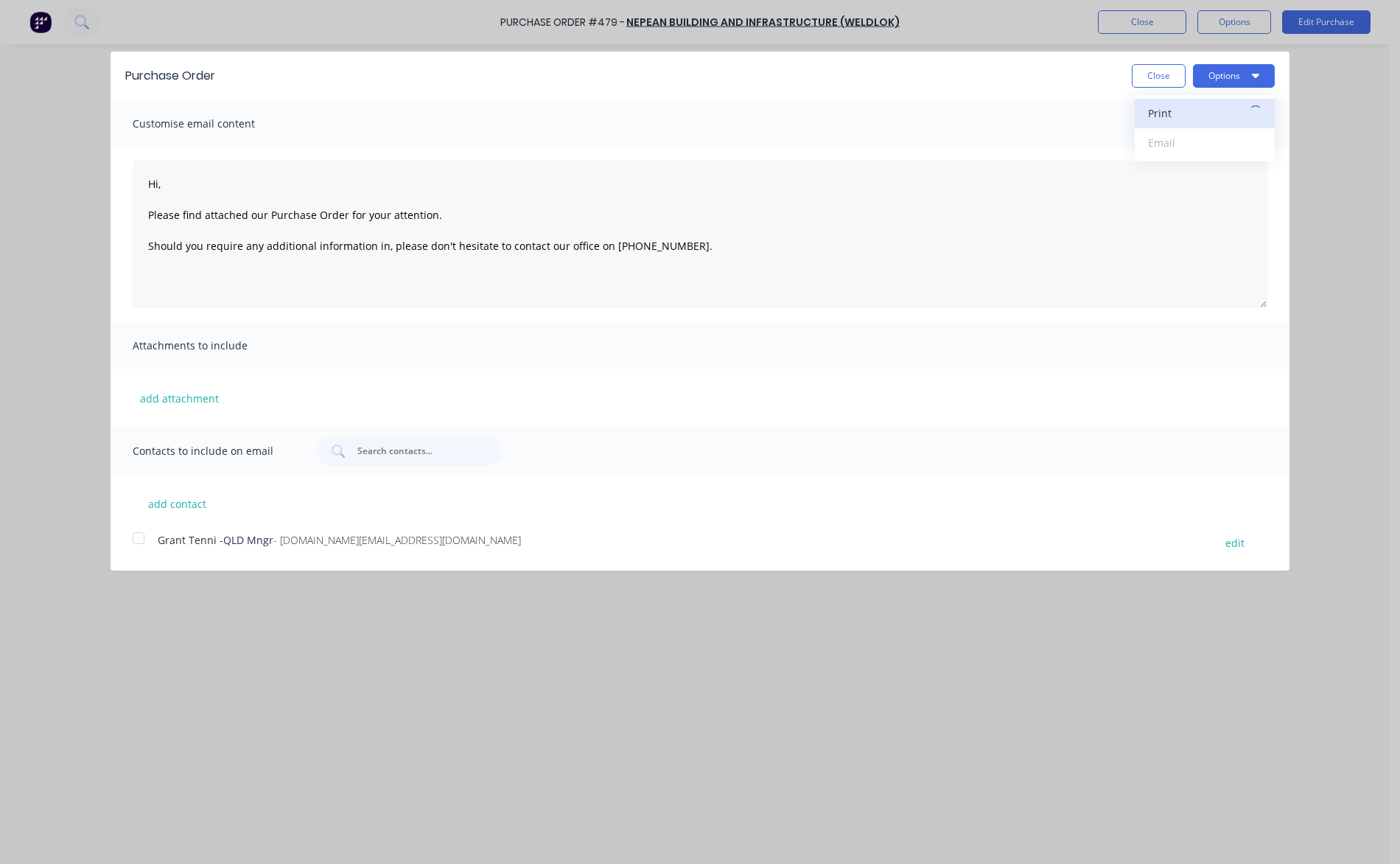
type textarea "Hi, Please find attached our Purchase Order for your attention. Should you requ…"
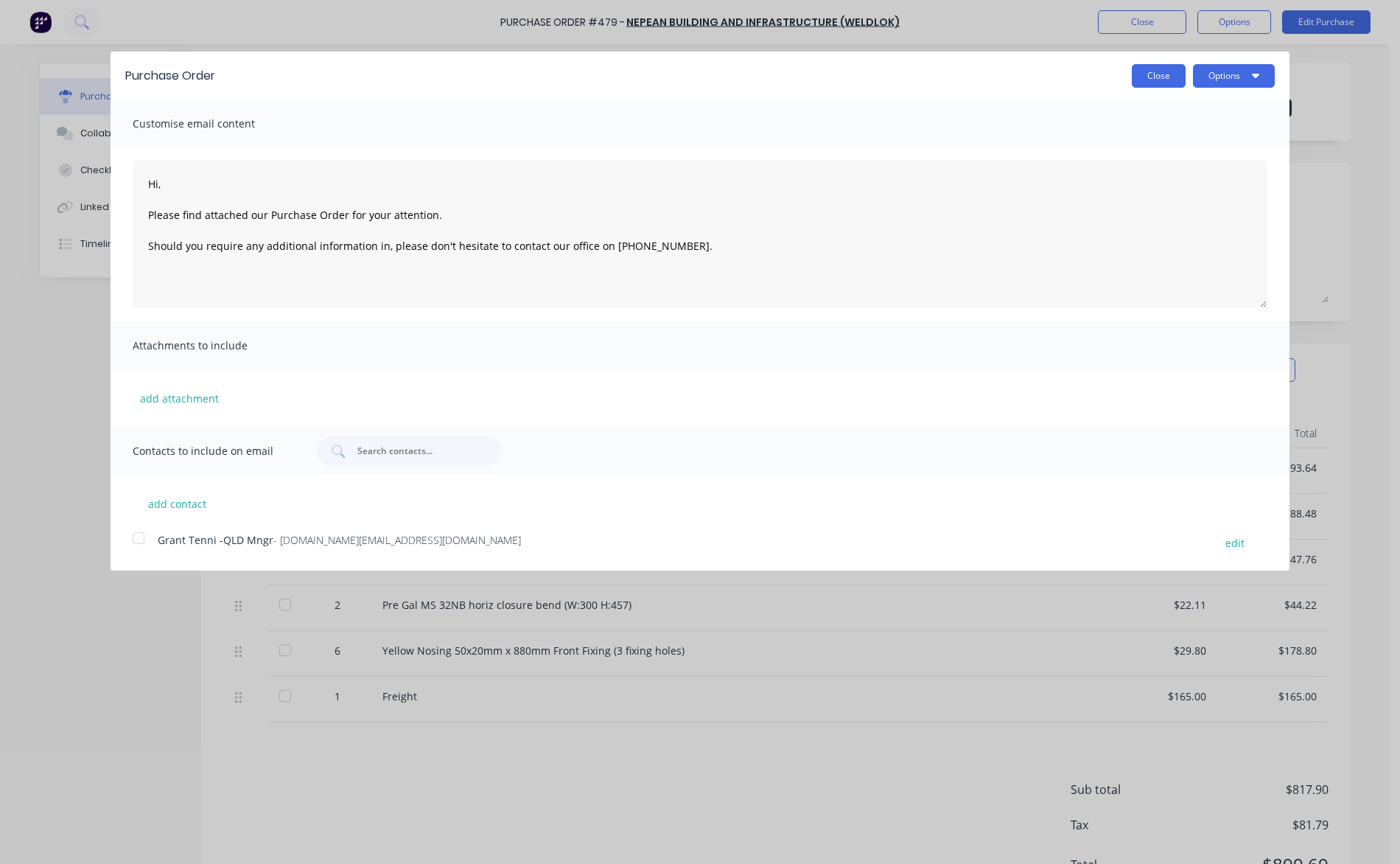
click at [1167, 71] on button "Close" at bounding box center [1158, 75] width 54 height 23
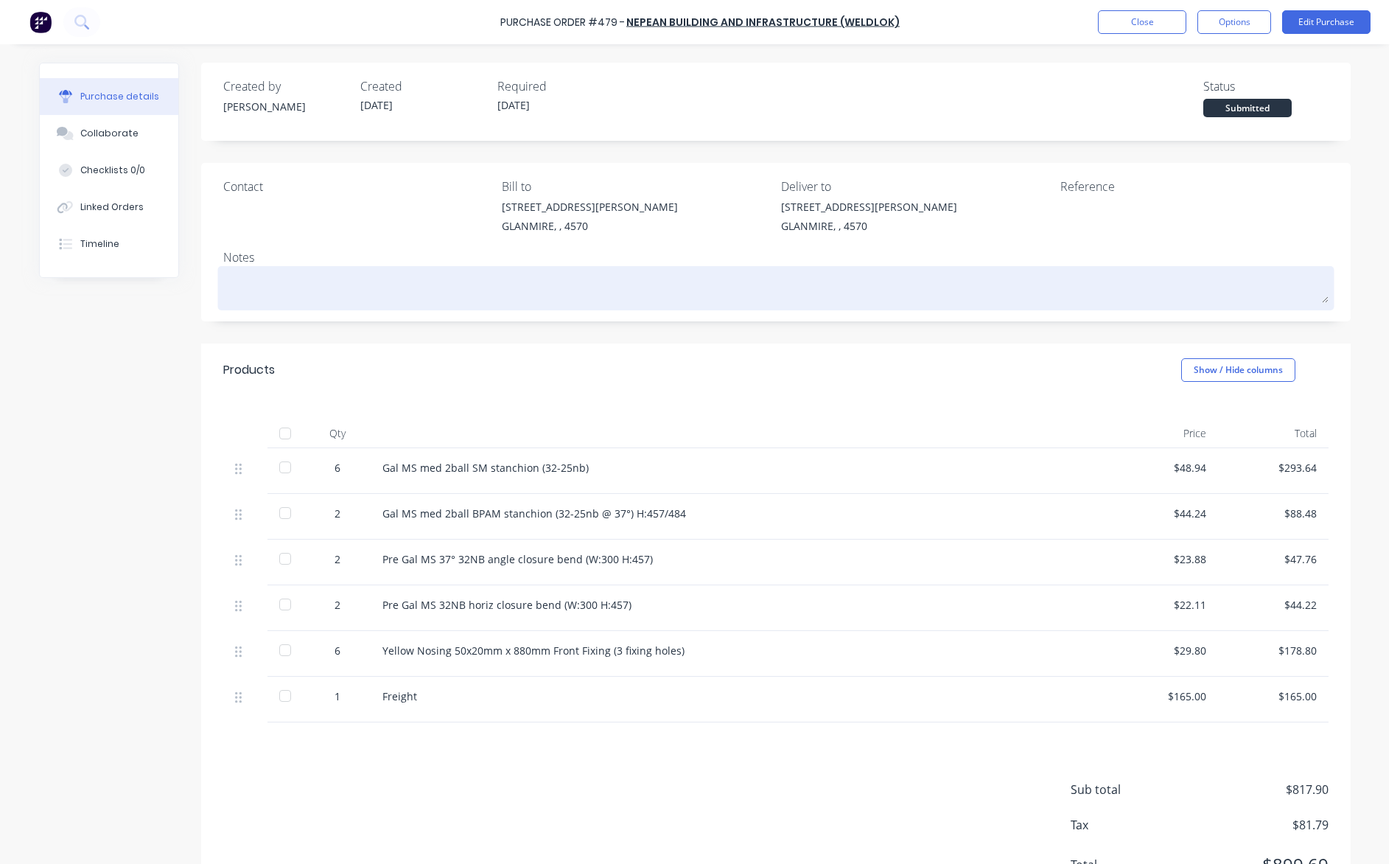
click at [249, 281] on textarea at bounding box center [776, 287] width 1105 height 33
type textarea "x"
type textarea "A"
type textarea "x"
type textarea "As"
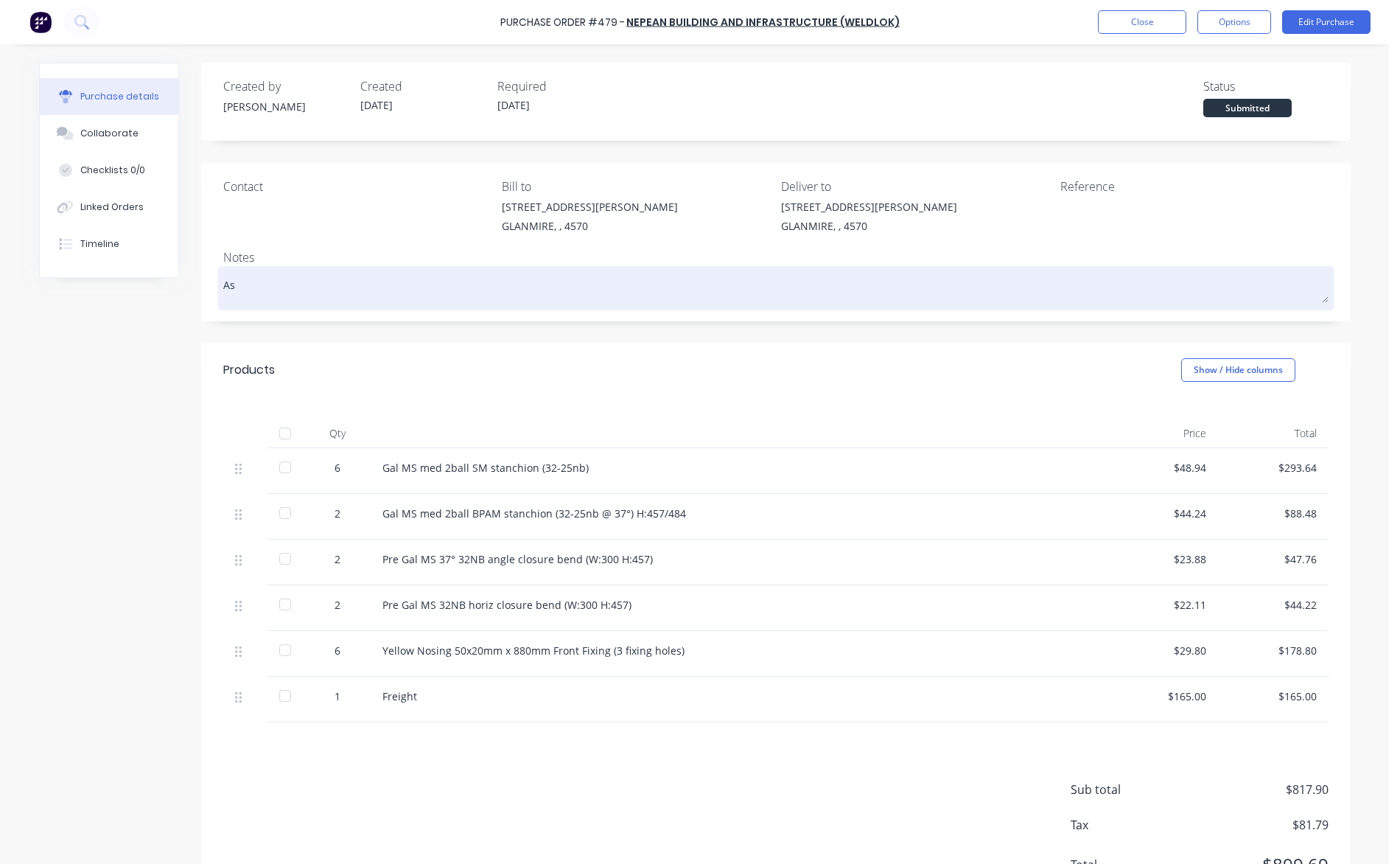
type textarea "x"
type textarea "As"
type textarea "x"
type textarea "As p"
type textarea "x"
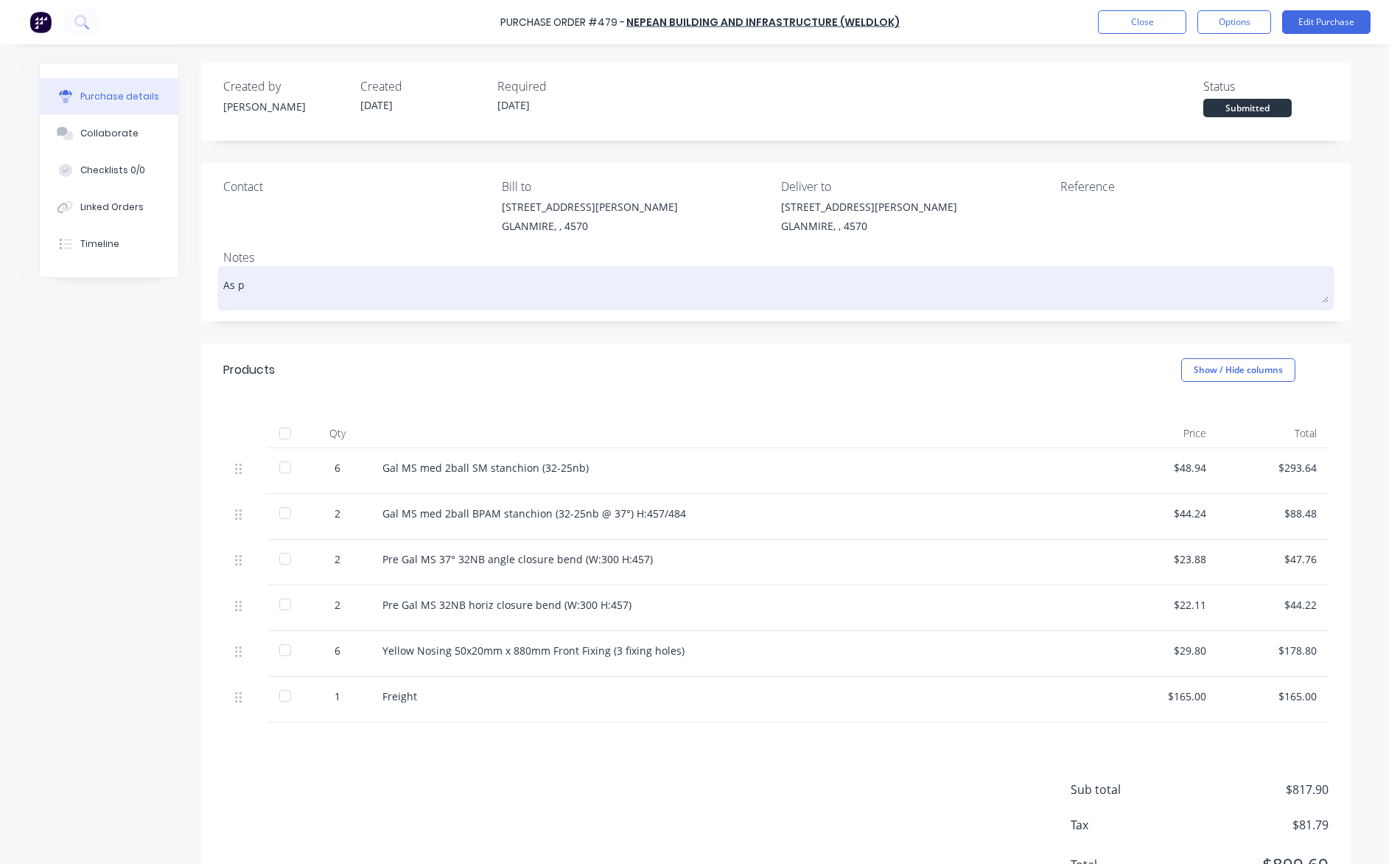
type textarea "As pe"
type textarea "x"
type textarea "As per"
type textarea "x"
type textarea "As per"
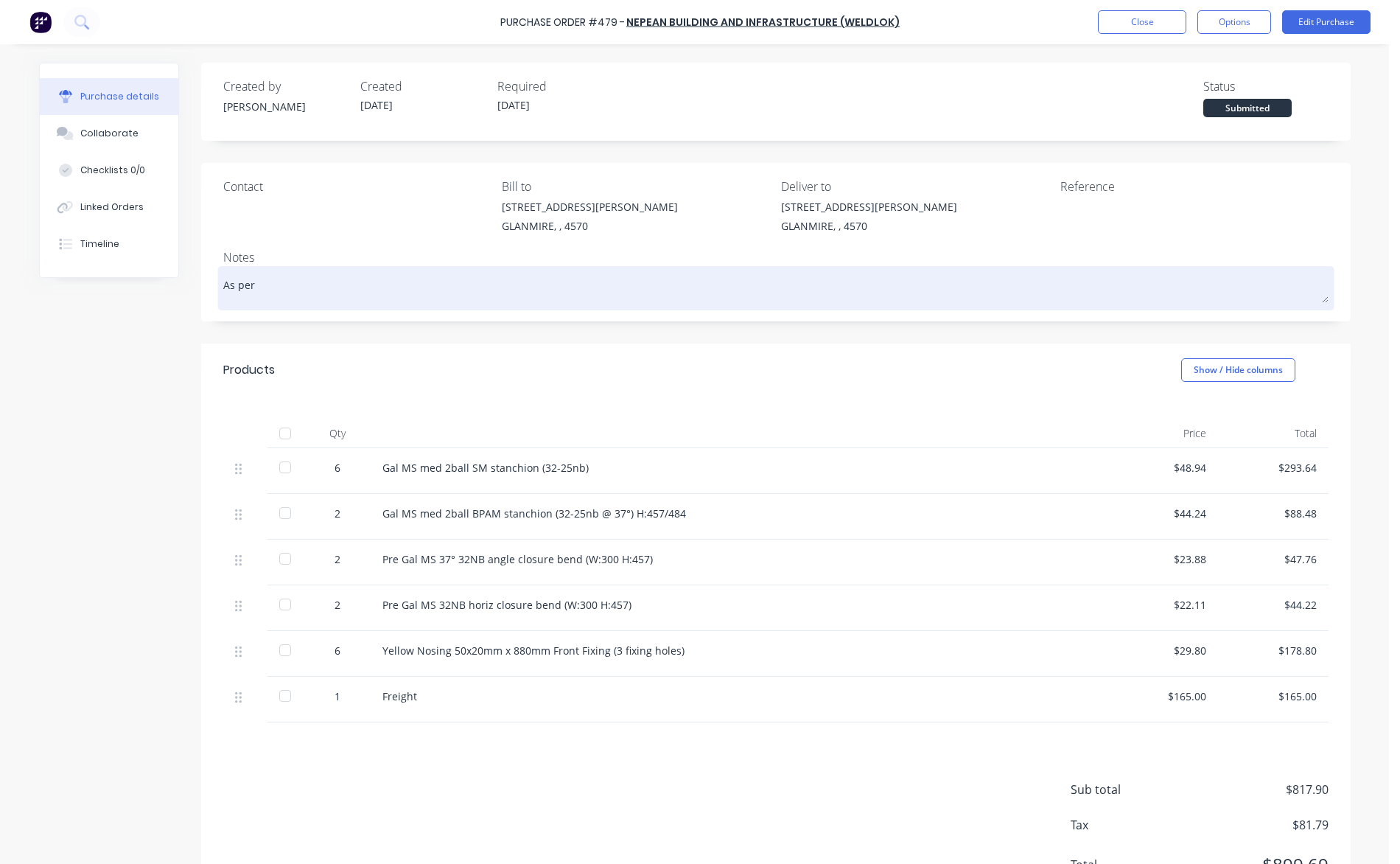
type textarea "x"
type textarea "As per q"
type textarea "x"
type textarea "As per qu"
type textarea "x"
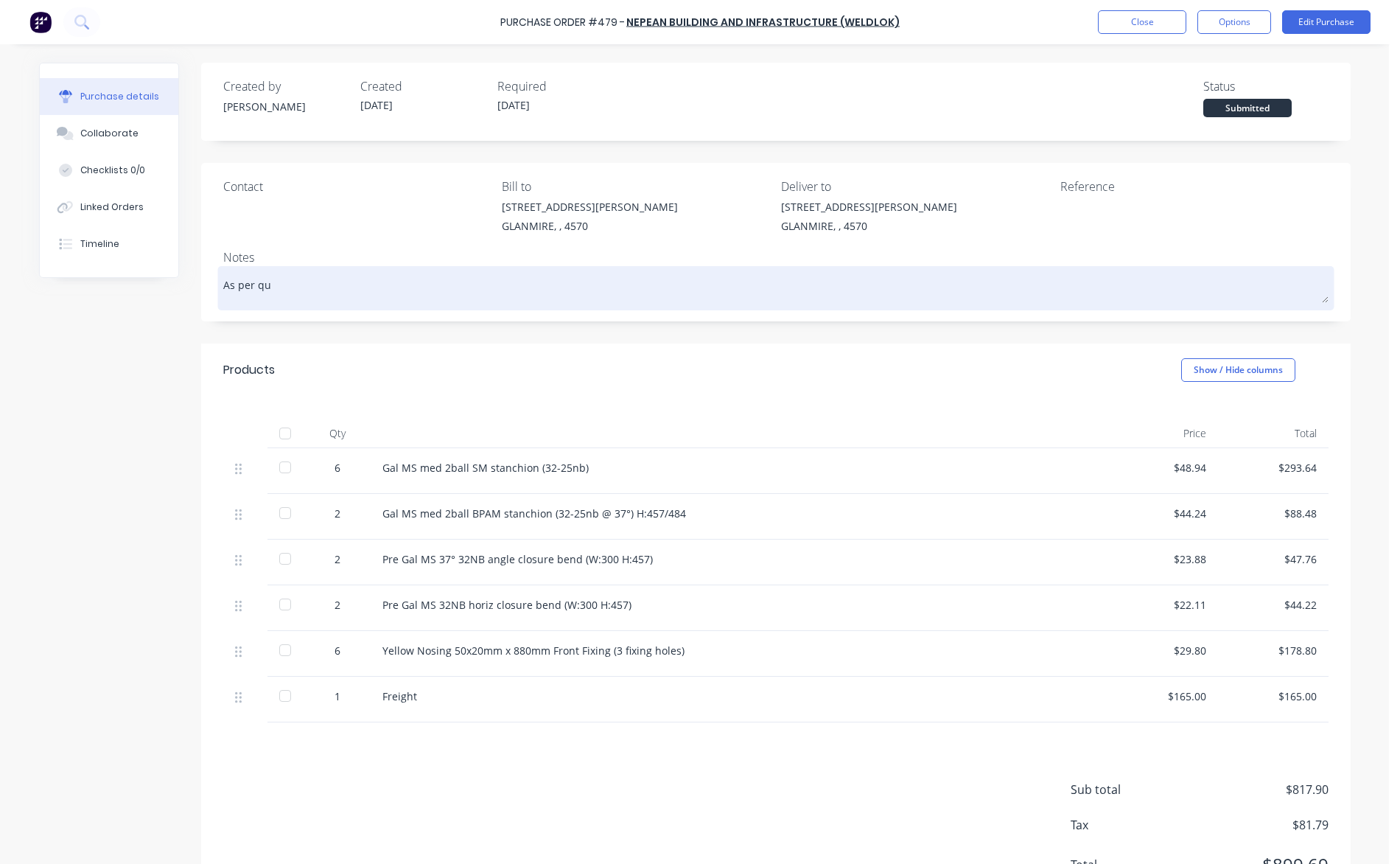
type textarea "As per quo"
type textarea "x"
type textarea "As per quot"
type textarea "x"
type textarea "As per quote"
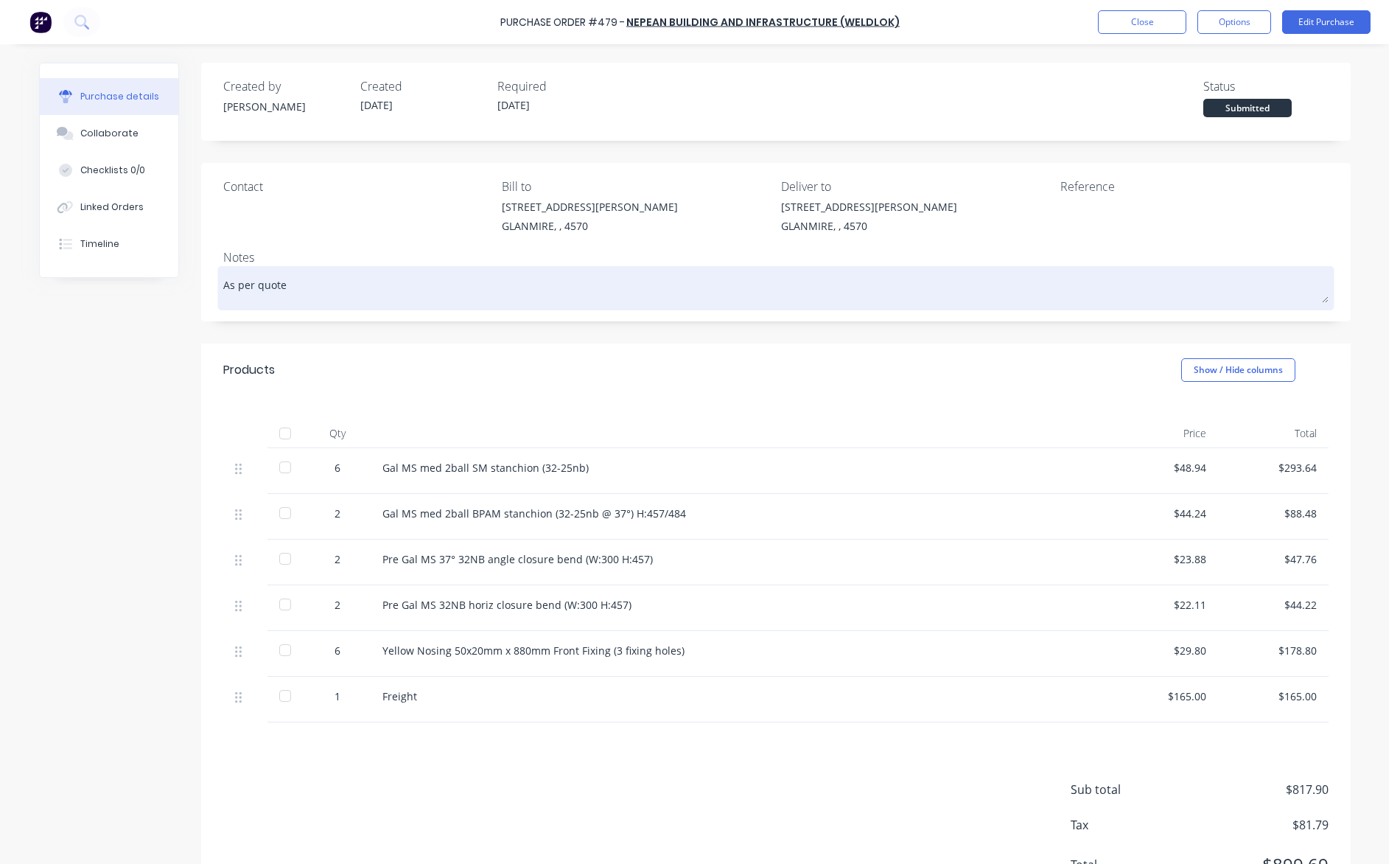
type textarea "x"
type textarea "As per quote"
type textarea "x"
type textarea "As per quote n"
type textarea "x"
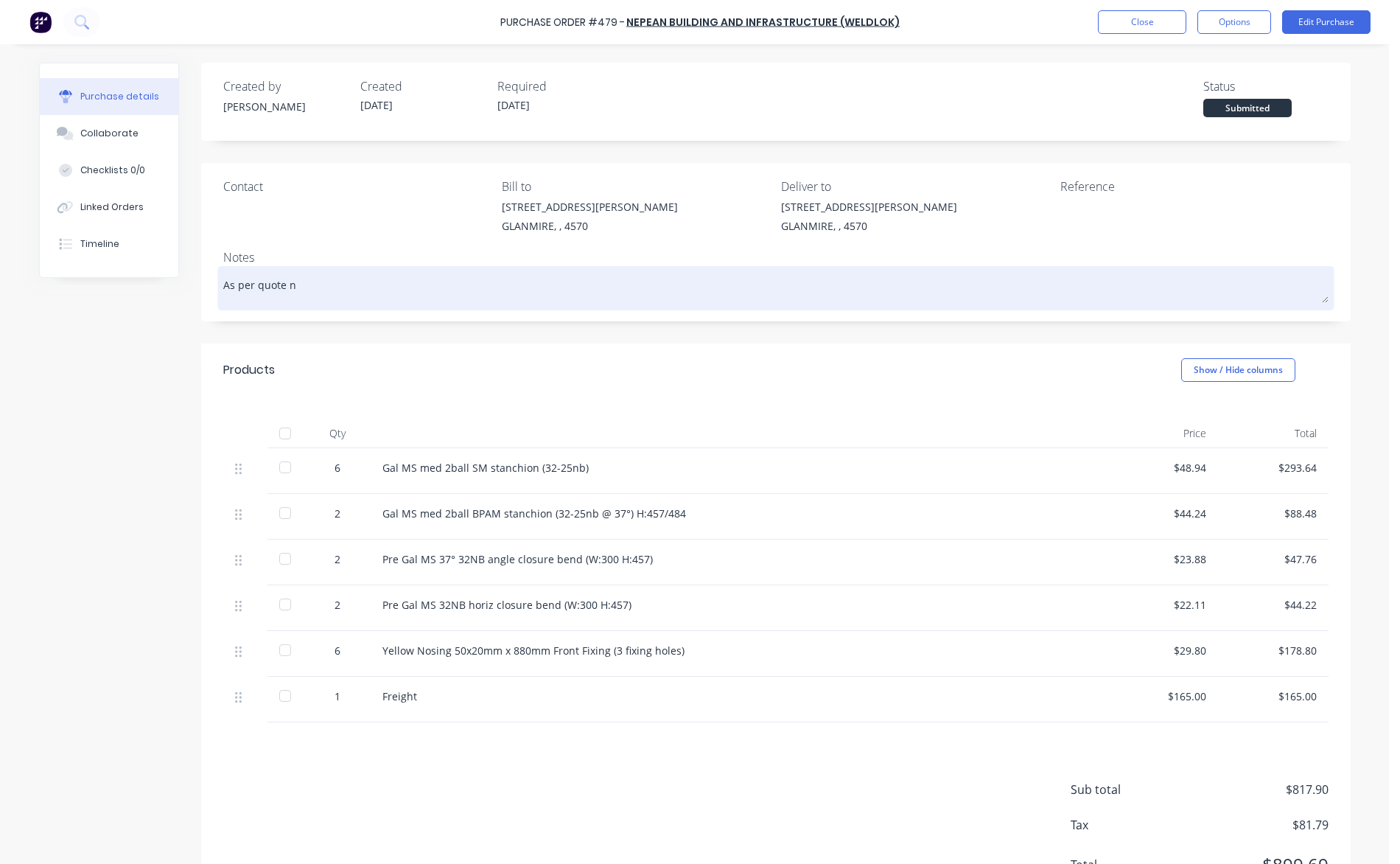
type textarea "As per quote nu"
type textarea "x"
type textarea "As per quote num"
type textarea "x"
type textarea "As per quote numb"
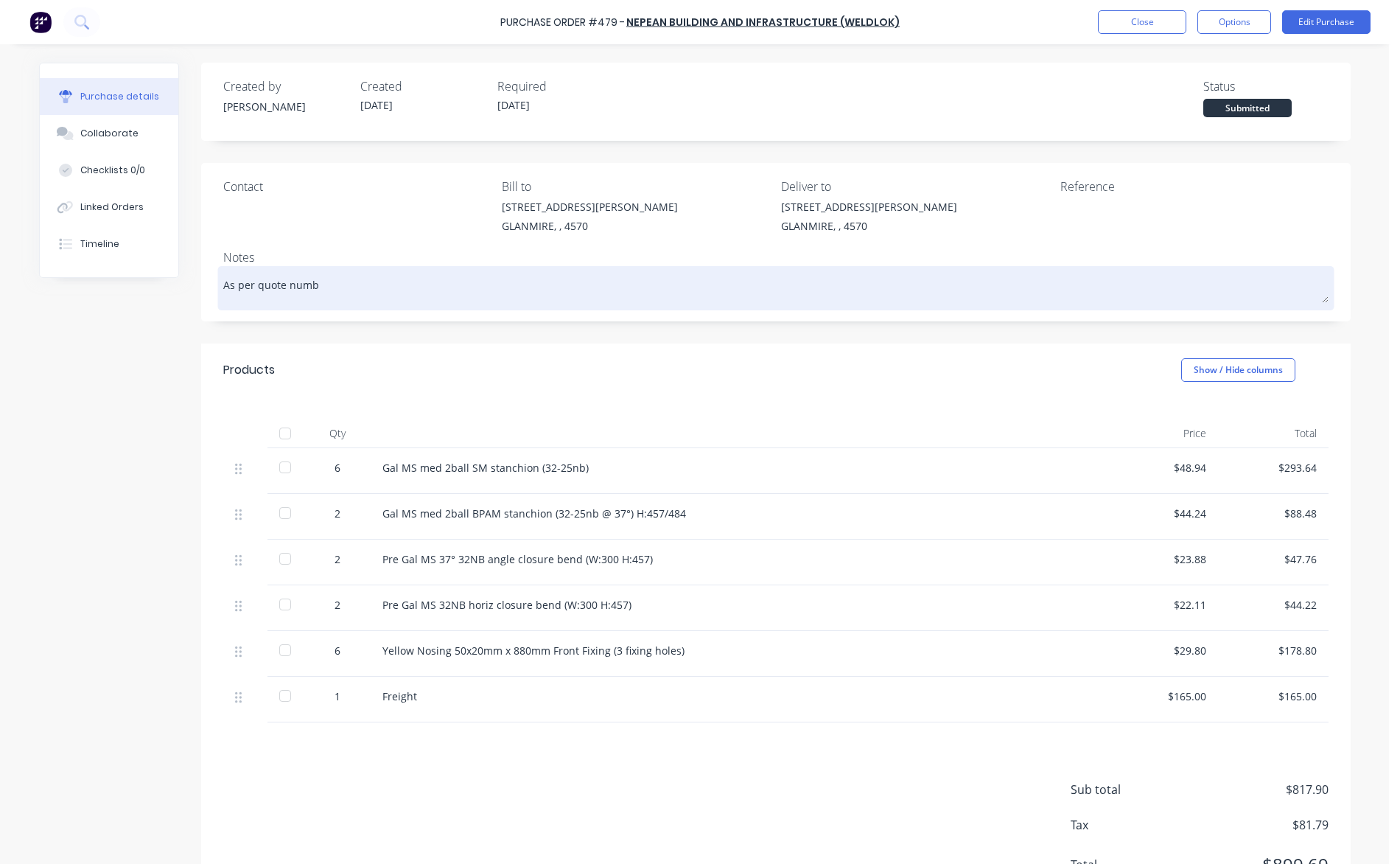
type textarea "x"
type textarea "As per quote numbe"
type textarea "x"
type textarea "As per quote number"
type textarea "x"
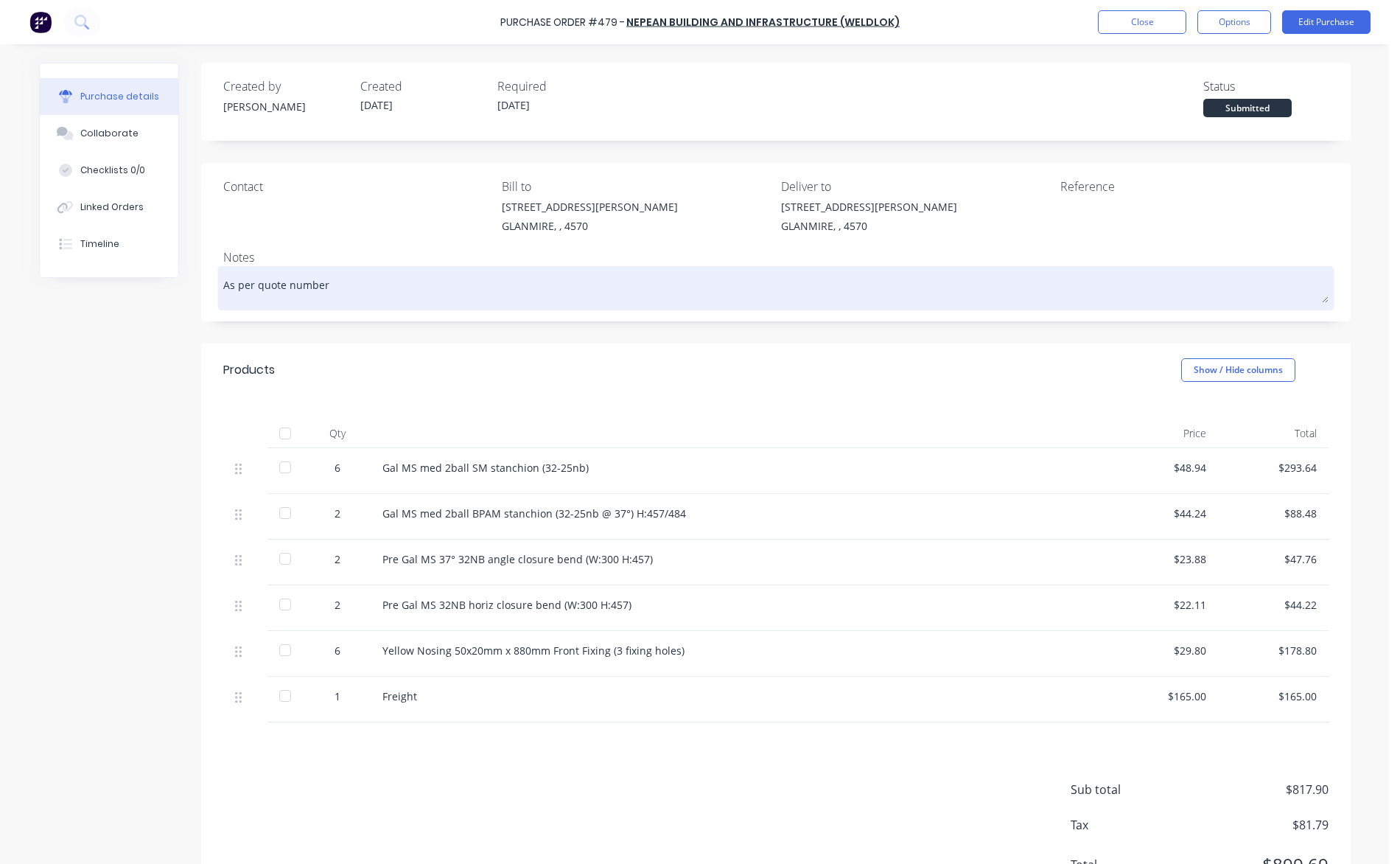
type textarea "As per quote number"
type textarea "x"
type textarea "As per quote number 8"
type textarea "x"
type textarea "As per quote number 83"
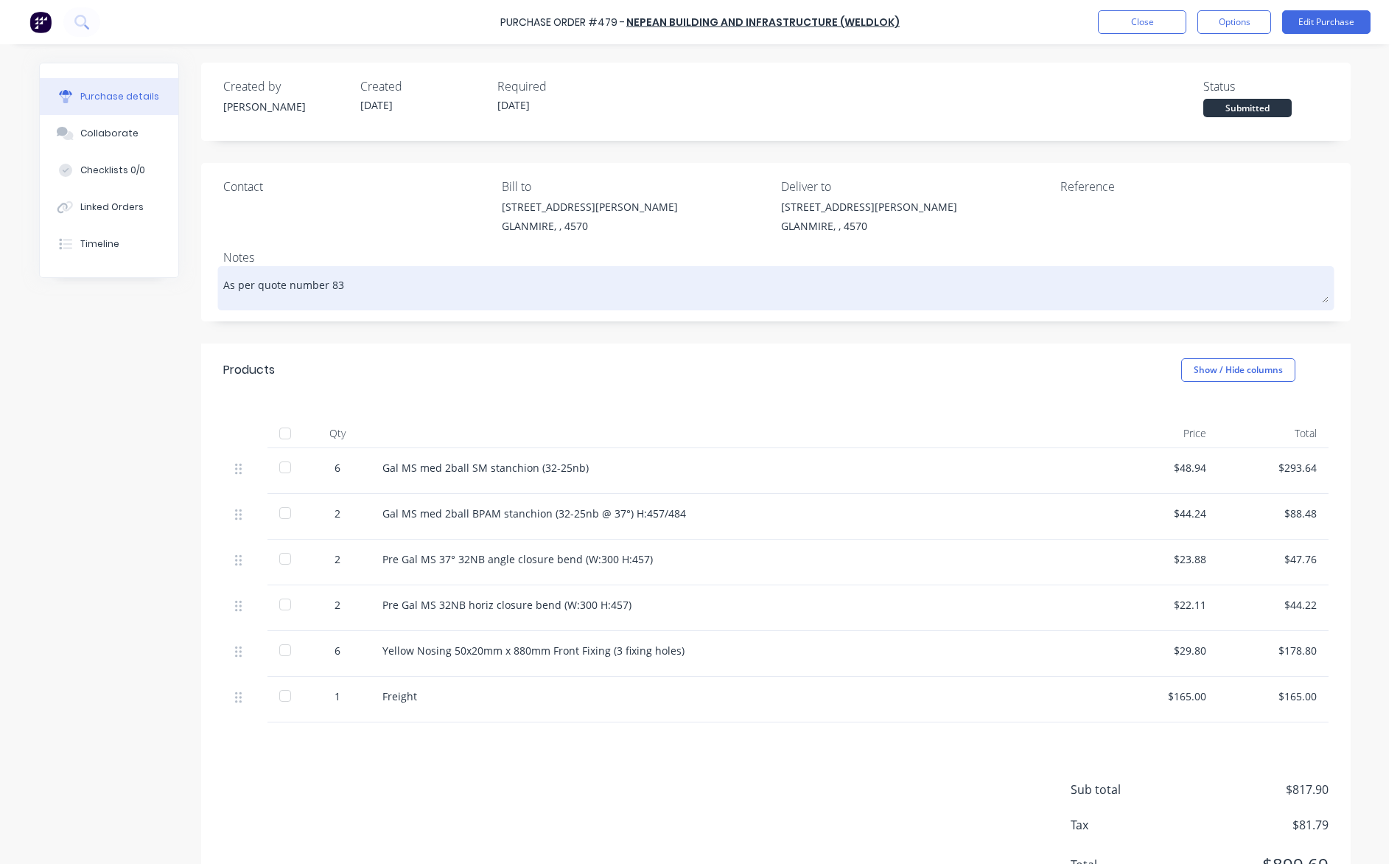
type textarea "x"
type textarea "As per quote number 834"
type textarea "x"
type textarea "As per quote number 8346"
type textarea "x"
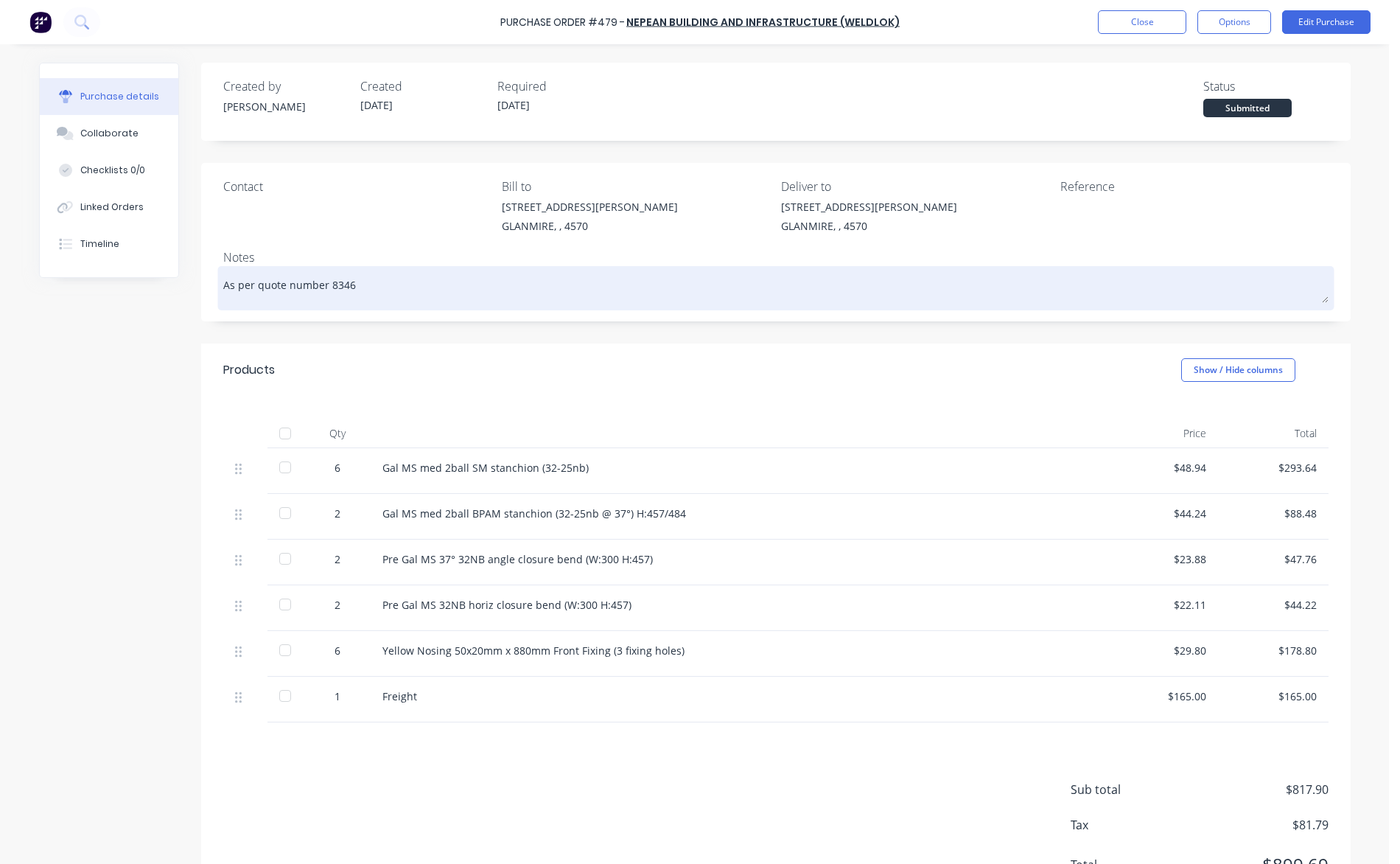
type textarea "As per quote number 83464"
type textarea "x"
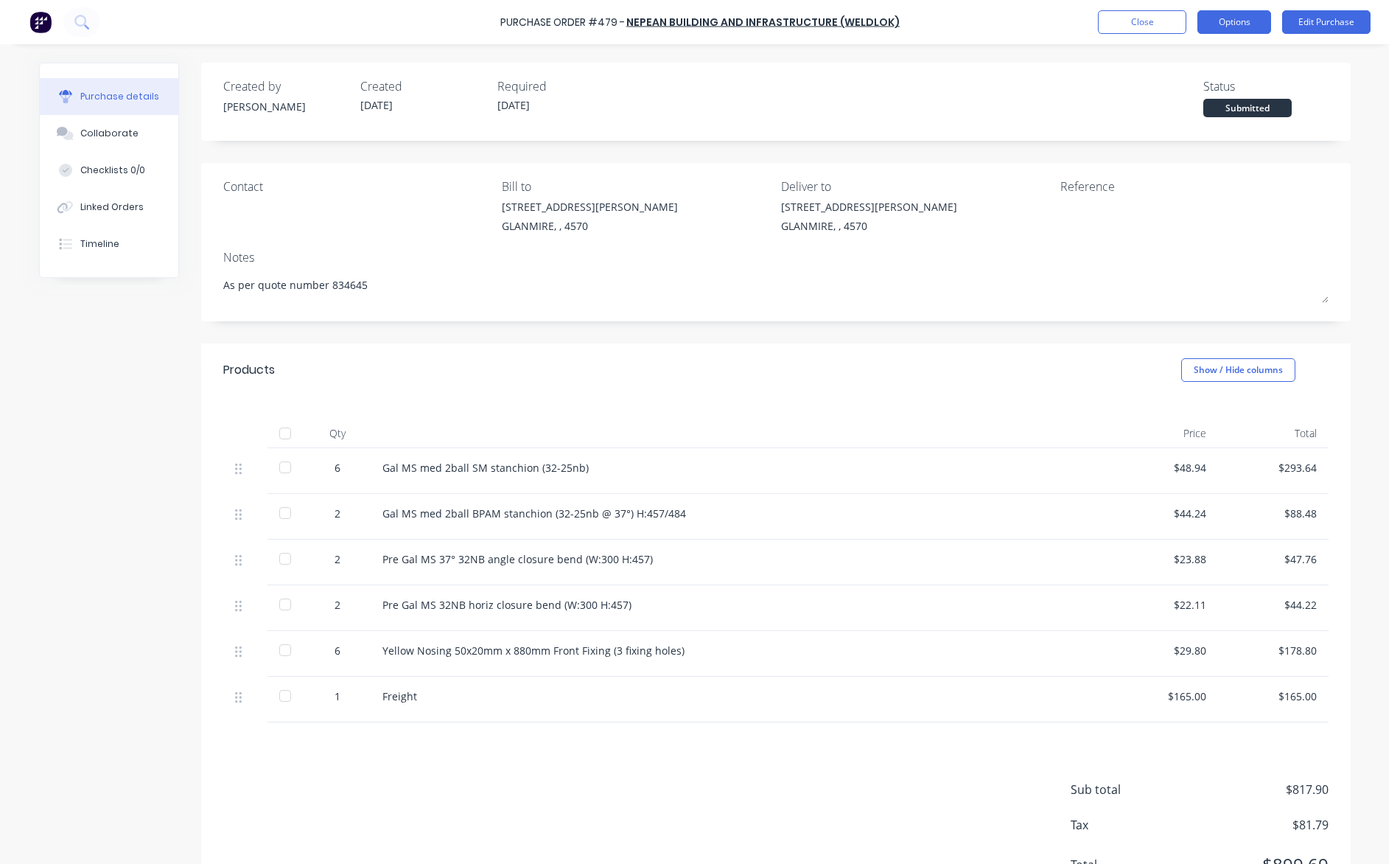
type textarea "As per quote number 834645"
type textarea "x"
type textarea "As per quote number 834645"
click at [1236, 22] on button "Options" at bounding box center [1234, 22] width 74 height 23
click at [1213, 57] on div "Print / Email" at bounding box center [1200, 60] width 113 height 22
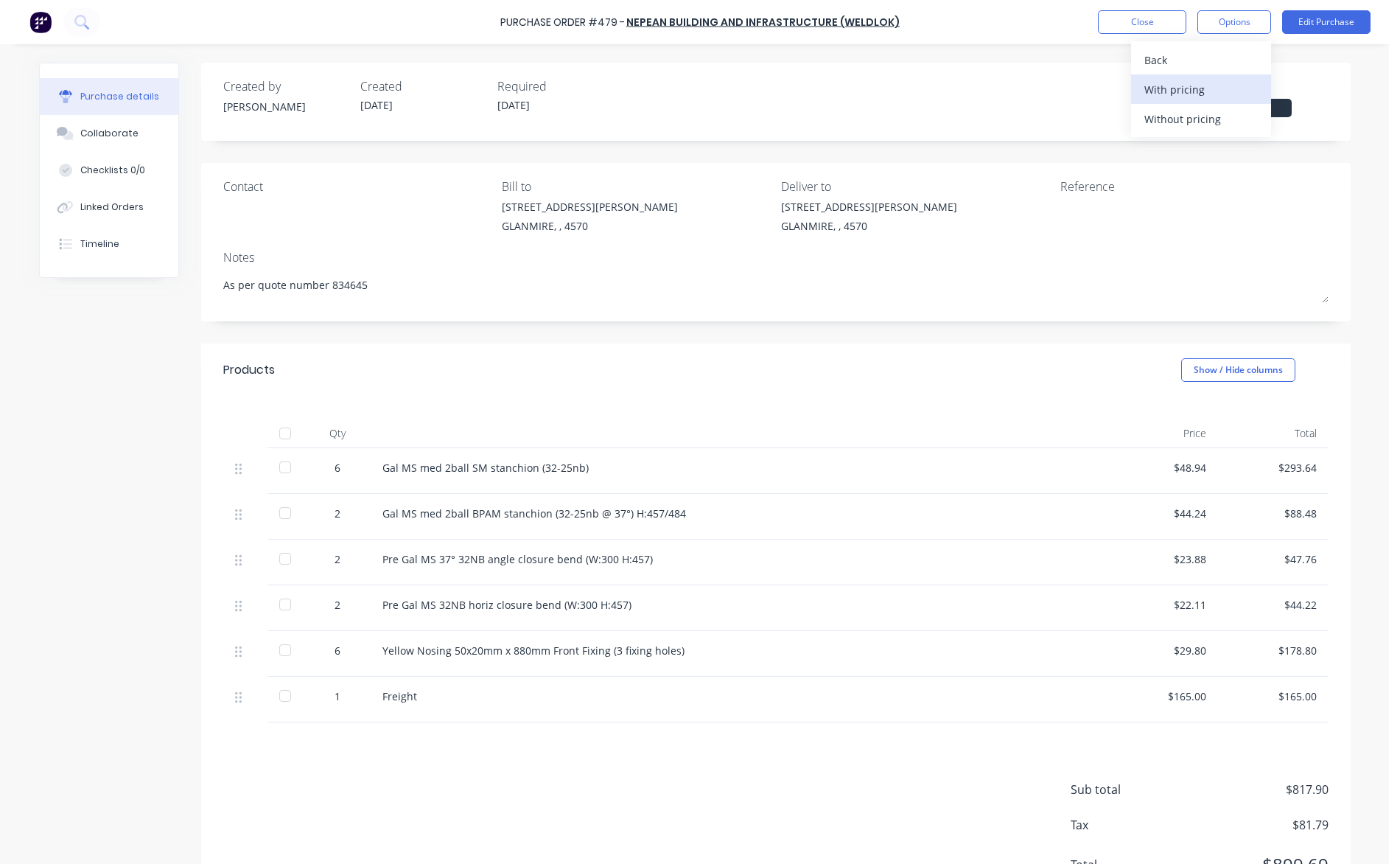
click at [1194, 90] on div "With pricing" at bounding box center [1200, 89] width 113 height 22
type textarea "x"
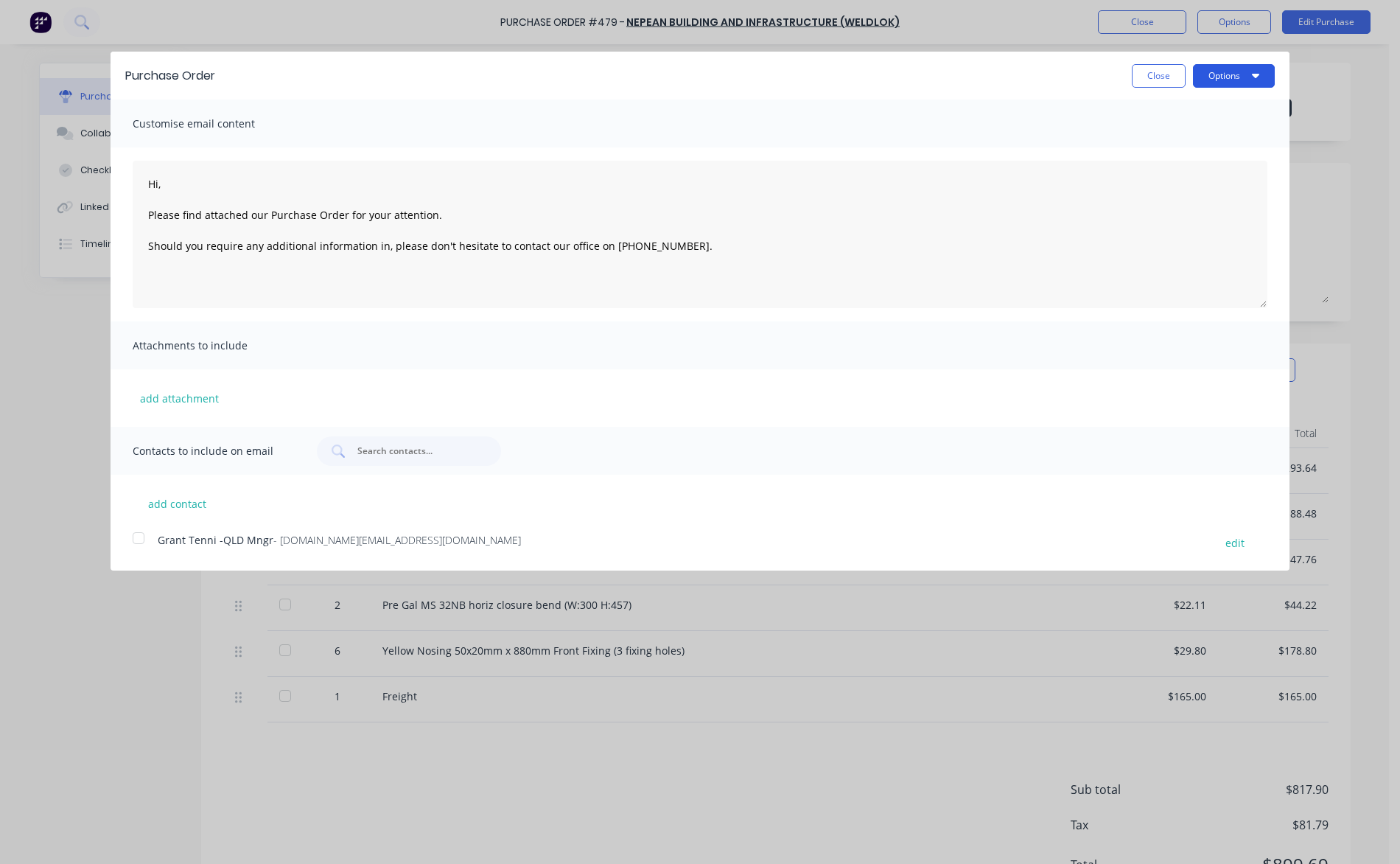
click at [1215, 75] on button "Options" at bounding box center [1234, 75] width 82 height 23
click at [1200, 116] on div "Print" at bounding box center [1204, 113] width 113 height 22
type textarea "Hi, Please find attached our Purchase Order for your attention. Should you requ…"
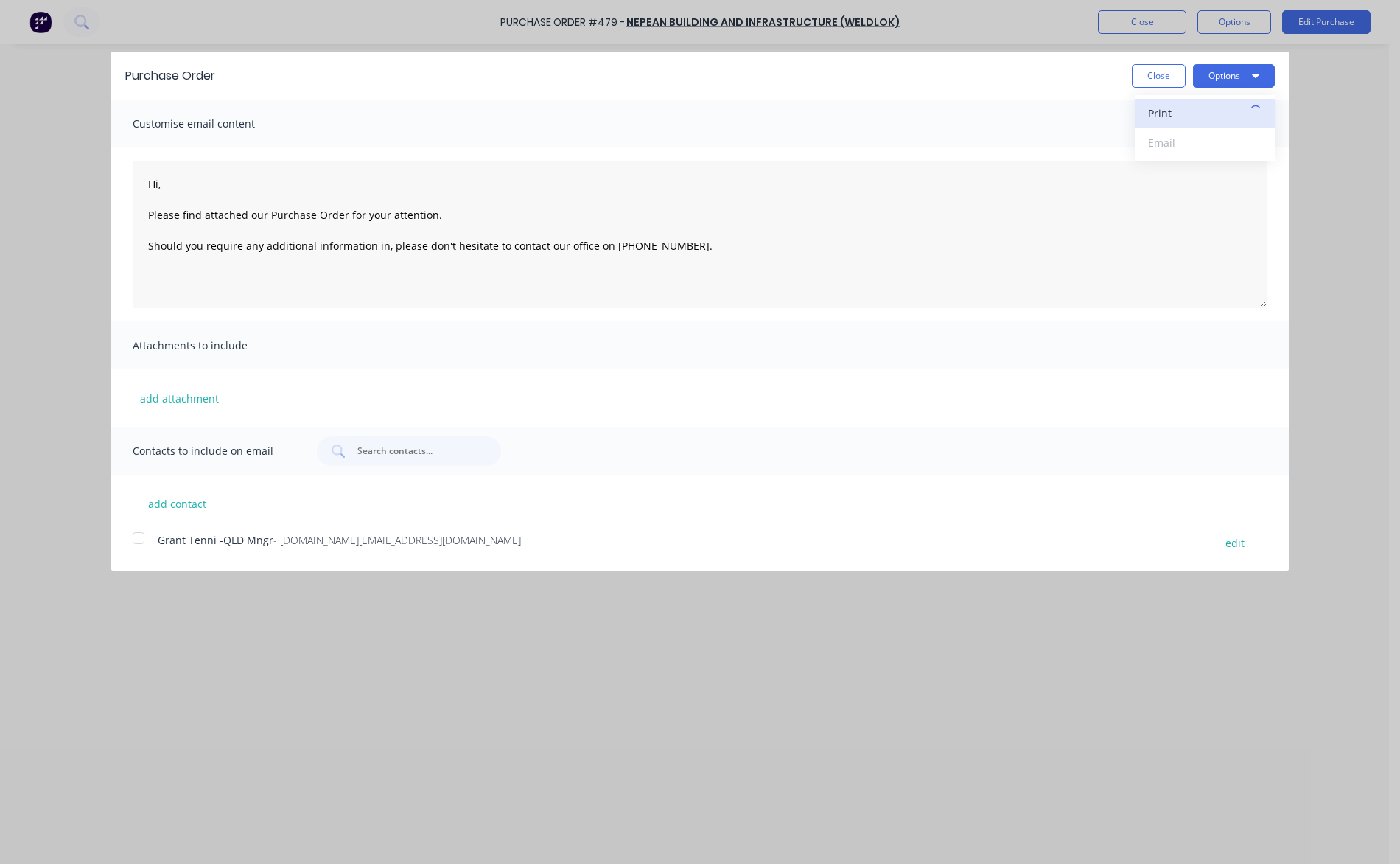
type textarea "x"
type textarea "Hi, Please find attached our Purchase Order for your attention. Should you requ…"
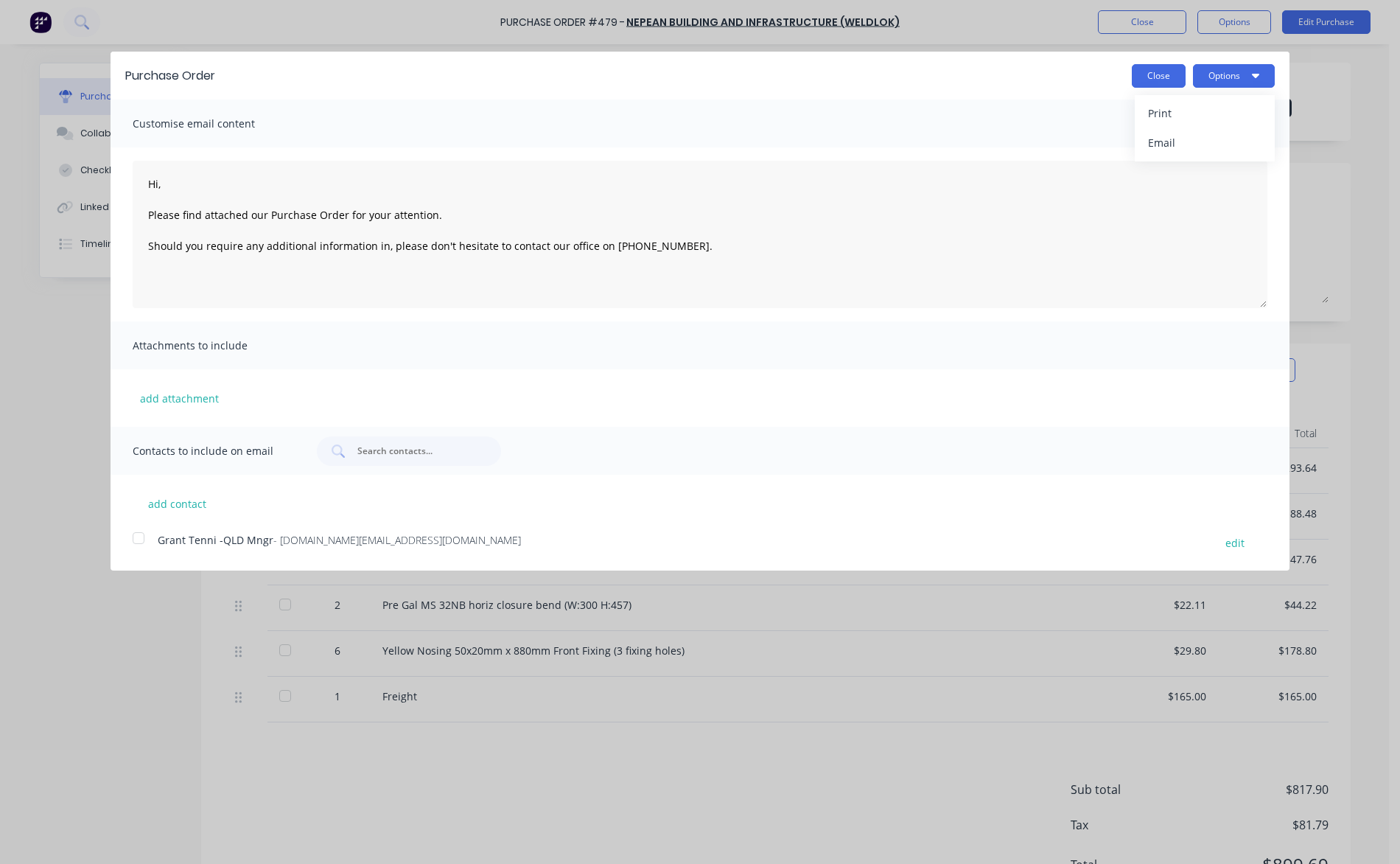
click at [1136, 76] on button "Close" at bounding box center [1158, 75] width 54 height 23
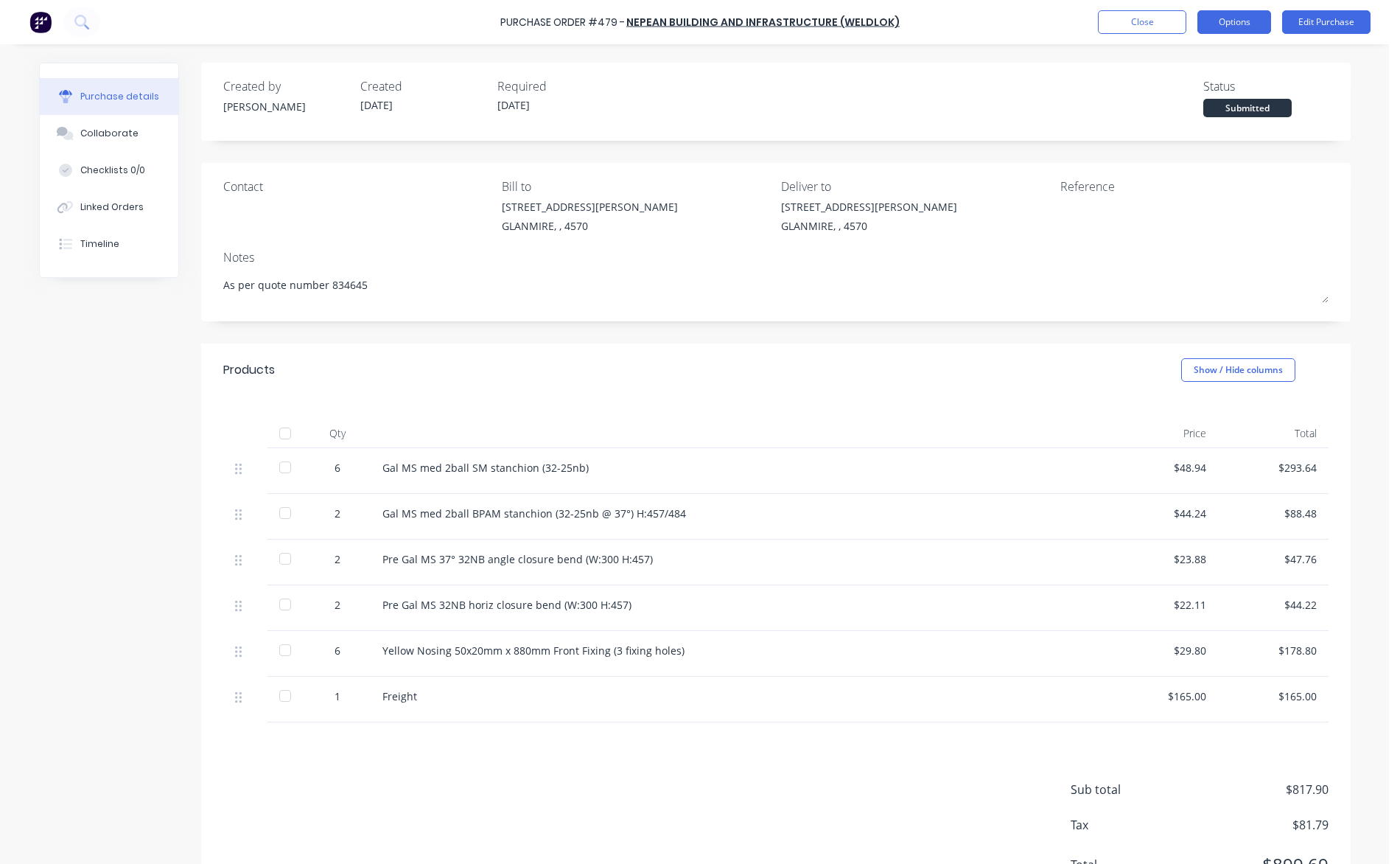
click at [1219, 18] on button "Options" at bounding box center [1234, 22] width 74 height 23
click at [977, 109] on div "Created by [PERSON_NAME] Created [DATE] Required [DATE] Status Submitted" at bounding box center [776, 97] width 1105 height 40
click at [1147, 22] on button "Close" at bounding box center [1142, 22] width 89 height 23
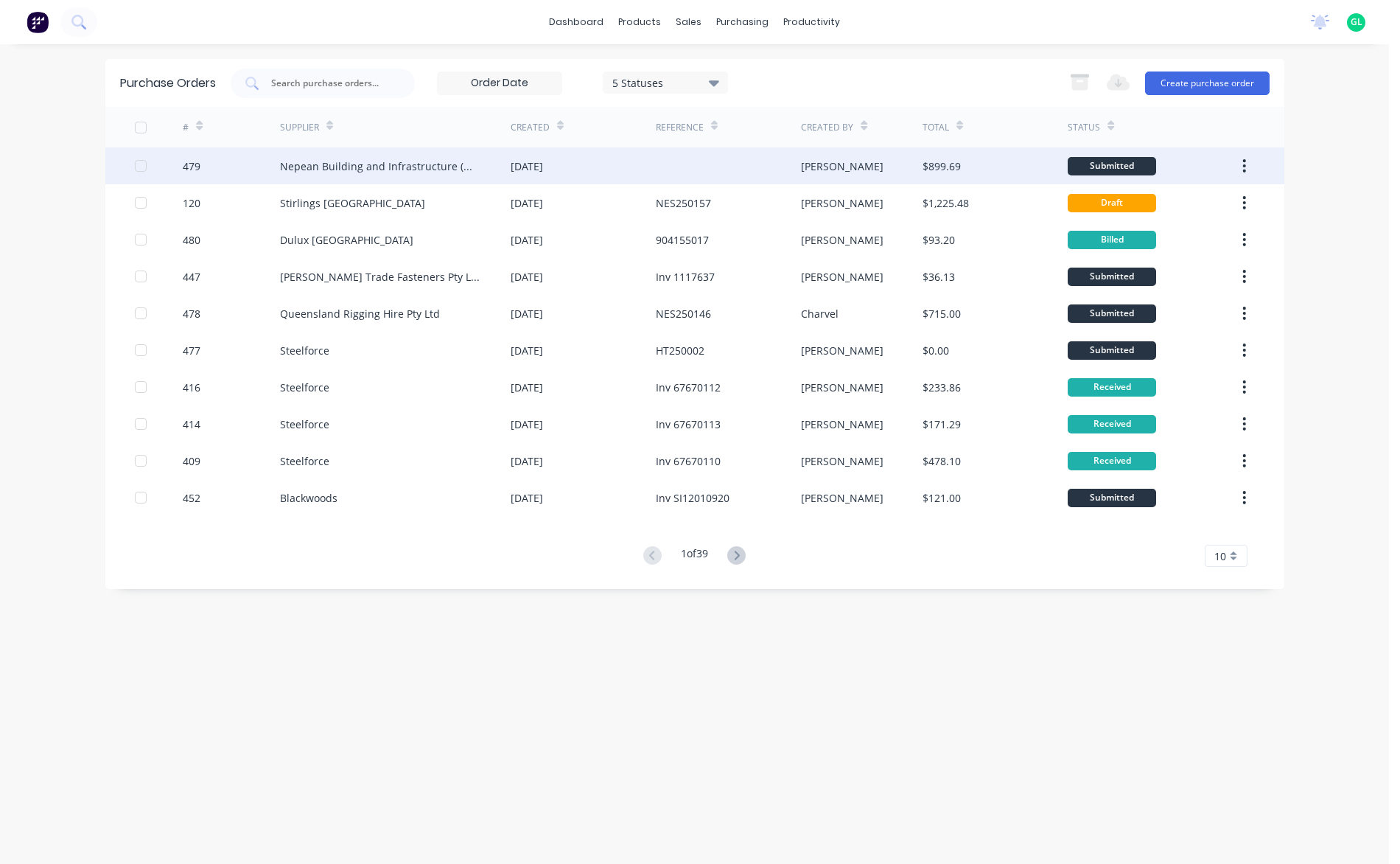
click at [406, 164] on div "Nepean Building and Infrastructure (Weldlok)" at bounding box center [380, 166] width 201 height 16
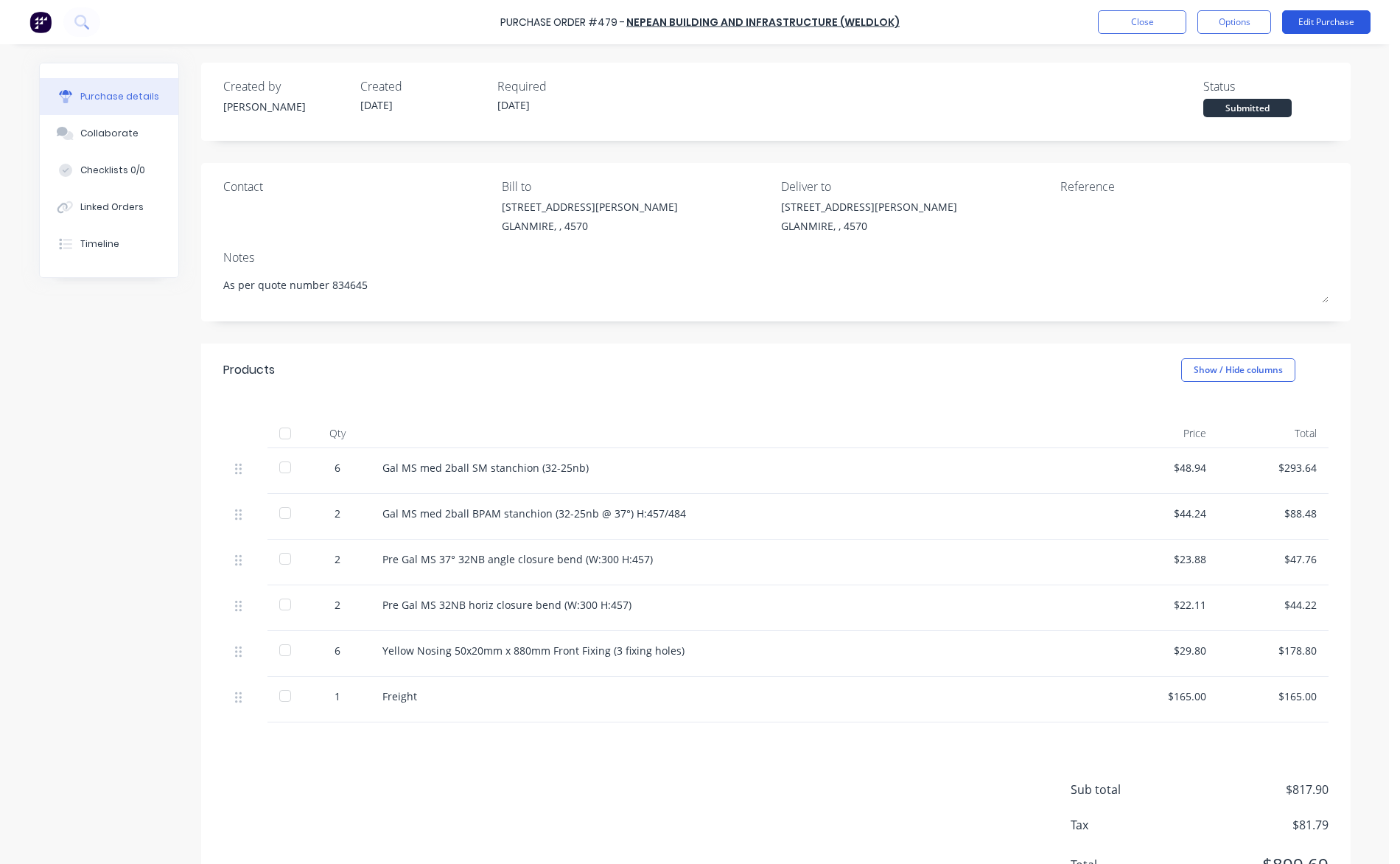
click at [1313, 27] on button "Edit Purchase" at bounding box center [1325, 22] width 89 height 23
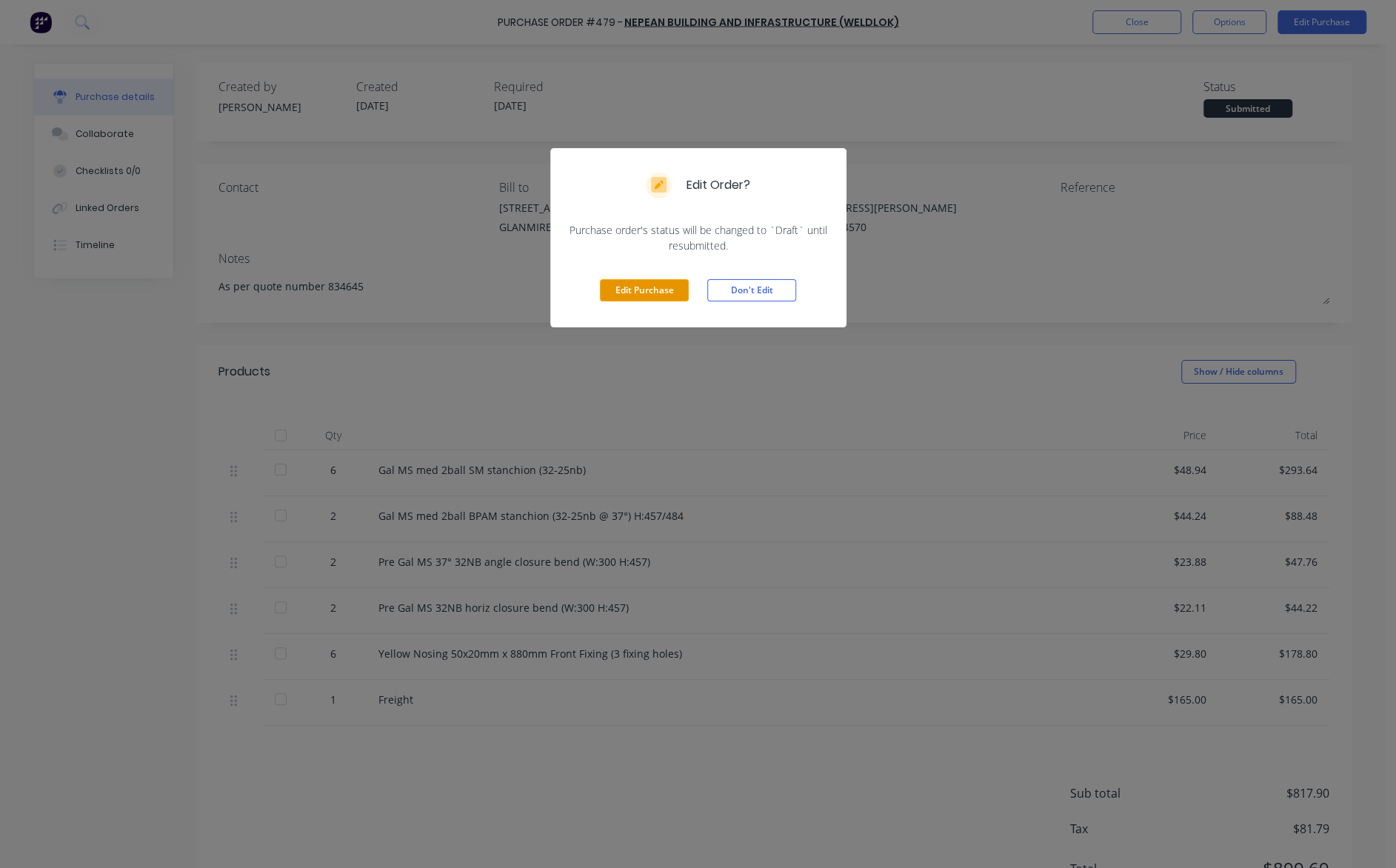
click at [650, 292] on button "Edit Purchase" at bounding box center [644, 290] width 89 height 22
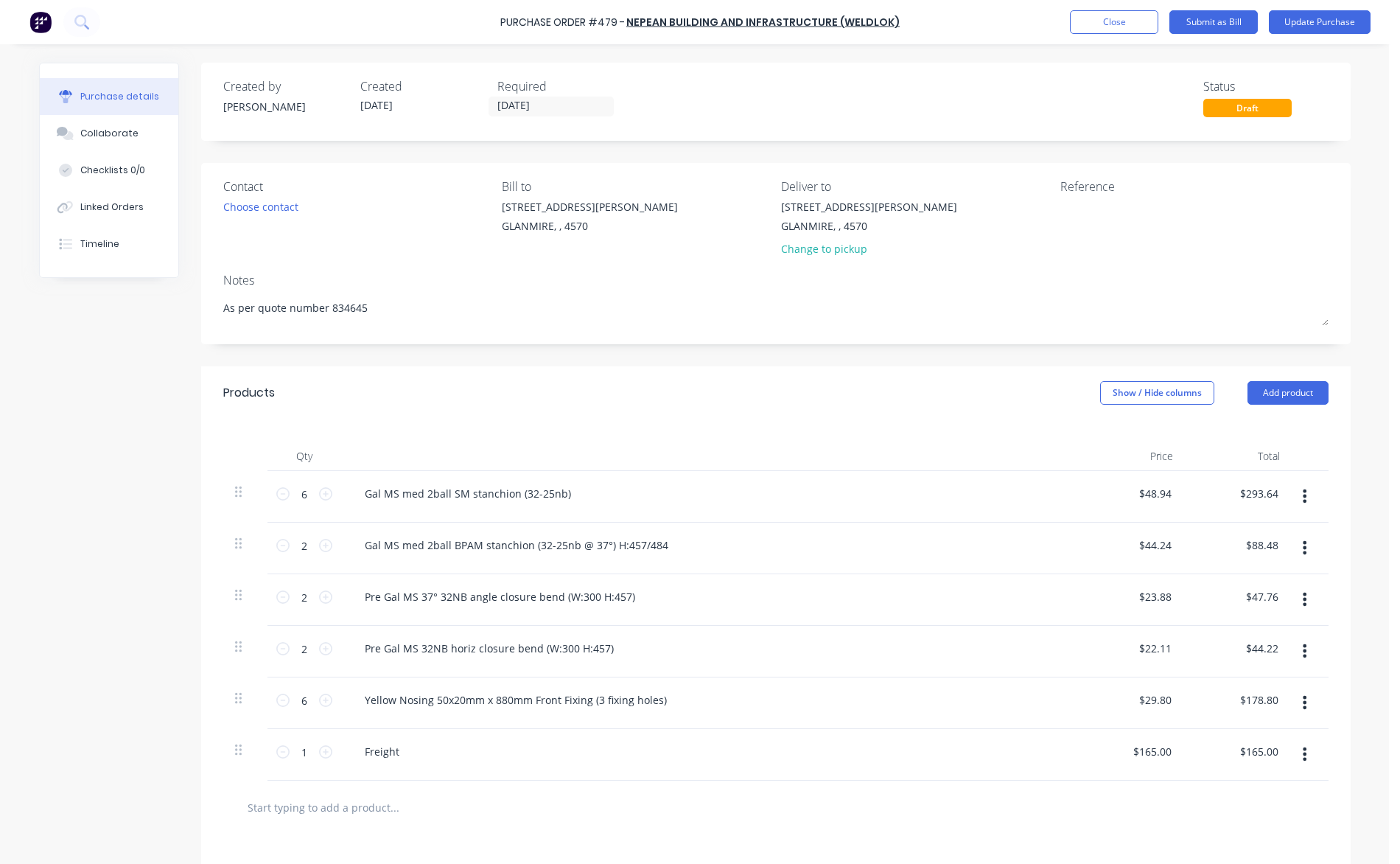
type textarea "x"
click at [1089, 187] on div "Reference" at bounding box center [1195, 186] width 268 height 17
click at [1089, 216] on textarea at bounding box center [1152, 215] width 184 height 33
type textarea "BCC250007"
type textarea "x"
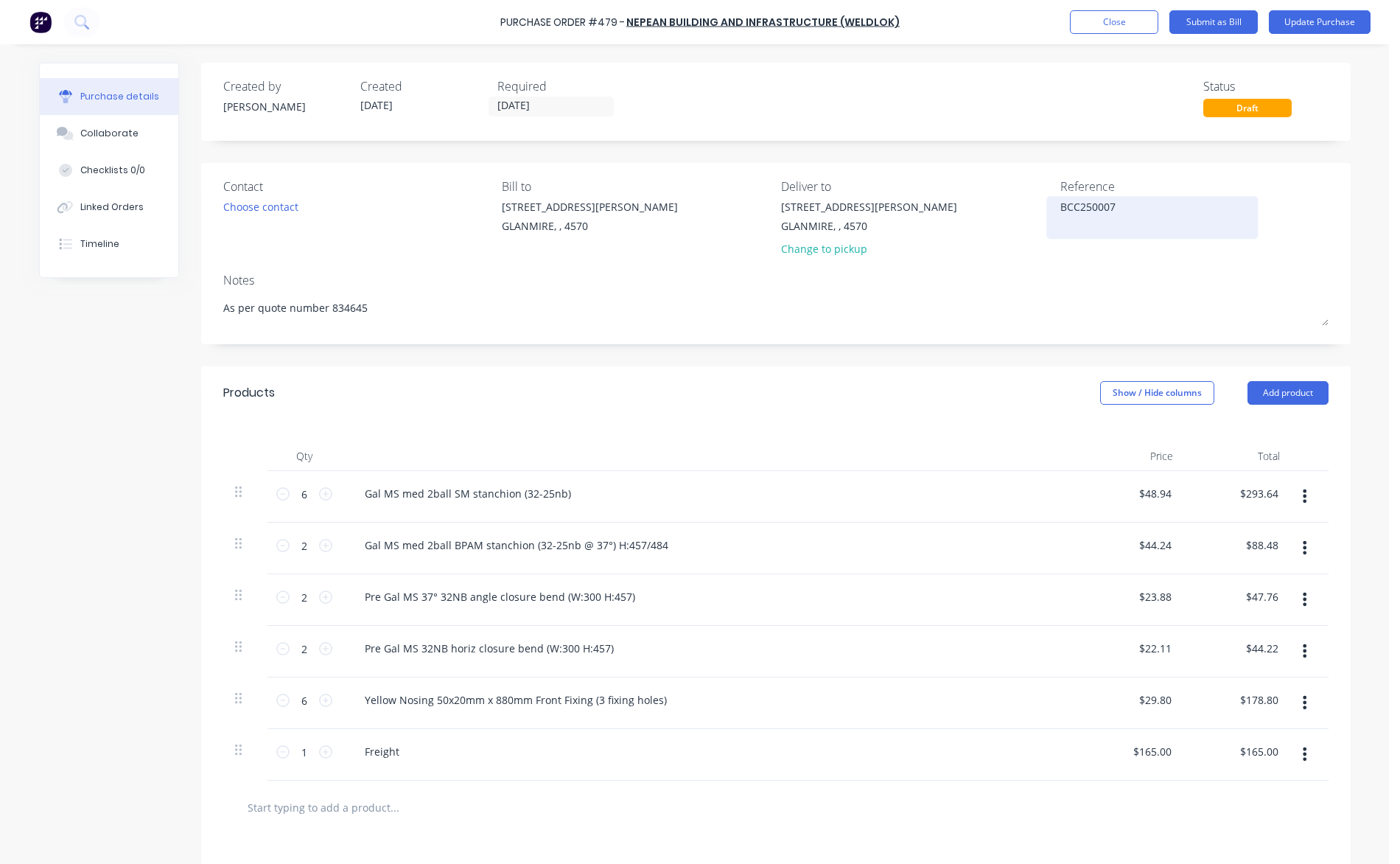
click at [1068, 226] on textarea "BCC250007" at bounding box center [1152, 215] width 184 height 33
type textarea "BCC250007"
type textarea "x"
type textarea "BCC250007"
click at [1321, 22] on button "Update Purchase" at bounding box center [1319, 22] width 102 height 23
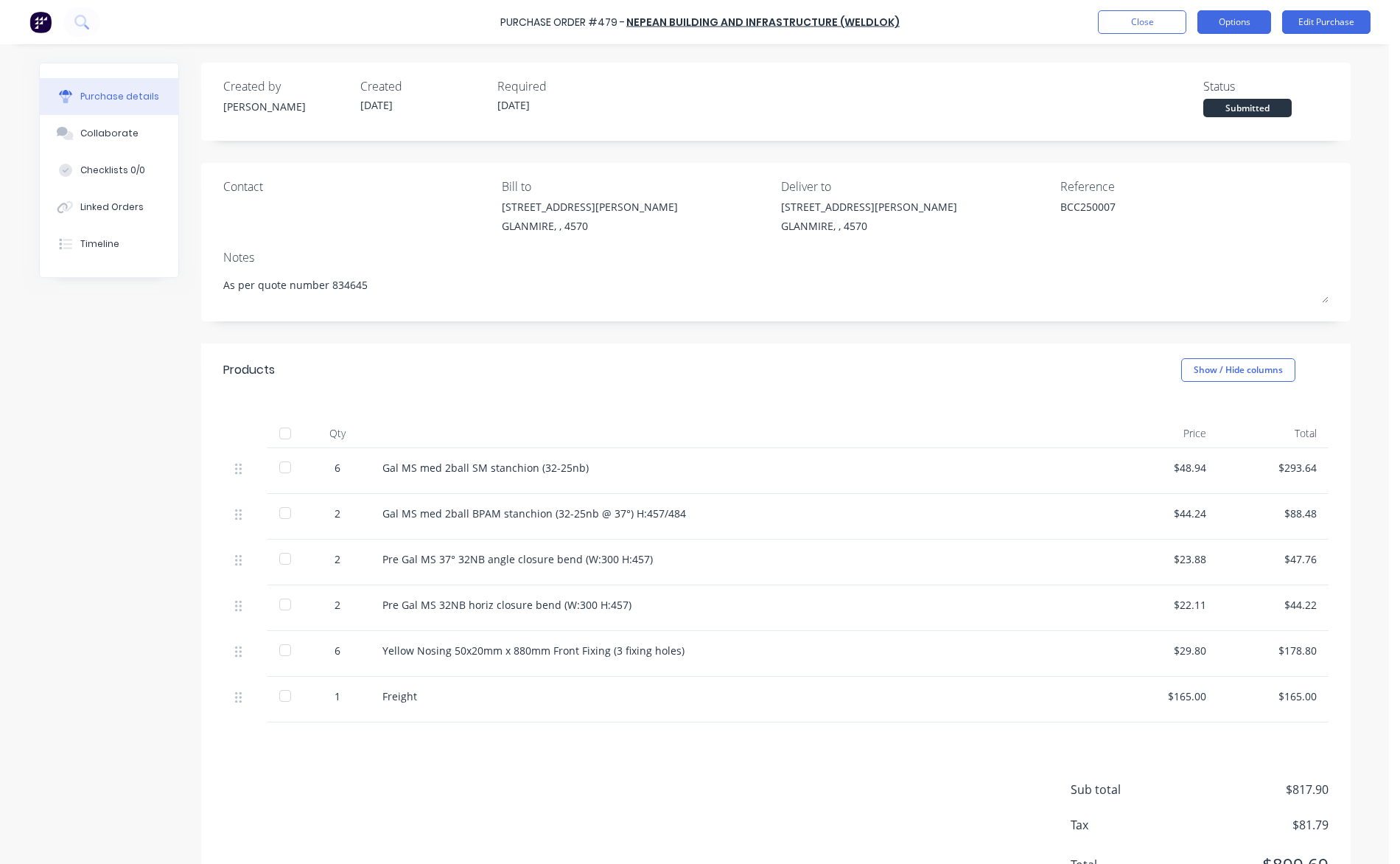
click at [1249, 22] on button "Options" at bounding box center [1234, 22] width 74 height 23
click at [1177, 65] on div "Print / Email" at bounding box center [1200, 60] width 113 height 22
click at [1181, 97] on div "With pricing" at bounding box center [1200, 89] width 113 height 22
type textarea "x"
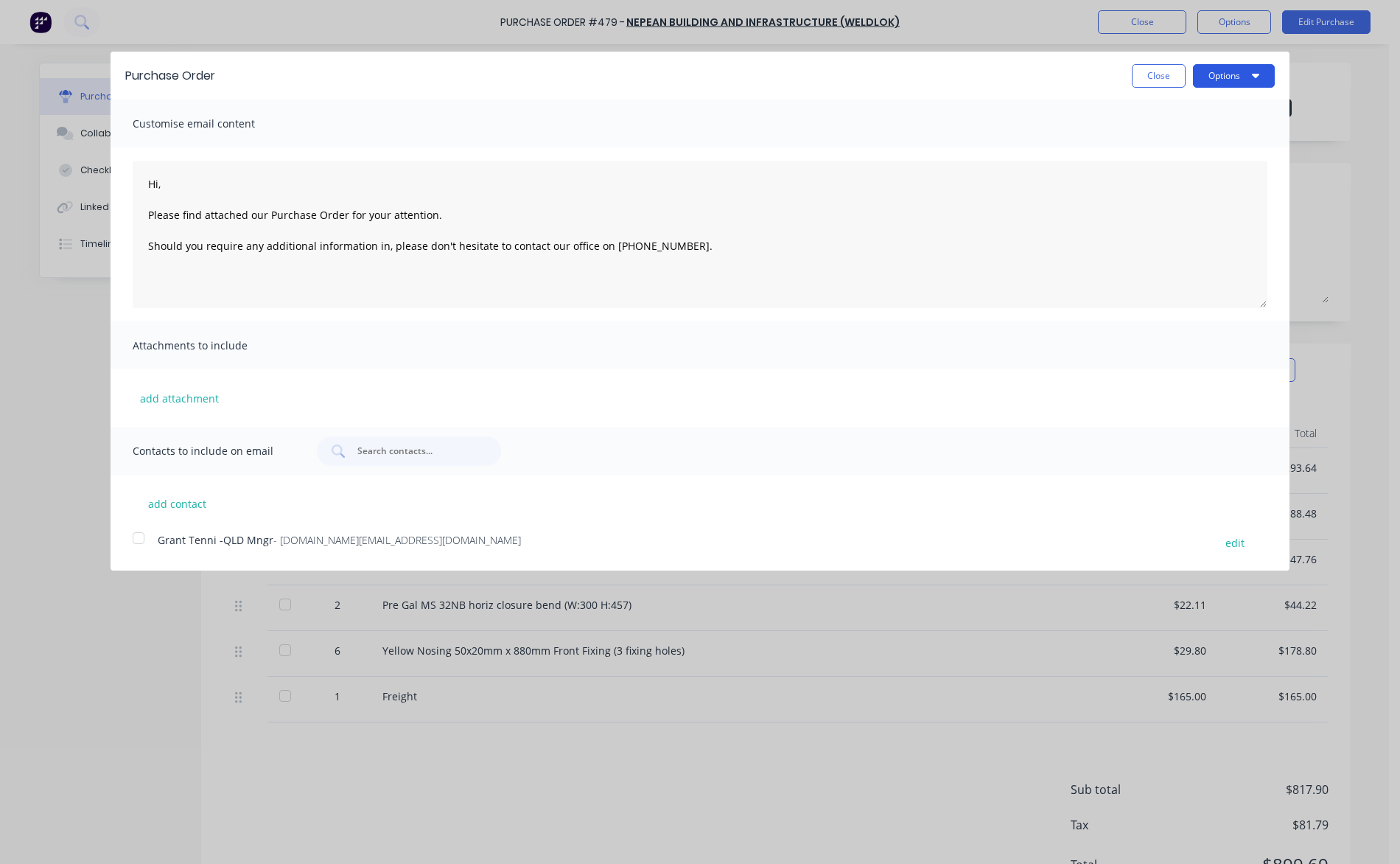
click at [1227, 73] on button "Options" at bounding box center [1234, 75] width 82 height 23
click at [1187, 110] on div "Print" at bounding box center [1204, 113] width 113 height 22
type textarea "Hi, Please find attached our Purchase Order for your attention. Should you requ…"
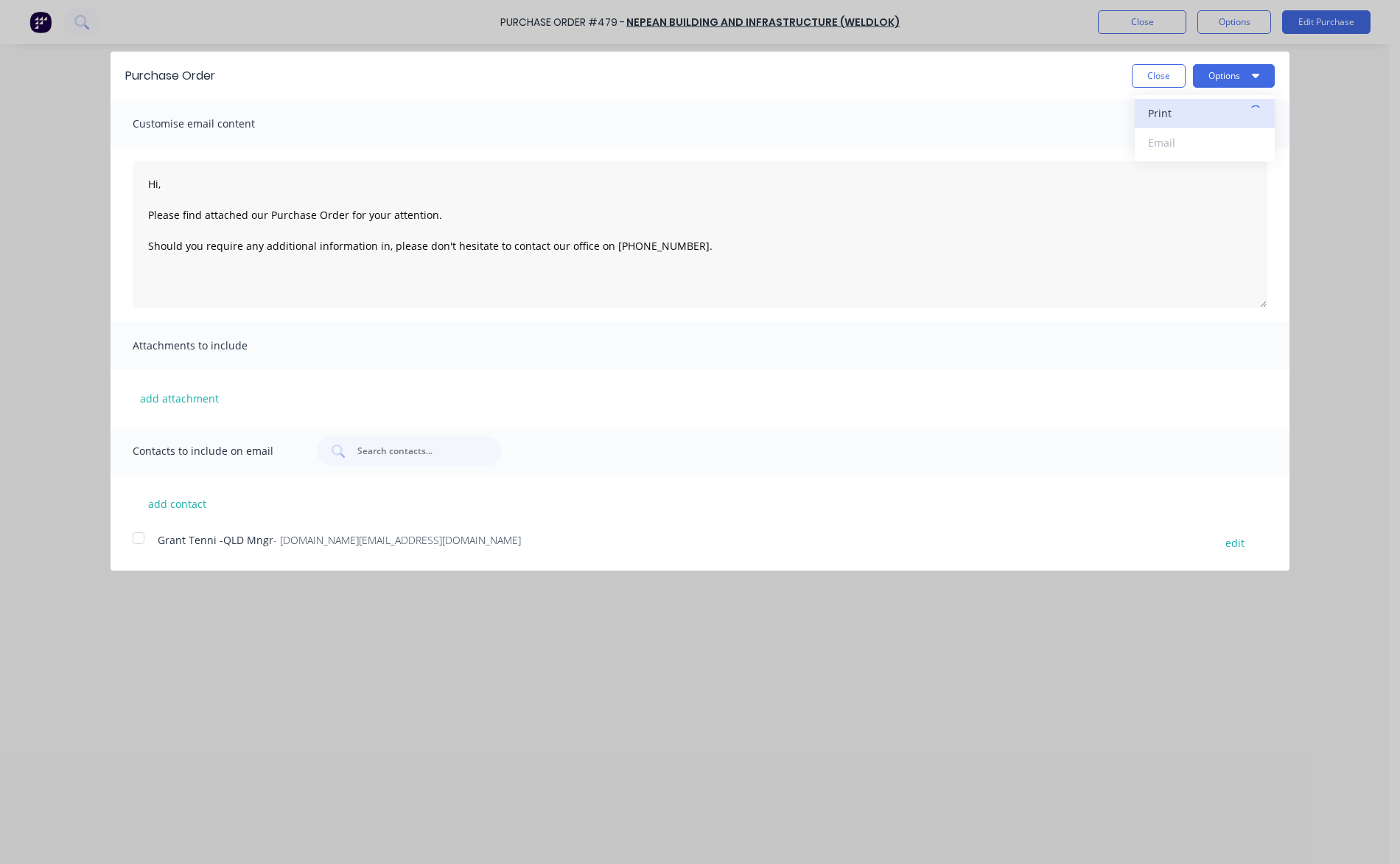
type textarea "x"
type textarea "Hi, Please find attached our Purchase Order for your attention. Should you requ…"
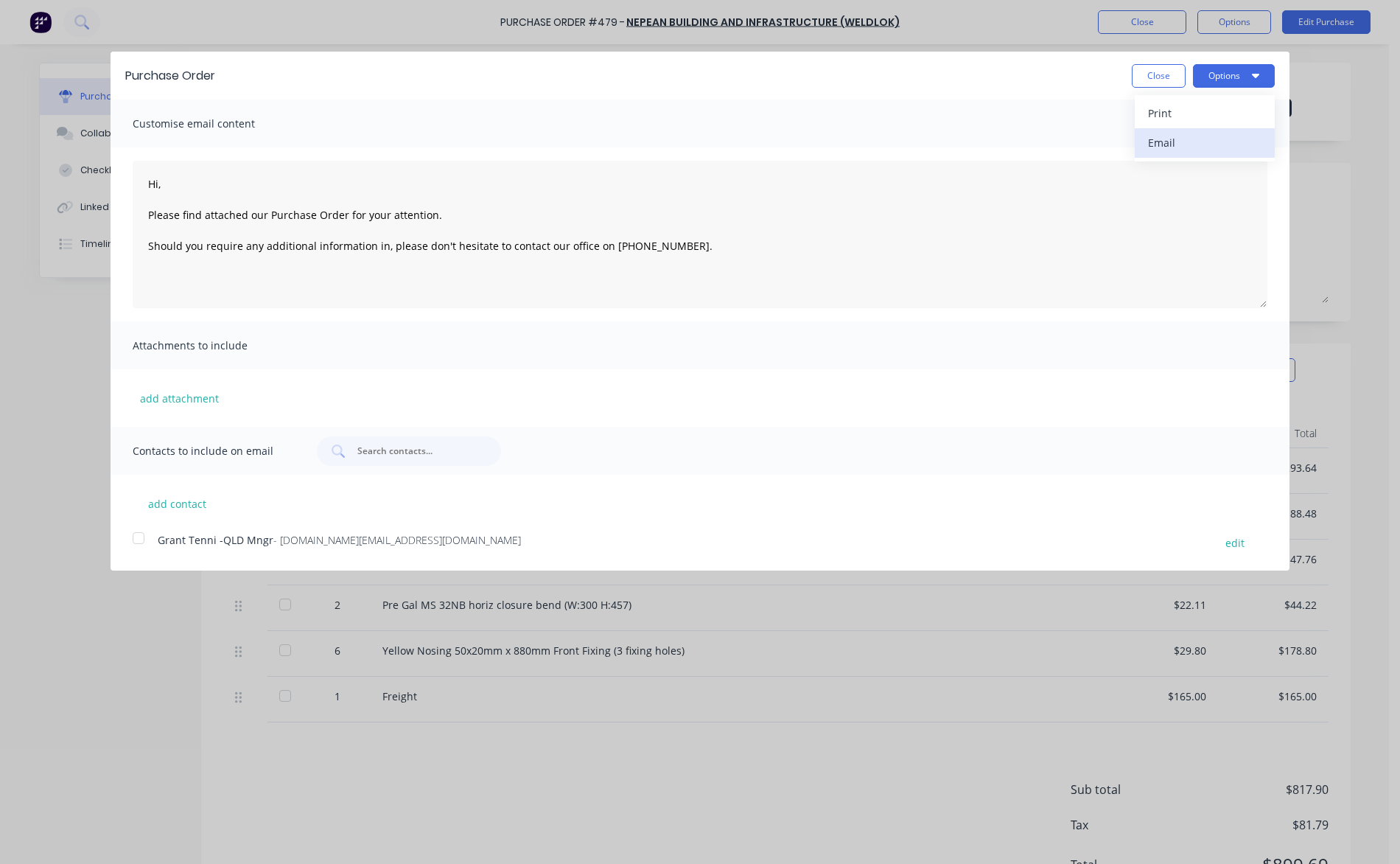
click at [1183, 147] on div "Email" at bounding box center [1204, 142] width 113 height 22
type textarea "x"
type textarea "Hi, Please find attached our Purchase Order for your attention. Should you requ…"
type textarea "x"
click at [1166, 118] on div "Print" at bounding box center [1204, 113] width 113 height 22
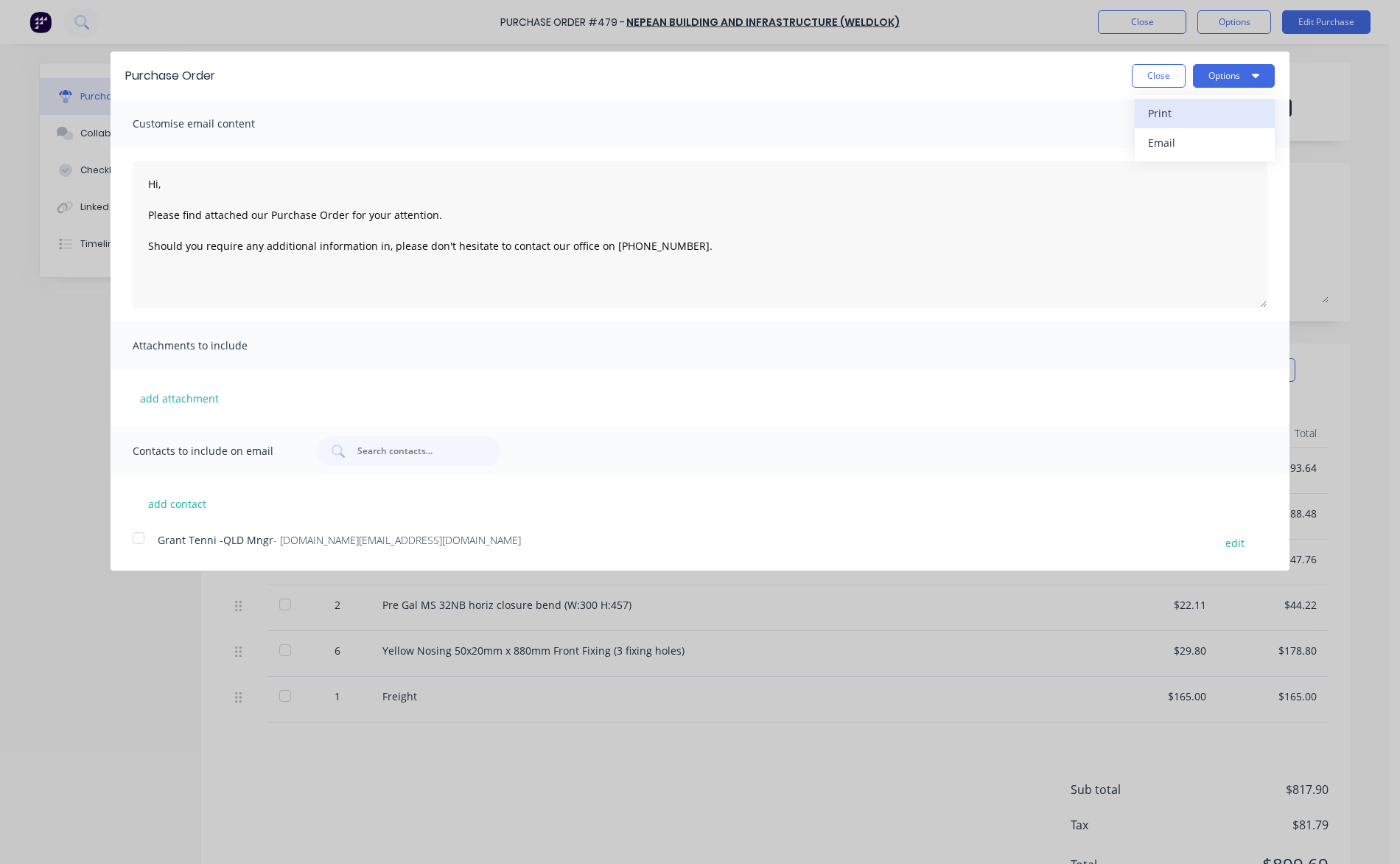
type textarea "Hi, Please find attached our Purchase Order for your attention. Should you requ…"
type textarea "x"
type textarea "Hi, Please find attached our Purchase Order for your attention. Should you requ…"
click at [1165, 73] on button "Close" at bounding box center [1158, 75] width 54 height 23
type textarea "x"
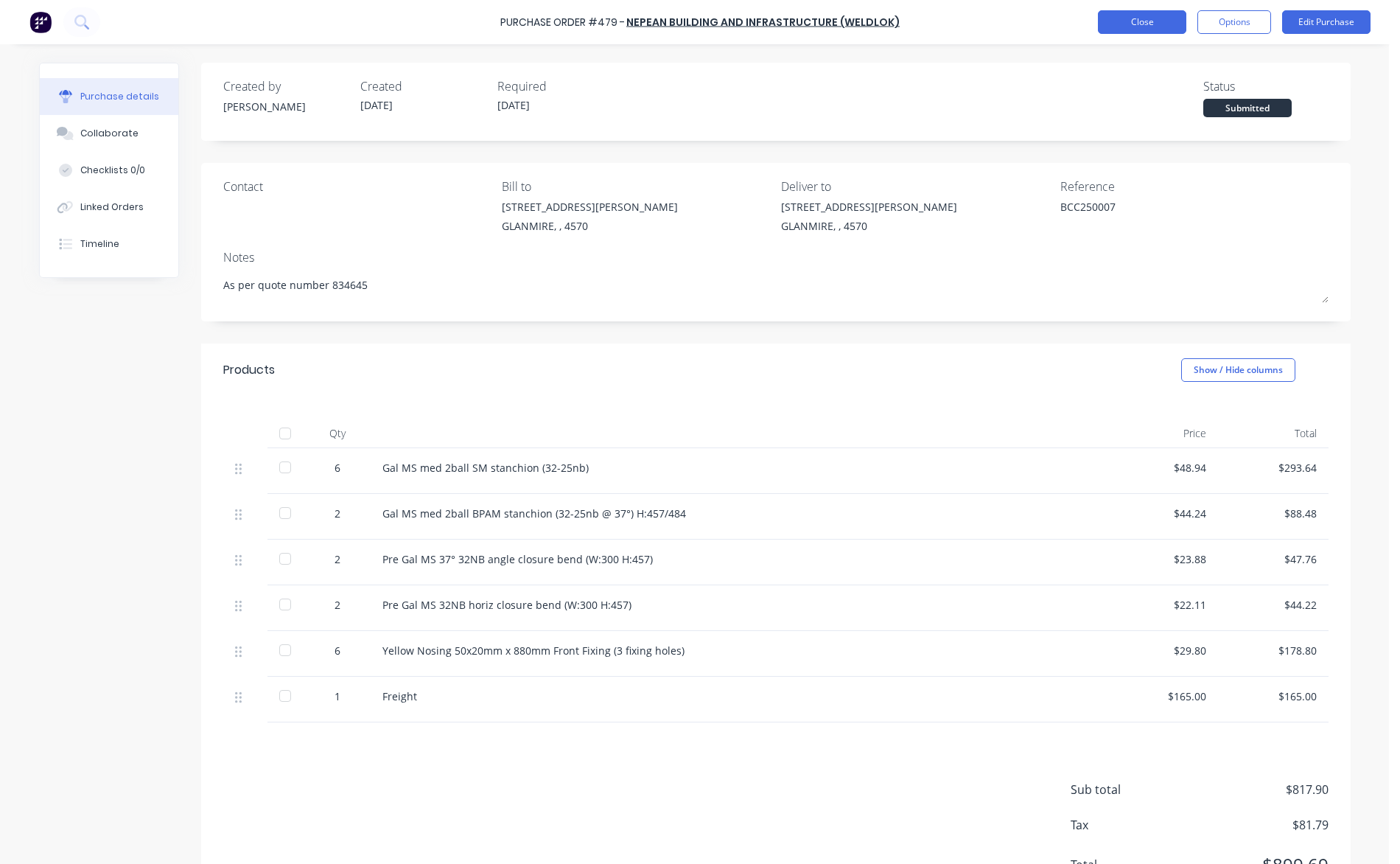
click at [1143, 24] on button "Close" at bounding box center [1142, 22] width 89 height 23
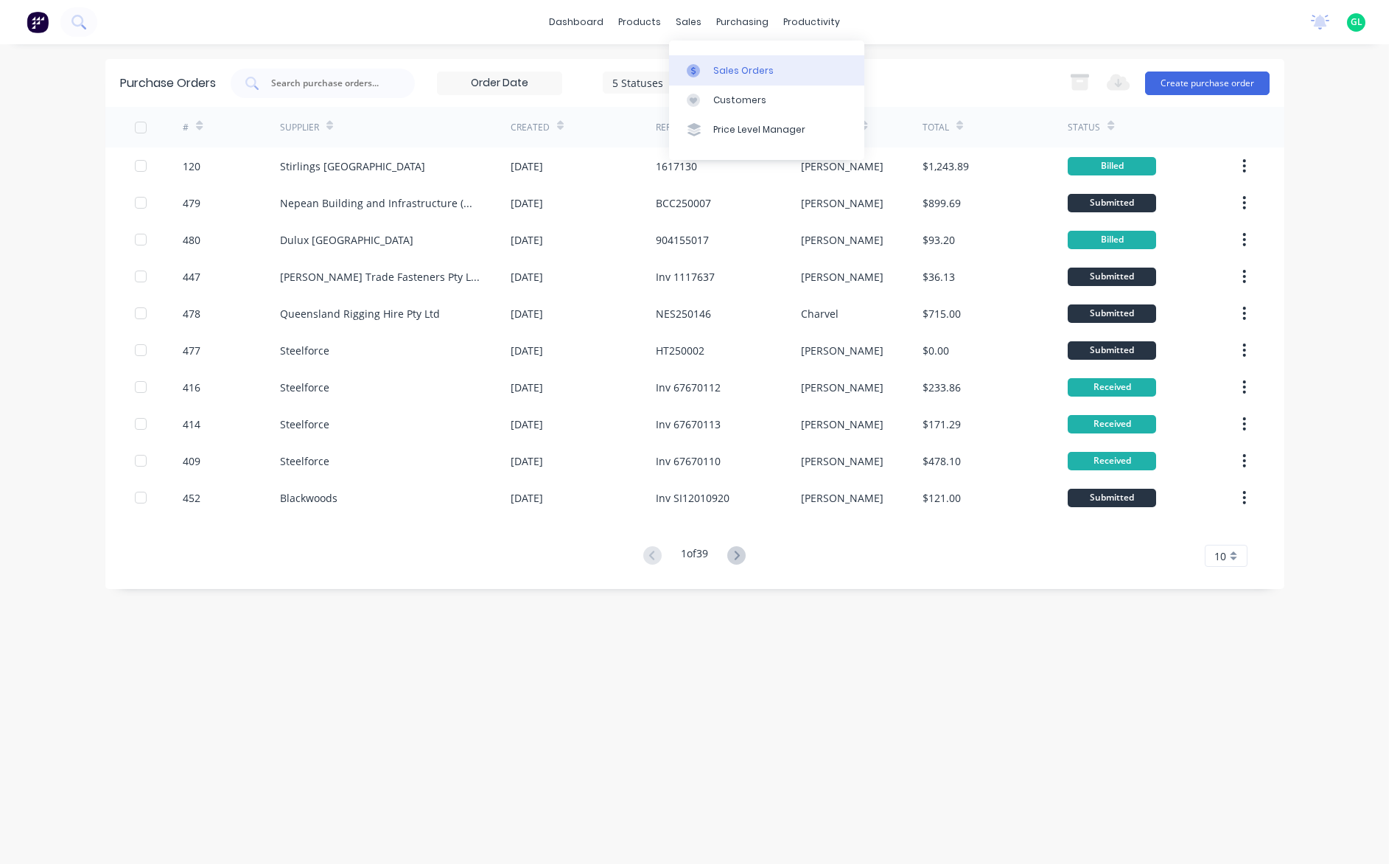
click at [729, 69] on div "Sales Orders" at bounding box center [743, 70] width 60 height 13
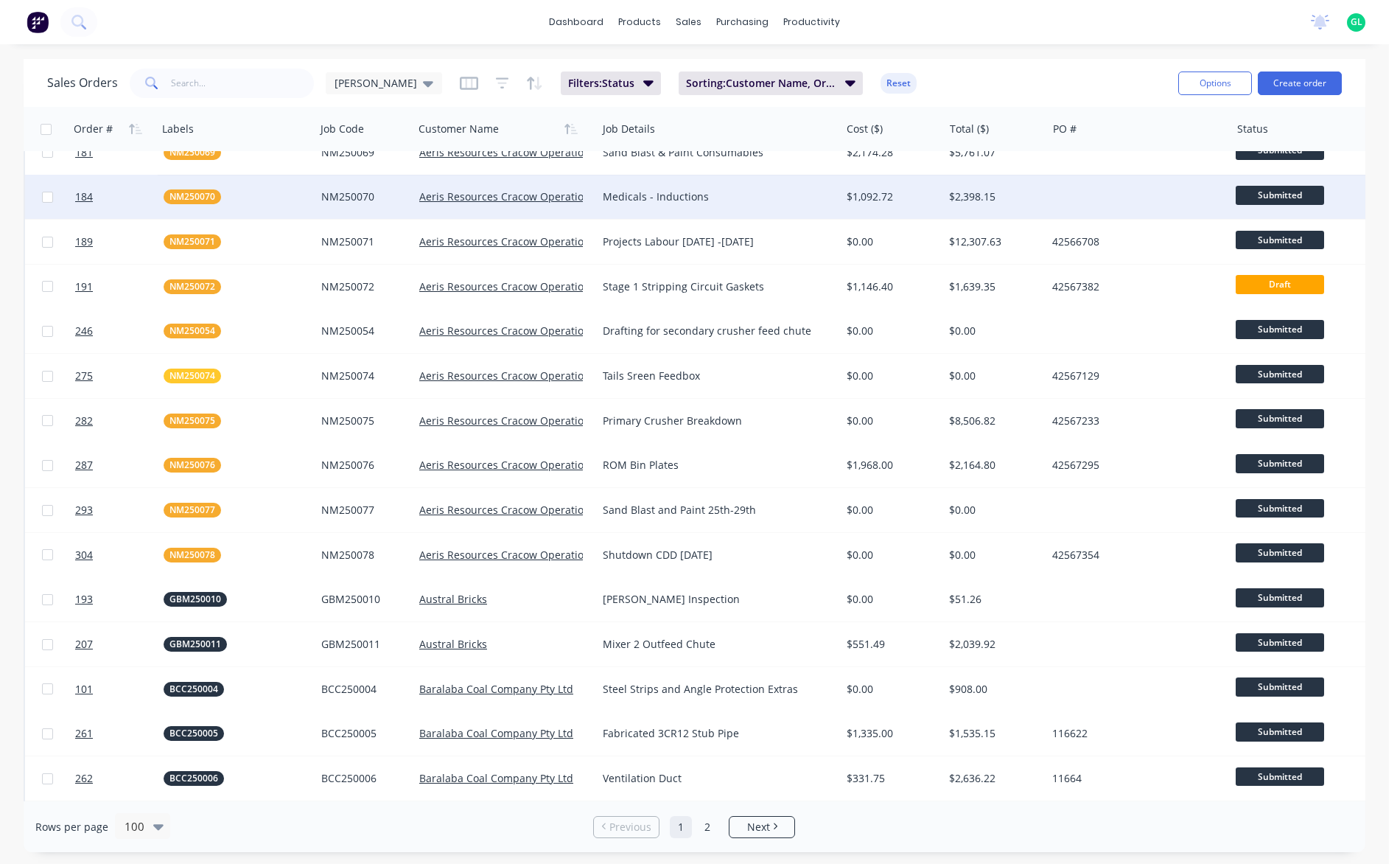
scroll to position [664, 0]
